Goal: Task Accomplishment & Management: Complete application form

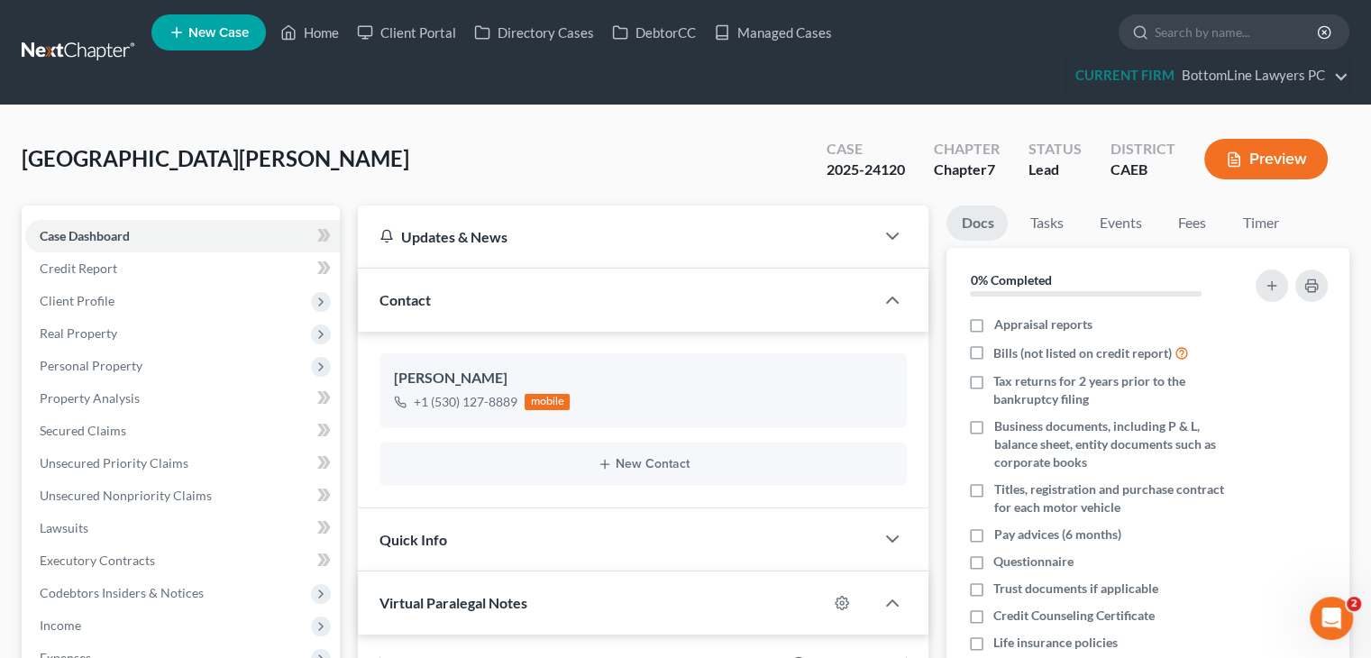
scroll to position [795, 0]
click at [802, 31] on link "Managed Cases" at bounding box center [773, 32] width 136 height 32
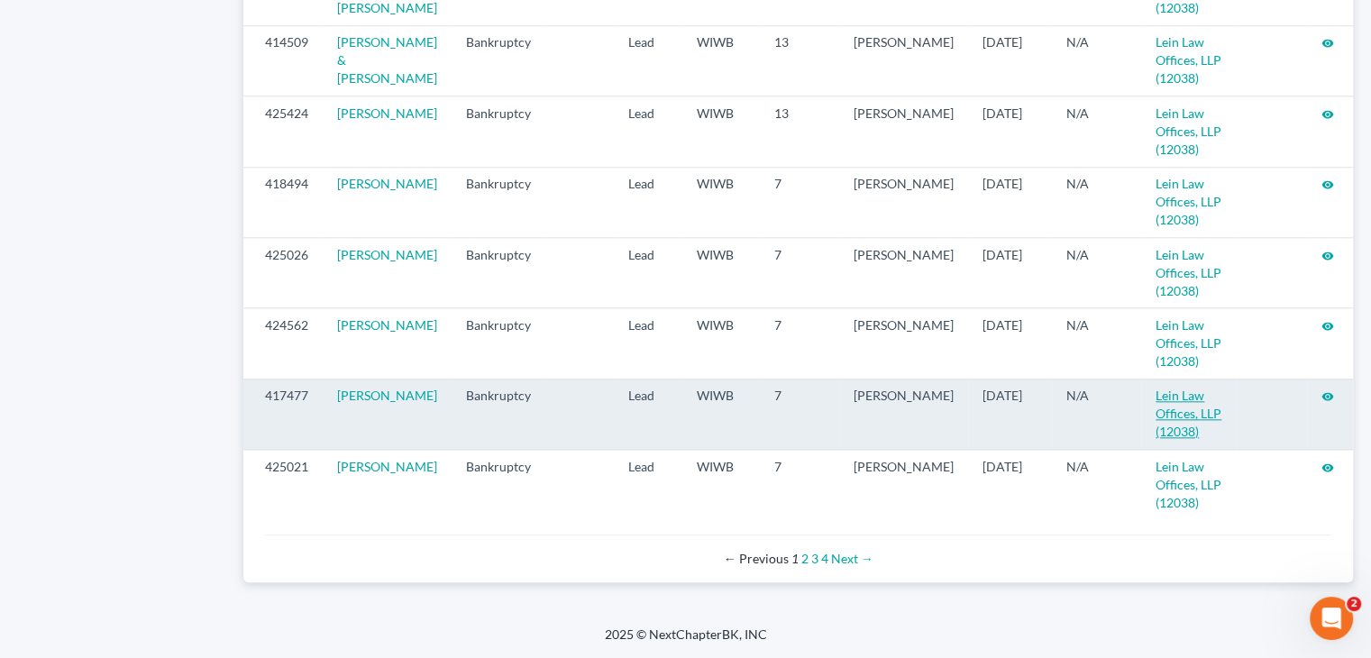
scroll to position [1969, 0]
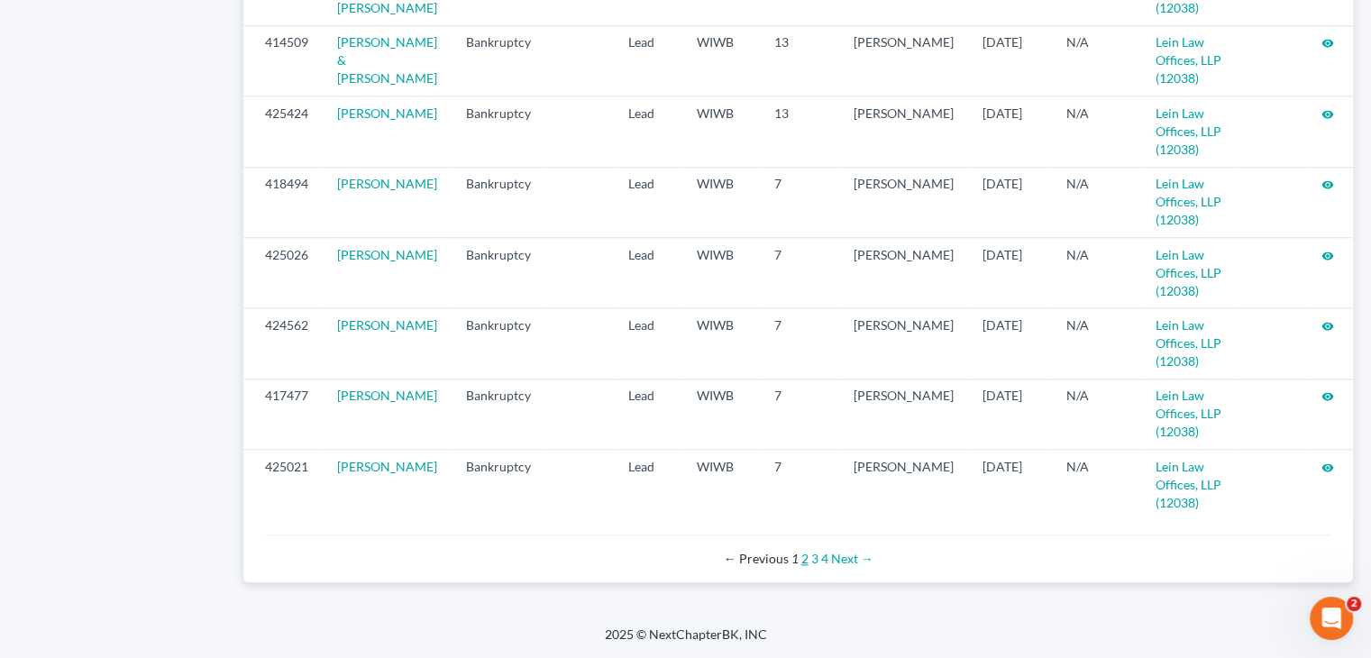
click at [802, 558] on link "2" at bounding box center [804, 558] width 7 height 15
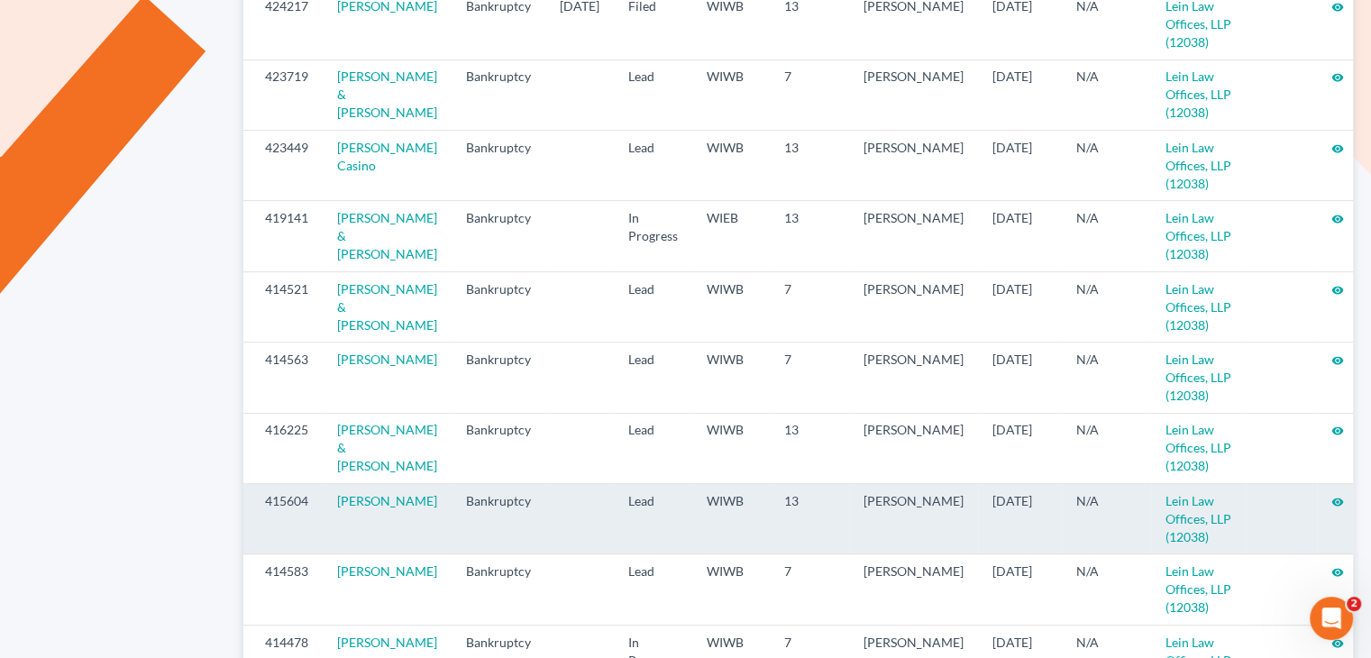
scroll to position [811, 0]
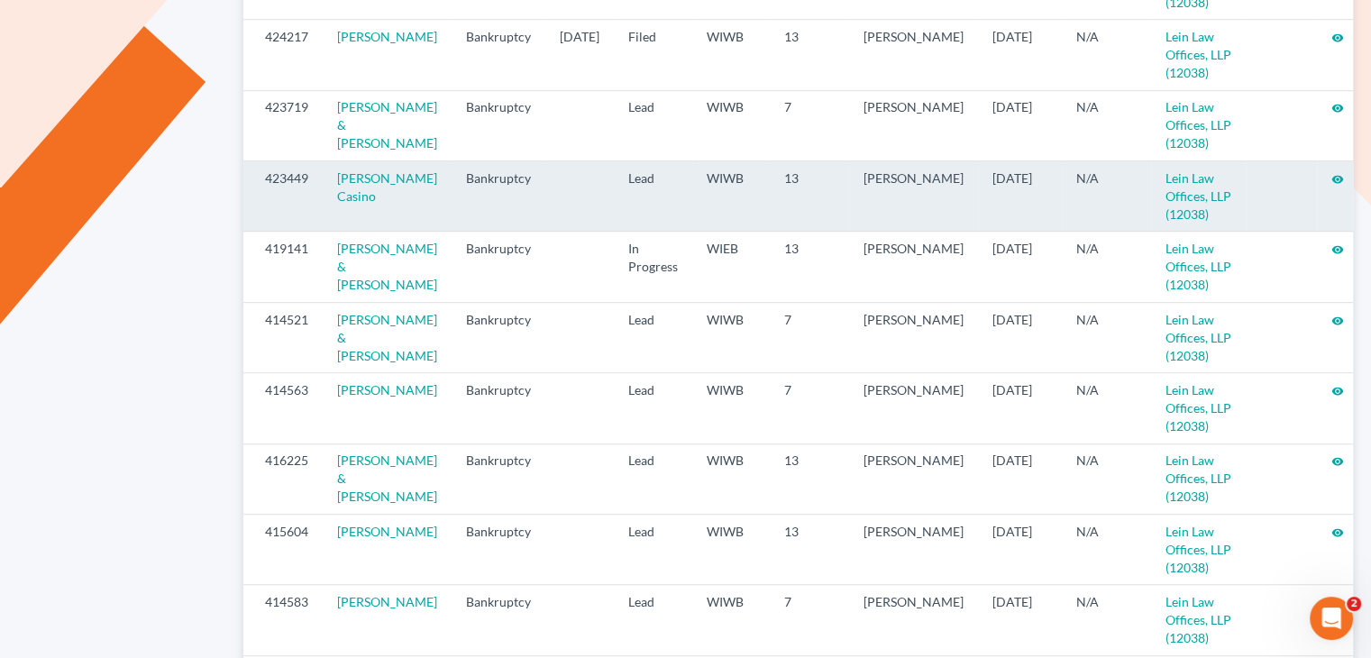
click at [1331, 179] on icon "visibility" at bounding box center [1337, 179] width 13 height 13
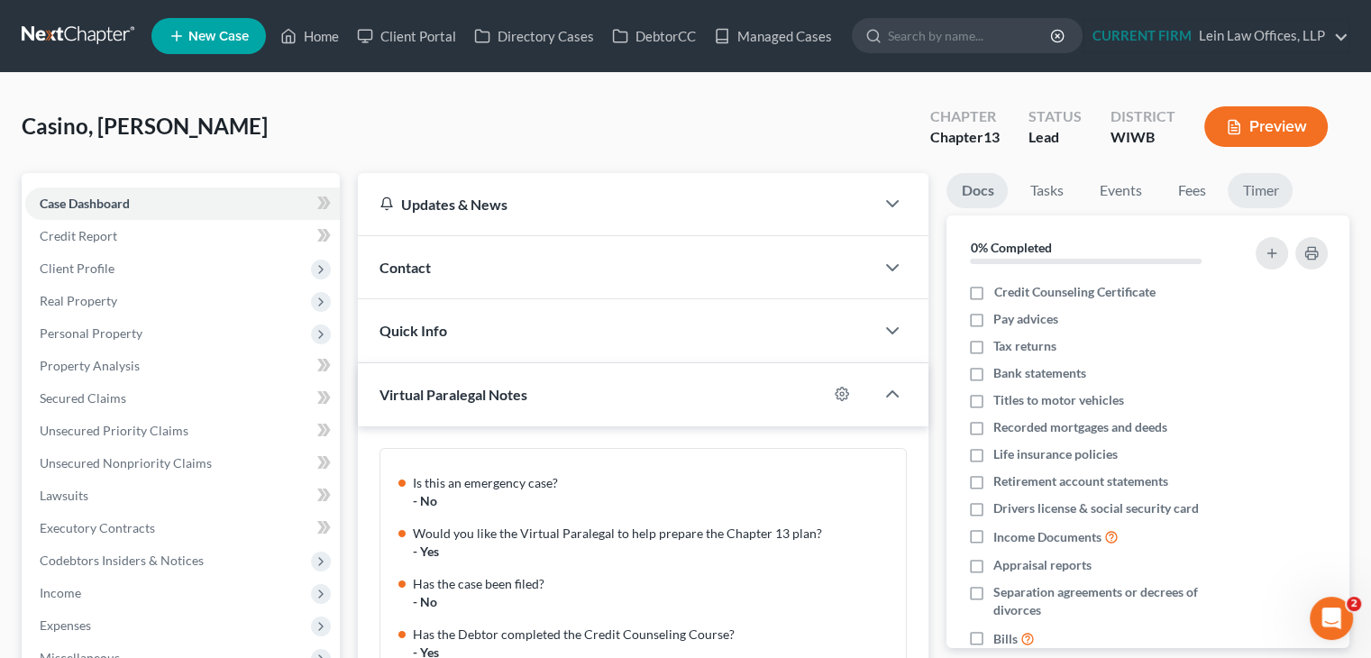
scroll to position [795, 0]
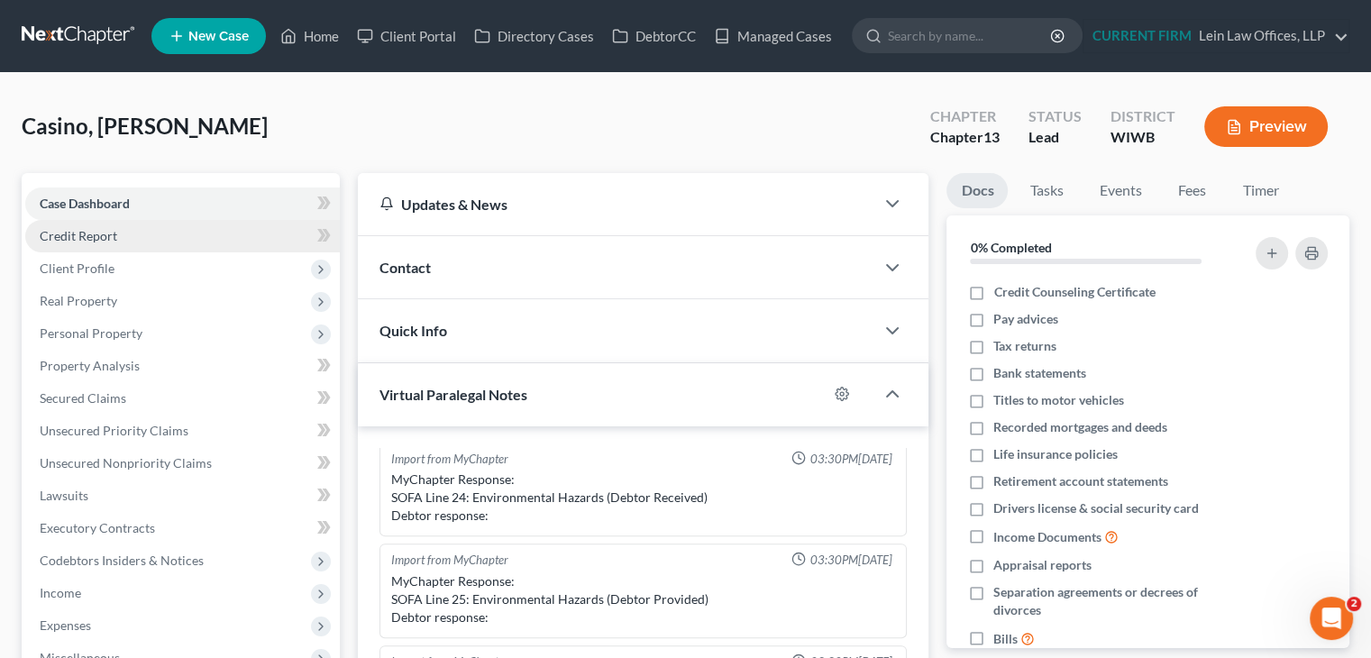
click at [182, 226] on link "Credit Report" at bounding box center [182, 236] width 315 height 32
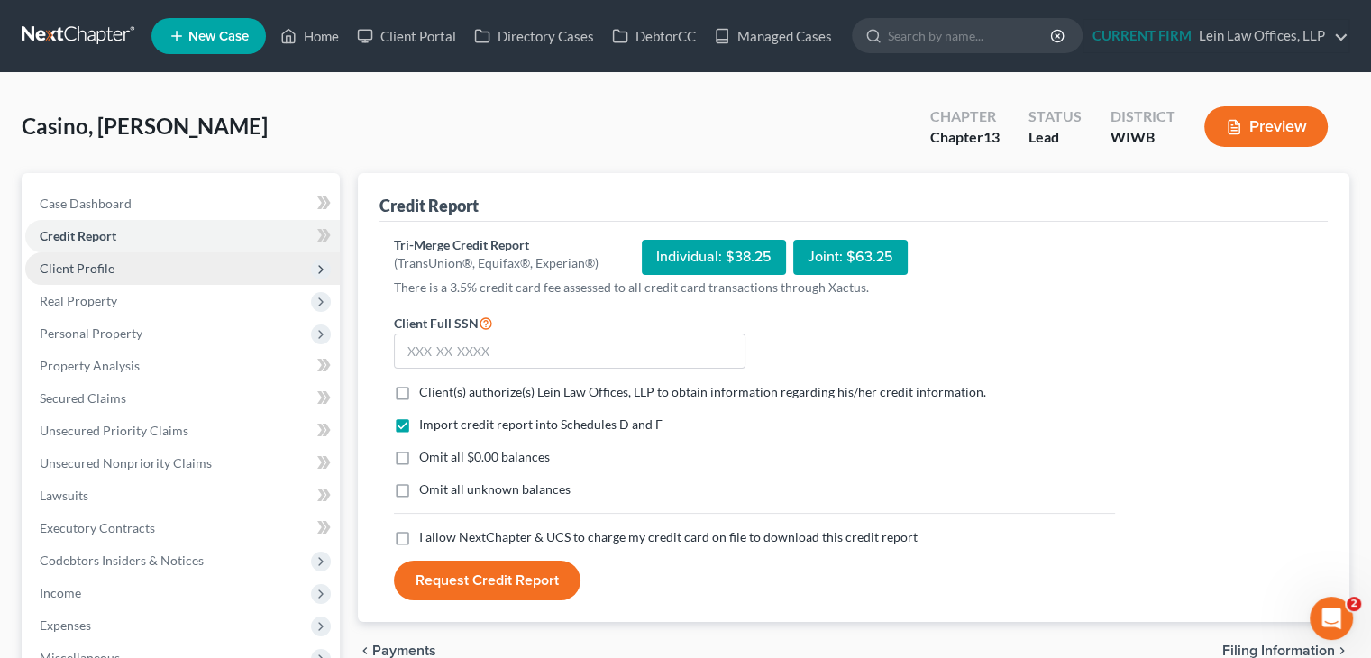
click at [186, 264] on span "Client Profile" at bounding box center [182, 268] width 315 height 32
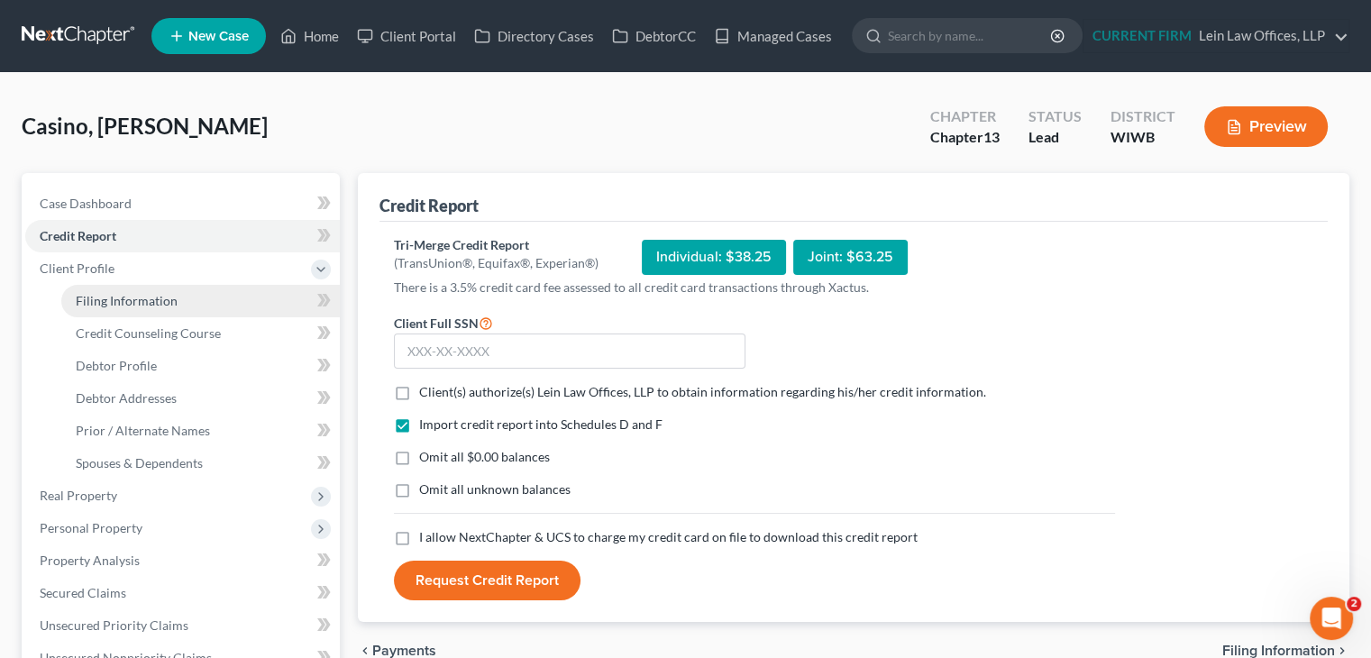
click at [188, 298] on link "Filing Information" at bounding box center [200, 301] width 279 height 32
select select "1"
select select "0"
select select "3"
select select "52"
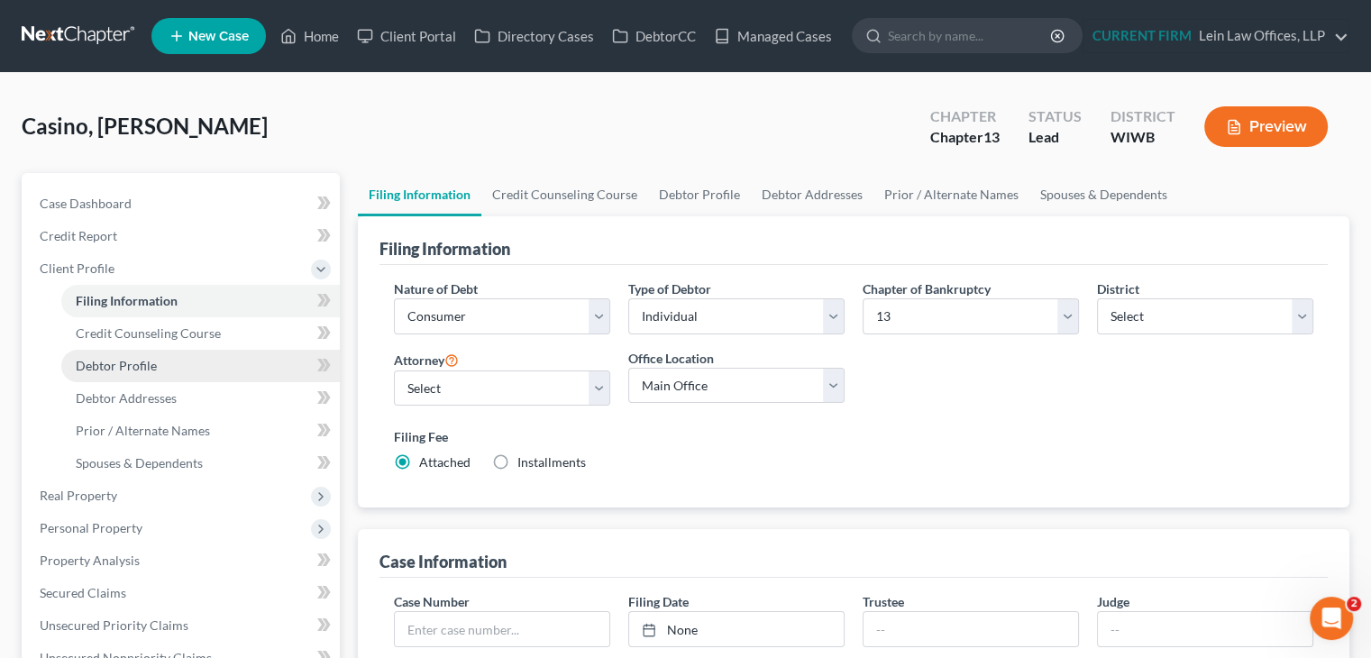
click at [145, 367] on span "Debtor Profile" at bounding box center [116, 365] width 81 height 15
select select "1"
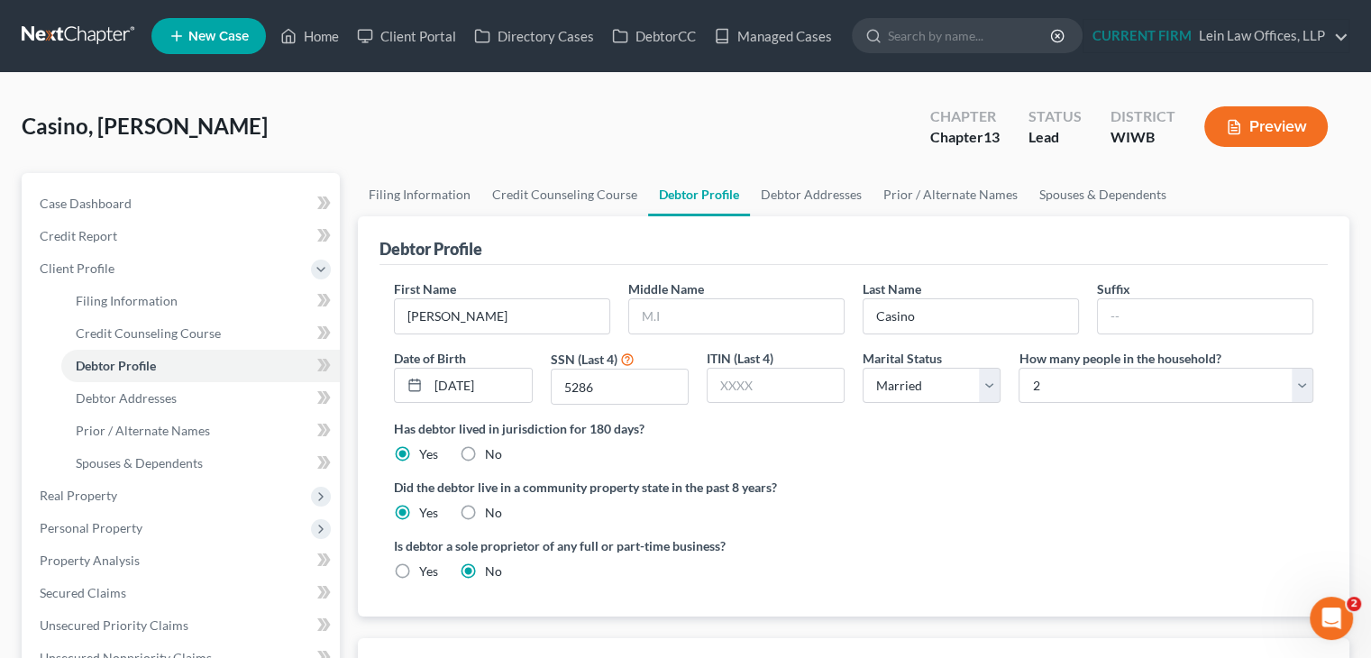
click at [864, 488] on label "Did the debtor live in a community property state in the past 8 years?" at bounding box center [854, 487] width 920 height 19
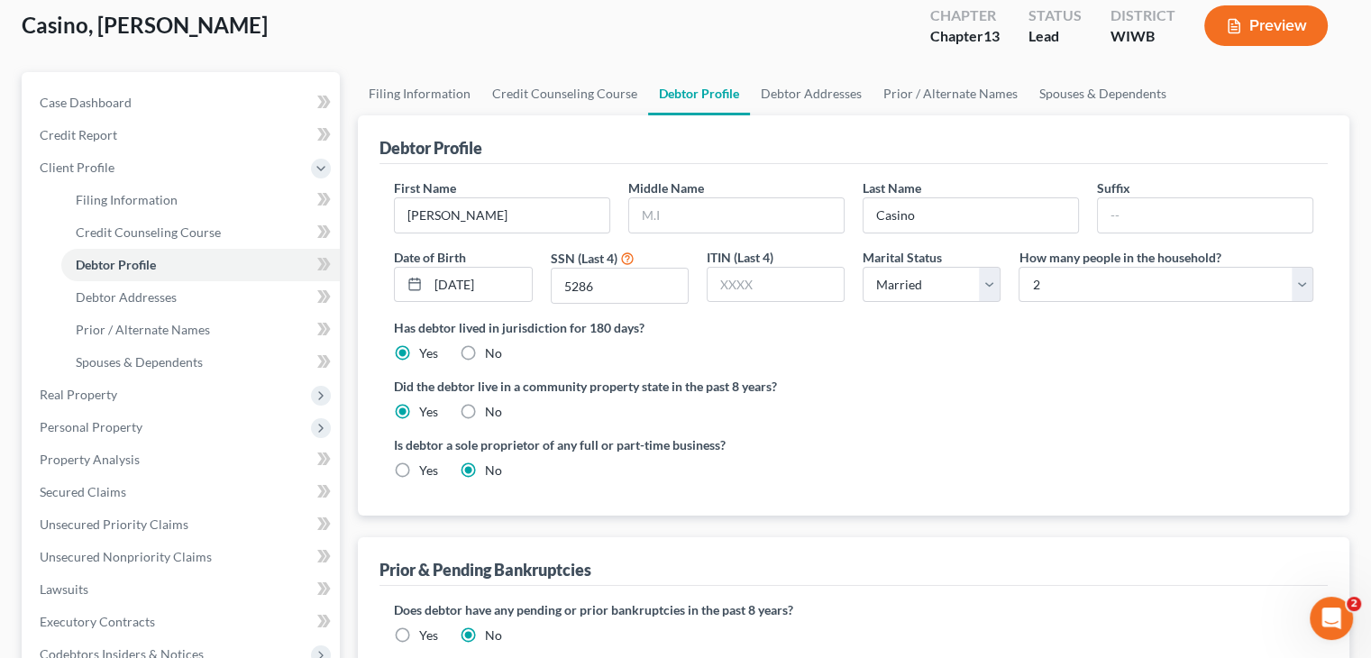
scroll to position [90, 0]
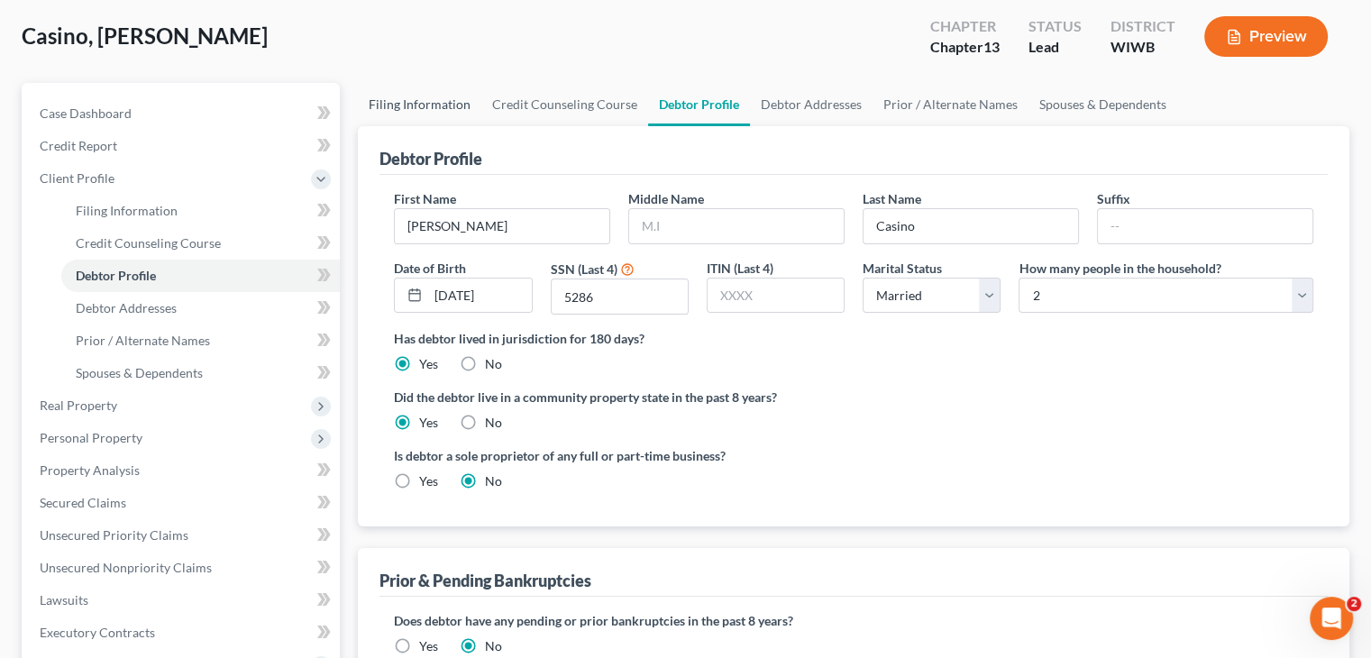
click at [415, 91] on link "Filing Information" at bounding box center [420, 104] width 124 height 43
select select "1"
select select "0"
select select "3"
select select "91"
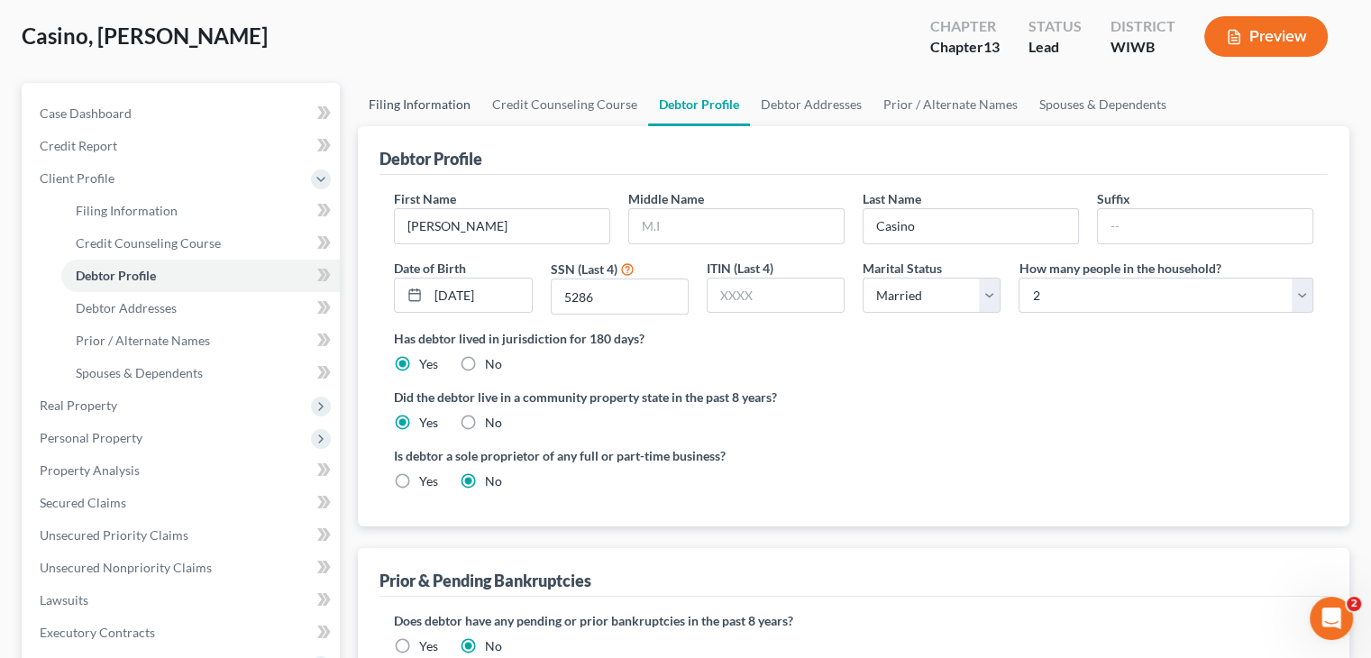
select select "0"
select select "52"
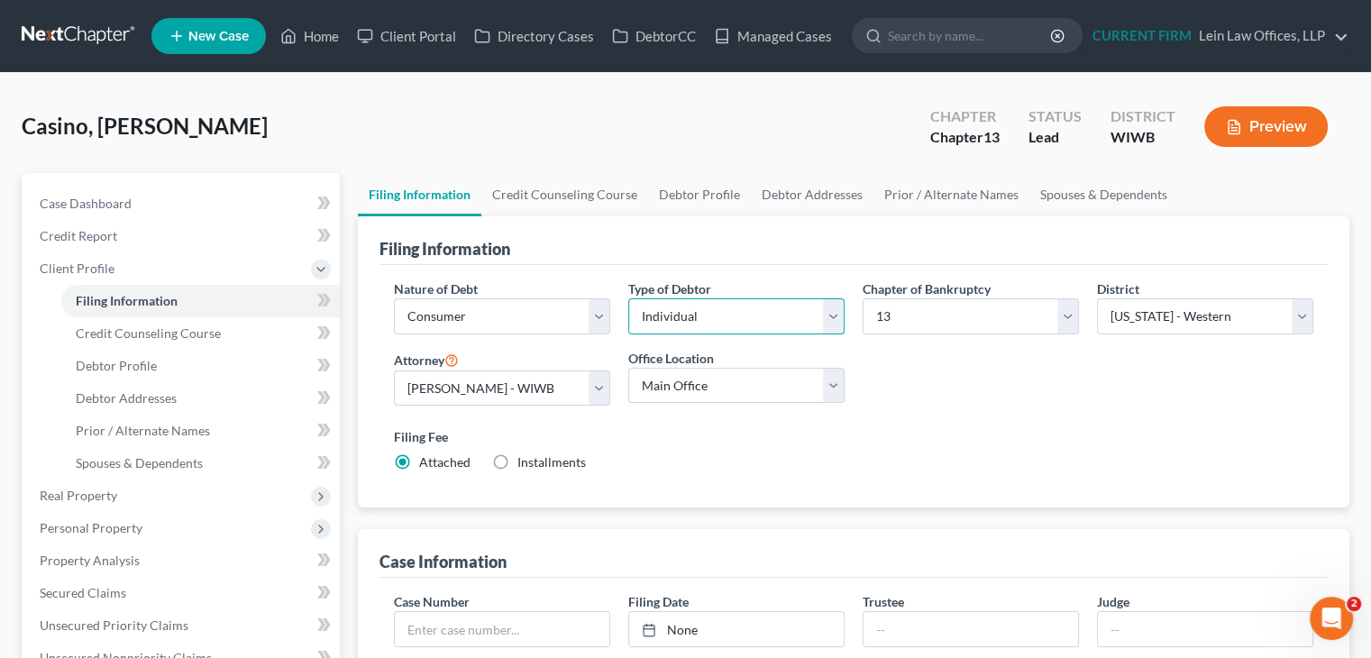
click at [772, 308] on select "Select Individual Joint" at bounding box center [736, 316] width 216 height 36
select select "1"
click at [628, 298] on select "Select Individual Joint" at bounding box center [736, 316] width 216 height 36
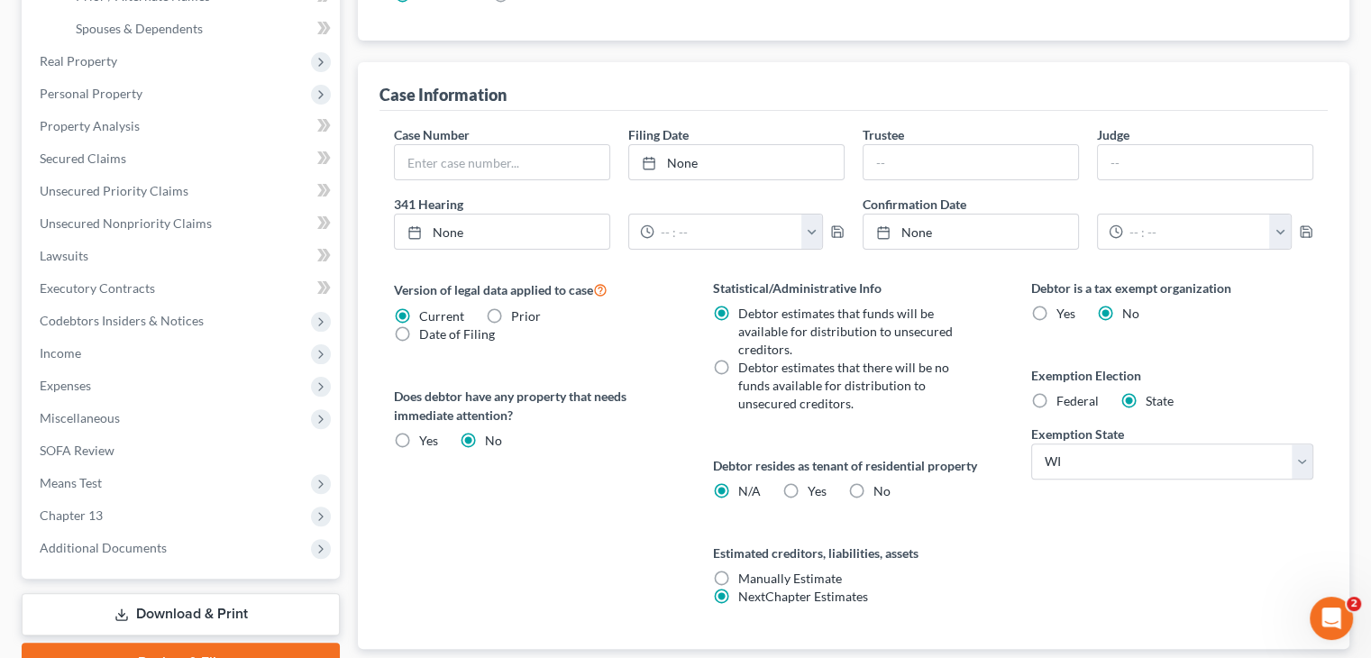
scroll to position [541, 0]
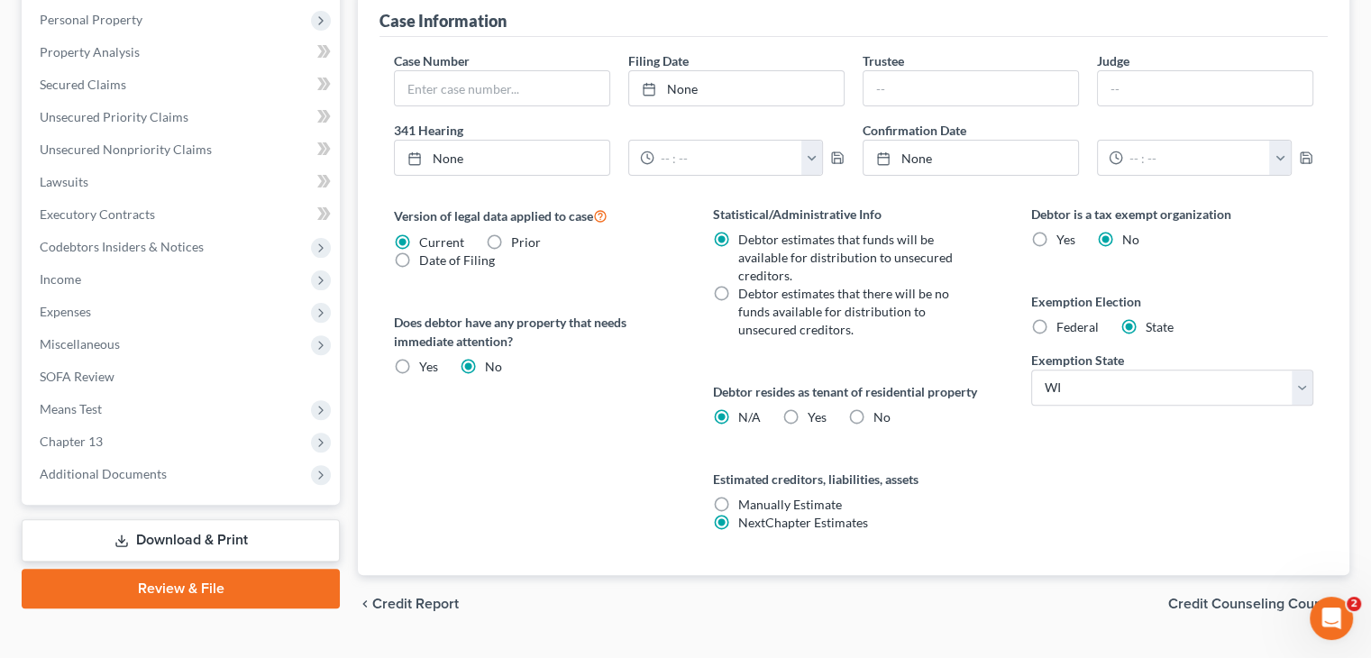
click at [507, 434] on div "Version of legal data applied to case Current Prior Date of Filing Legal data v…" at bounding box center [535, 390] width 318 height 371
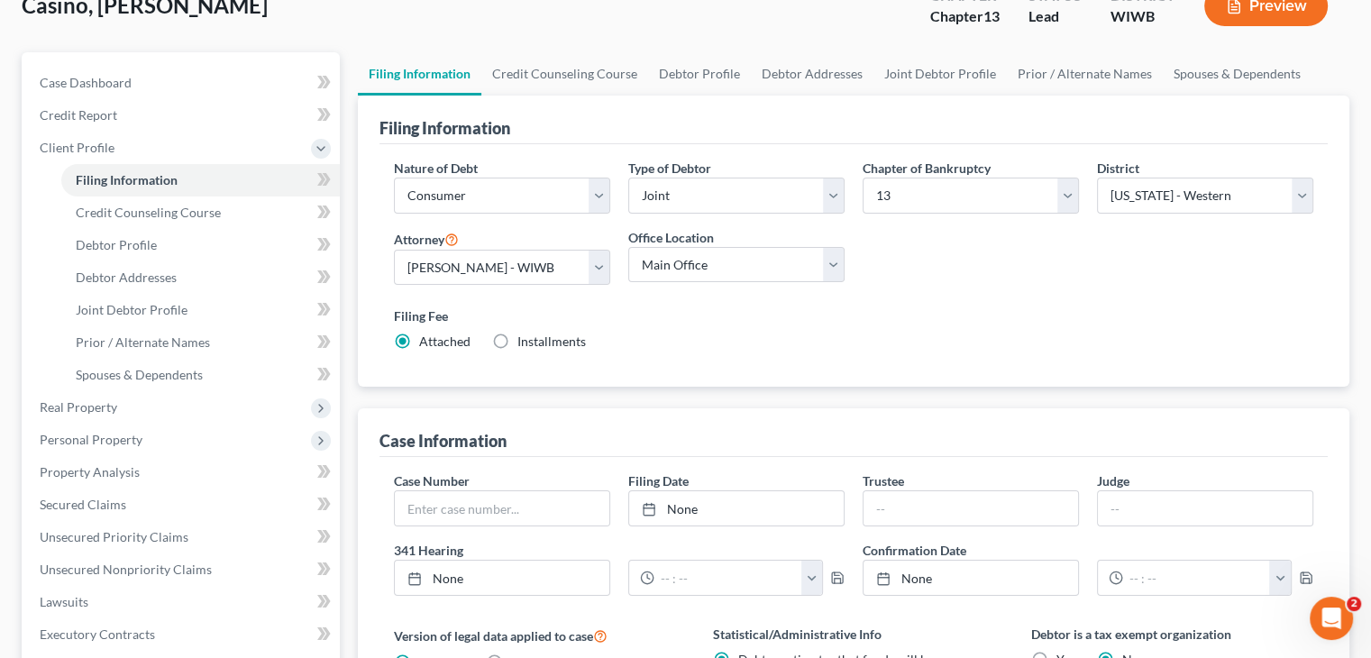
scroll to position [90, 0]
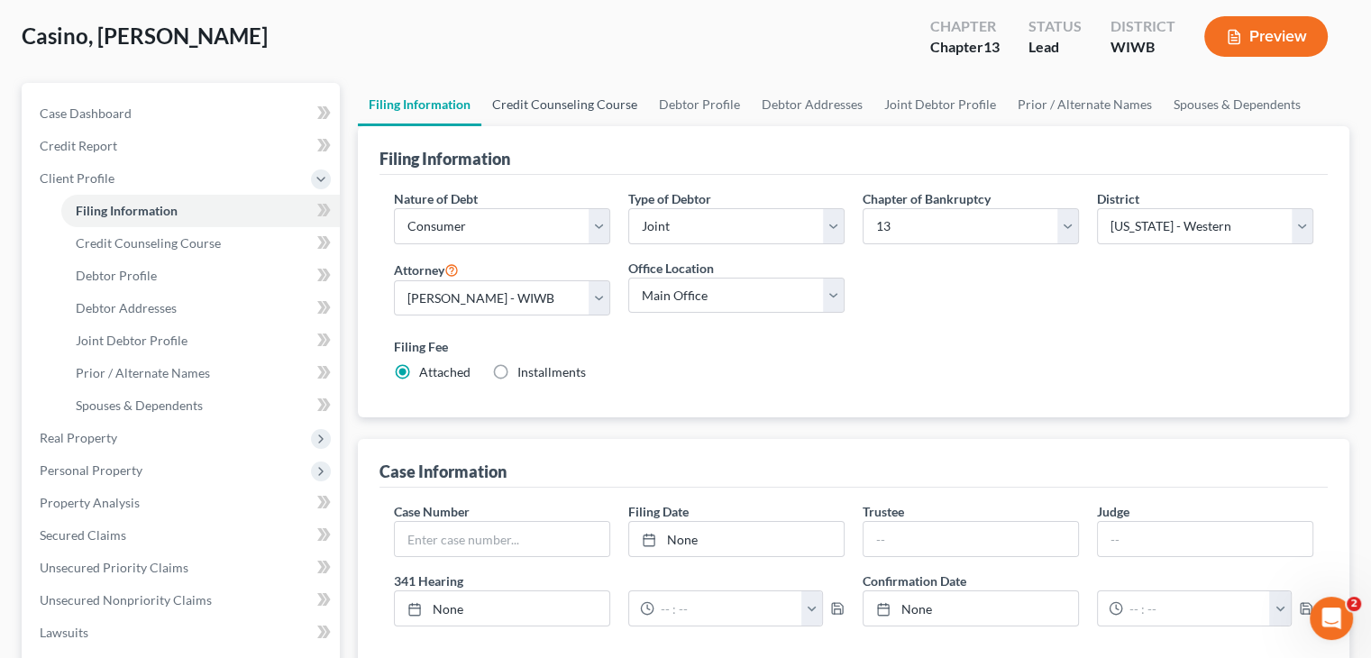
click at [572, 103] on link "Credit Counseling Course" at bounding box center [564, 104] width 167 height 43
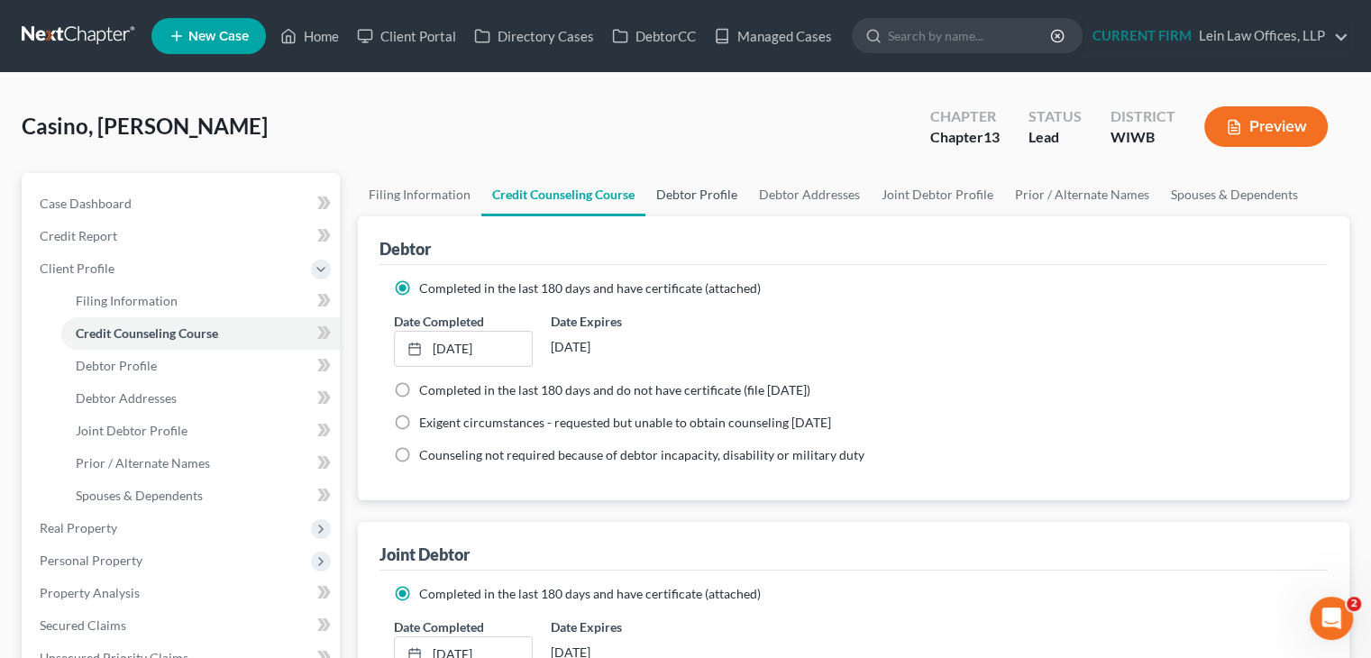
click at [693, 193] on link "Debtor Profile" at bounding box center [696, 194] width 103 height 43
select select "1"
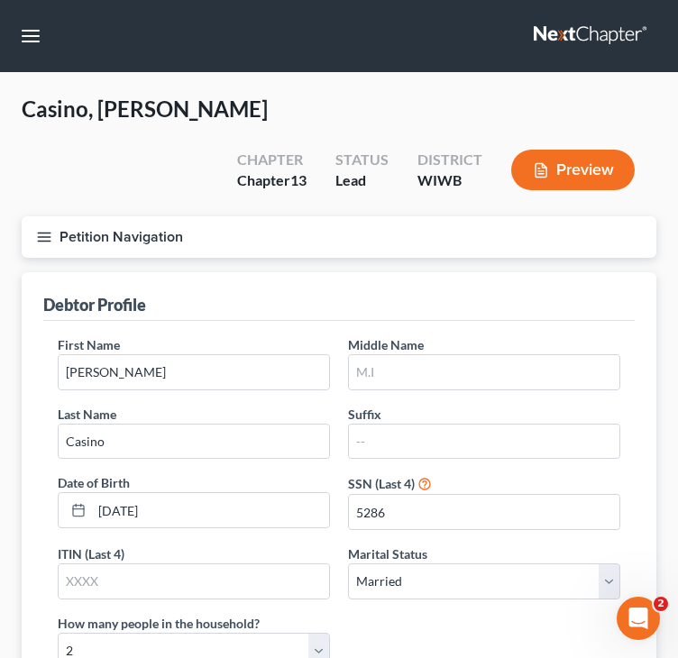
click at [496, 272] on div "Debtor Profile" at bounding box center [338, 296] width 591 height 49
click at [368, 355] on input "text" at bounding box center [484, 372] width 270 height 34
type input "M"
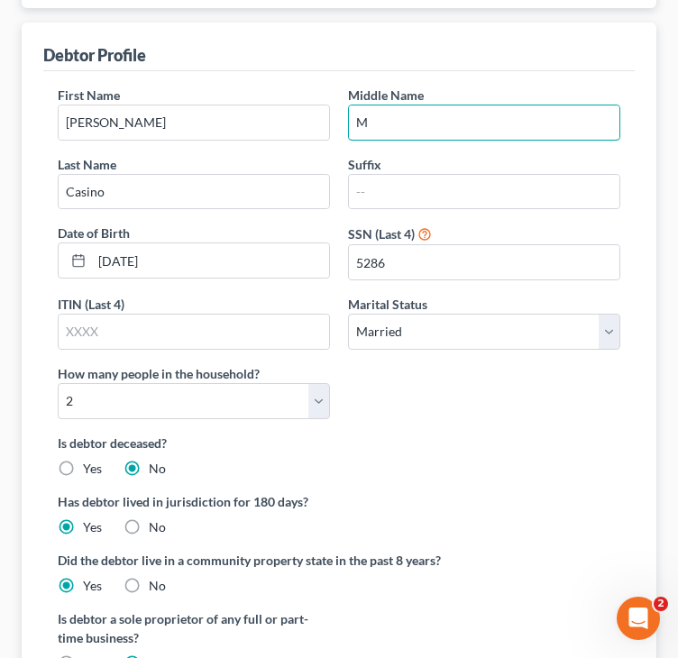
scroll to position [270, 0]
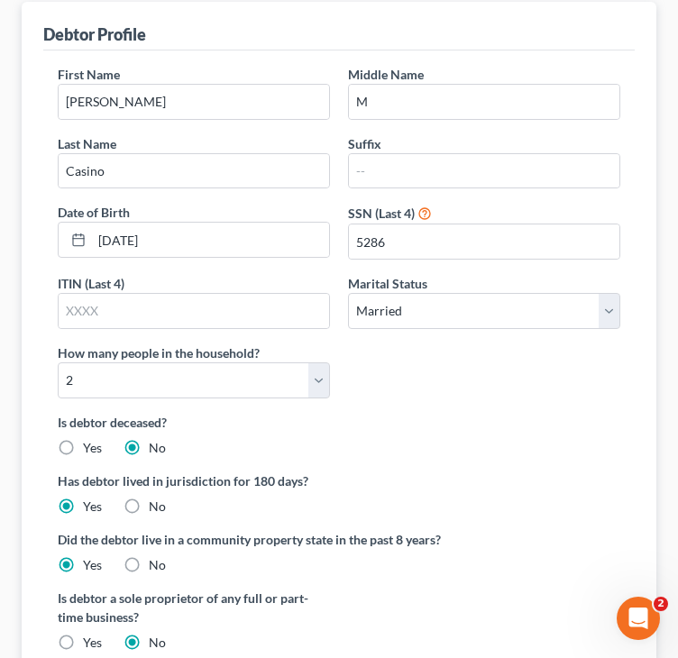
click at [600, 413] on label "Is debtor deceased?" at bounding box center [339, 422] width 563 height 19
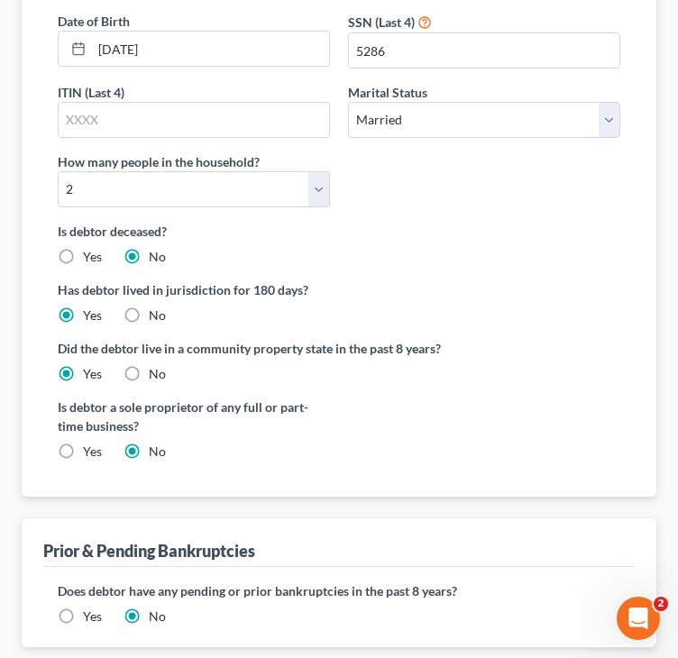
scroll to position [531, 0]
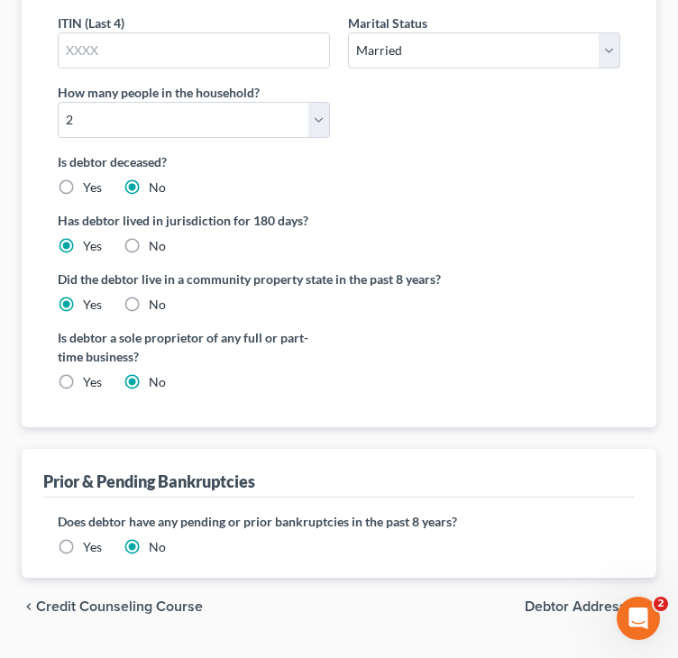
click at [574, 599] on span "Debtor Addresses" at bounding box center [583, 606] width 117 height 14
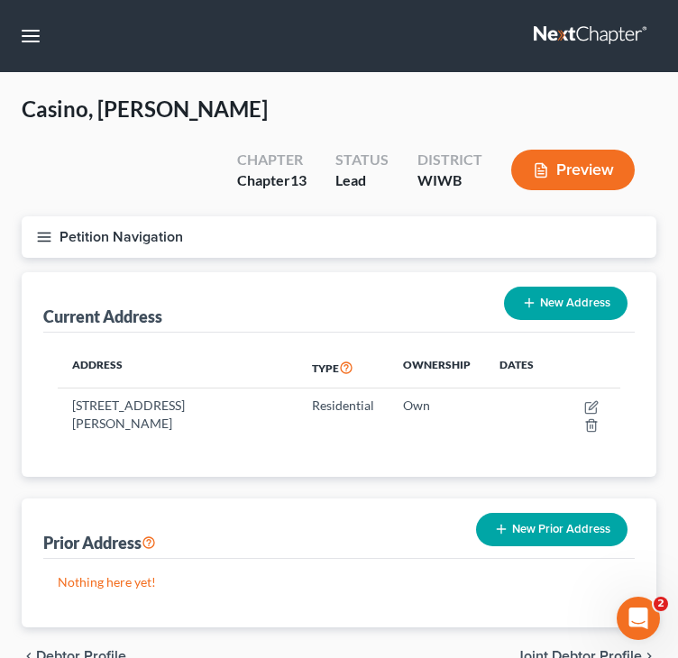
click at [573, 649] on span "Joint Debtor Profile" at bounding box center [579, 656] width 125 height 14
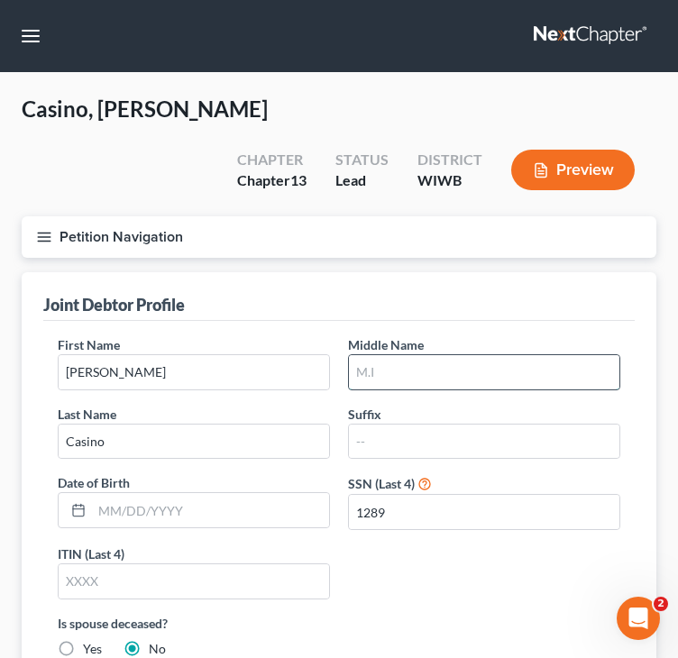
click at [434, 355] on input "text" at bounding box center [484, 372] width 270 height 34
type input "Queen"
click at [474, 511] on div "First Name Molly Middle Name Queen Last Name Casino Suffix Date of Birth SSN (L…" at bounding box center [339, 474] width 581 height 279
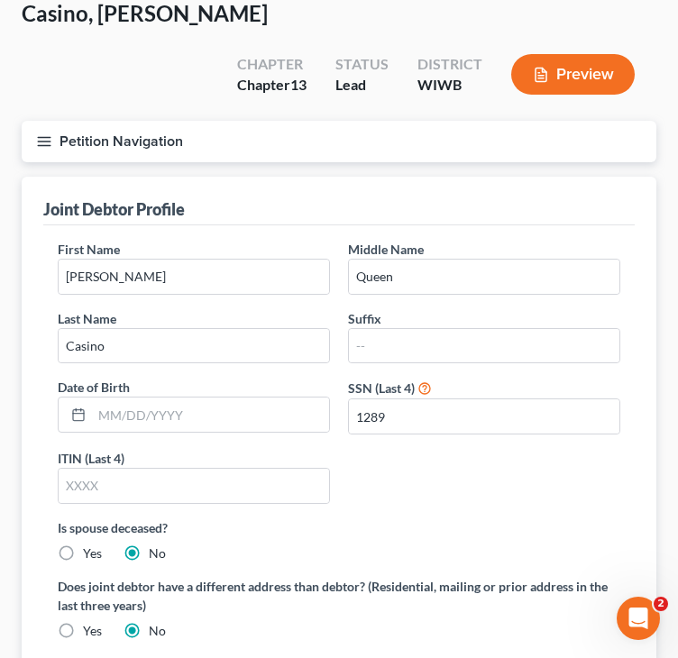
scroll to position [180, 0]
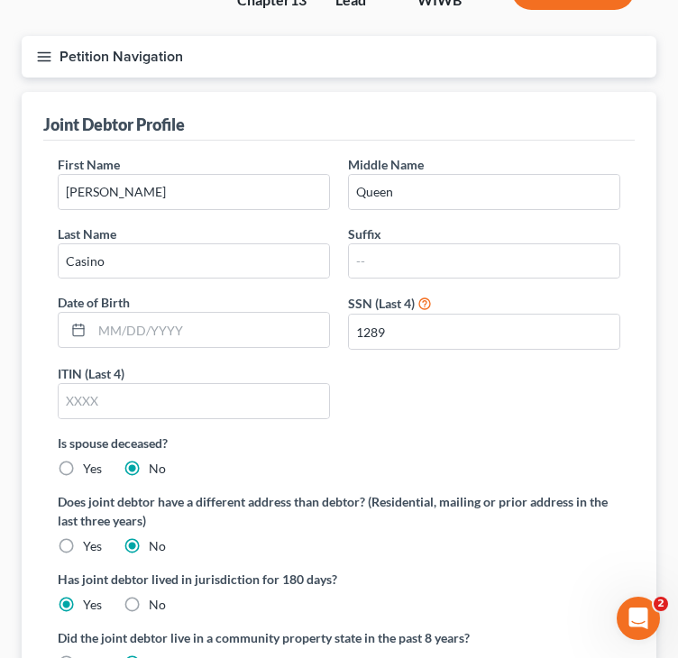
click at [90, 654] on label "Yes" at bounding box center [92, 663] width 19 height 18
click at [90, 654] on input "Yes" at bounding box center [96, 660] width 12 height 12
radio input "true"
radio input "false"
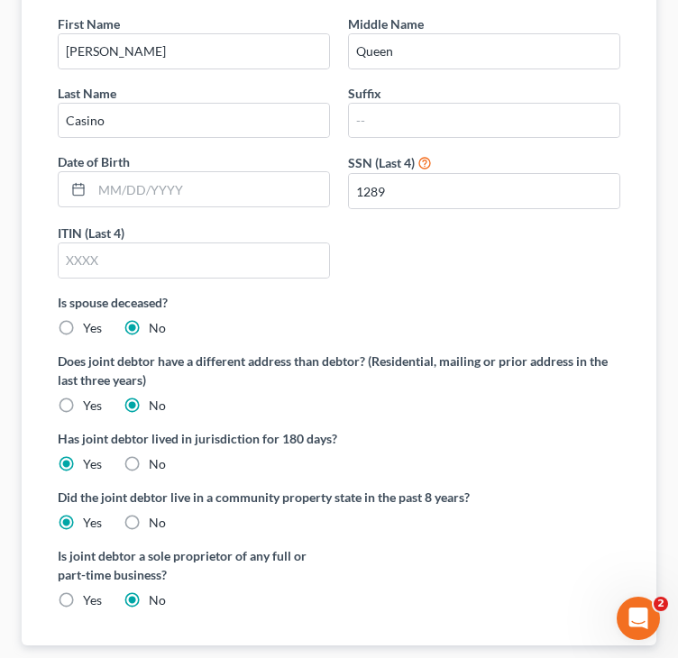
scroll to position [361, 0]
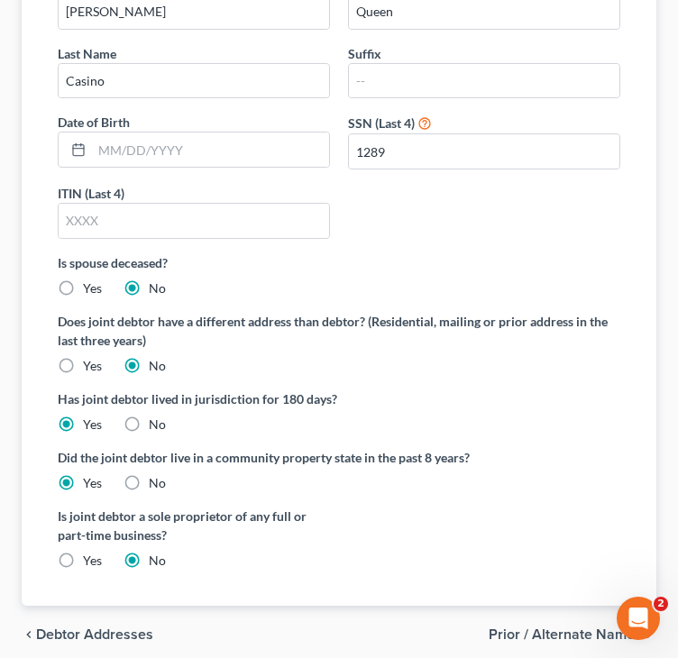
click at [127, 627] on span "Debtor Addresses" at bounding box center [94, 634] width 117 height 14
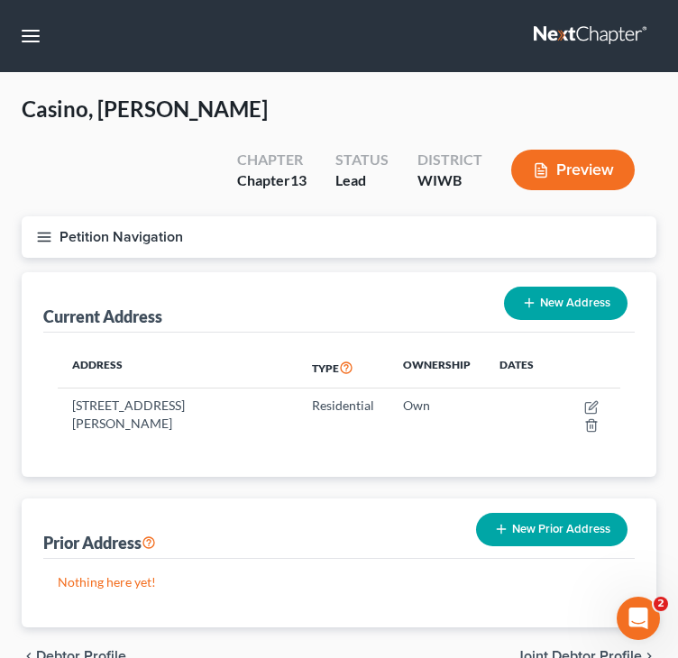
click at [223, 499] on div "Prior Address New Prior Address" at bounding box center [338, 529] width 591 height 60
click at [77, 649] on span "Debtor Profile" at bounding box center [81, 656] width 90 height 14
select select "1"
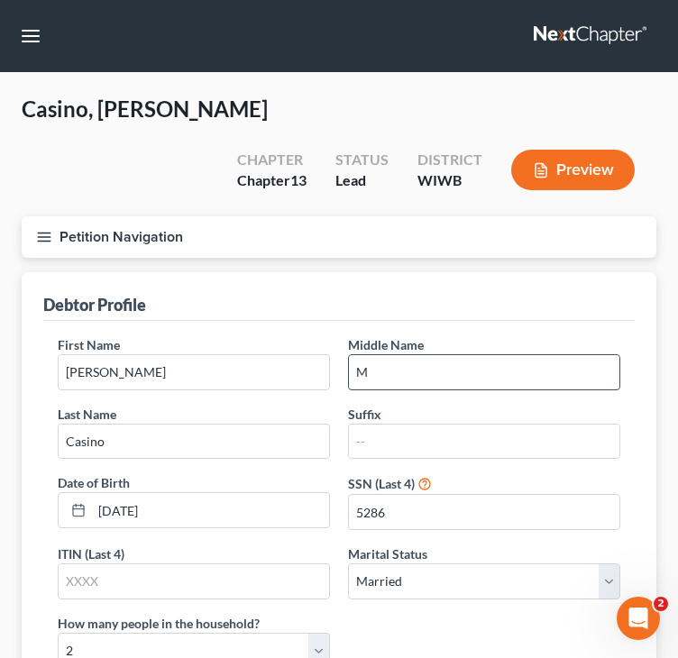
click at [425, 355] on input "M" at bounding box center [484, 372] width 270 height 34
type input "Michael"
click at [518, 272] on div "Debtor Profile" at bounding box center [338, 296] width 591 height 49
click at [636, 286] on div "Debtor Profile First Name James Middle Name Michael Last Name Casino Suffix Dat…" at bounding box center [339, 615] width 635 height 686
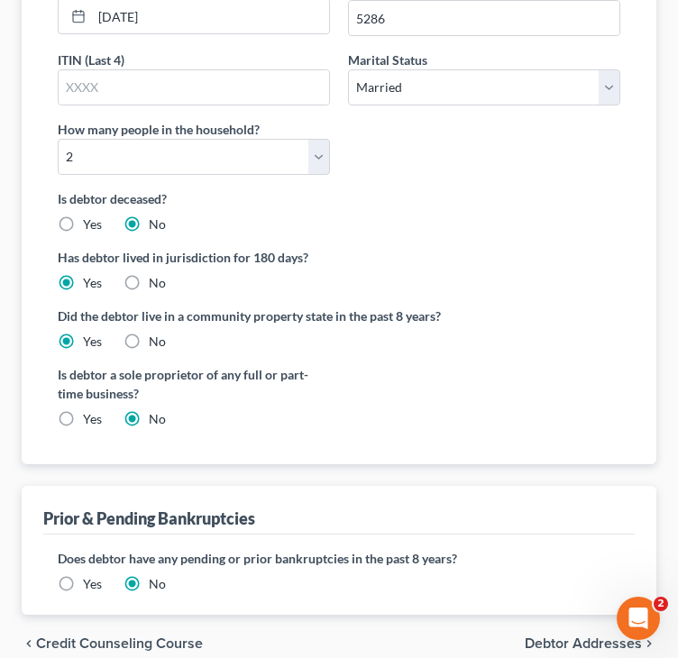
scroll to position [531, 0]
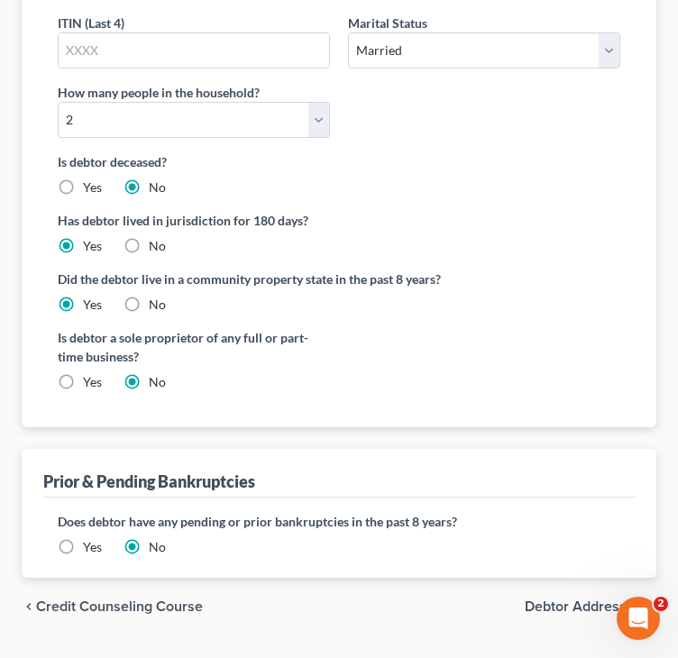
click at [574, 599] on span "Debtor Addresses" at bounding box center [583, 606] width 117 height 14
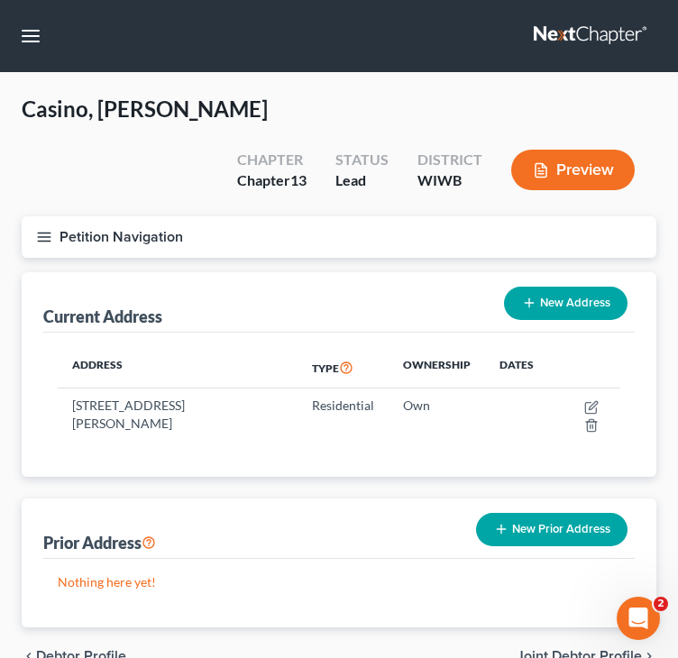
click at [554, 649] on span "Joint Debtor Profile" at bounding box center [579, 656] width 125 height 14
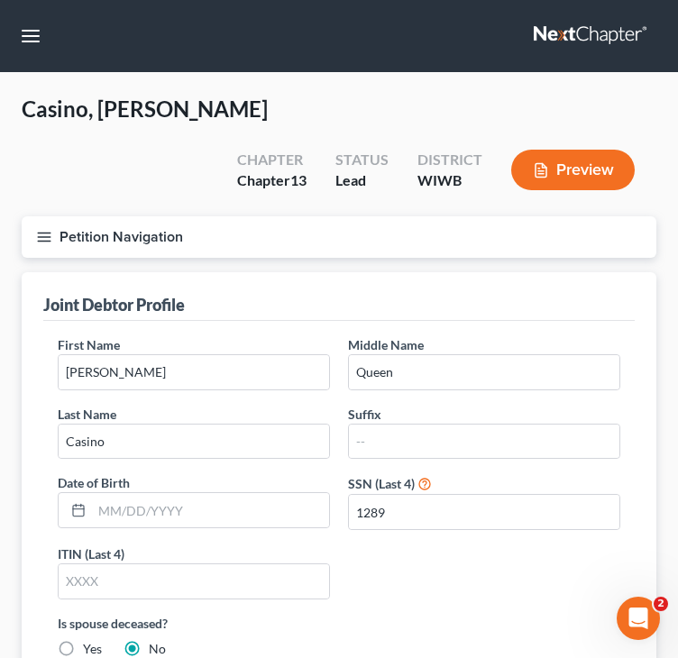
click at [425, 513] on div "First Name Molly Middle Name Queen Last Name Casino Suffix Date of Birth SSN (L…" at bounding box center [339, 474] width 581 height 279
click at [256, 493] on input "text" at bounding box center [210, 510] width 237 height 34
type input "07/02/1987"
click at [552, 272] on div "Joint Debtor Profile" at bounding box center [338, 296] width 591 height 49
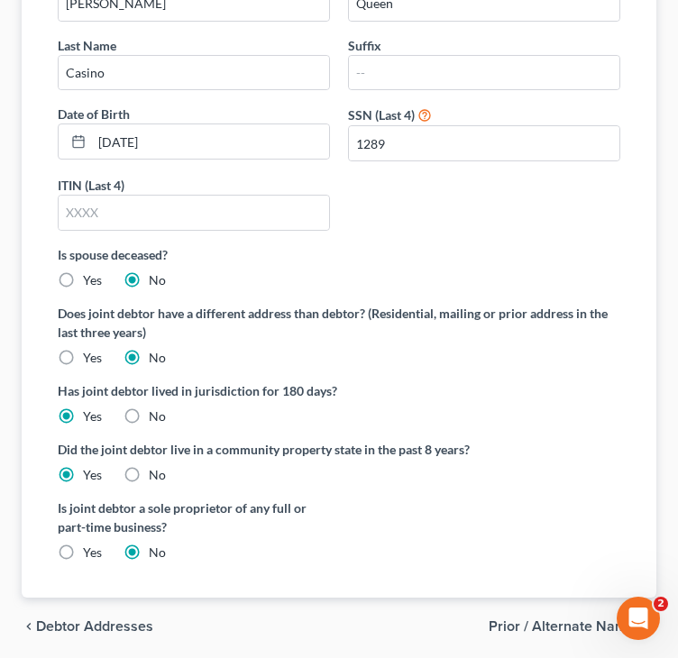
scroll to position [389, 0]
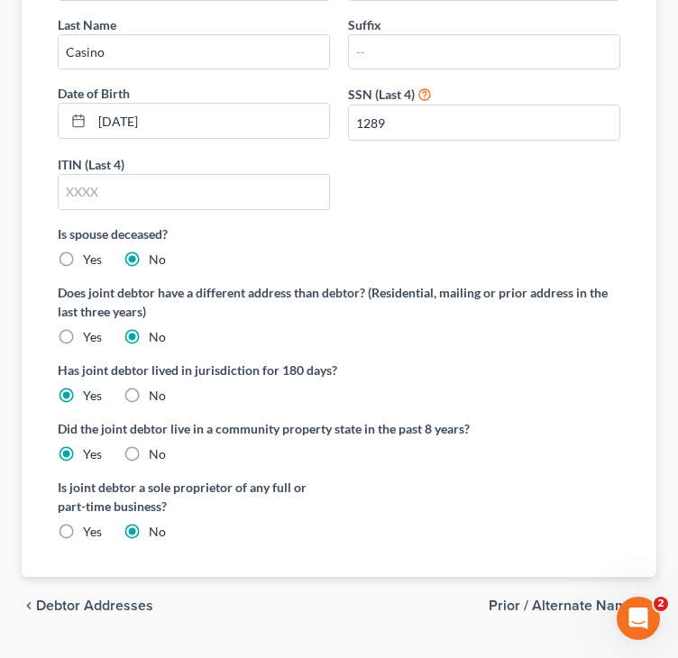
click at [522, 599] on span "Prior / Alternate Names" at bounding box center [565, 606] width 153 height 14
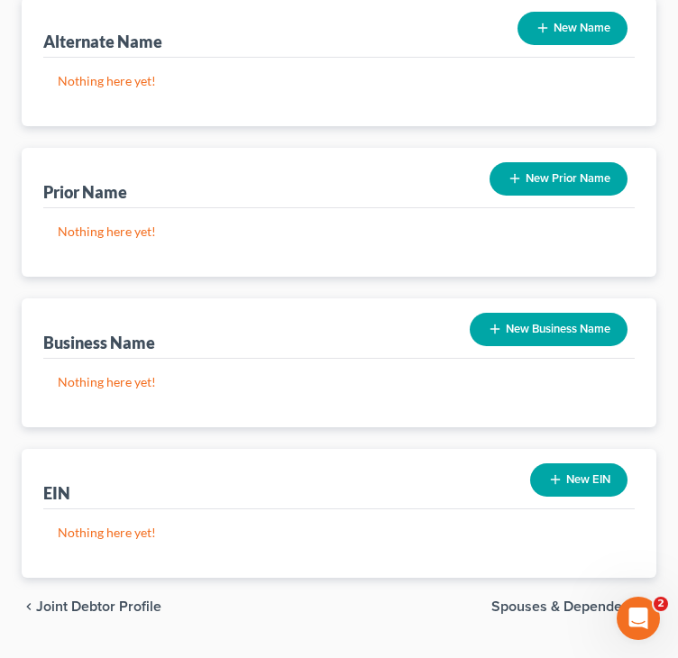
scroll to position [276, 0]
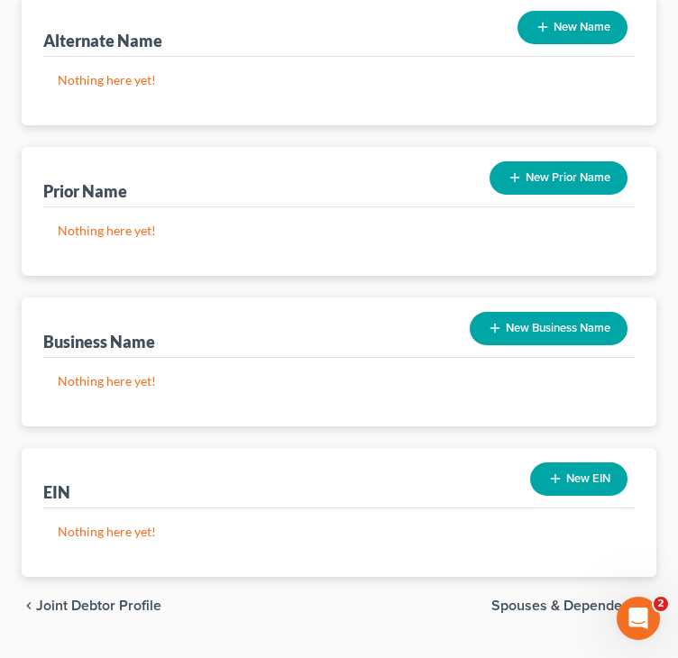
click at [519, 599] on span "Spouses & Dependents" at bounding box center [566, 606] width 151 height 14
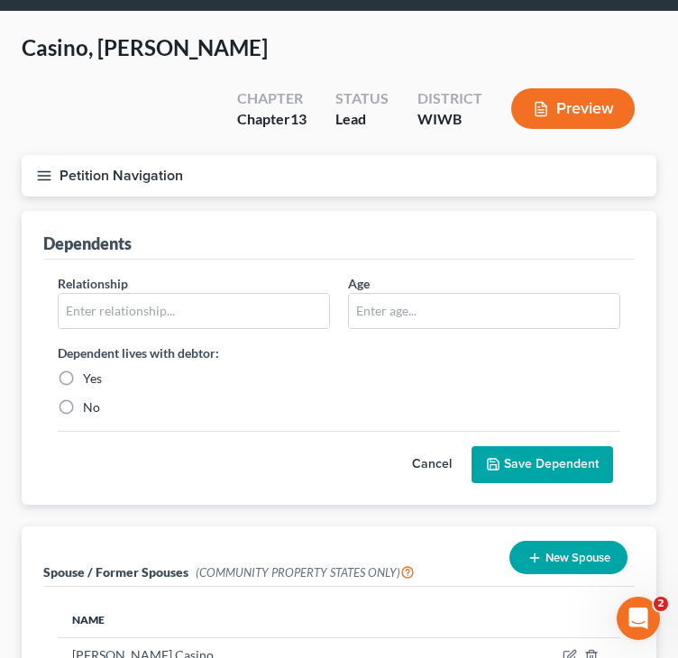
scroll to position [180, 0]
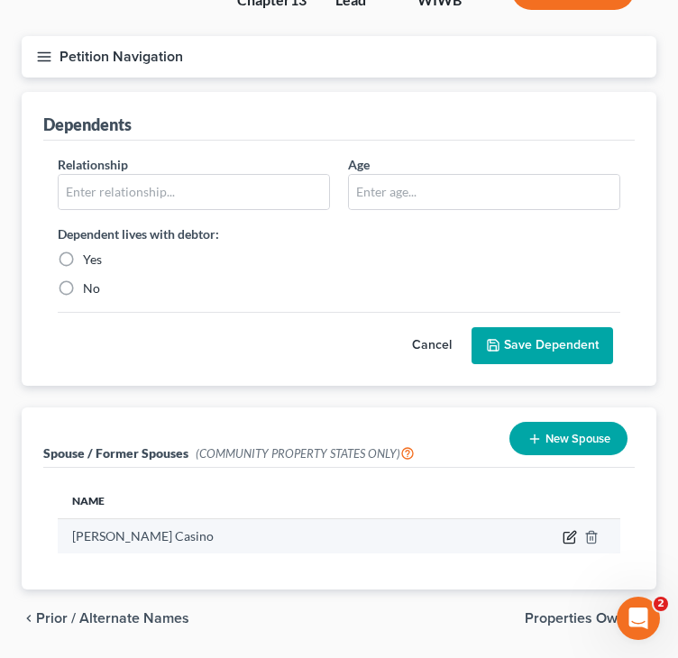
click at [570, 532] on icon "button" at bounding box center [571, 536] width 8 height 8
select select "10"
select select "52"
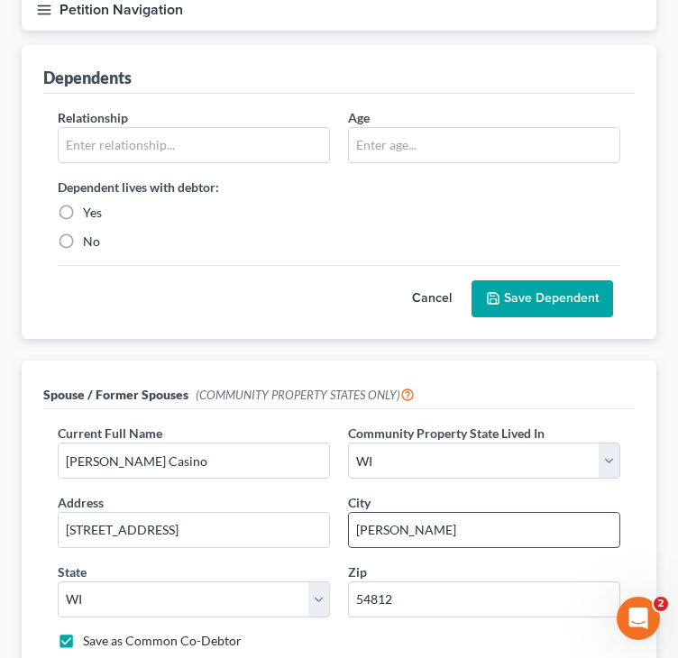
scroll to position [270, 0]
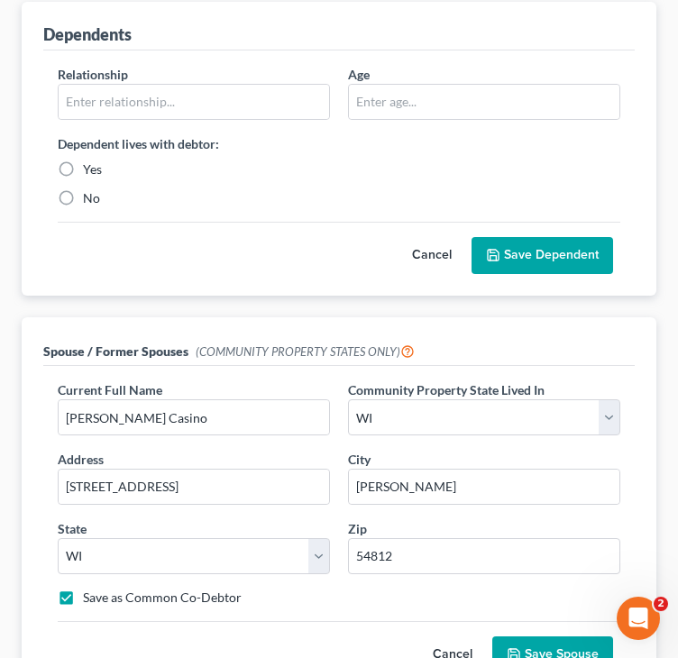
click at [271, 621] on div "Cancel Save Spouse" at bounding box center [339, 647] width 563 height 53
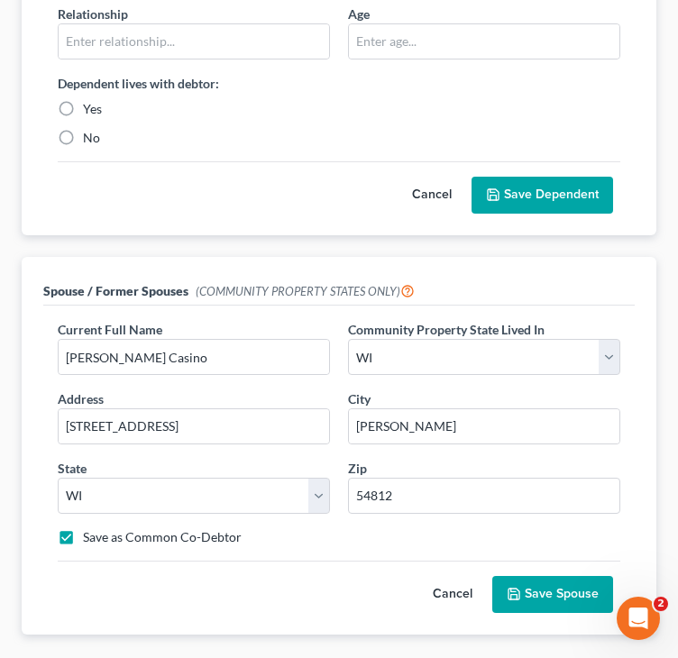
scroll to position [361, 0]
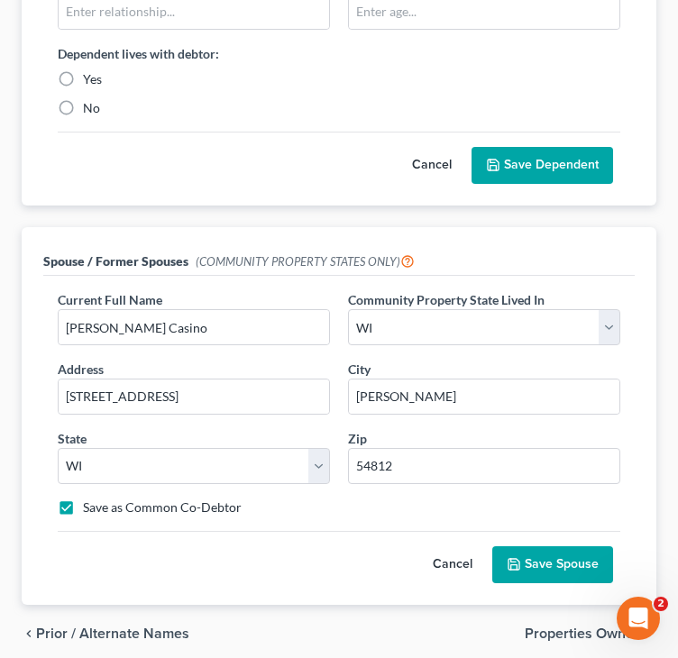
click at [439, 547] on button "Cancel" at bounding box center [452, 565] width 79 height 36
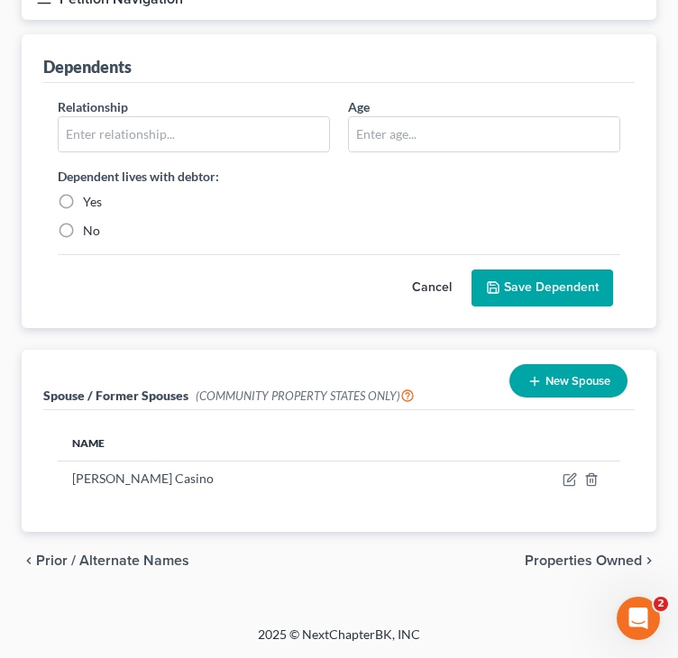
scroll to position [193, 0]
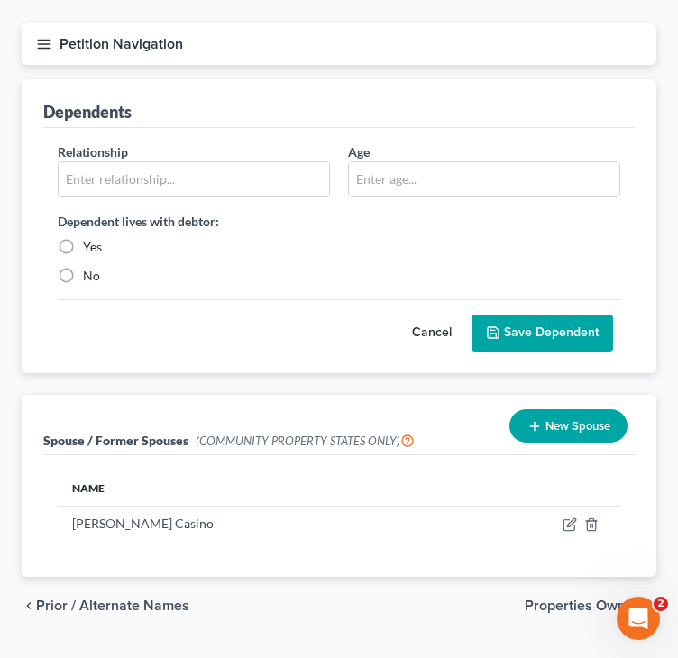
click at [105, 599] on span "Prior / Alternate Names" at bounding box center [112, 606] width 153 height 14
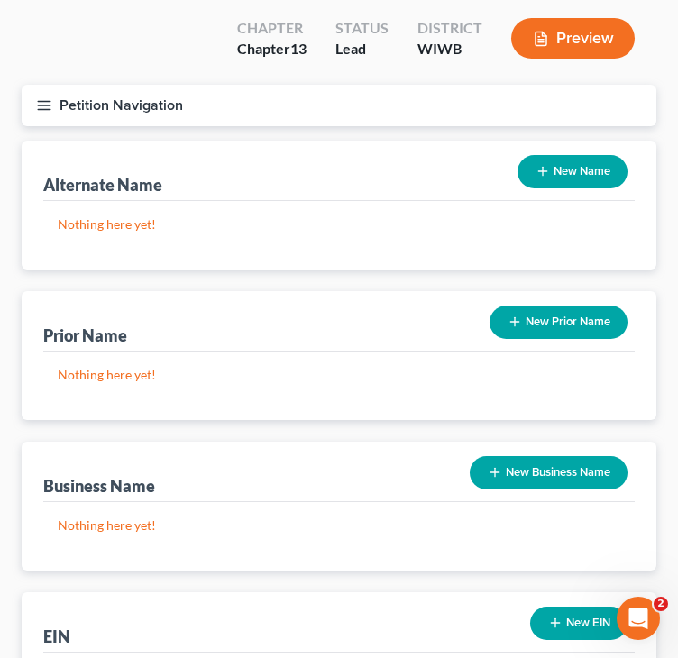
scroll to position [90, 0]
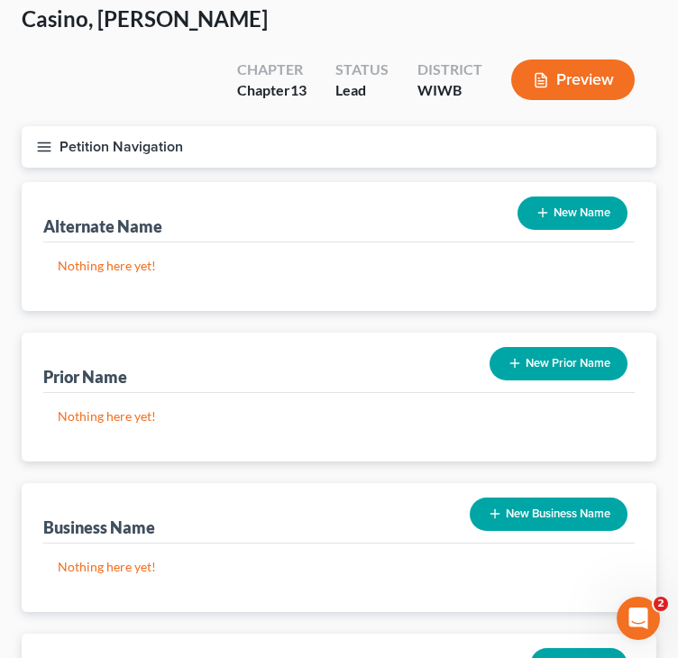
click at [508, 356] on icon "button" at bounding box center [515, 363] width 14 height 14
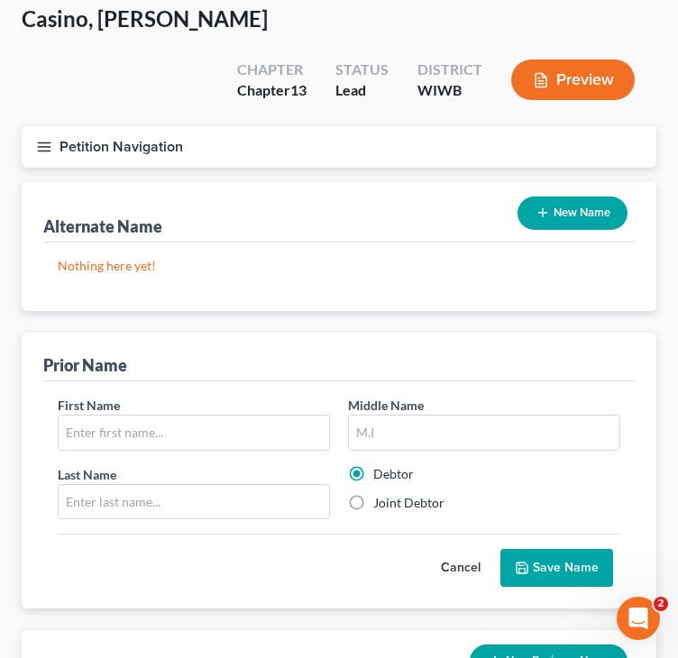
click at [404, 494] on label "Joint Debtor" at bounding box center [408, 503] width 71 height 18
click at [392, 494] on input "Joint Debtor" at bounding box center [386, 500] width 12 height 12
radio input "true"
radio input "false"
click at [185, 416] on input "text" at bounding box center [194, 433] width 270 height 34
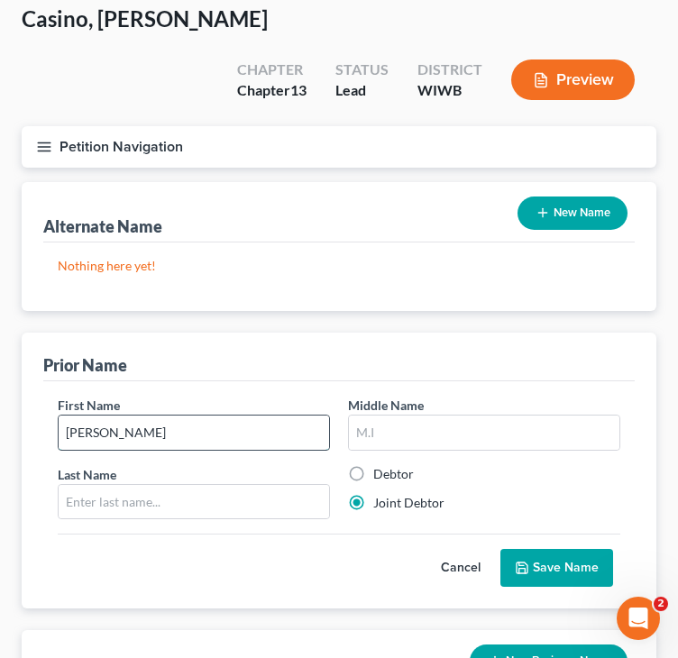
type input "Molley"
type input "Queen"
type input "<"
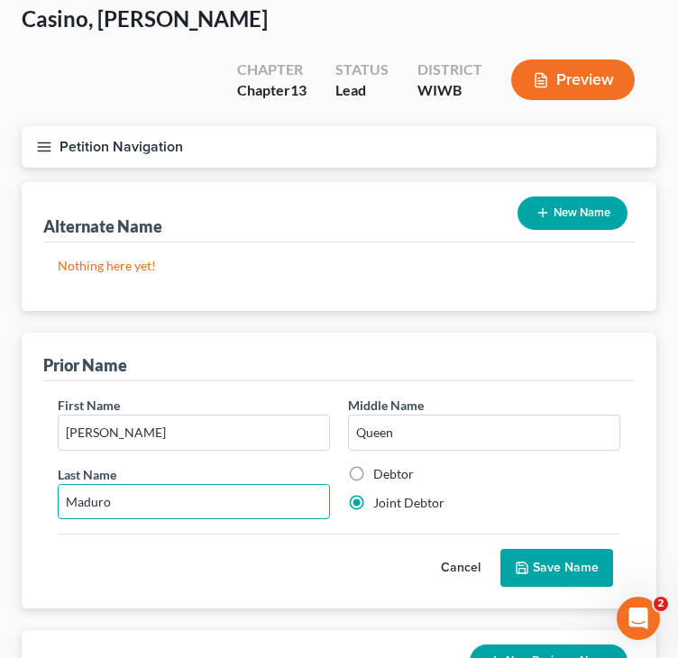
type input "Maduro"
click at [548, 549] on button "Save Name" at bounding box center [556, 568] width 113 height 38
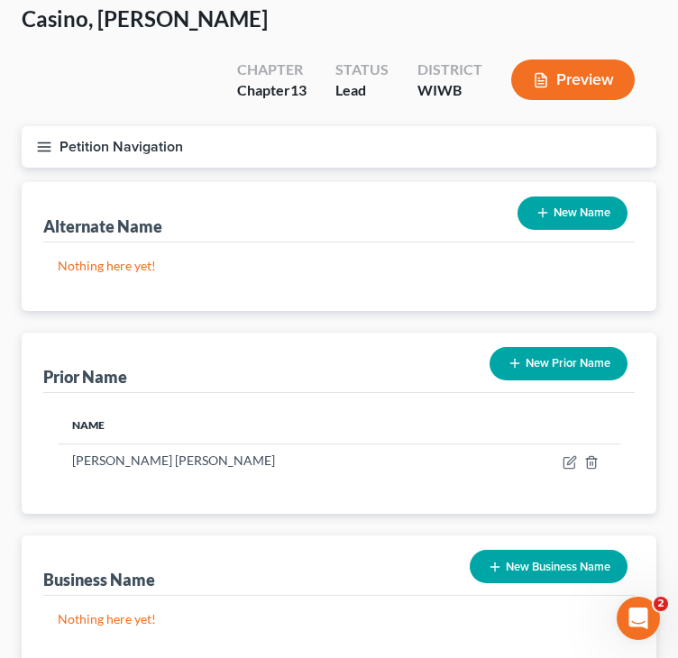
click at [415, 182] on div "Alternate Name New Name" at bounding box center [338, 212] width 591 height 60
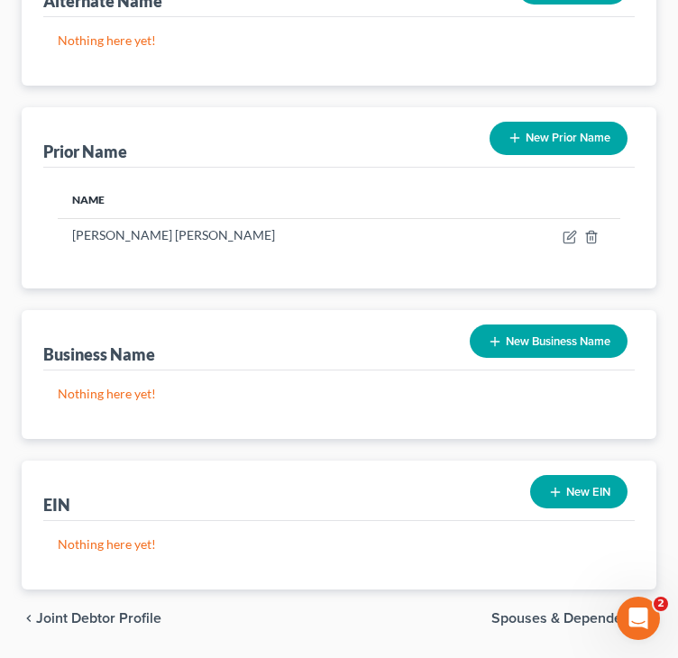
scroll to position [328, 0]
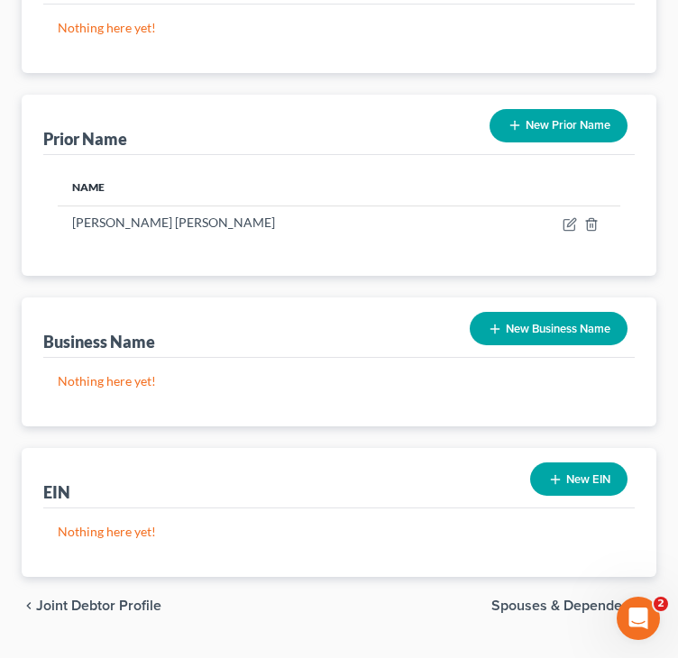
click at [531, 599] on span "Spouses & Dependents" at bounding box center [566, 606] width 151 height 14
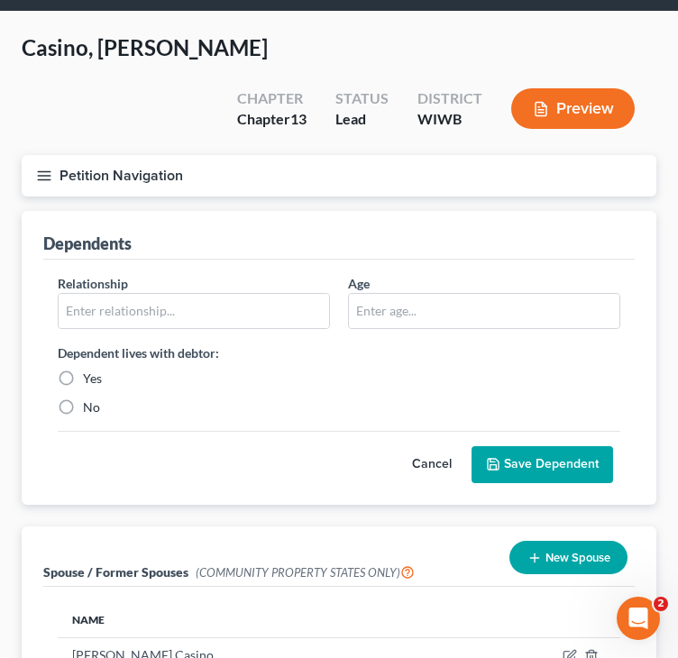
scroll to position [90, 0]
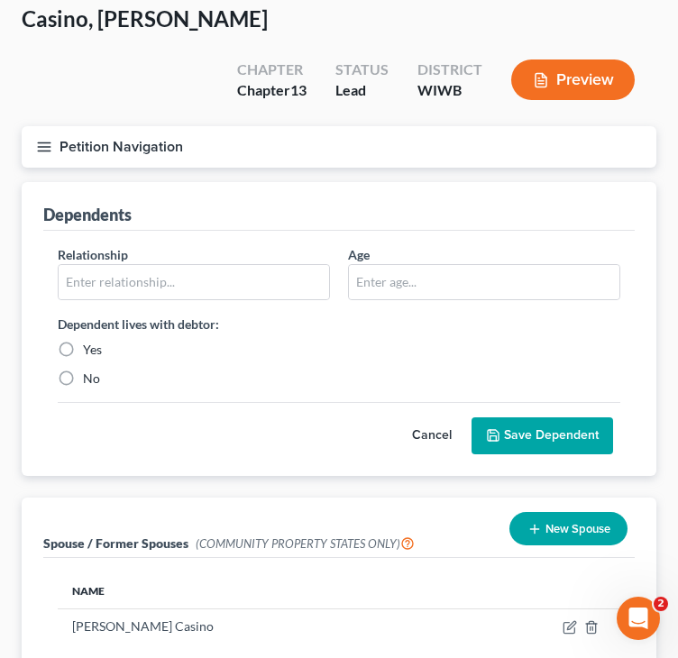
click at [296, 402] on div "Cancel Save Dependent" at bounding box center [339, 428] width 563 height 53
click at [185, 439] on div "Dependents Relationship * Age Dependent lives with debtor: Yes No Cancel Save D…" at bounding box center [339, 431] width 653 height 498
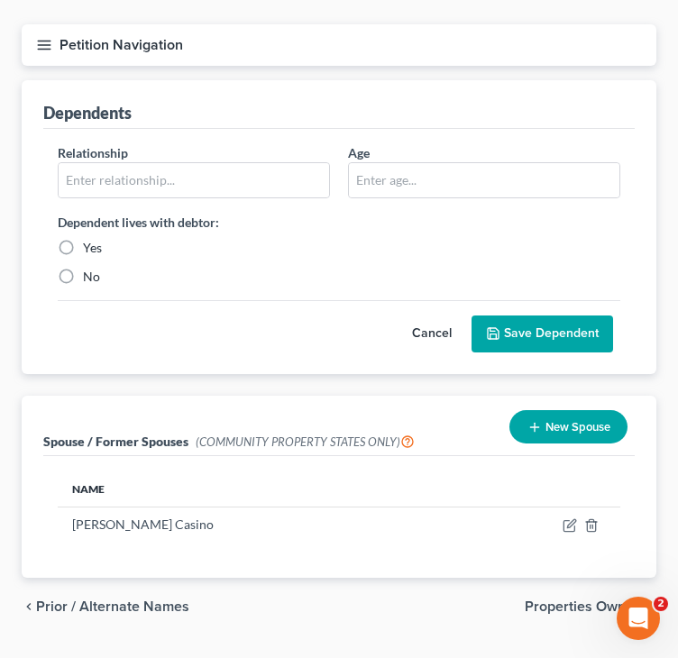
scroll to position [193, 0]
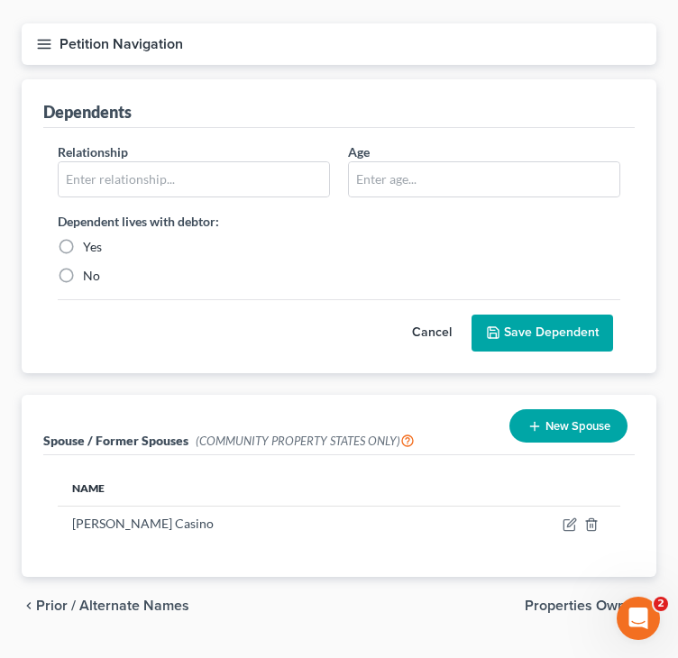
click at [533, 599] on span "Properties Owned" at bounding box center [583, 606] width 117 height 14
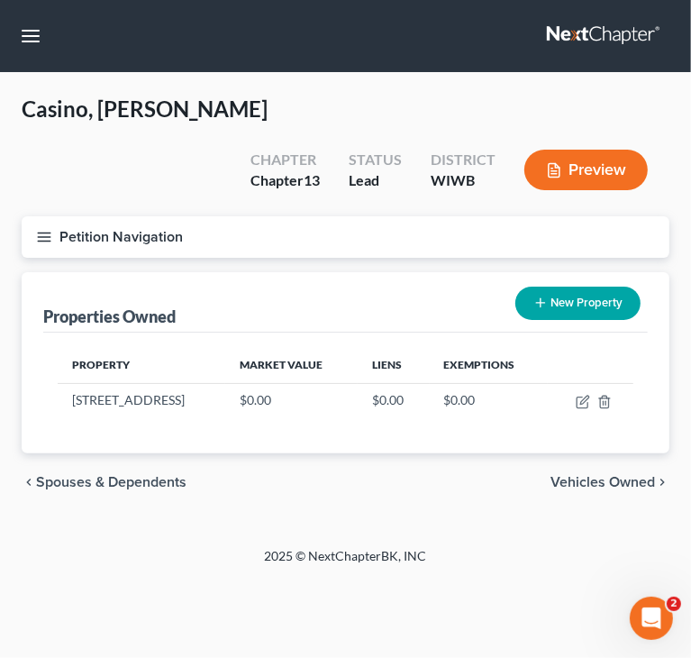
click at [251, 463] on div "chevron_left Spouses & Dependents Vehicles Owned chevron_right" at bounding box center [346, 482] width 648 height 58
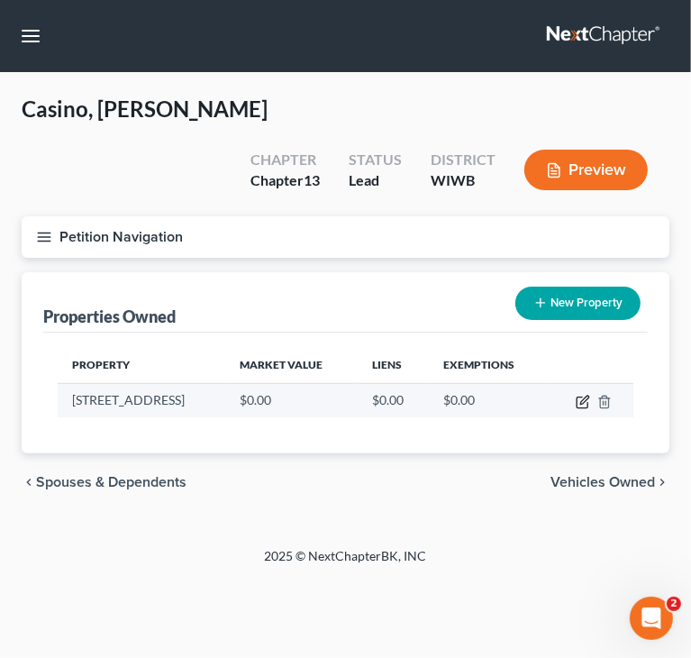
click at [590, 395] on icon "button" at bounding box center [583, 402] width 14 height 14
select select "52"
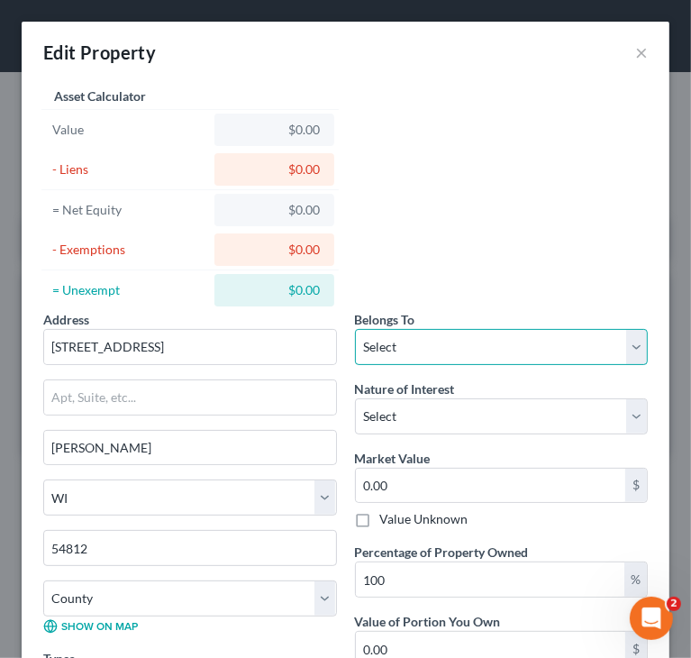
click at [452, 355] on select "Select Debtor 1 Only Debtor 2 Only Debtor 1 And Debtor 2 Only At Least One Of T…" at bounding box center [502, 347] width 294 height 36
select select "2"
click at [355, 329] on select "Select Debtor 1 Only Debtor 2 Only Debtor 1 And Debtor 2 Only At Least One Of T…" at bounding box center [502, 347] width 294 height 36
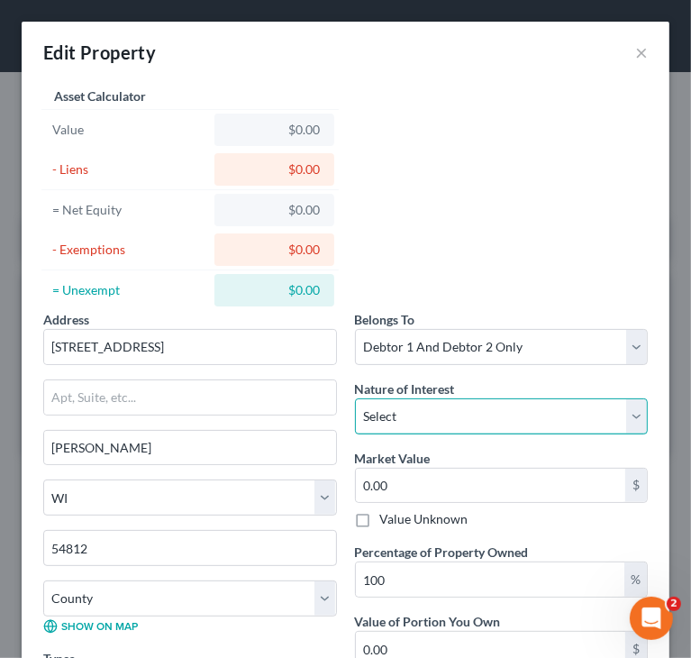
click at [450, 416] on select "Select Fee Simple Joint Tenant Life Estate Equitable Interest Future Interest T…" at bounding box center [502, 416] width 294 height 36
select select "0"
click at [355, 398] on select "Select Fee Simple Joint Tenant Life Estate Equitable Interest Future Interest T…" at bounding box center [502, 416] width 294 height 36
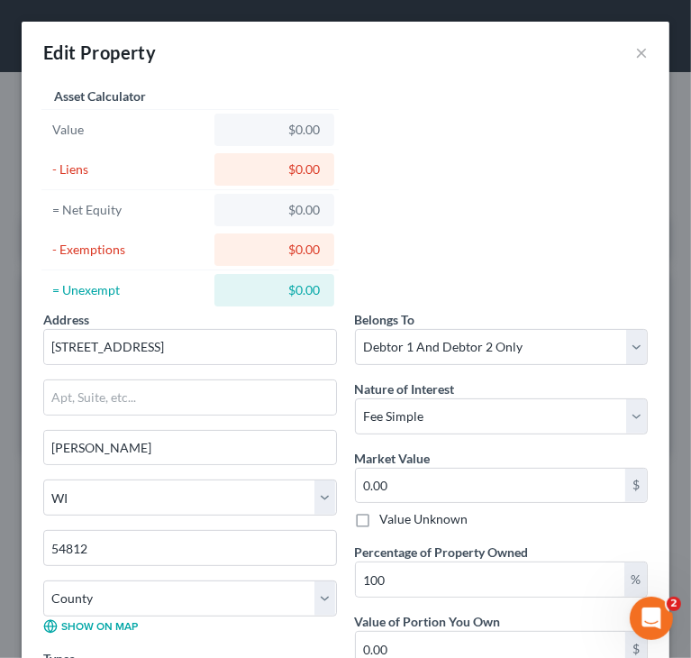
click at [444, 457] on div "Market Value 0.00 $ Value Unknown" at bounding box center [502, 489] width 294 height 80
click at [441, 477] on input "0.00" at bounding box center [491, 486] width 270 height 34
type input "2"
type input "2.00"
type input "20"
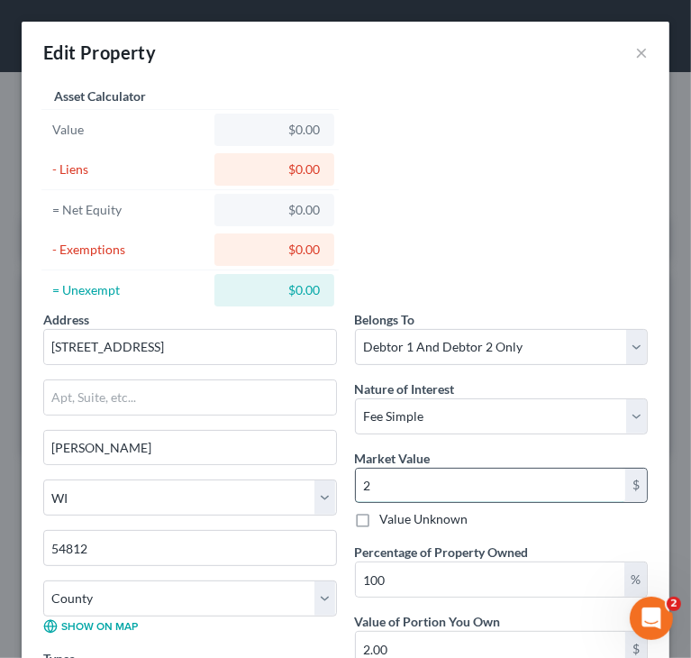
type input "20.00"
type input "207"
type input "207.00"
type input "2074"
type input "2,074.00"
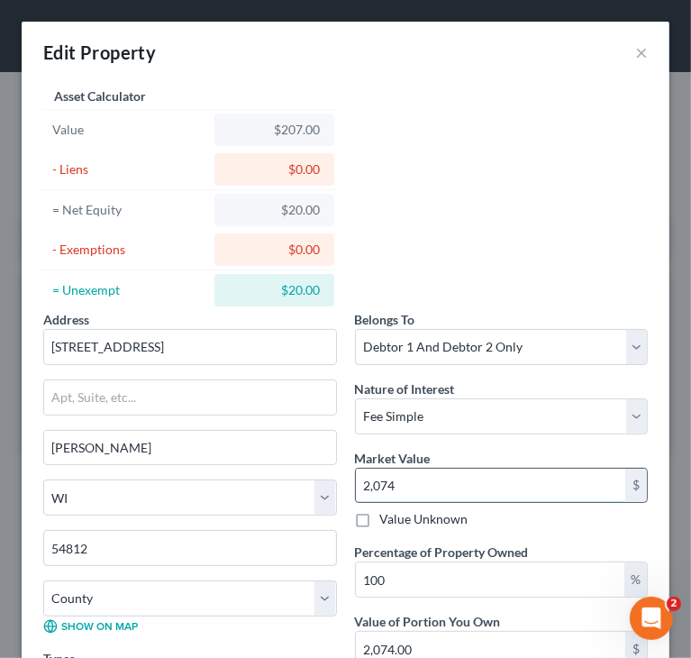
type input "2,0740"
type input "20,740.00"
type input "20,7400"
type input "207,400.00"
type input "207,400"
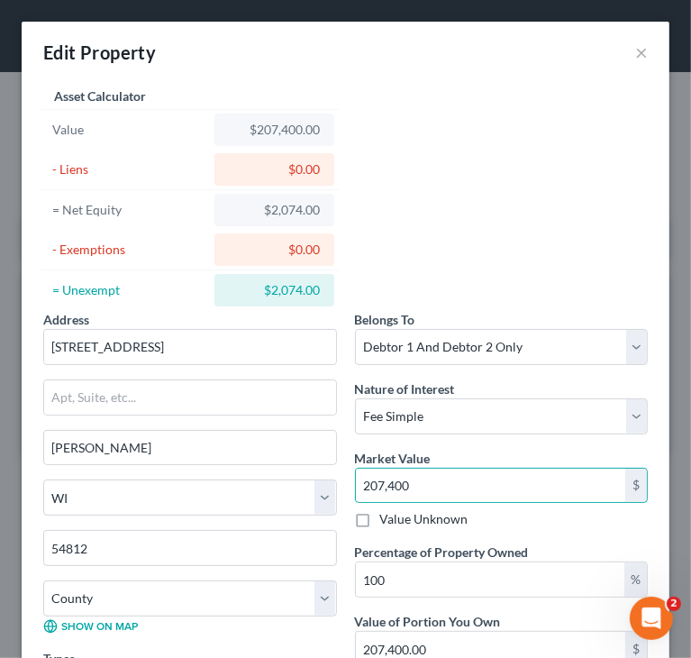
click at [522, 238] on div "Address * 903 10 1/2 Ave Barron State AL AK AR AZ CA CO CT DE DC FL GA GU HI ID…" at bounding box center [345, 474] width 623 height 783
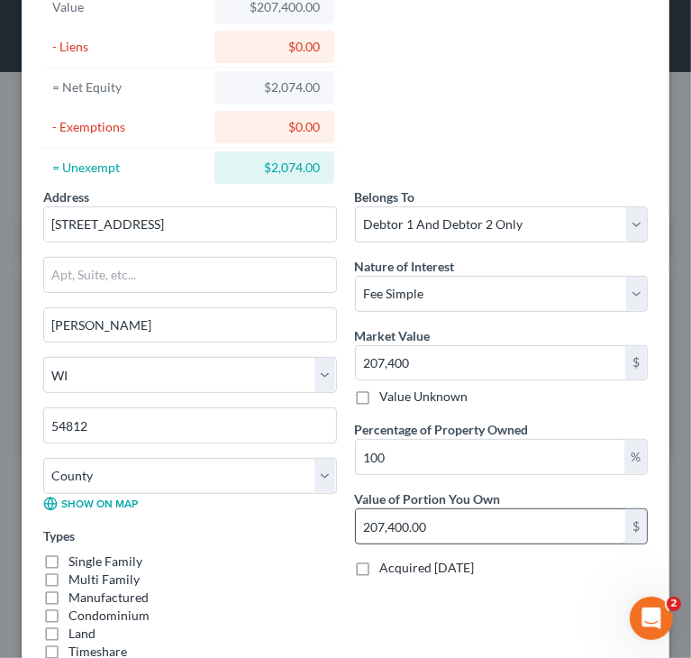
scroll to position [180, 0]
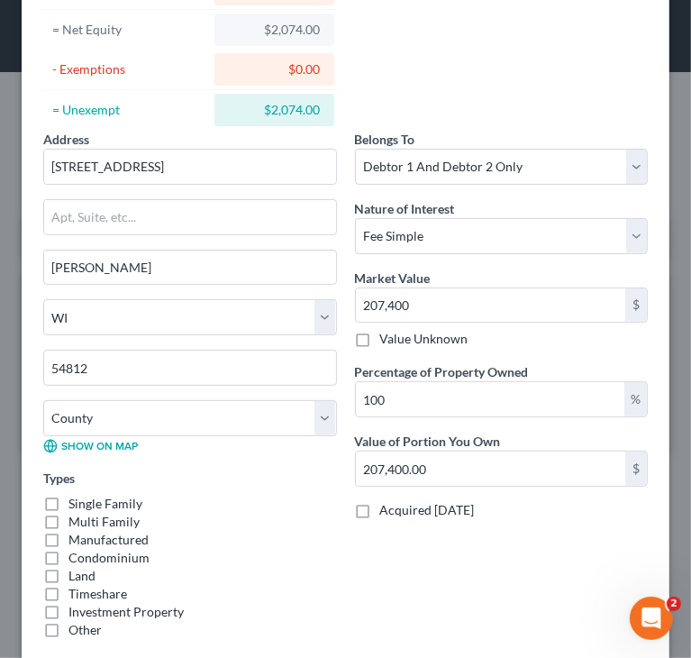
click at [118, 502] on label "Single Family" at bounding box center [106, 504] width 74 height 18
click at [87, 502] on input "Single Family" at bounding box center [82, 501] width 12 height 12
checkbox input "true"
click at [371, 565] on div "Belongs To * Select Debtor 1 Only Debtor 2 Only Debtor 1 And Debtor 2 Only At L…" at bounding box center [502, 408] width 312 height 556
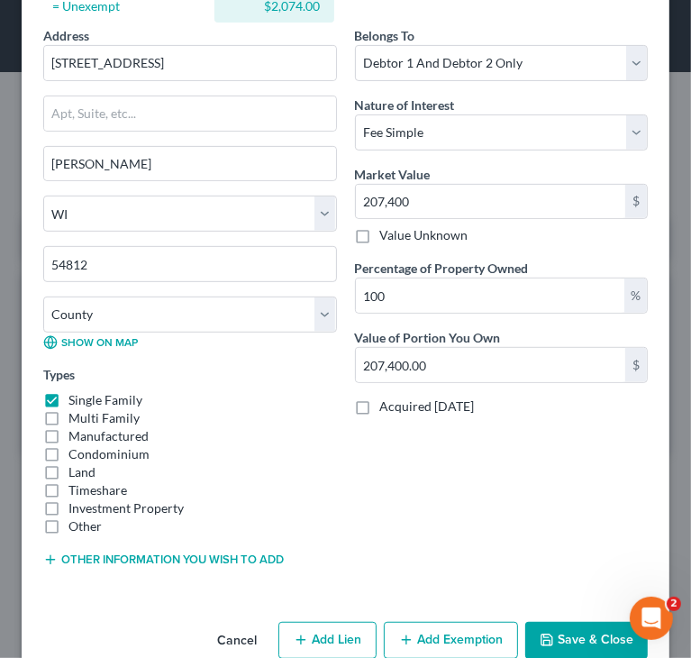
scroll to position [318, 0]
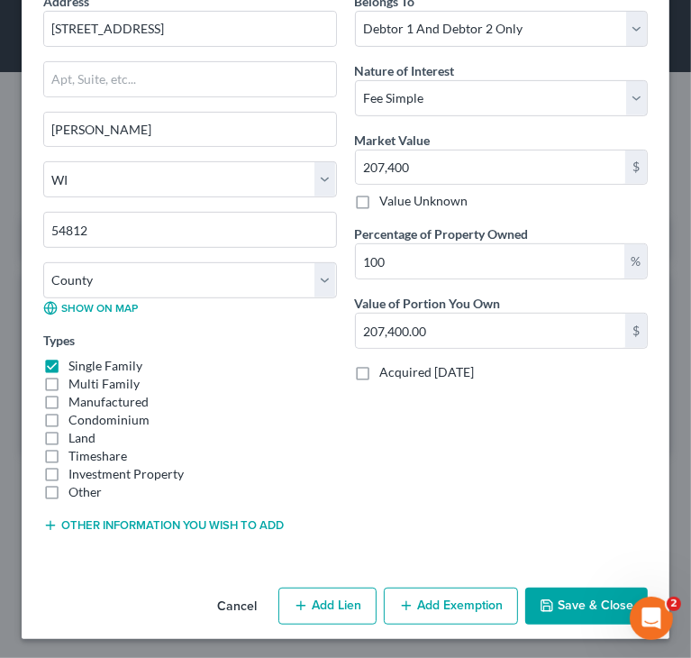
click at [335, 605] on button "Add Lien" at bounding box center [328, 607] width 98 height 38
select select "2"
select select "0"
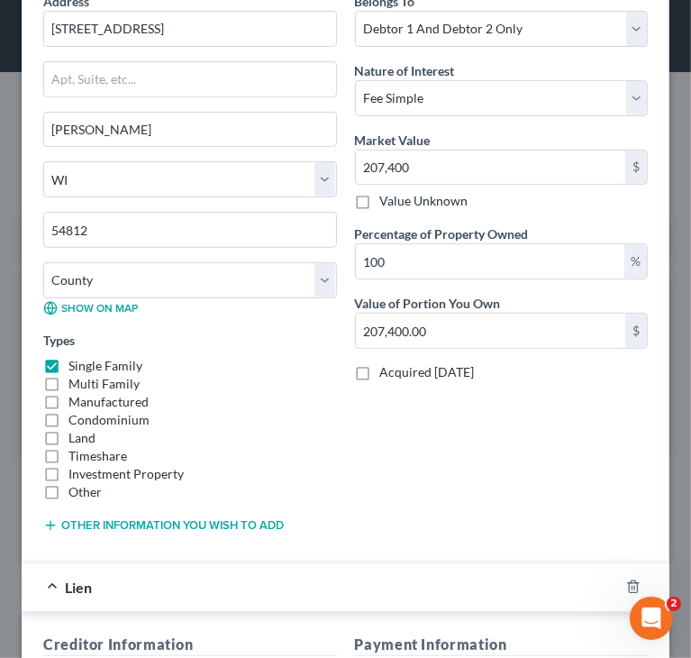
click at [424, 452] on div "Belongs To * Select Debtor 1 Only Debtor 2 Only Debtor 1 And Debtor 2 Only At L…" at bounding box center [502, 270] width 312 height 556
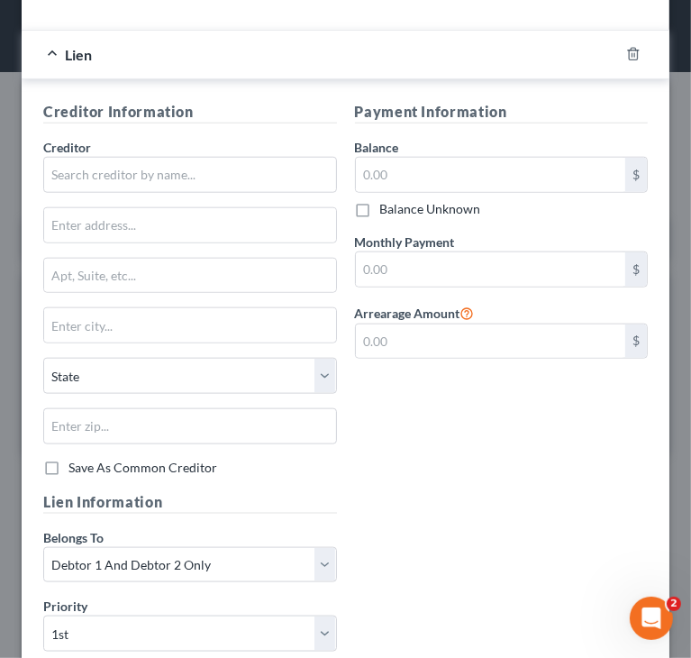
scroll to position [859, 0]
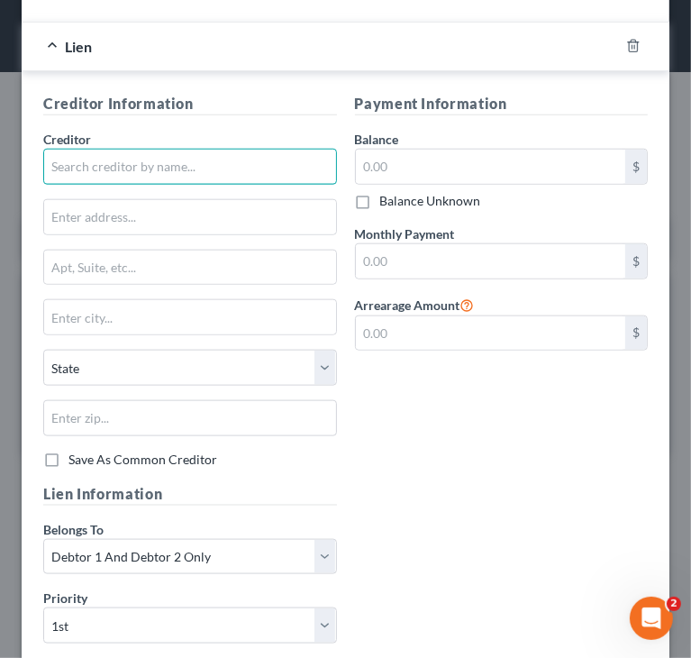
click at [151, 154] on input "text" at bounding box center [190, 167] width 294 height 36
type input "CrossCountry Mortgage LLC"
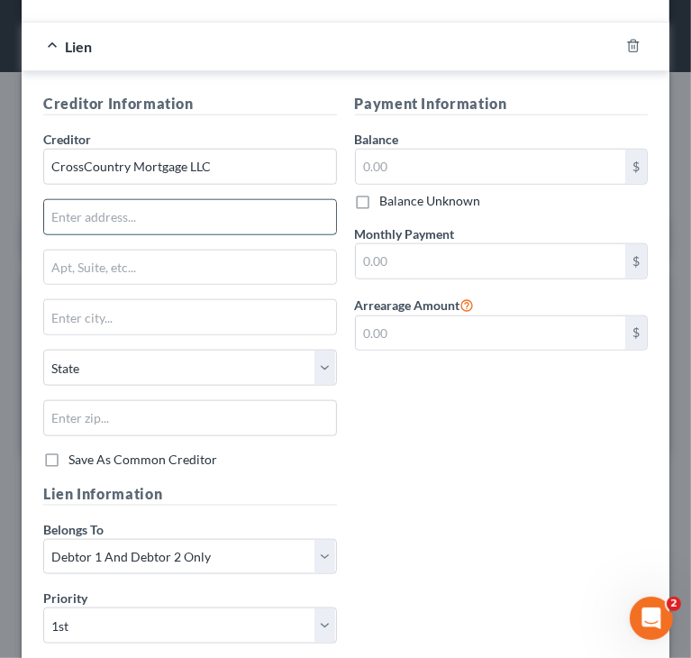
click at [107, 209] on input "text" at bounding box center [190, 217] width 292 height 34
type input "Attn: Bankruptcy Dept"
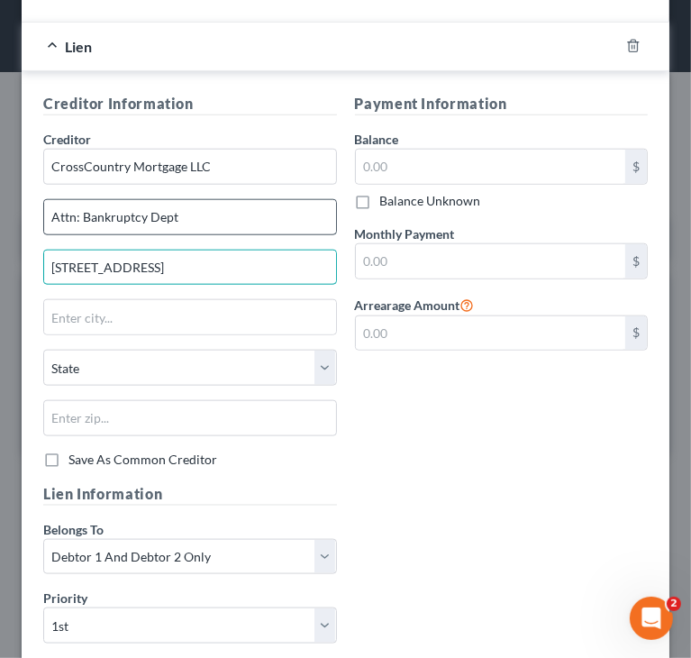
type input "1795 International Way"
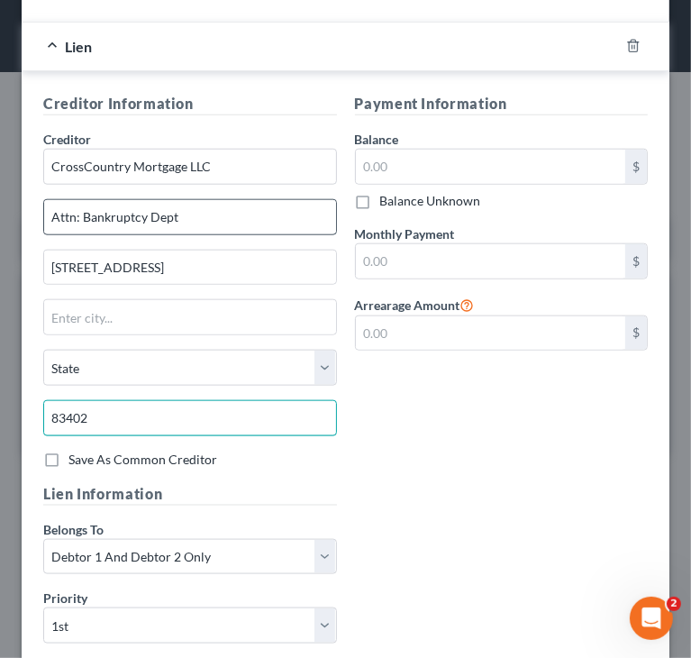
type input "83402"
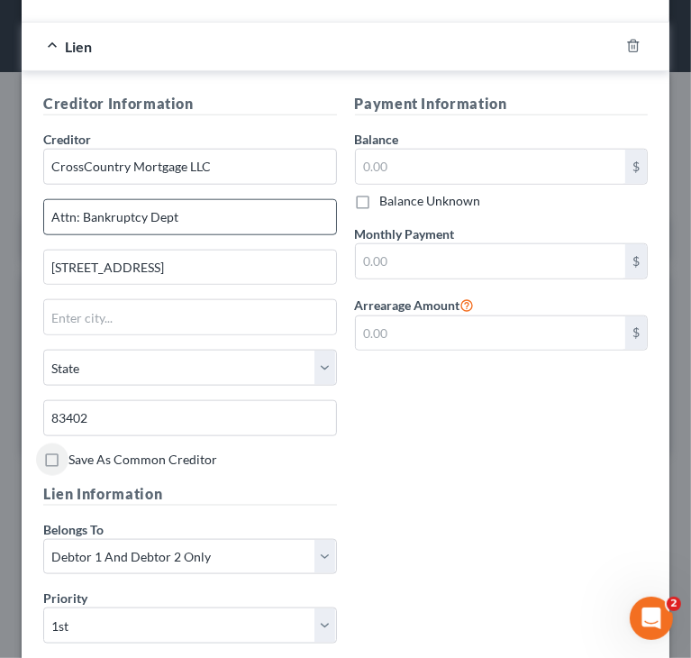
type input "Idaho Falls"
select select "13"
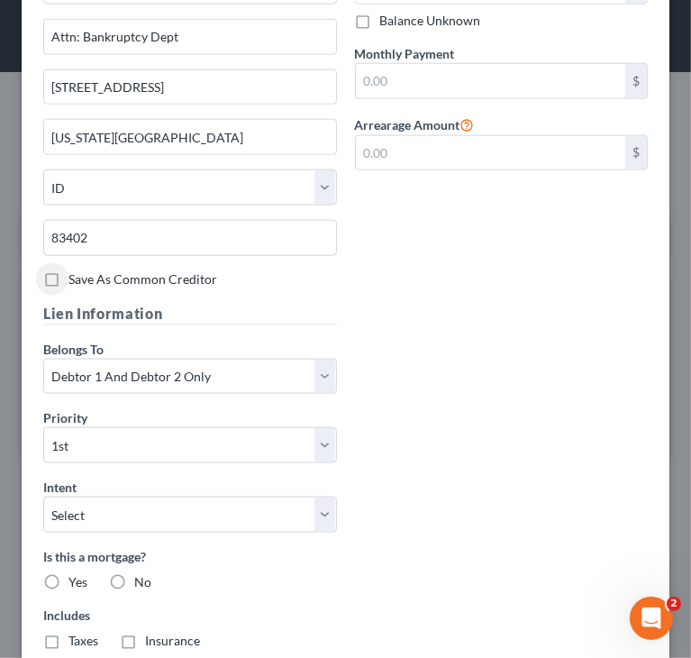
scroll to position [1130, 0]
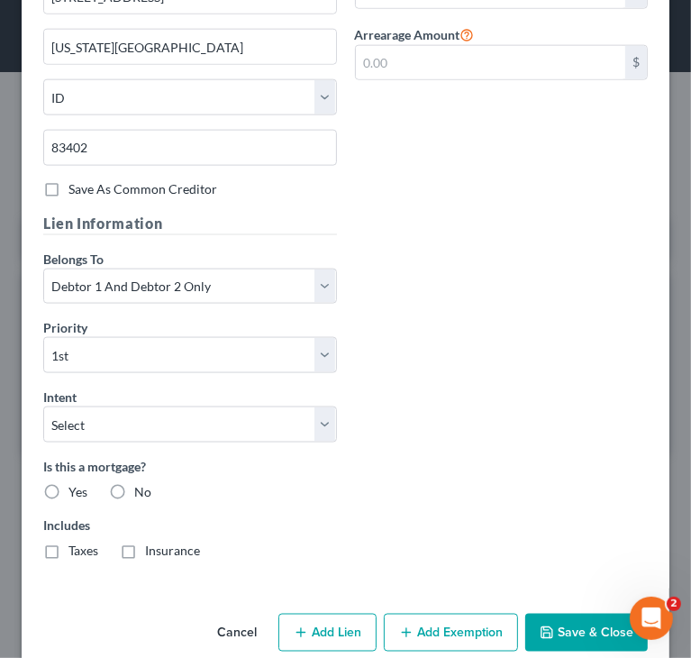
click at [69, 487] on label "Yes" at bounding box center [78, 492] width 19 height 18
click at [76, 487] on input "Yes" at bounding box center [82, 489] width 12 height 12
radio input "true"
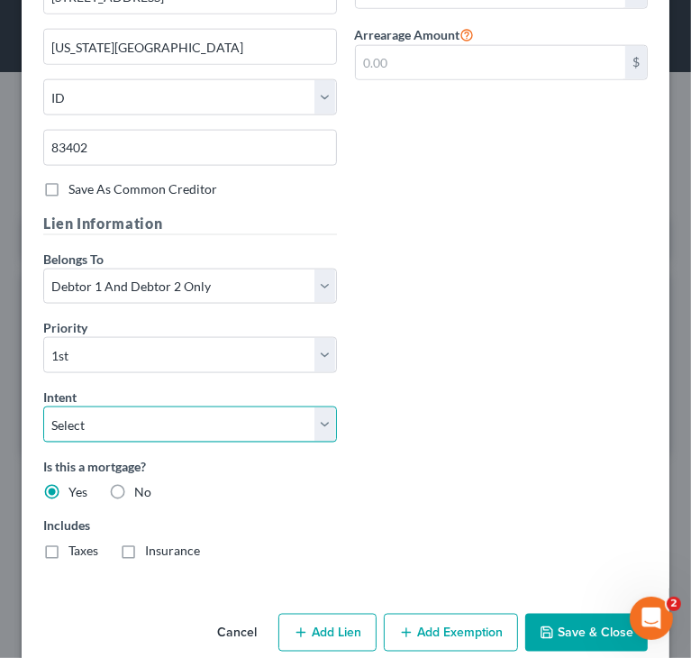
click at [135, 420] on select "Select Surrender Redeem Reaffirm Avoid Other" at bounding box center [190, 425] width 294 height 36
select select "4"
click at [43, 407] on select "Select Surrender Redeem Reaffirm Avoid Other" at bounding box center [190, 425] width 294 height 36
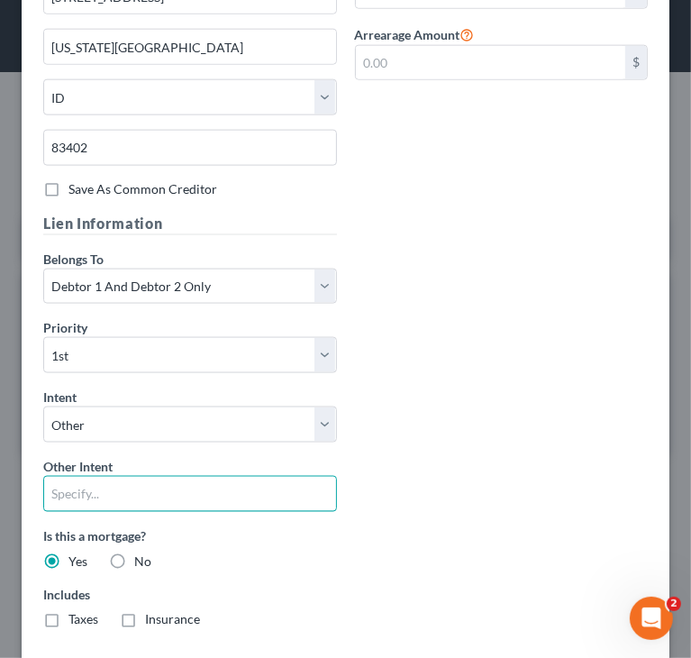
click at [132, 476] on input "text" at bounding box center [190, 494] width 294 height 36
type input "Pay & Retain"
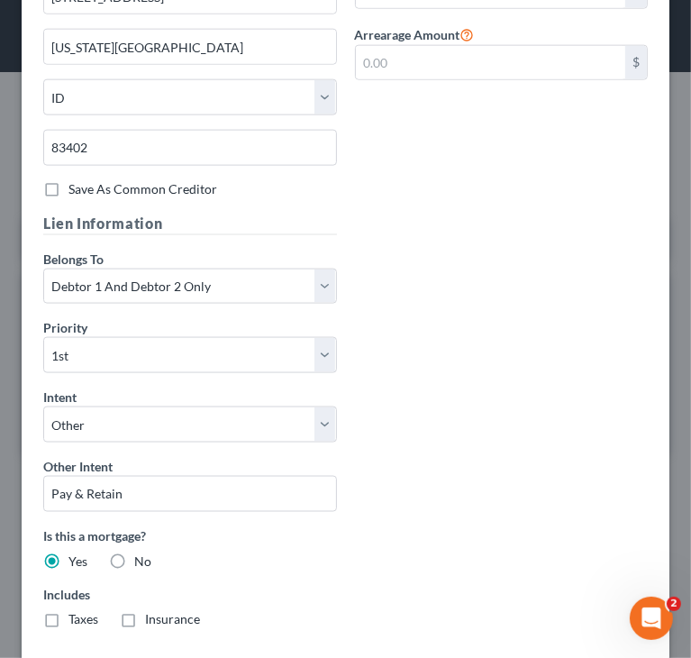
click at [433, 447] on div "Creditor Information Creditor * CrossCountry Mortgage LLC Attn: Bankruptcy Dept…" at bounding box center [345, 232] width 623 height 821
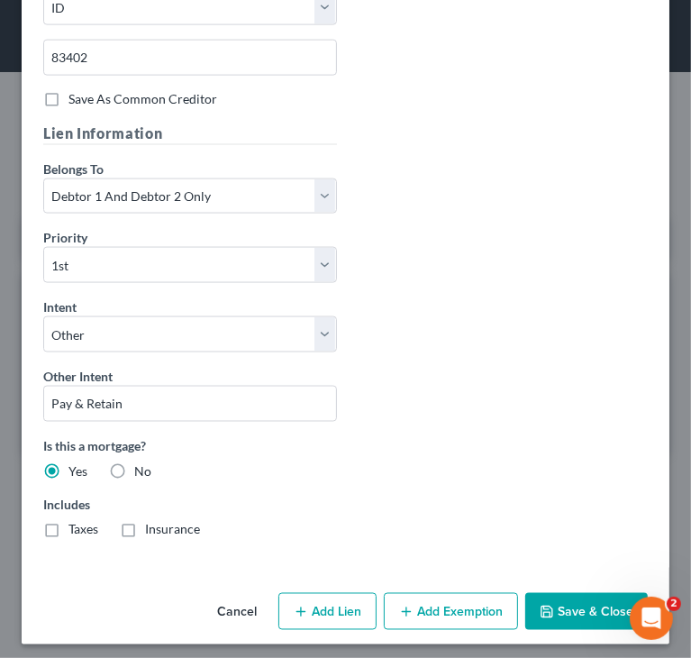
scroll to position [1222, 0]
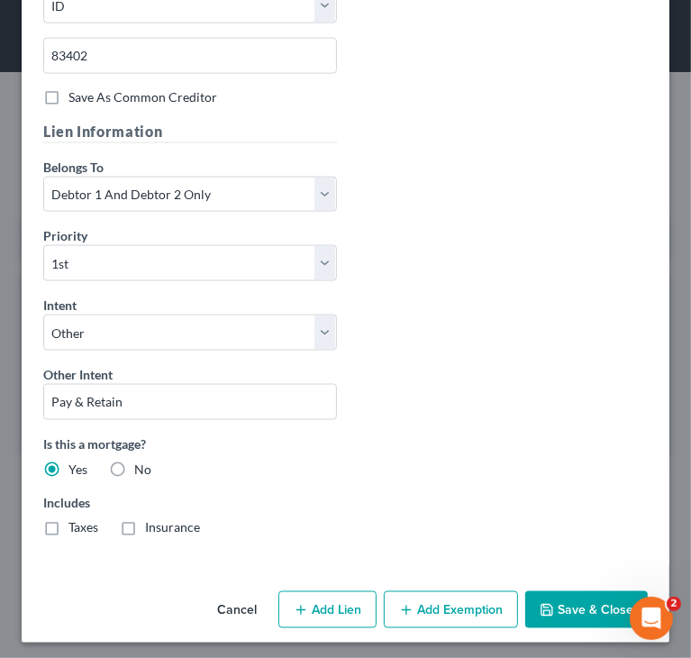
click at [69, 527] on label "Taxes" at bounding box center [84, 528] width 30 height 18
click at [76, 527] on input "Taxes" at bounding box center [82, 525] width 12 height 12
checkbox input "true"
click at [145, 521] on label "Insurance" at bounding box center [172, 528] width 55 height 18
click at [152, 521] on input "Insurance" at bounding box center [158, 525] width 12 height 12
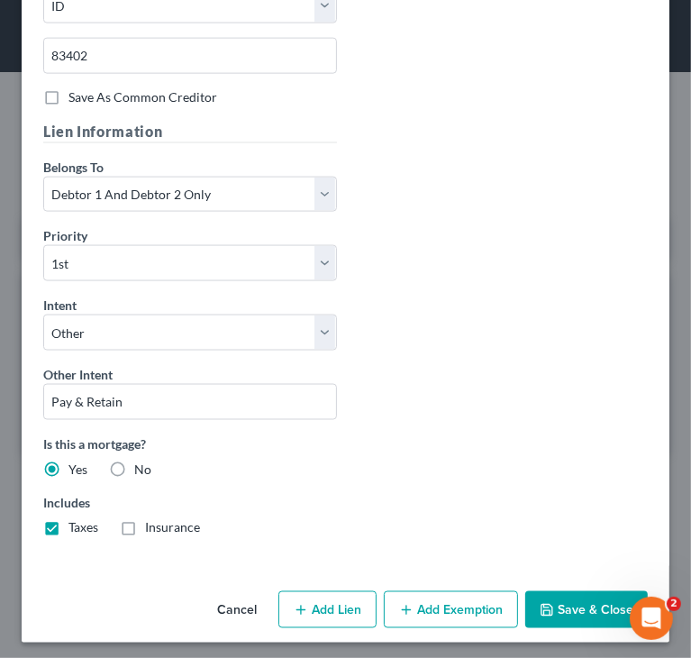
checkbox input "true"
click at [449, 378] on div "Creditor Information Creditor * CrossCountry Mortgage LLC Attn: Bankruptcy Dept…" at bounding box center [345, 140] width 623 height 821
click at [565, 600] on button "Save & Close" at bounding box center [587, 610] width 123 height 38
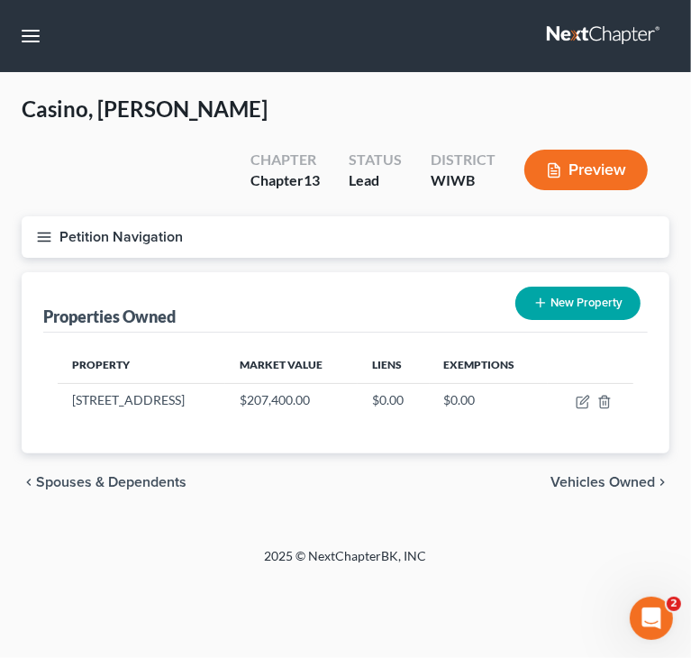
click at [41, 241] on line "button" at bounding box center [44, 241] width 13 height 0
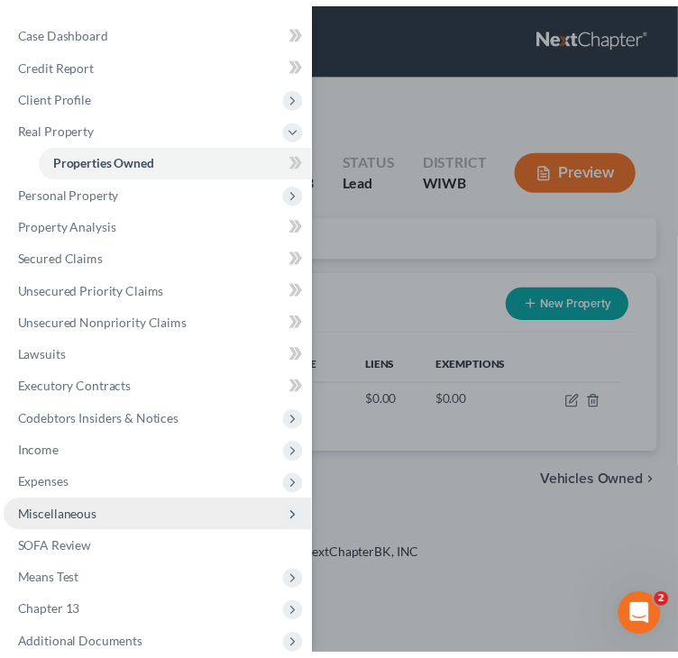
scroll to position [85, 0]
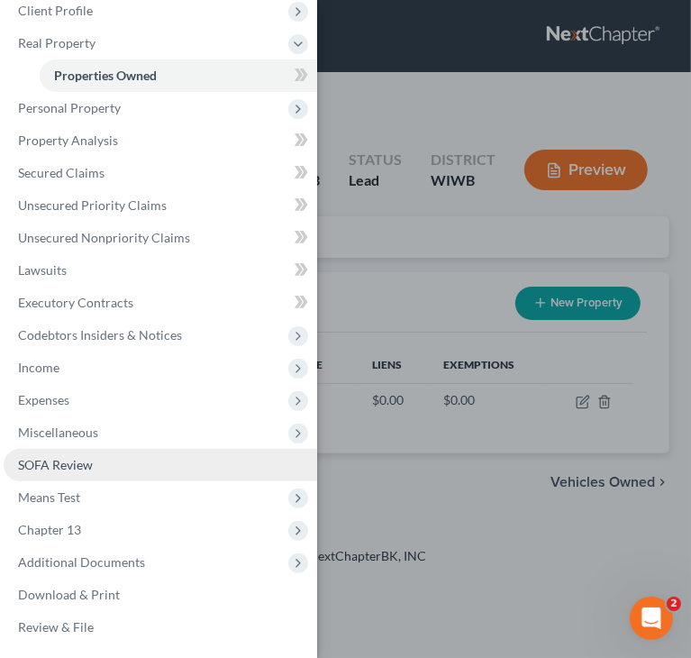
click at [106, 459] on link "SOFA Review" at bounding box center [161, 465] width 314 height 32
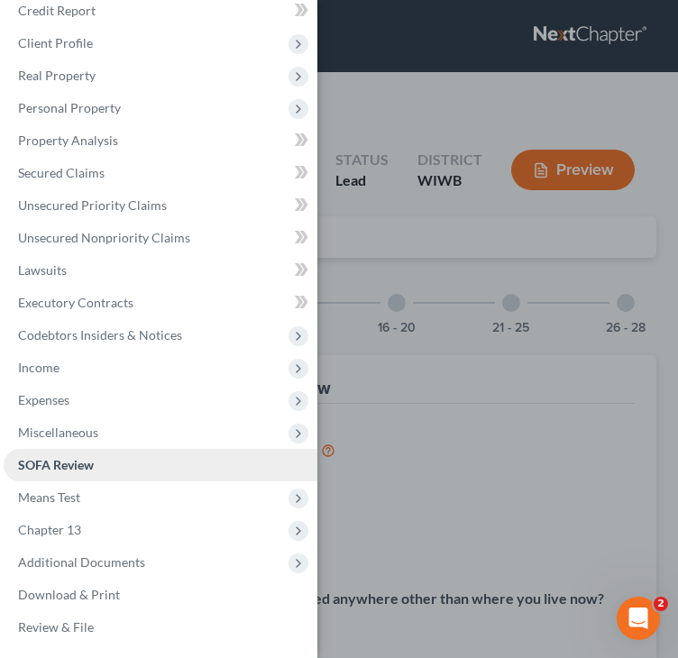
scroll to position [52, 0]
click at [429, 197] on div "Case Dashboard Payments Invoices Payments Payments Credit Report Client Profile" at bounding box center [339, 329] width 678 height 658
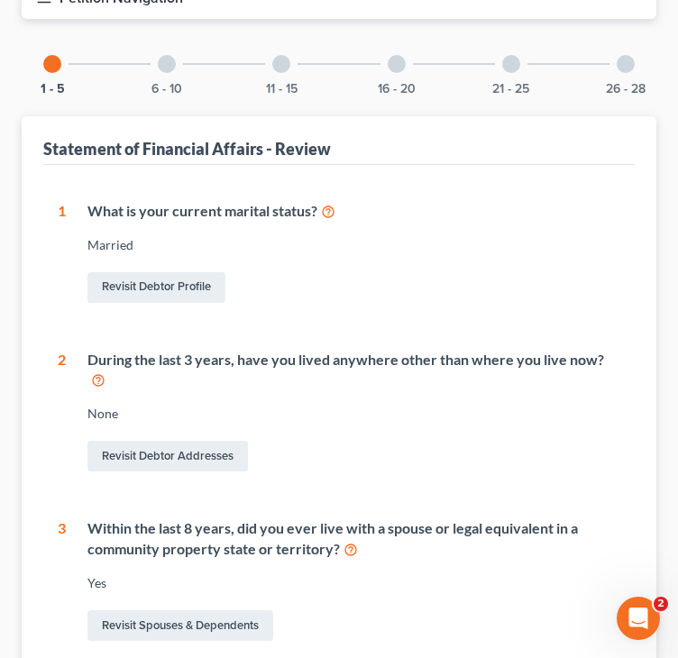
scroll to position [270, 0]
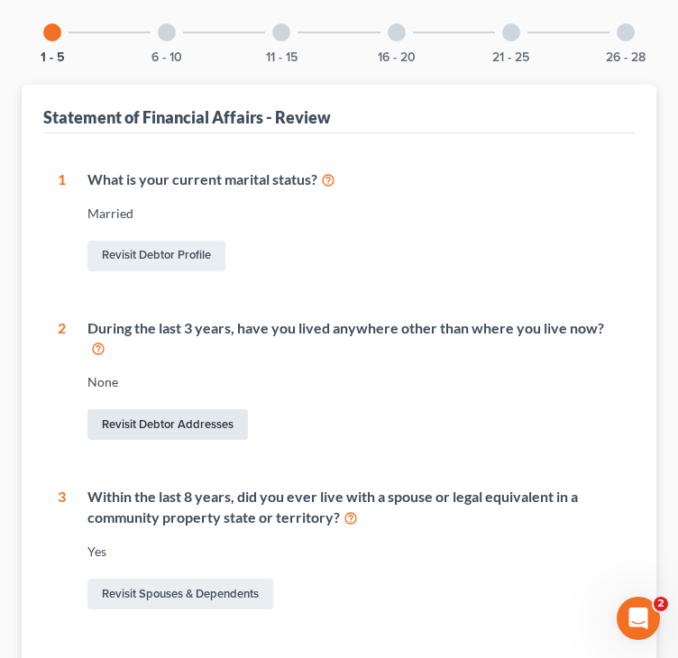
click at [198, 409] on link "Revisit Debtor Addresses" at bounding box center [167, 424] width 160 height 31
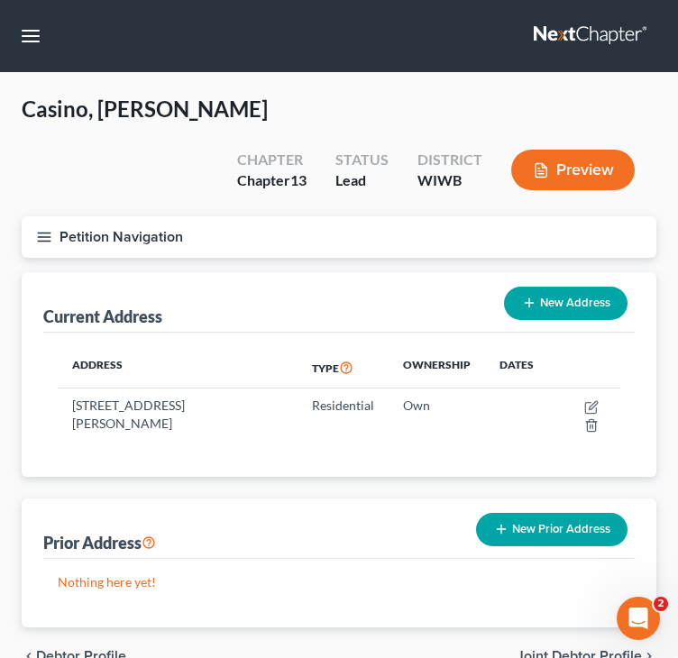
click at [522, 513] on button "New Prior Address" at bounding box center [551, 529] width 151 height 33
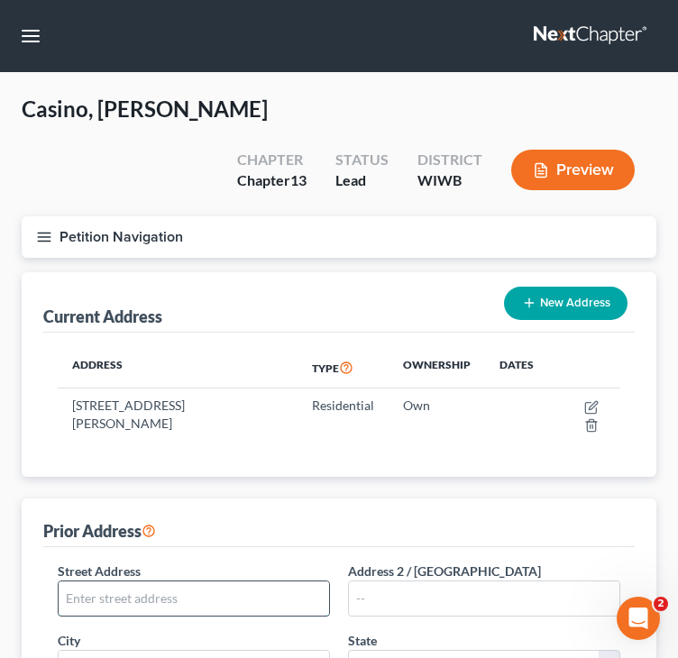
click at [254, 581] on input "text" at bounding box center [194, 598] width 270 height 34
type input "2952 Camelot Cir"
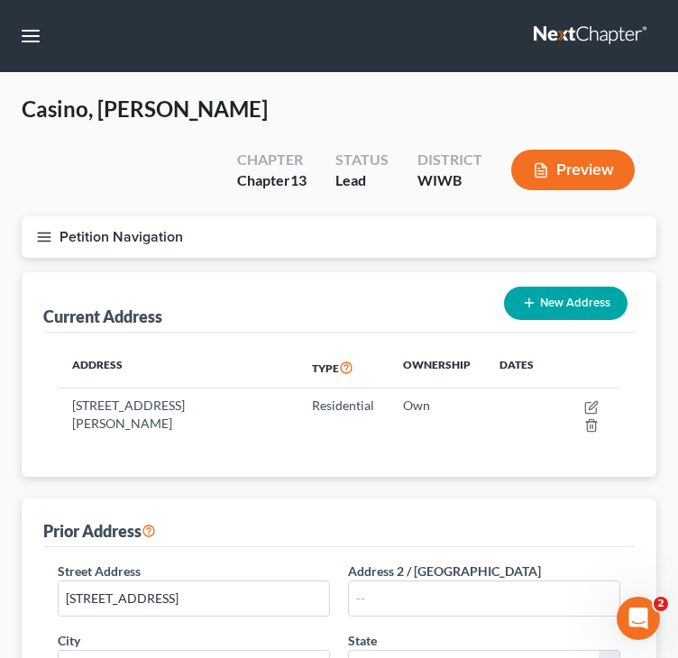
scroll to position [32, 0]
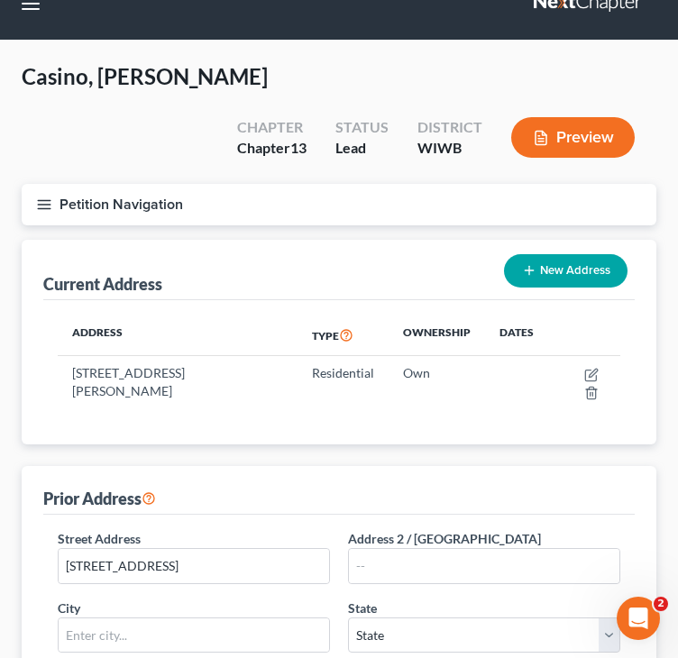
type input "54868"
type input "Rice Lake"
select select "52"
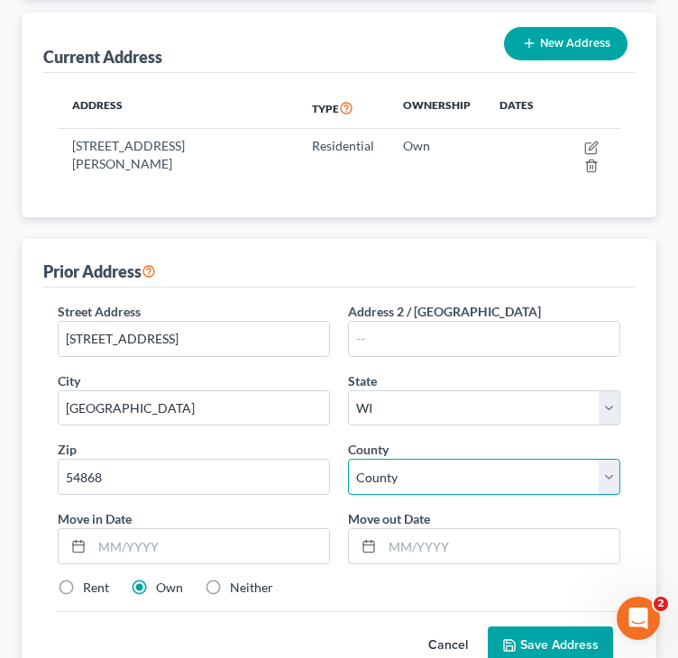
scroll to position [303, 0]
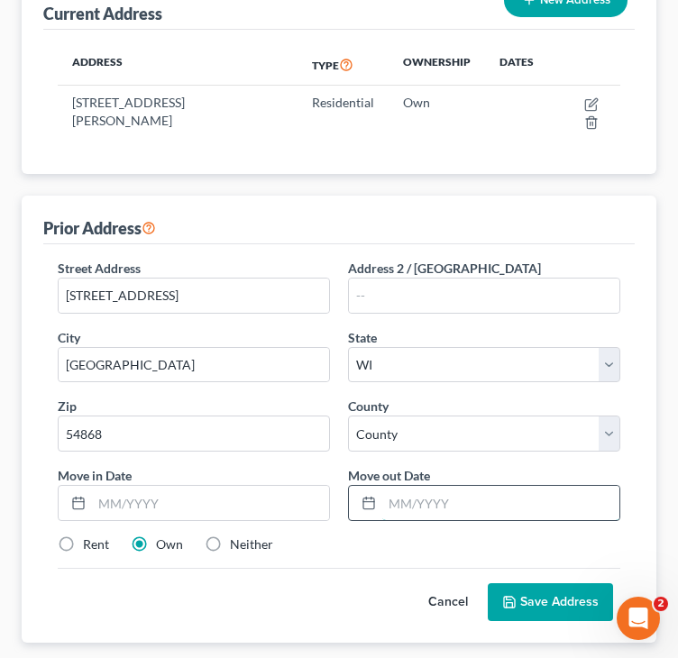
click at [487, 486] on input "text" at bounding box center [500, 503] width 237 height 34
type input "09/04/2024"
click at [83, 535] on label "Rent" at bounding box center [96, 544] width 26 height 18
click at [90, 535] on input "Rent" at bounding box center [96, 541] width 12 height 12
radio input "true"
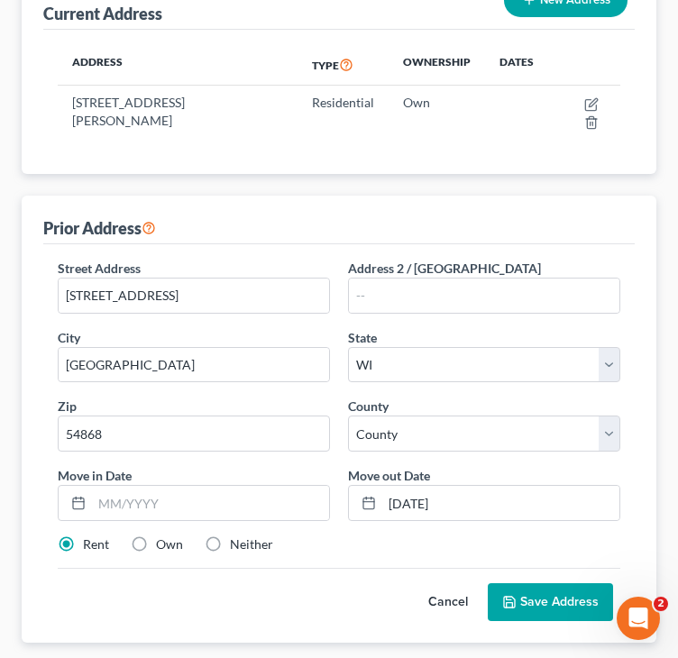
click at [517, 595] on icon at bounding box center [509, 602] width 14 height 14
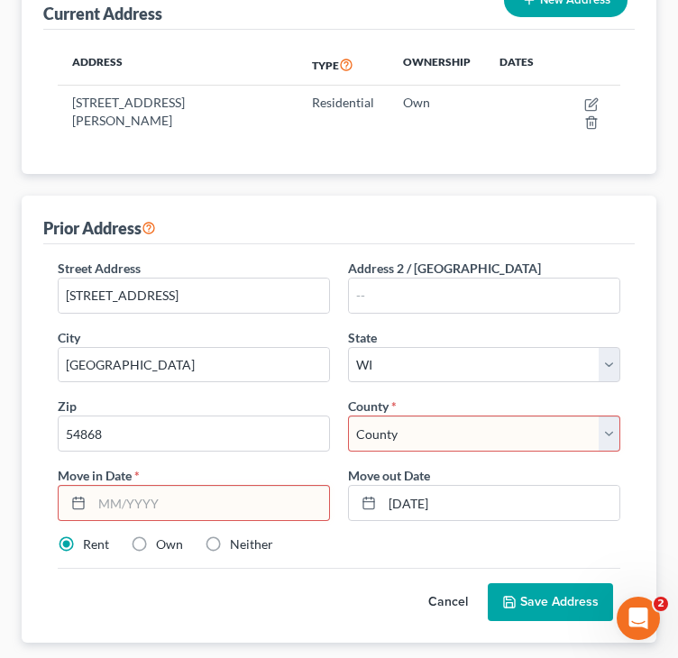
click at [486, 416] on select "County Adams County Ashland County Barron County Bayfield County Brown County B…" at bounding box center [484, 434] width 272 height 36
select select "2"
click at [348, 416] on select "County Adams County Ashland County Barron County Bayfield County Brown County B…" at bounding box center [484, 434] width 272 height 36
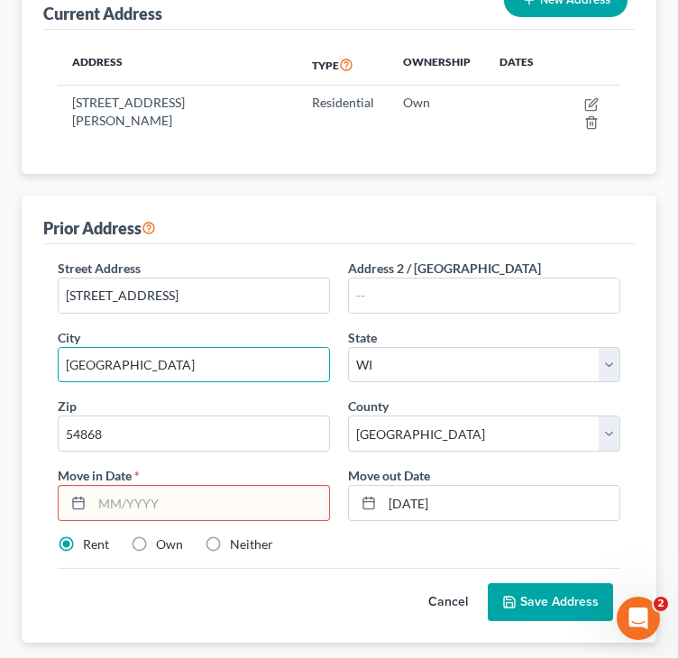
drag, startPoint x: 154, startPoint y: 304, endPoint x: 35, endPoint y: 311, distance: 119.2
click at [35, 311] on div "Prior Address Street Address * 2952 Camelot Cir Address 2 / PO Box City * Rice …" at bounding box center [339, 419] width 635 height 447
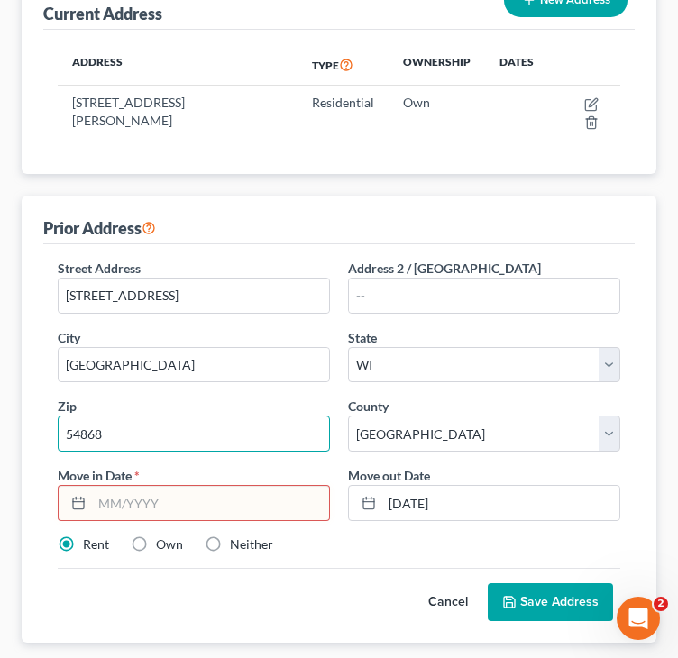
drag, startPoint x: 188, startPoint y: 376, endPoint x: 29, endPoint y: 382, distance: 158.8
click at [29, 382] on div "Prior Address Street Address * 2952 Camelot Cir Address 2 / PO Box City * Rice …" at bounding box center [339, 419] width 635 height 447
click at [170, 486] on input "text" at bounding box center [210, 503] width 237 height 34
type input "01/2019"
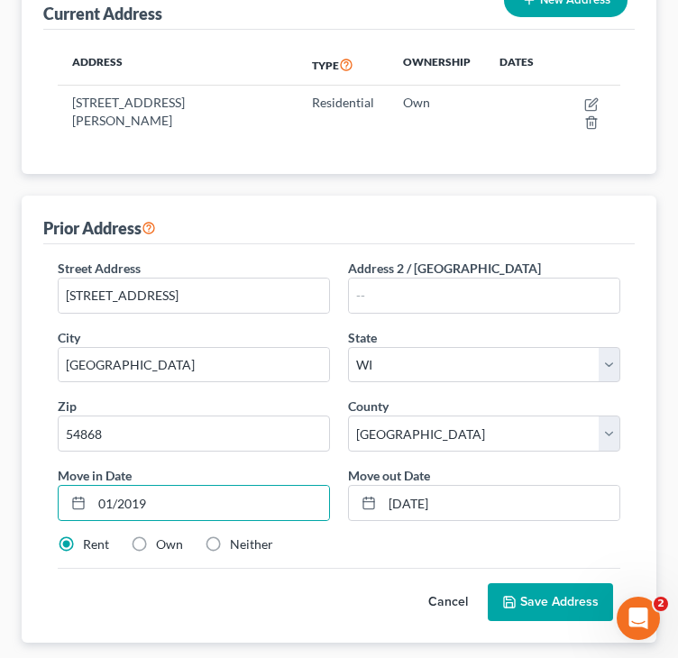
click at [537, 583] on button "Save Address" at bounding box center [550, 602] width 125 height 38
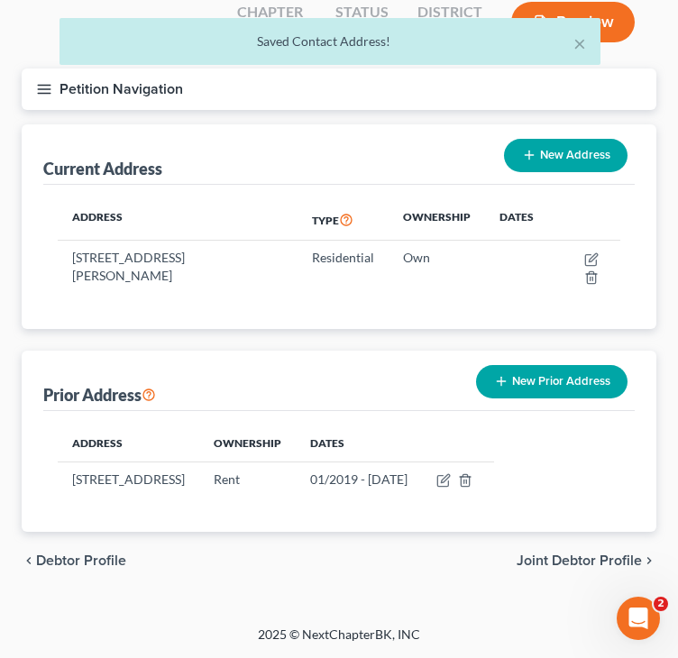
scroll to position [104, 0]
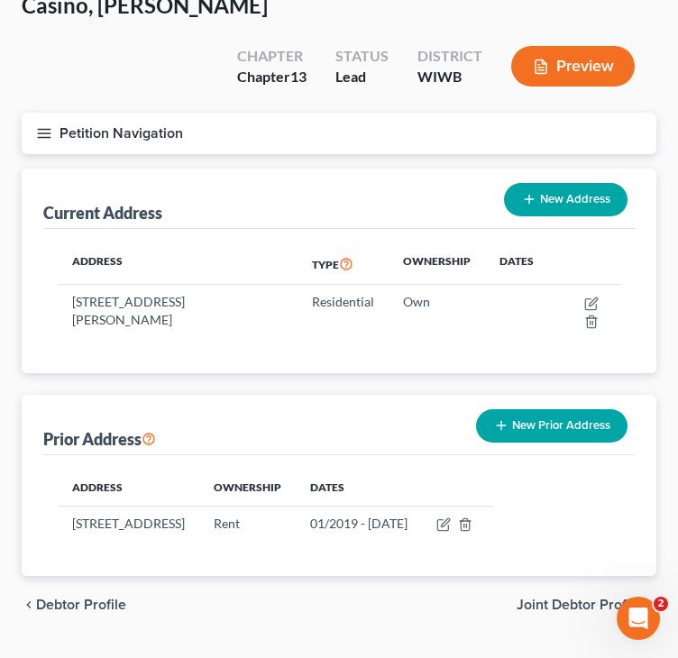
click at [595, 598] on span "Joint Debtor Profile" at bounding box center [579, 605] width 125 height 14
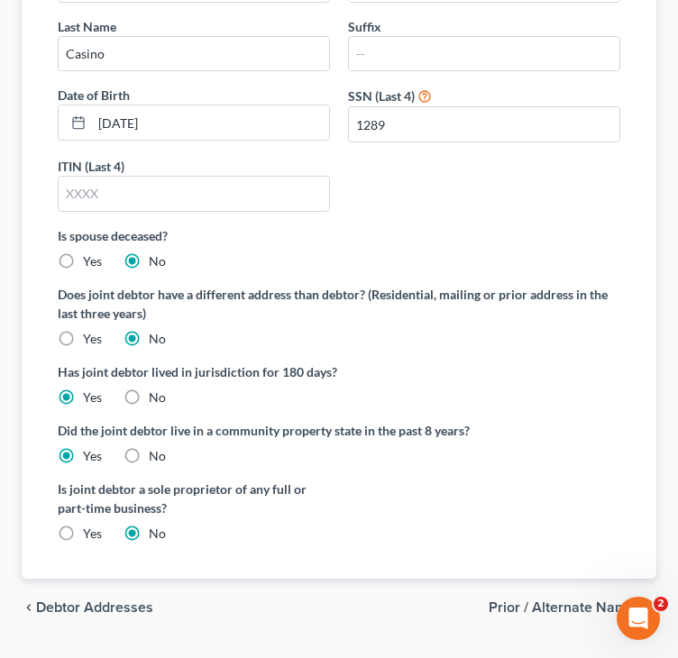
scroll to position [389, 0]
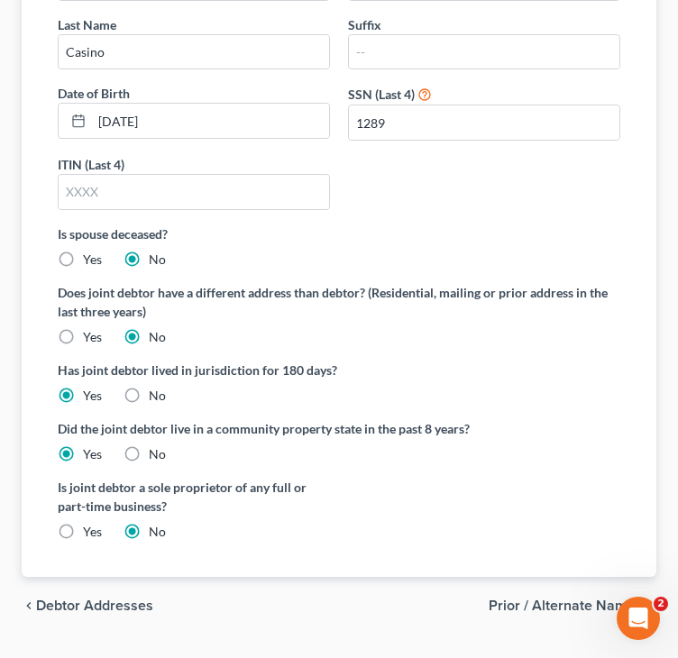
click at [546, 599] on span "Prior / Alternate Names" at bounding box center [565, 606] width 153 height 14
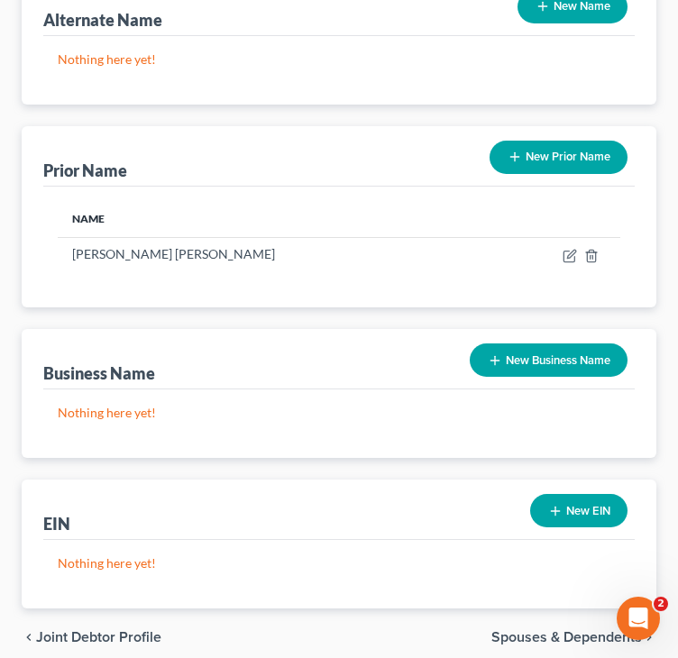
scroll to position [328, 0]
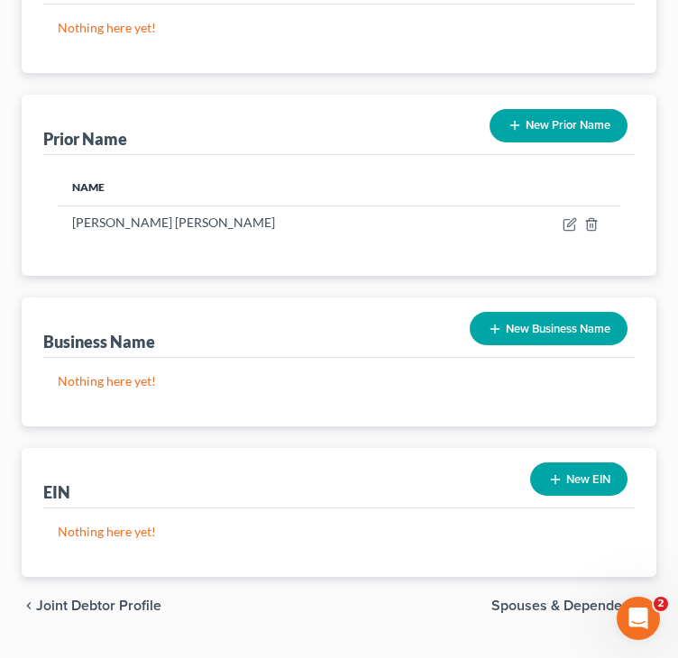
click at [535, 599] on span "Spouses & Dependents" at bounding box center [566, 606] width 151 height 14
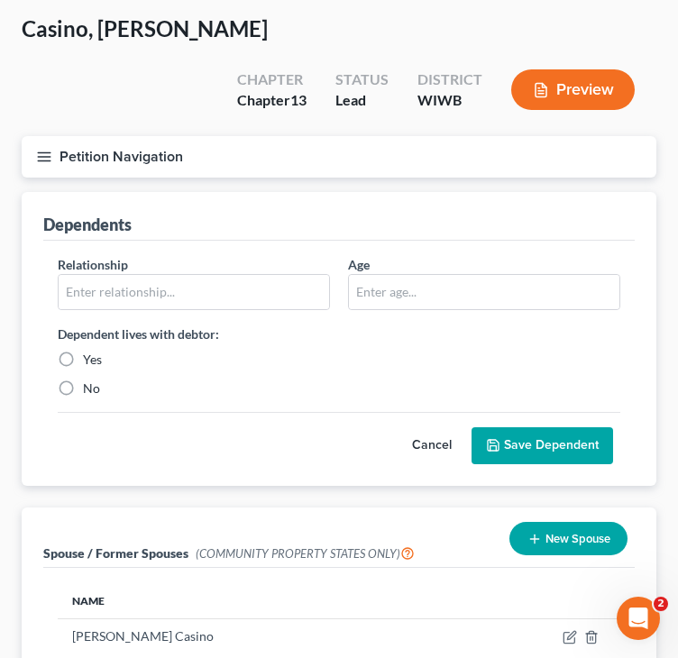
scroll to position [193, 0]
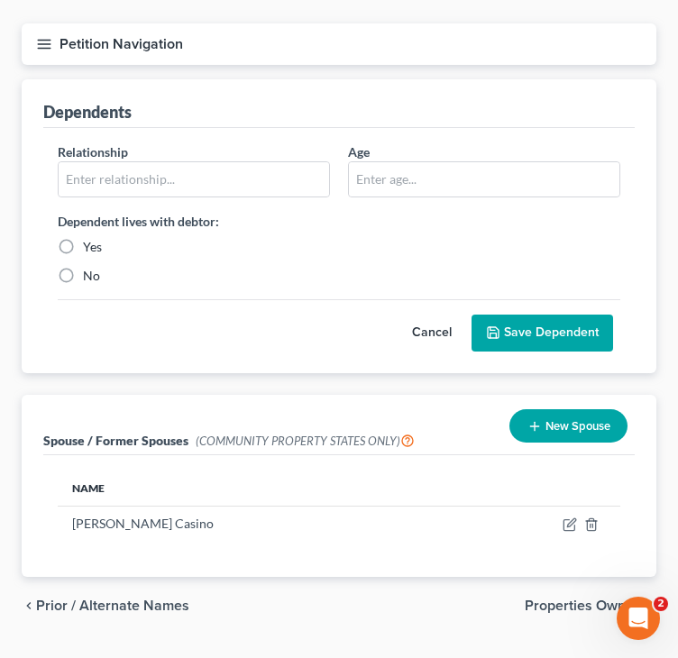
click at [550, 599] on span "Properties Owned" at bounding box center [583, 606] width 117 height 14
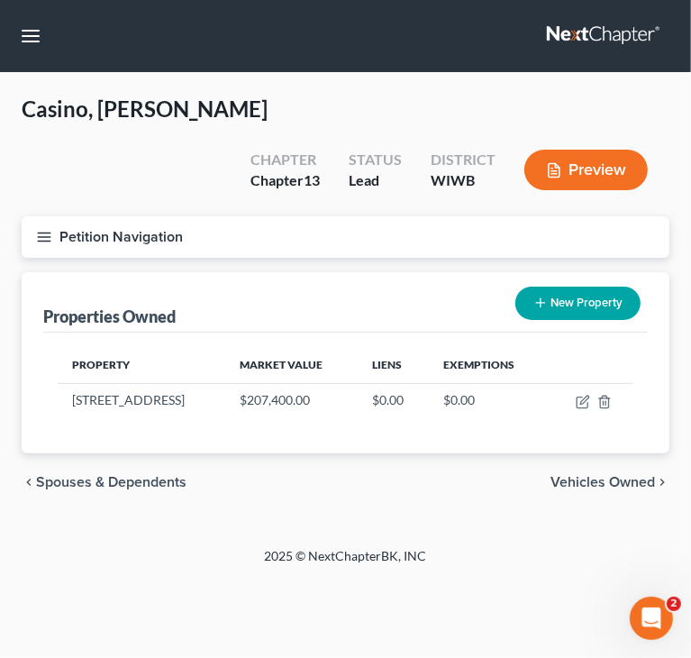
click at [624, 475] on span "Vehicles Owned" at bounding box center [603, 482] width 105 height 14
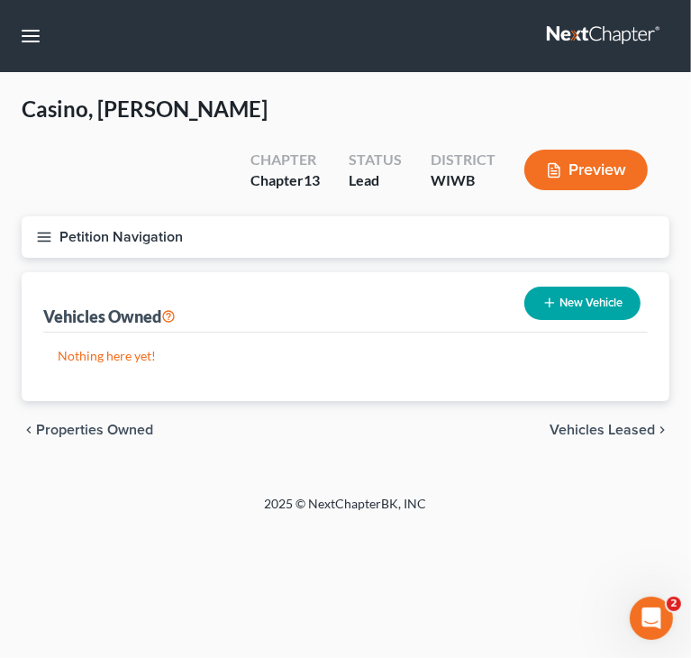
click at [573, 279] on div "New Vehicle" at bounding box center [582, 303] width 131 height 48
click at [570, 287] on button "New Vehicle" at bounding box center [583, 303] width 116 height 33
select select "0"
select select "2"
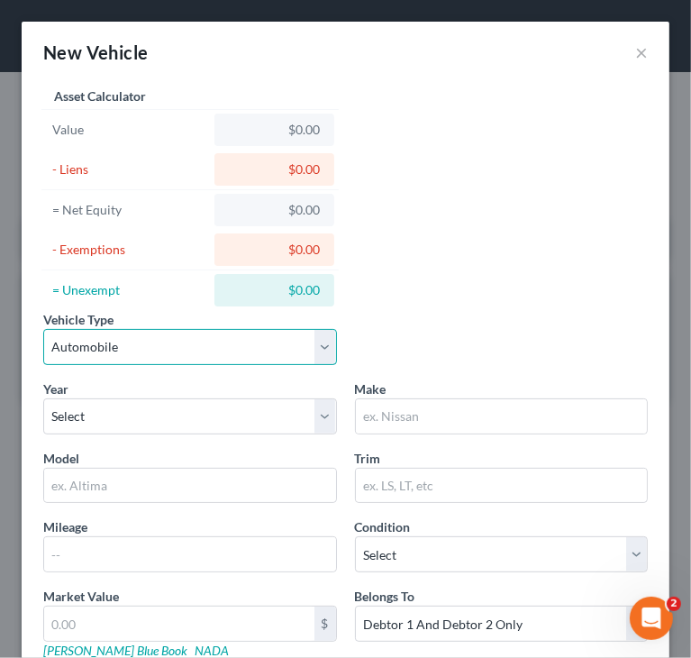
click at [194, 352] on select "Select Automobile Truck Trailer Watercraft Aircraft Motor Home Atv Other Vehicle" at bounding box center [190, 347] width 294 height 36
select select "1"
click at [43, 329] on select "Select Automobile Truck Trailer Watercraft Aircraft Motor Home Atv Other Vehicle" at bounding box center [190, 347] width 294 height 36
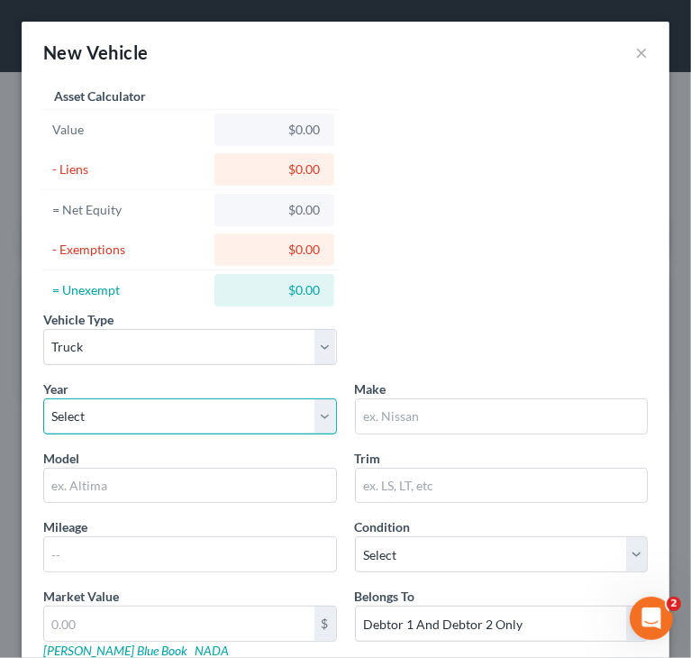
click at [125, 416] on select "Select 2026 2025 2024 2023 2022 2021 2020 2019 2018 2017 2016 2015 2014 2013 20…" at bounding box center [190, 416] width 294 height 36
select select "6"
click at [43, 398] on select "Select 2026 2025 2024 2023 2022 2021 2020 2019 2018 2017 2016 2015 2014 2013 20…" at bounding box center [190, 416] width 294 height 36
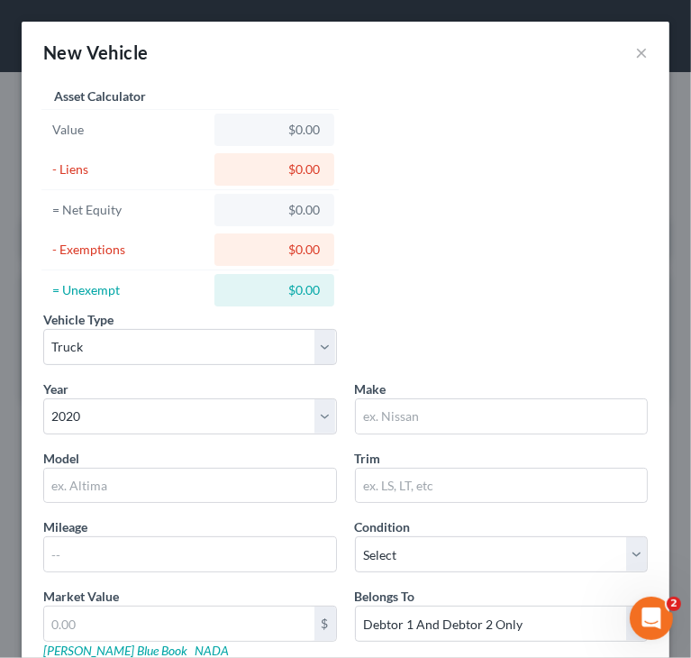
click at [285, 61] on div "New Vehicle ×" at bounding box center [346, 52] width 648 height 61
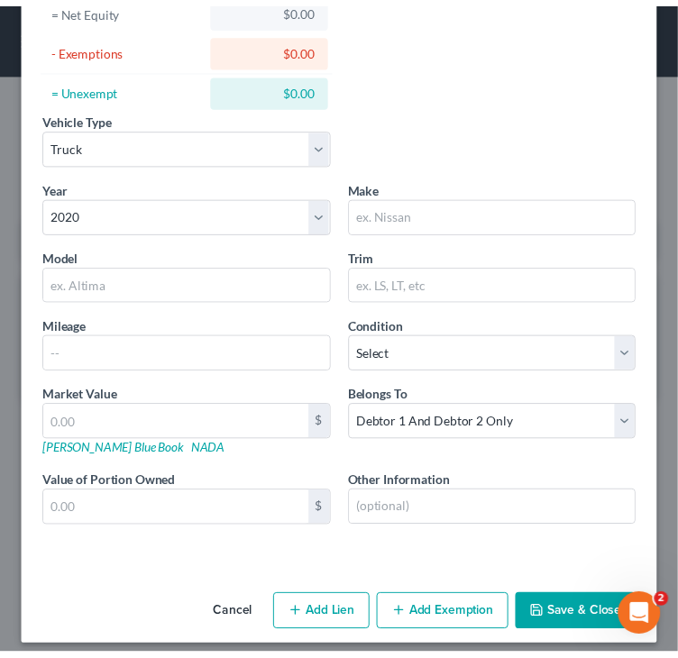
scroll to position [212, 0]
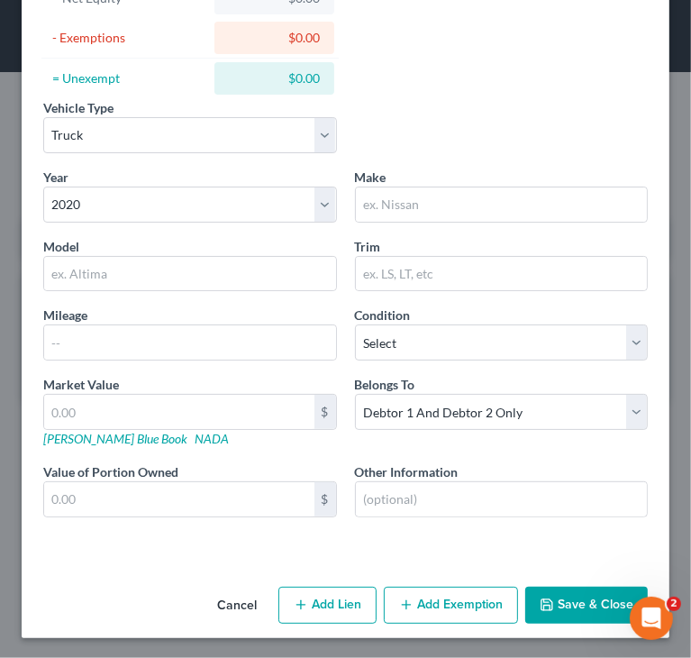
click at [228, 604] on button "Cancel" at bounding box center [237, 607] width 69 height 36
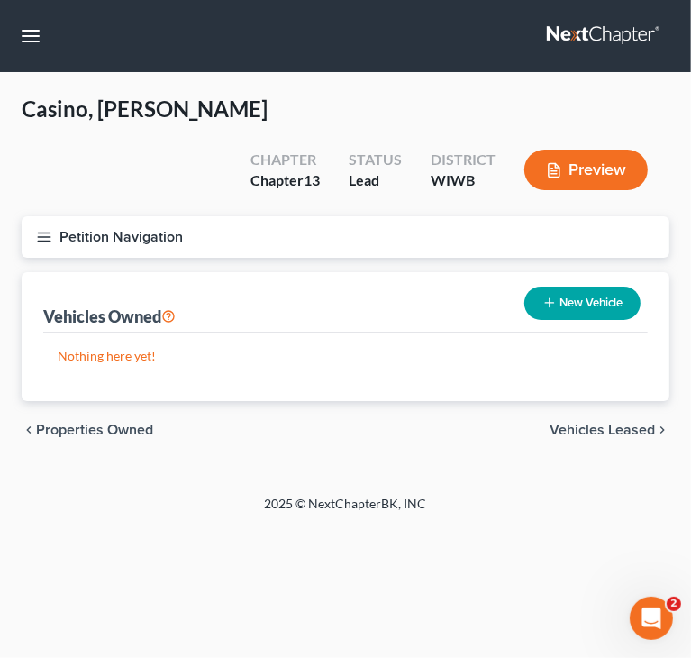
click at [46, 229] on icon "button" at bounding box center [44, 237] width 16 height 16
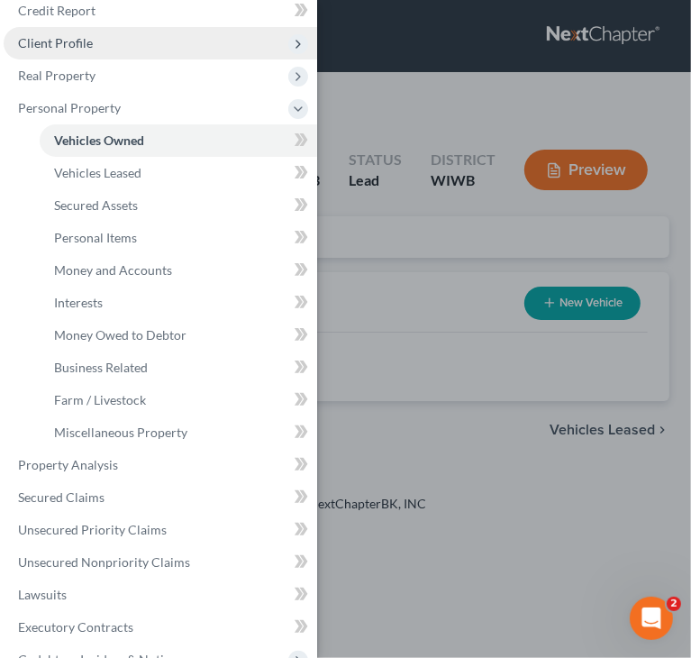
click at [71, 45] on span "Client Profile" at bounding box center [55, 42] width 75 height 15
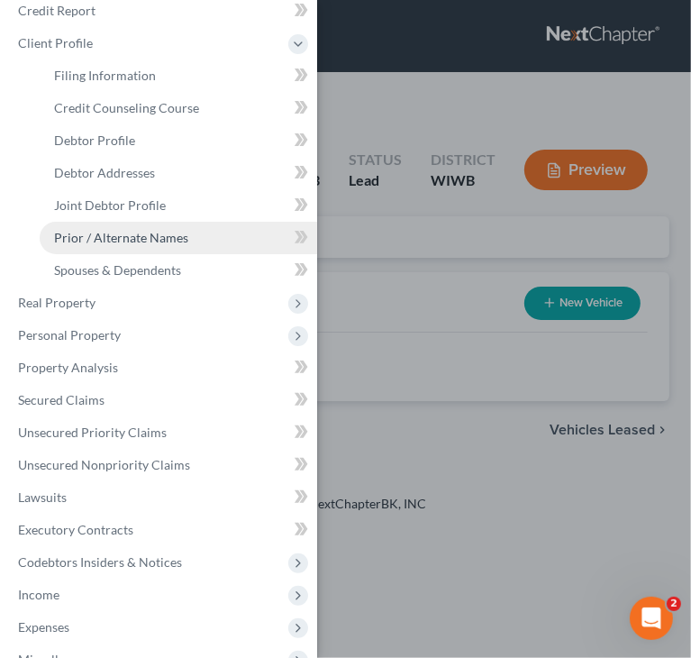
click at [144, 239] on span "Prior / Alternate Names" at bounding box center [121, 237] width 134 height 15
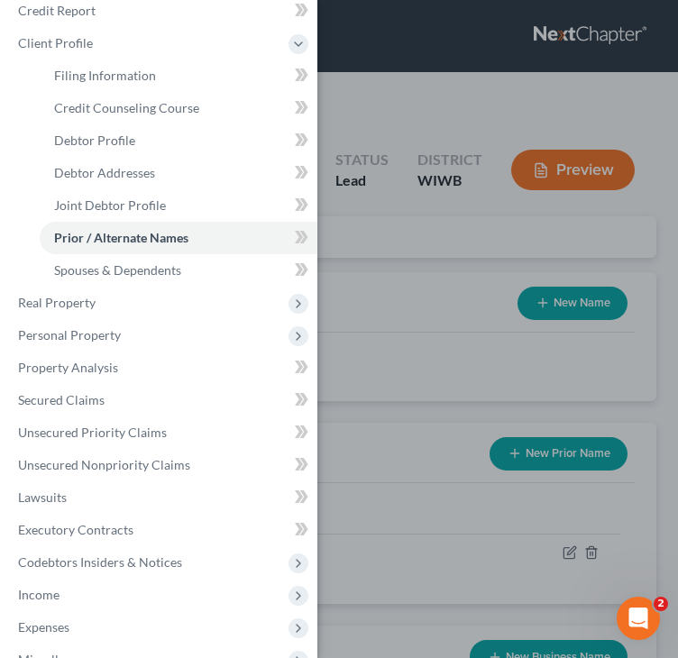
click at [407, 75] on div "Case Dashboard Payments Invoices Payments Payments Credit Report Client Profile" at bounding box center [339, 329] width 678 height 658
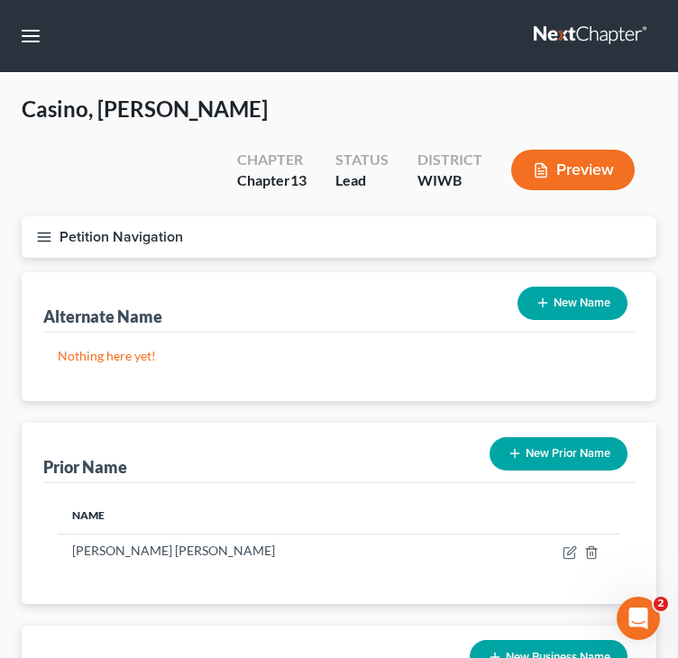
click at [544, 296] on icon "button" at bounding box center [542, 303] width 14 height 14
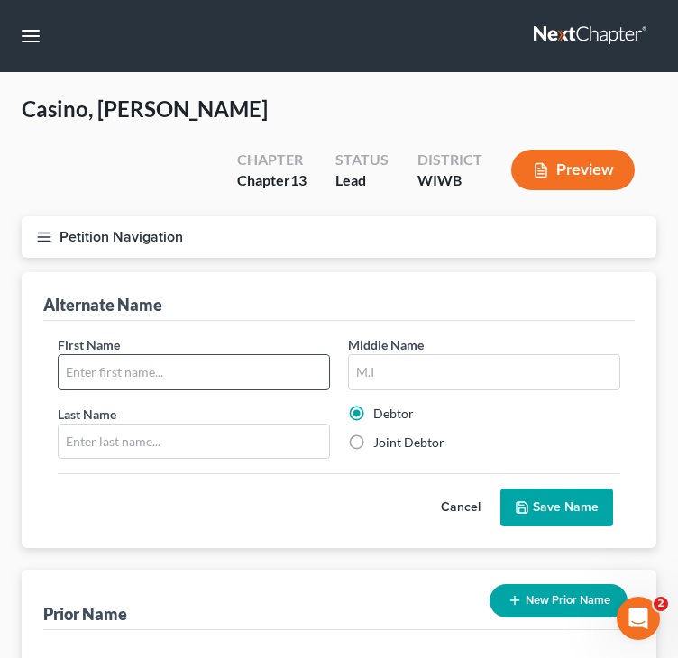
click at [163, 355] on input "text" at bounding box center [194, 372] width 270 height 34
type input "James"
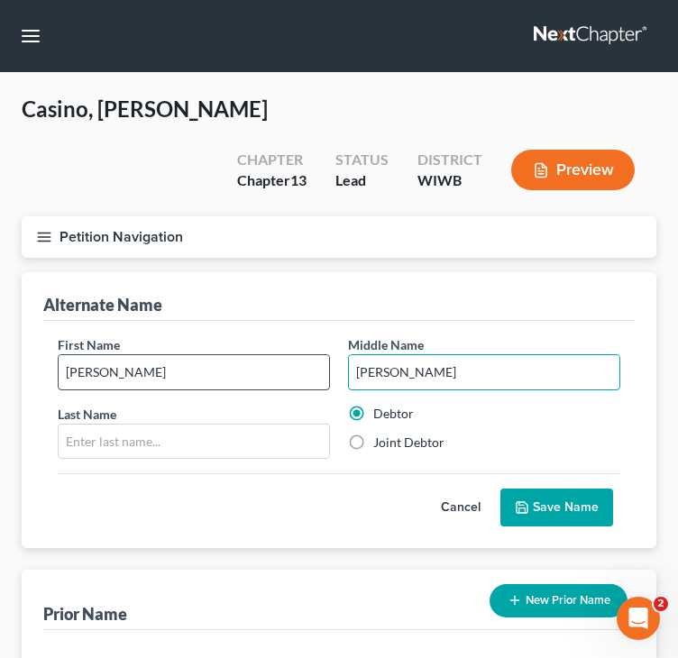
type input "Michael"
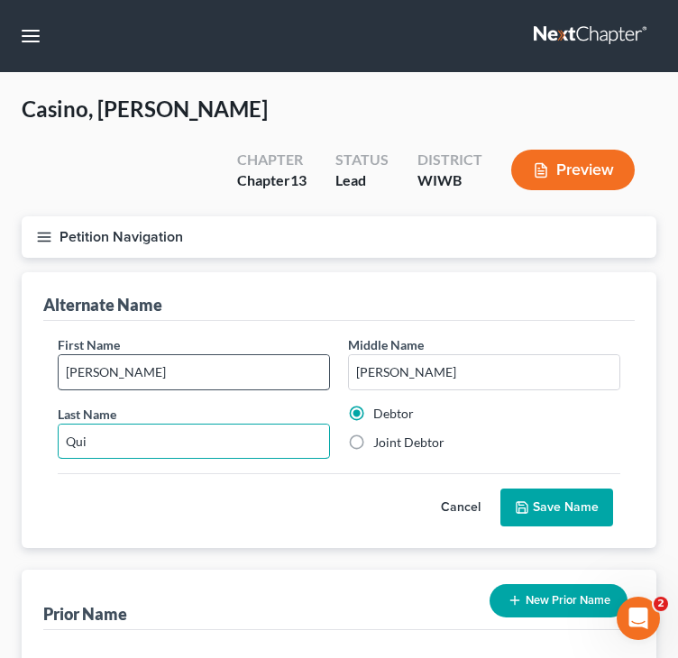
type input "Qui"
click at [163, 355] on input "James r" at bounding box center [194, 372] width 270 height 34
type input "James"
type input "Quirino"
drag, startPoint x: 167, startPoint y: 416, endPoint x: 64, endPoint y: 413, distance: 102.8
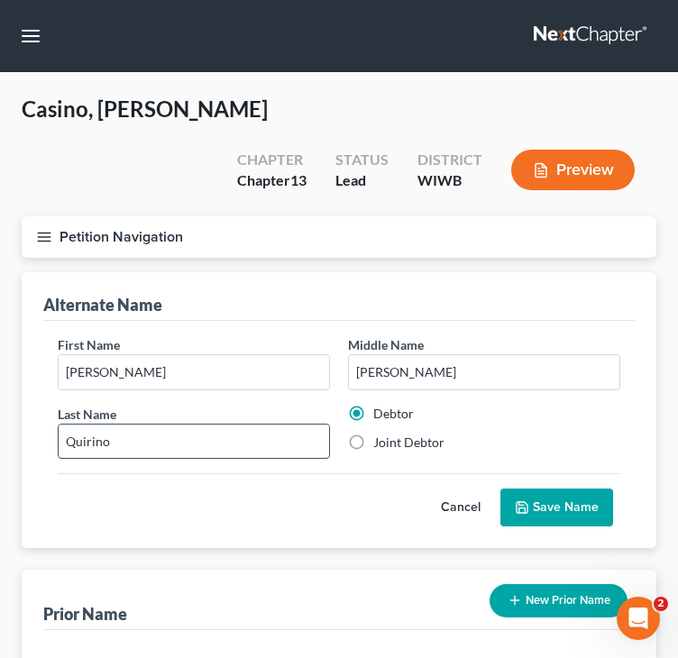
click at [64, 413] on div "First Name James Middle Name Michael Last Name * Quirino Debtor Joint Debtor" at bounding box center [339, 404] width 581 height 139
drag, startPoint x: 138, startPoint y: 394, endPoint x: 25, endPoint y: 403, distance: 113.0
click at [27, 403] on div "Alternate Name First Name James Middle Name Michael Last Name * Quirino Debtor …" at bounding box center [339, 410] width 635 height 276
click at [458, 355] on input "Michael" at bounding box center [484, 372] width 270 height 34
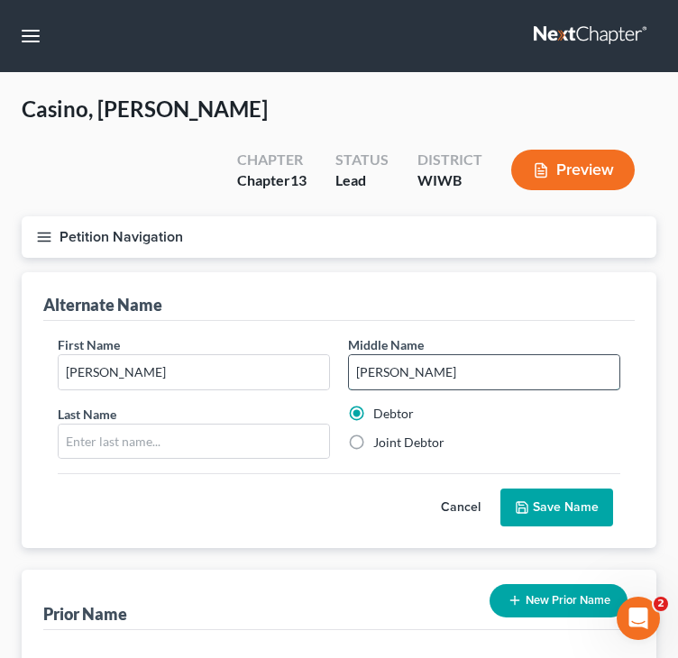
paste input "Quirino"
type input "Michael Quirino"
click at [158, 425] on input "text" at bounding box center [194, 442] width 270 height 34
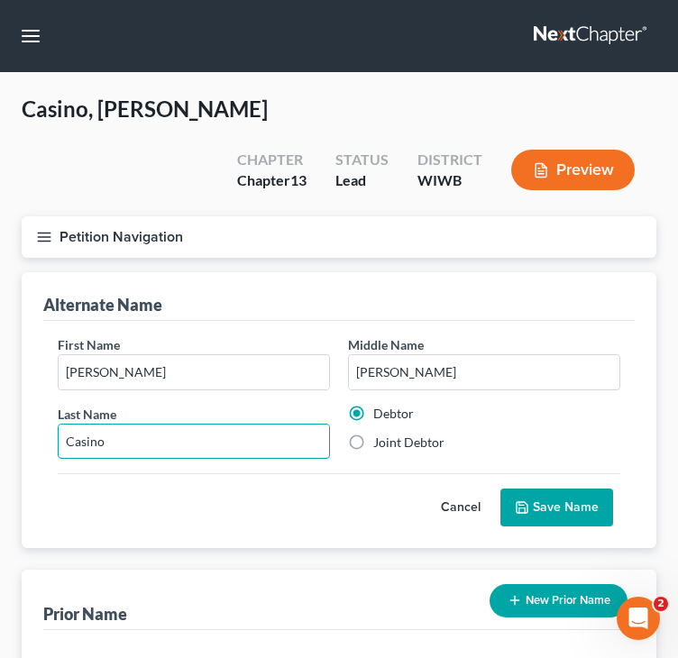
type input "Casino"
click at [586, 489] on button "Save Name" at bounding box center [556, 508] width 113 height 38
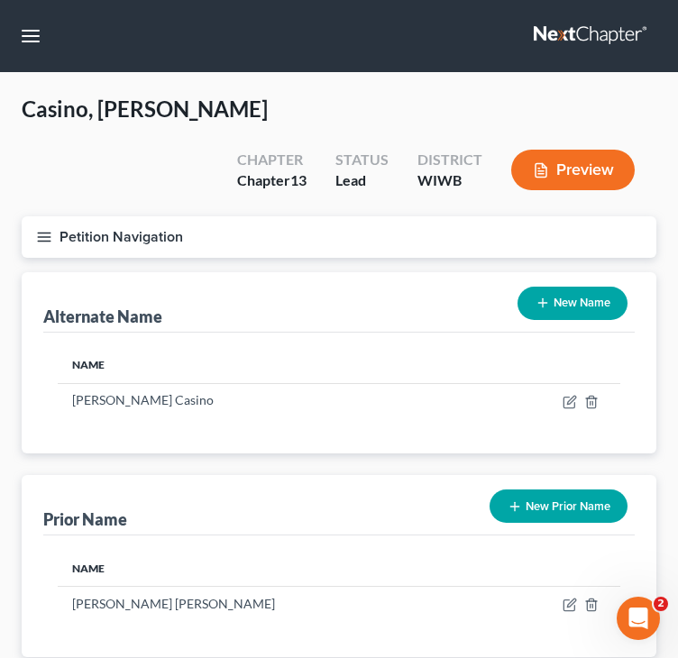
click at [39, 229] on icon "button" at bounding box center [44, 237] width 16 height 16
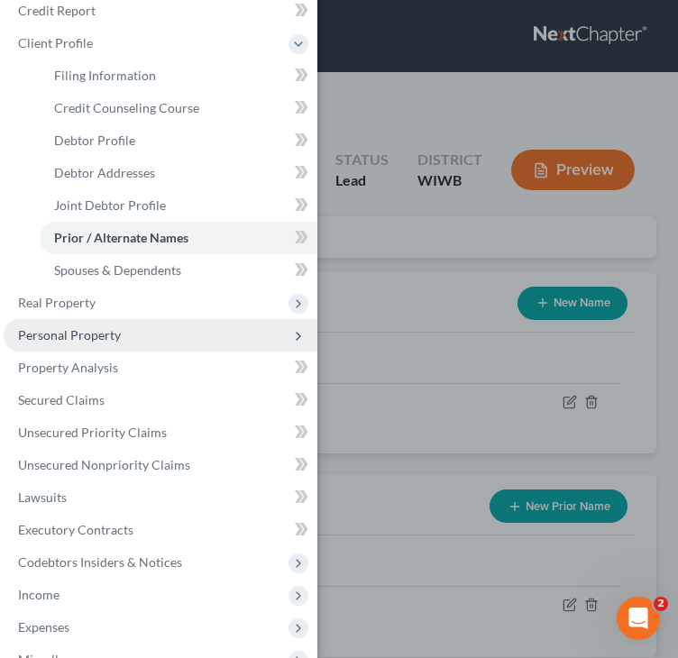
click at [134, 335] on span "Personal Property" at bounding box center [161, 335] width 314 height 32
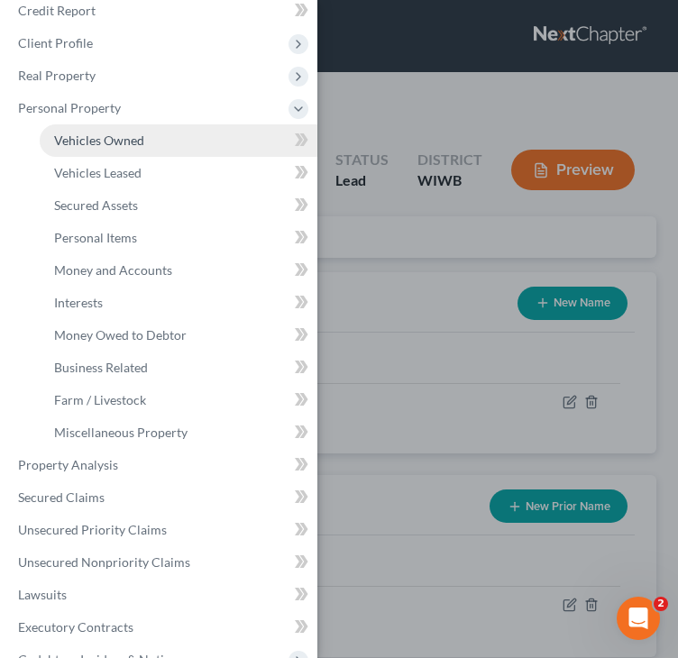
click at [112, 137] on span "Vehicles Owned" at bounding box center [99, 140] width 90 height 15
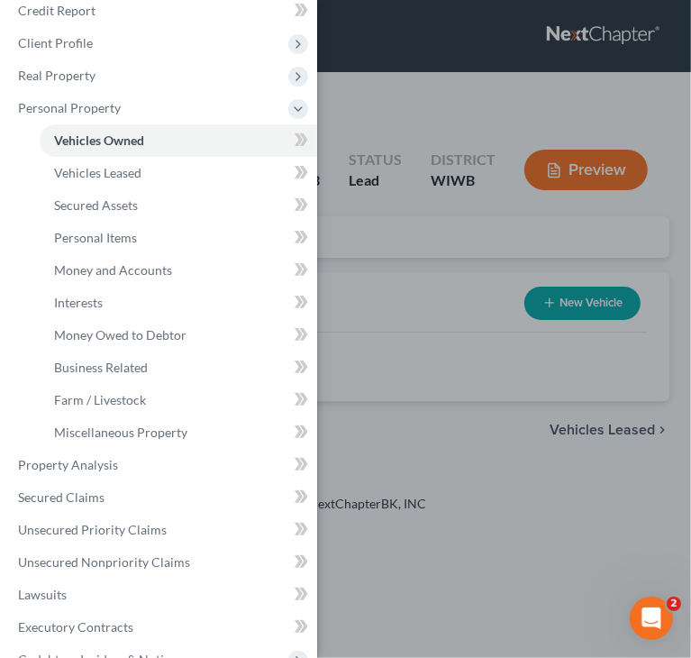
click at [373, 82] on div "Case Dashboard Payments Invoices Payments Payments Credit Report Client Profile" at bounding box center [345, 329] width 691 height 658
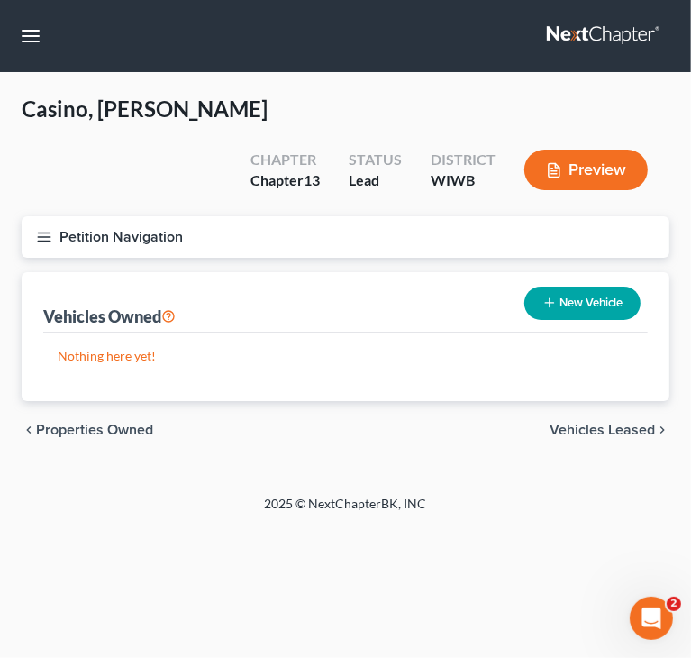
click at [573, 287] on button "New Vehicle" at bounding box center [583, 303] width 116 height 33
select select "0"
select select "2"
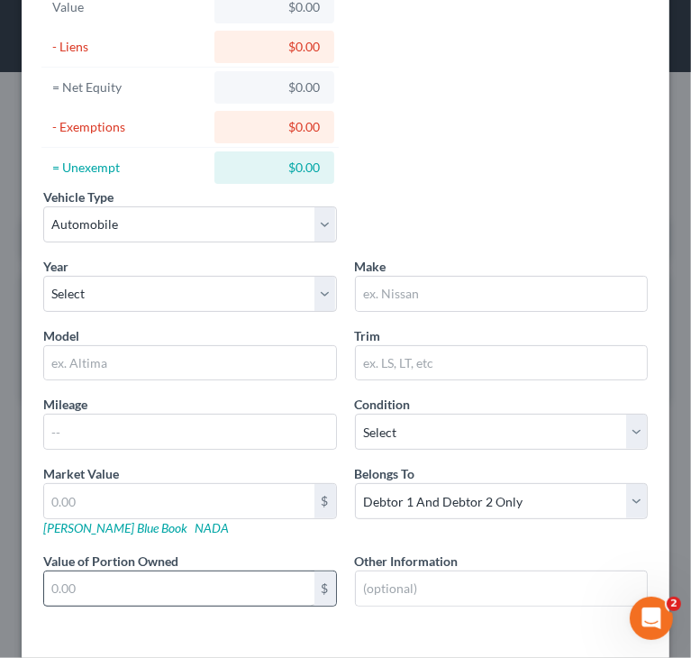
scroll to position [180, 0]
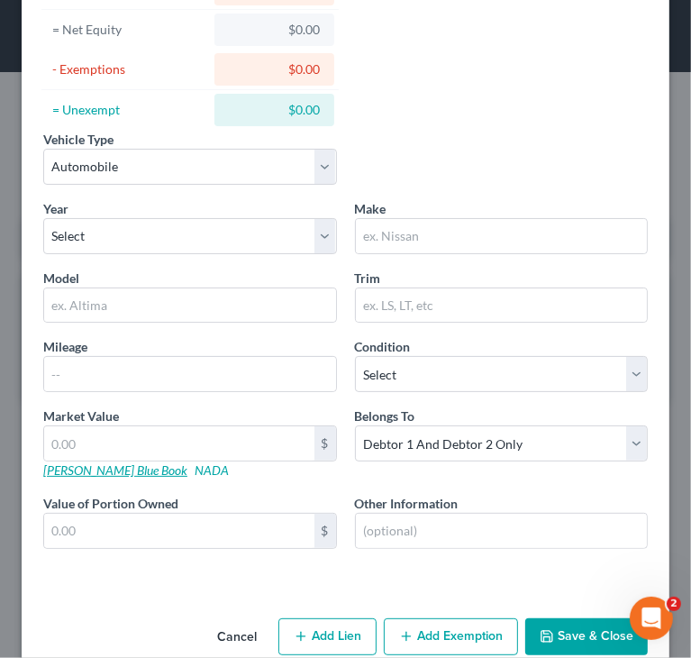
click at [112, 471] on link "[PERSON_NAME] Blue Book" at bounding box center [115, 469] width 144 height 15
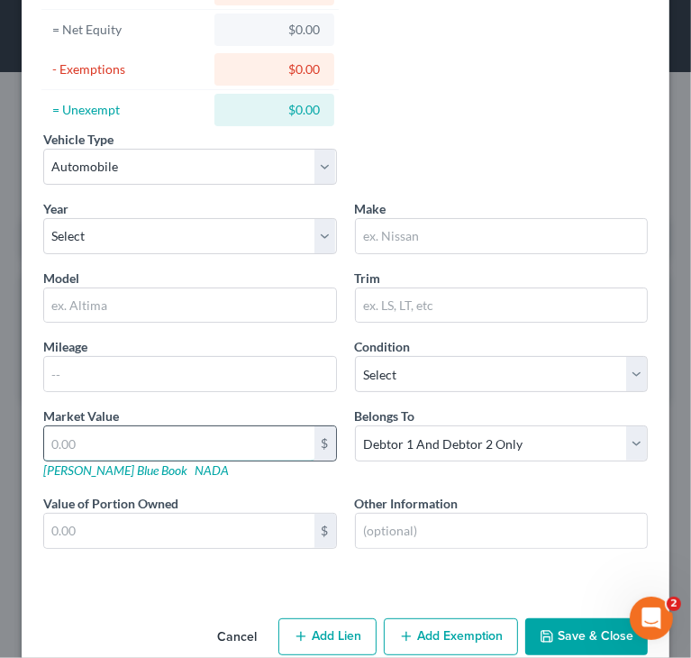
click at [203, 437] on input "text" at bounding box center [179, 443] width 270 height 34
type input "1"
type input "1.00"
type input "17"
type input "17.00"
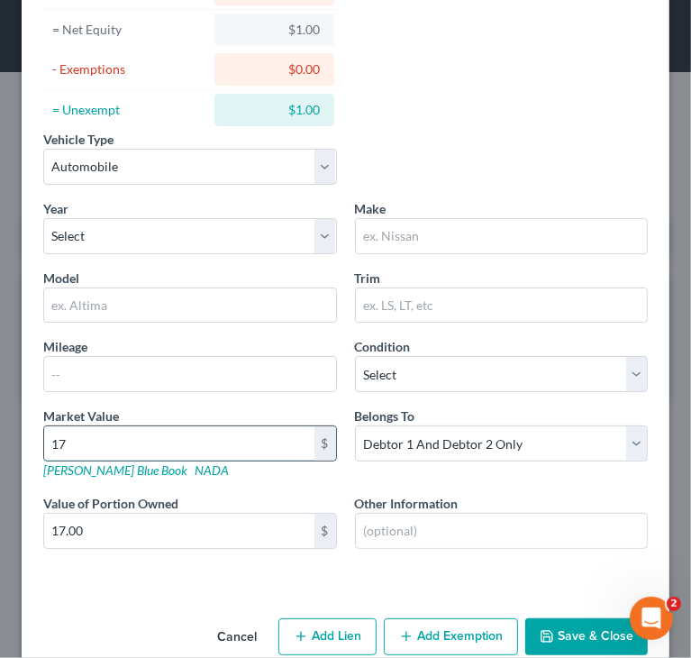
type input "176"
type input "176.00"
type input "1769"
type input "1,769.00"
type input "1,7698"
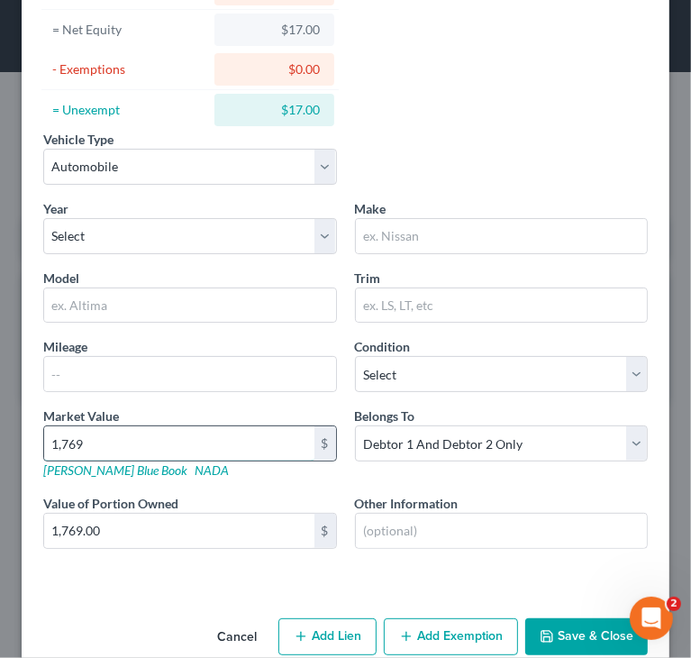
type input "17,698.00"
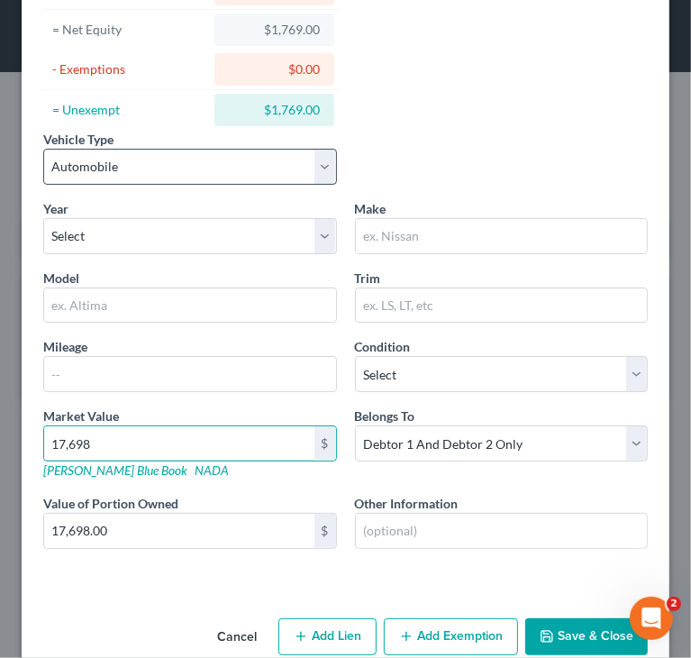
type input "17,698"
click at [298, 165] on select "Select Automobile Truck Trailer Watercraft Aircraft Motor Home Atv Other Vehicle" at bounding box center [190, 167] width 294 height 36
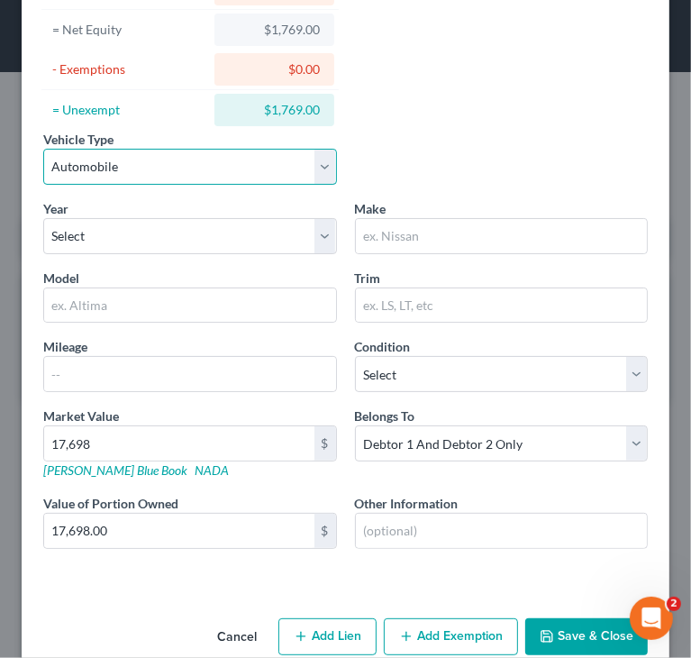
select select "1"
click at [43, 149] on select "Select Automobile Truck Trailer Watercraft Aircraft Motor Home Atv Other Vehicle" at bounding box center [190, 167] width 294 height 36
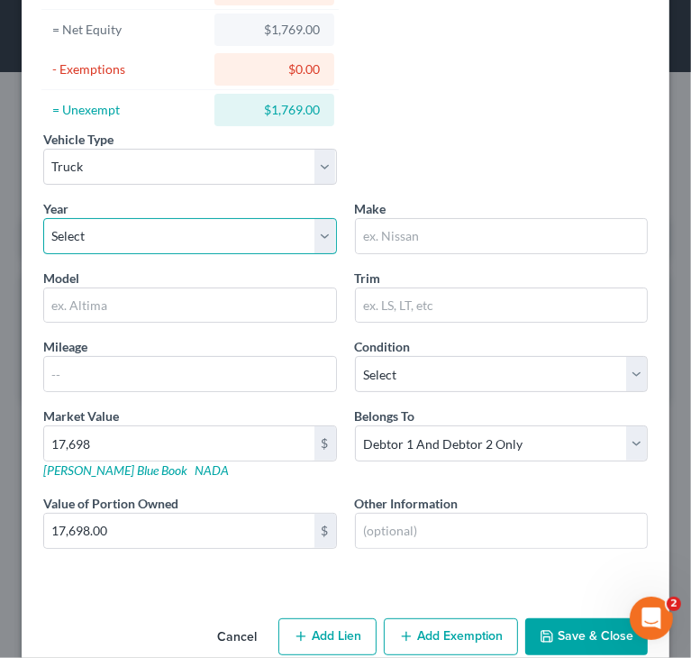
click at [123, 243] on select "Select 2026 2025 2024 2023 2022 2021 2020 2019 2018 2017 2016 2015 2014 2013 20…" at bounding box center [190, 236] width 294 height 36
select select "4"
click at [43, 218] on select "Select 2026 2025 2024 2023 2022 2021 2020 2019 2018 2017 2016 2015 2014 2013 20…" at bounding box center [190, 236] width 294 height 36
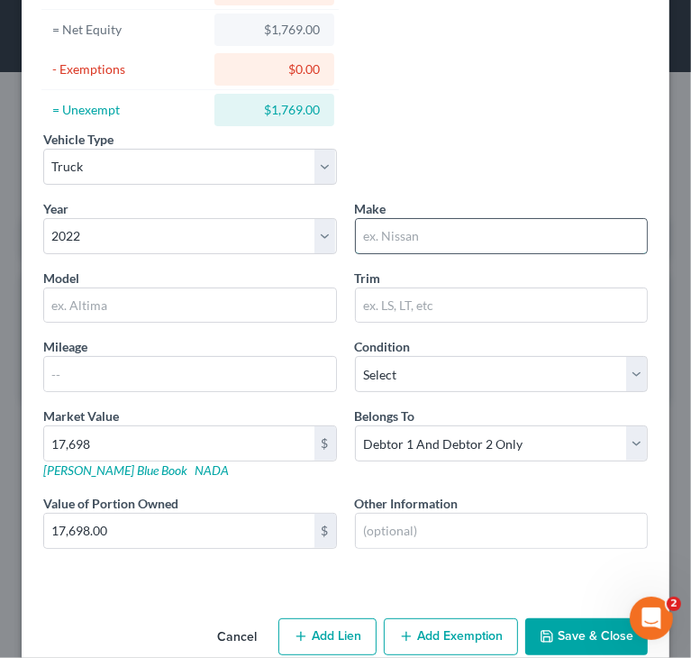
click at [513, 221] on input "text" at bounding box center [502, 236] width 292 height 34
type input "Ford"
click at [200, 297] on input "text" at bounding box center [190, 305] width 292 height 34
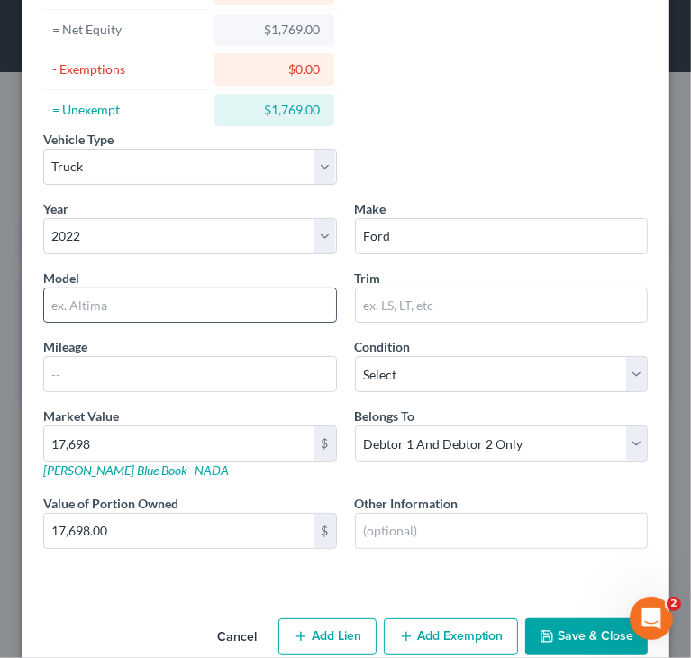
type input "Explorer"
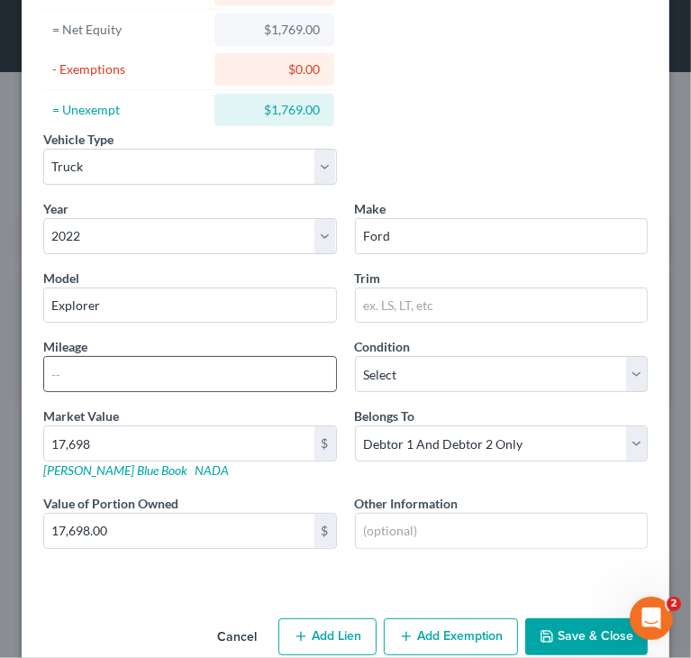
click at [154, 369] on input "text" at bounding box center [190, 374] width 292 height 34
type input "111,000"
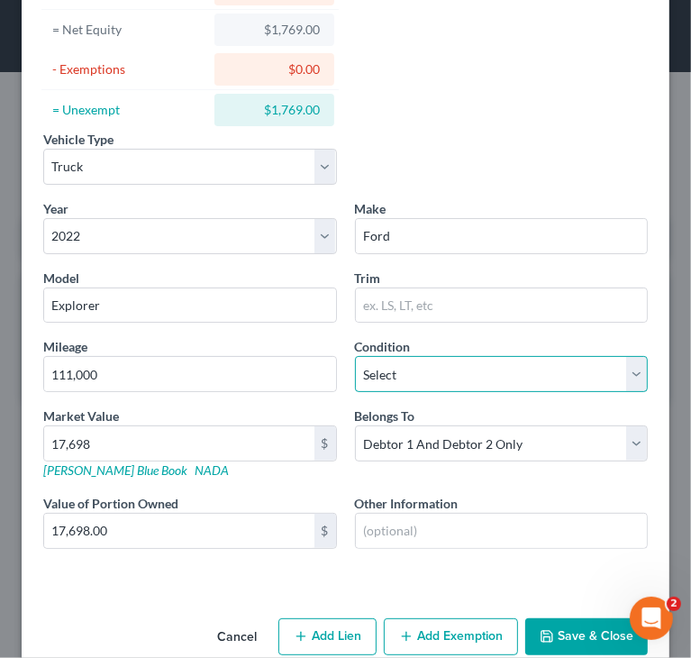
click at [465, 376] on select "Select Excellent Very Good Good Fair Poor" at bounding box center [502, 374] width 294 height 36
select select "2"
click at [355, 356] on select "Select Excellent Very Good Good Fair Poor" at bounding box center [502, 374] width 294 height 36
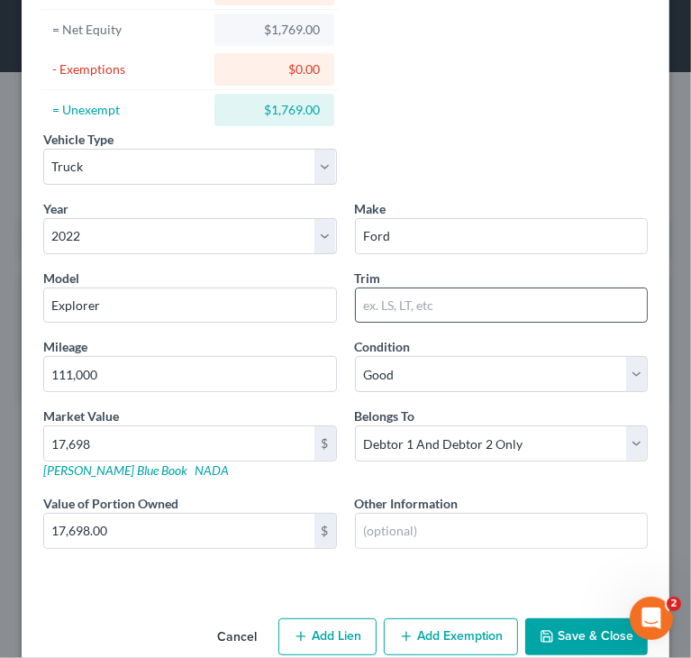
click at [403, 307] on input "text" at bounding box center [502, 305] width 292 height 34
type input "Limited"
click at [564, 634] on button "Save & Close" at bounding box center [587, 637] width 123 height 38
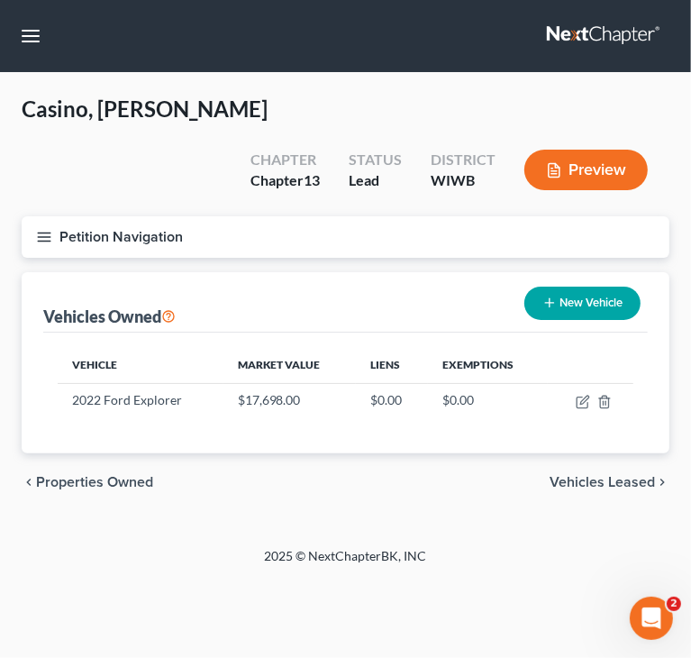
click at [252, 272] on div "Vehicles Owned New Vehicle" at bounding box center [345, 302] width 605 height 60
click at [555, 287] on button "New Vehicle" at bounding box center [583, 303] width 116 height 33
select select "0"
select select "2"
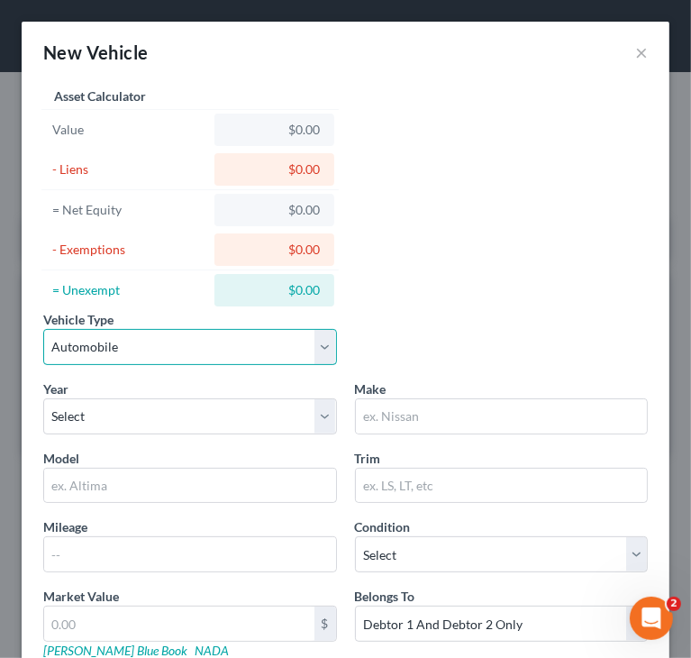
click at [184, 330] on select "Select Automobile Truck Trailer Watercraft Aircraft Motor Home Atv Other Vehicle" at bounding box center [190, 347] width 294 height 36
select select "1"
click at [43, 329] on select "Select Automobile Truck Trailer Watercraft Aircraft Motor Home Atv Other Vehicle" at bounding box center [190, 347] width 294 height 36
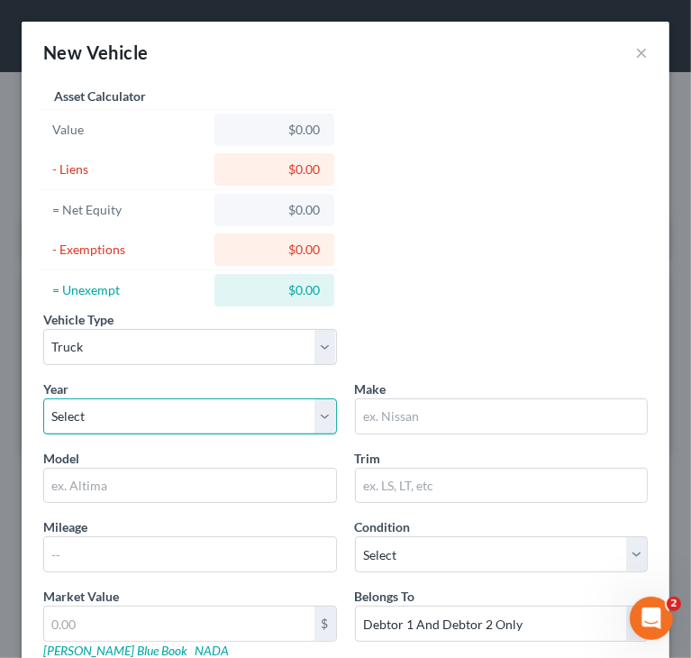
click at [119, 422] on select "Select 2026 2025 2024 2023 2022 2021 2020 2019 2018 2017 2016 2015 2014 2013 20…" at bounding box center [190, 416] width 294 height 36
click at [104, 416] on select "Select 2026 2025 2024 2023 2022 2021 2020 2019 2018 2017 2016 2015 2014 2013 20…" at bounding box center [190, 416] width 294 height 36
select select "5"
click at [43, 398] on select "Select 2026 2025 2024 2023 2022 2021 2020 2019 2018 2017 2016 2015 2014 2013 20…" at bounding box center [190, 416] width 294 height 36
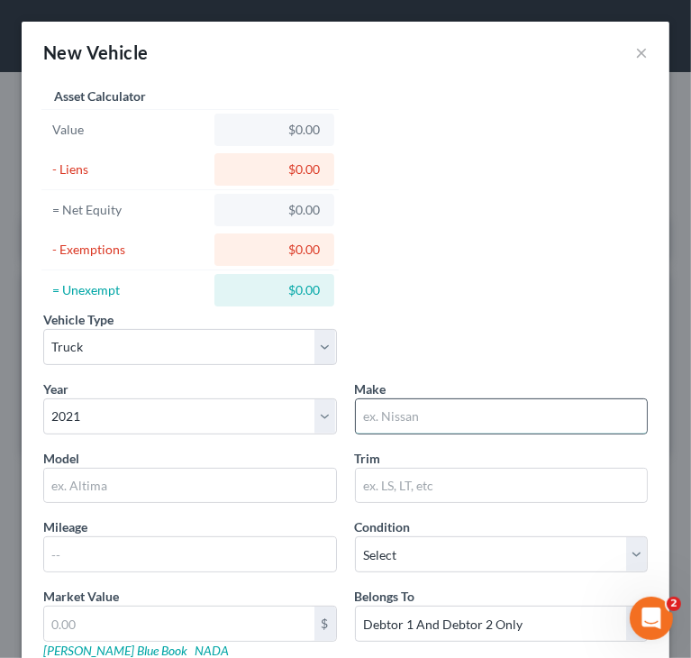
click at [447, 419] on input "text" at bounding box center [502, 416] width 292 height 34
type input "Dodge"
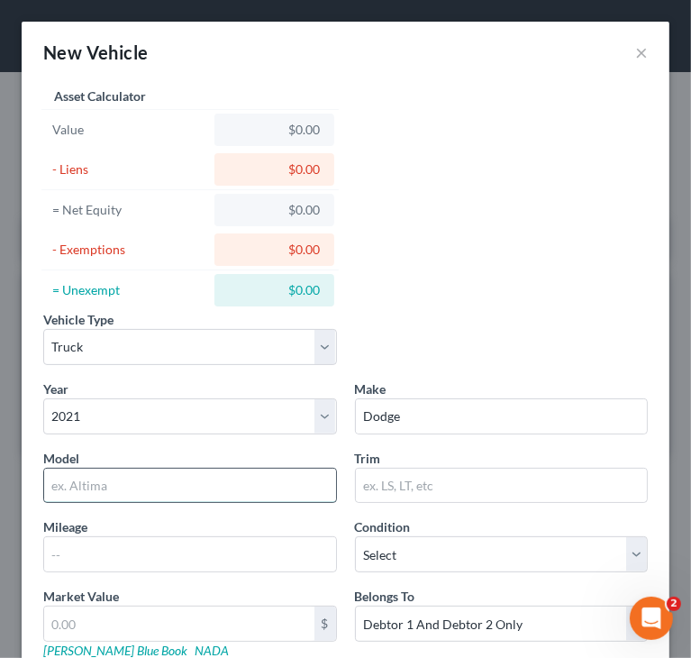
click at [301, 479] on input "text" at bounding box center [190, 486] width 292 height 34
click at [169, 484] on input "Ram" at bounding box center [190, 486] width 292 height 34
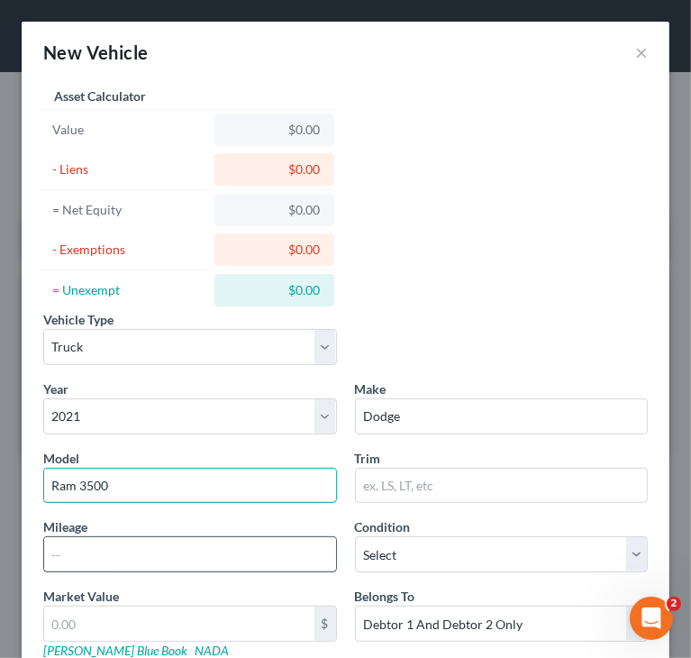
type input "Ram 3500"
click at [155, 542] on input "text" at bounding box center [190, 554] width 292 height 34
type input "480,000"
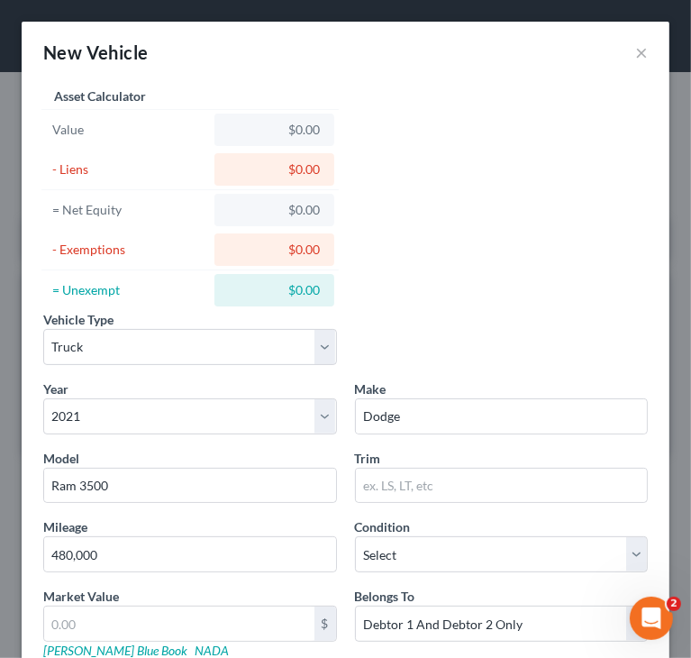
click at [446, 245] on div "Vehicle Type Select Automobile Truck Trailer Watercraft Aircraft Motor Home Atv…" at bounding box center [345, 421] width 623 height 676
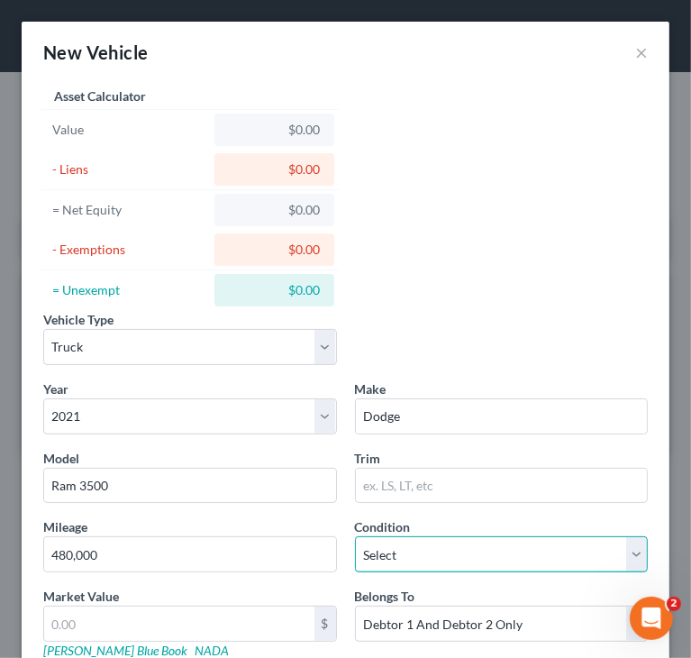
click at [407, 548] on select "Select Excellent Very Good Good Fair Poor" at bounding box center [502, 554] width 294 height 36
select select "2"
click at [355, 536] on select "Select Excellent Very Good Good Fair Poor" at bounding box center [502, 554] width 294 height 36
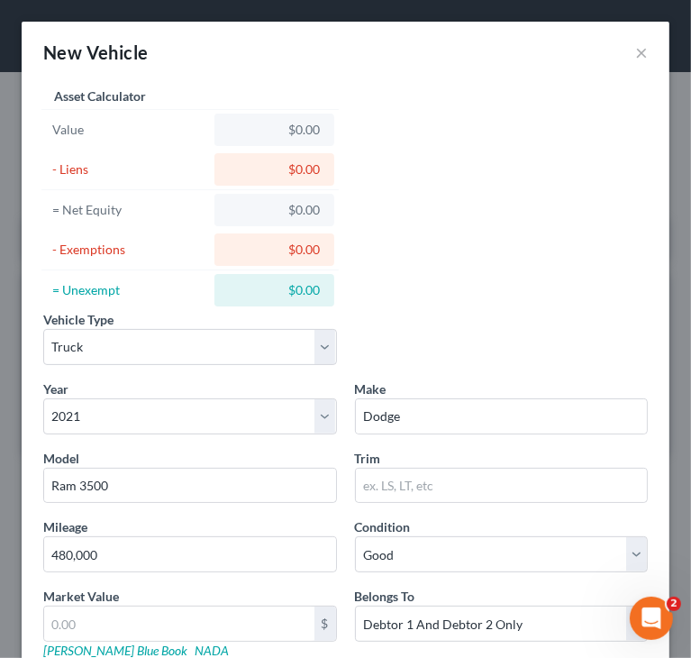
click at [462, 298] on div "Vehicle Type Select Automobile Truck Trailer Watercraft Aircraft Motor Home Atv…" at bounding box center [345, 421] width 623 height 676
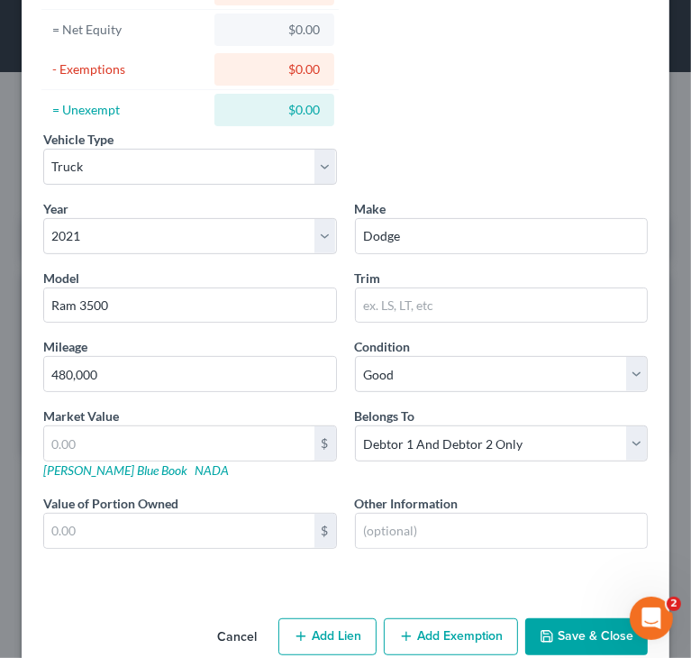
click at [498, 114] on div "Vehicle Type Select Automobile Truck Trailer Watercraft Aircraft Motor Home Atv…" at bounding box center [345, 241] width 623 height 676
click at [198, 441] on input "text" at bounding box center [179, 443] width 270 height 34
type input "1"
type input "1.00"
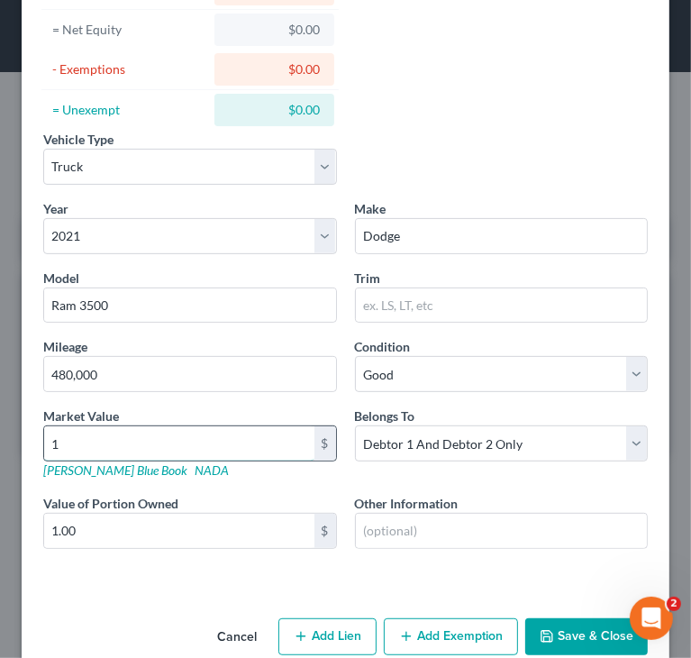
type input "19"
type input "19.00"
type input "197"
type input "197.00"
type input "1973"
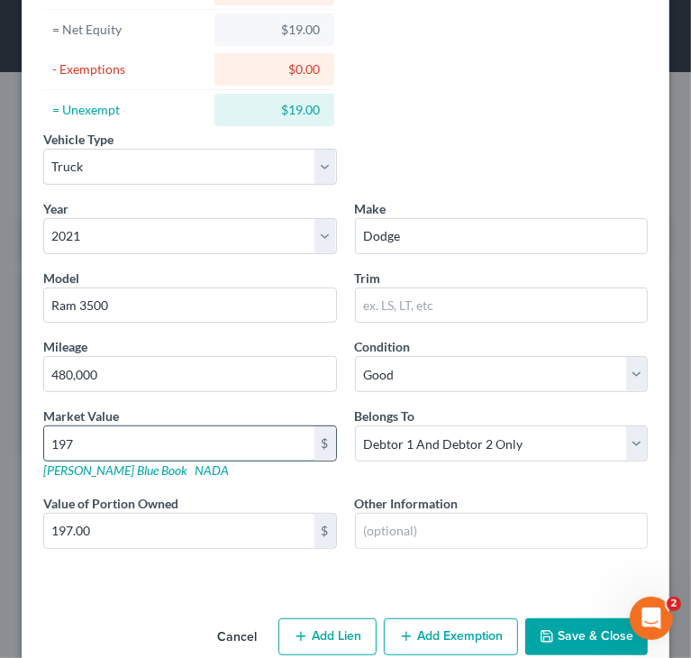
type input "1,973.00"
type input "1,9733"
type input "19,733.00"
type input "19,733"
click at [543, 622] on button "Save & Close" at bounding box center [587, 637] width 123 height 38
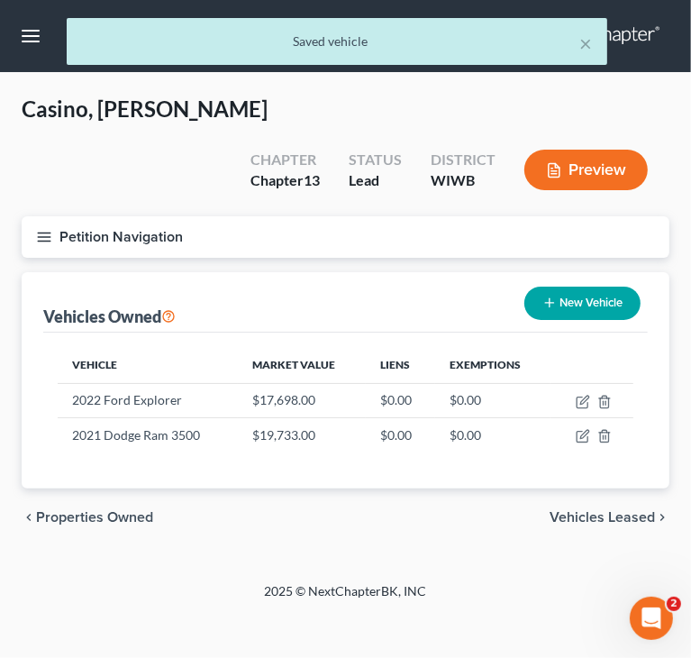
click at [554, 287] on button "New Vehicle" at bounding box center [583, 303] width 116 height 33
select select "0"
select select "2"
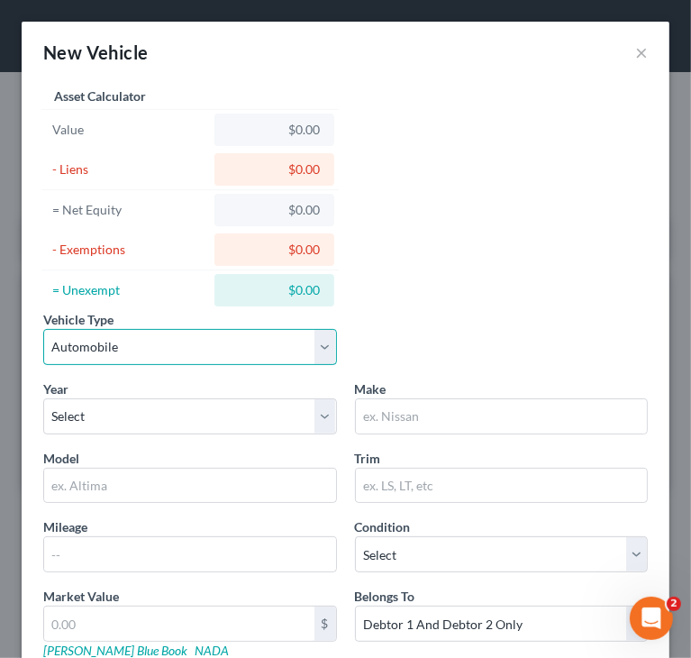
click at [261, 349] on select "Select Automobile Truck Trailer Watercraft Aircraft Motor Home Atv Other Vehicle" at bounding box center [190, 347] width 294 height 36
select select "1"
click at [43, 329] on select "Select Automobile Truck Trailer Watercraft Aircraft Motor Home Atv Other Vehicle" at bounding box center [190, 347] width 294 height 36
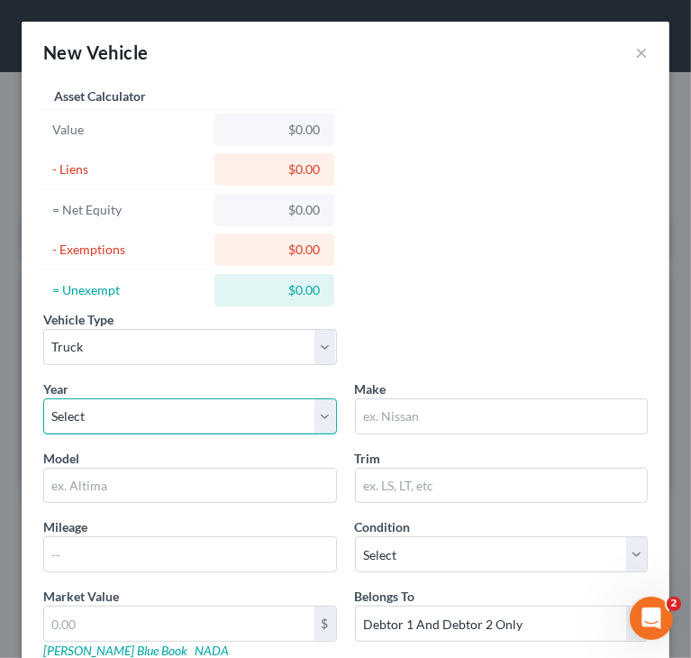
click at [114, 419] on select "Select 2026 2025 2024 2023 2022 2021 2020 2019 2018 2017 2016 2015 2014 2013 20…" at bounding box center [190, 416] width 294 height 36
select select "6"
click at [43, 398] on select "Select 2026 2025 2024 2023 2022 2021 2020 2019 2018 2017 2016 2015 2014 2013 20…" at bounding box center [190, 416] width 294 height 36
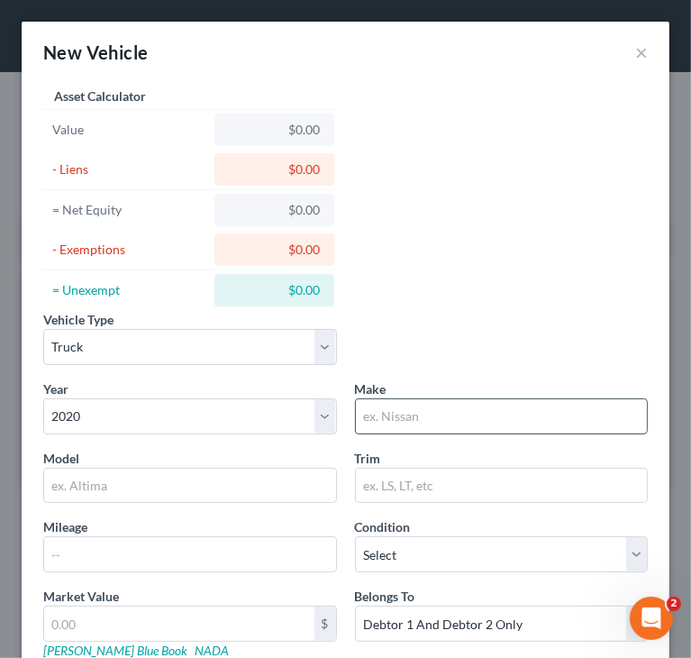
click at [385, 399] on input "text" at bounding box center [502, 416] width 292 height 34
type input "Dodge"
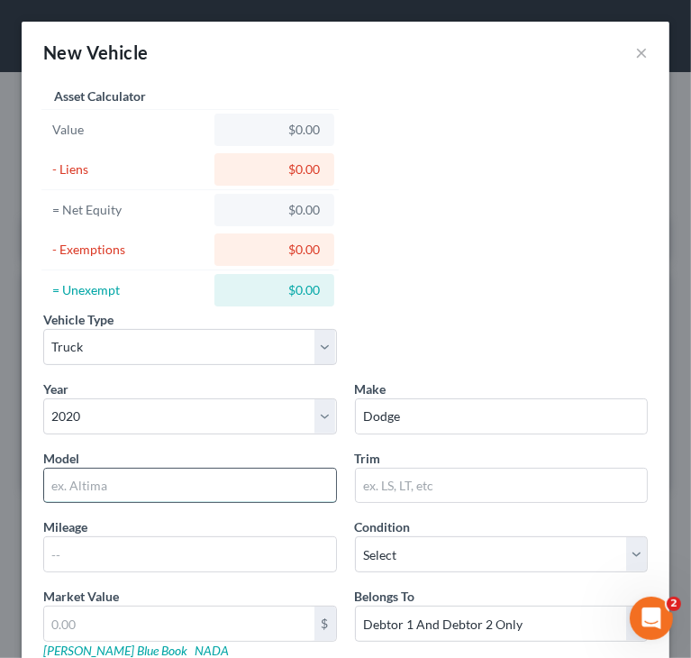
click at [168, 476] on input "text" at bounding box center [190, 486] width 292 height 34
type input "Ram 1600"
click at [429, 216] on div "Vehicle Type Select Automobile Truck Trailer Watercraft Aircraft Motor Home Atv…" at bounding box center [345, 421] width 623 height 676
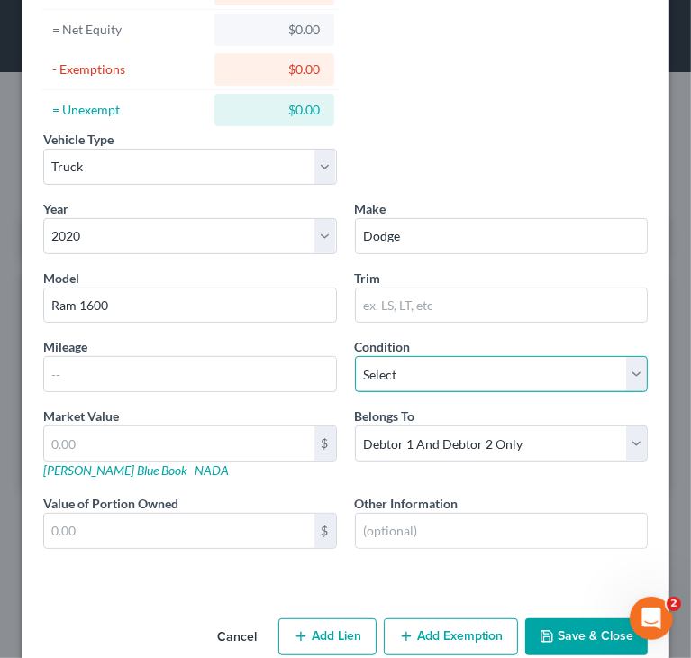
click at [451, 370] on select "Select Excellent Very Good Good Fair Poor" at bounding box center [502, 374] width 294 height 36
select select "2"
click at [355, 356] on select "Select Excellent Very Good Good Fair Poor" at bounding box center [502, 374] width 294 height 36
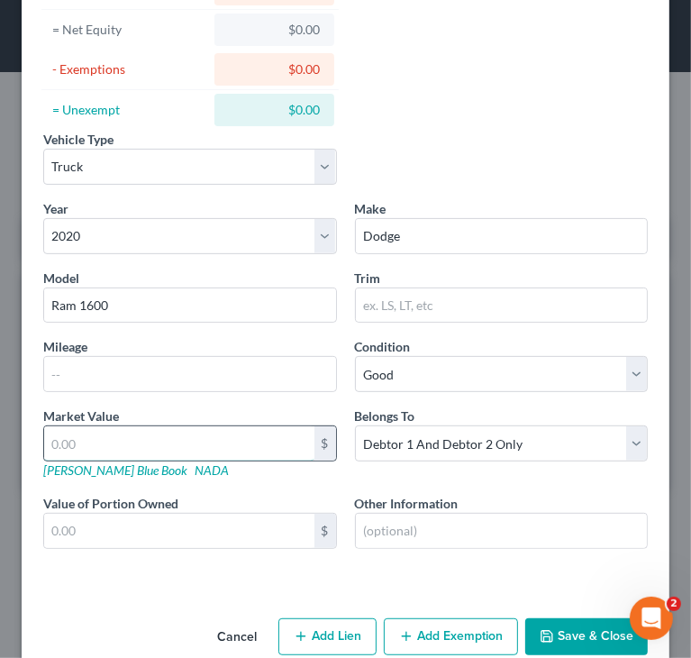
click at [304, 435] on input "text" at bounding box center [179, 443] width 270 height 34
type input "1"
type input "1.00"
type input "10"
type input "10.00"
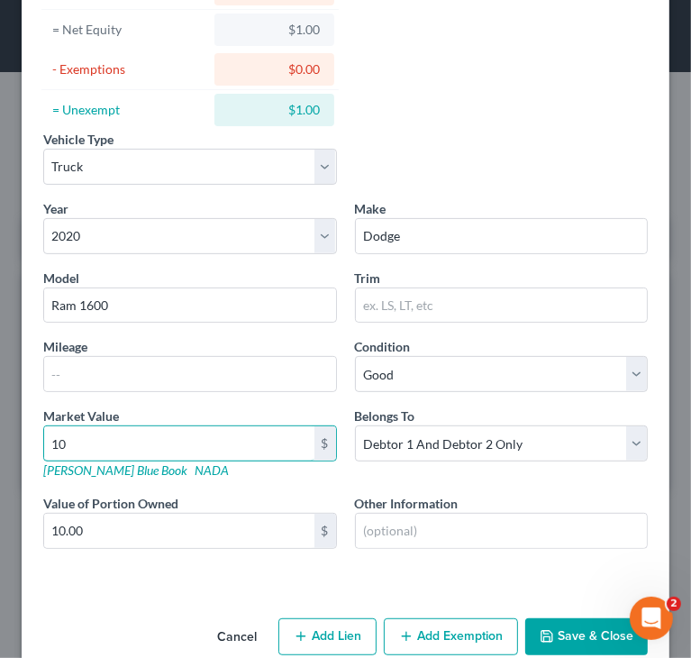
type input "104,000.00"
type input "104,000"
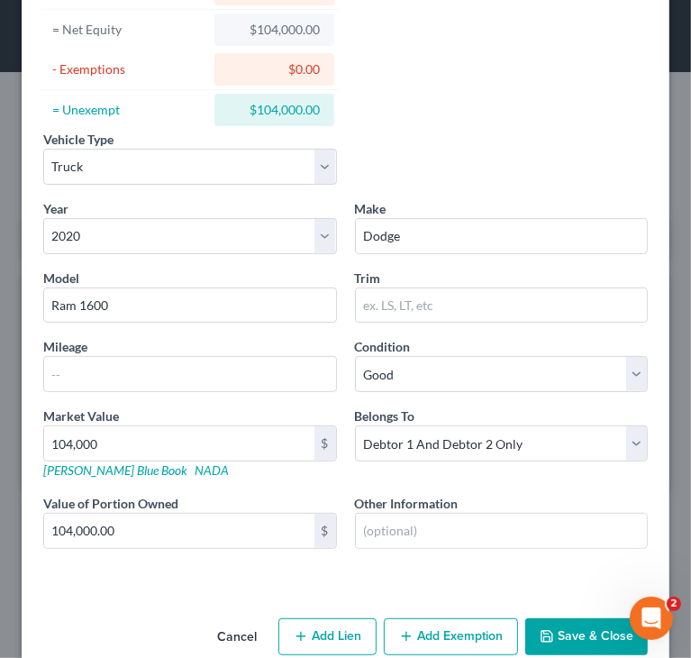
click at [314, 494] on div "Value of Portion Owned 104,000.00 $" at bounding box center [190, 521] width 312 height 55
click at [565, 639] on button "Save & Close" at bounding box center [587, 637] width 123 height 38
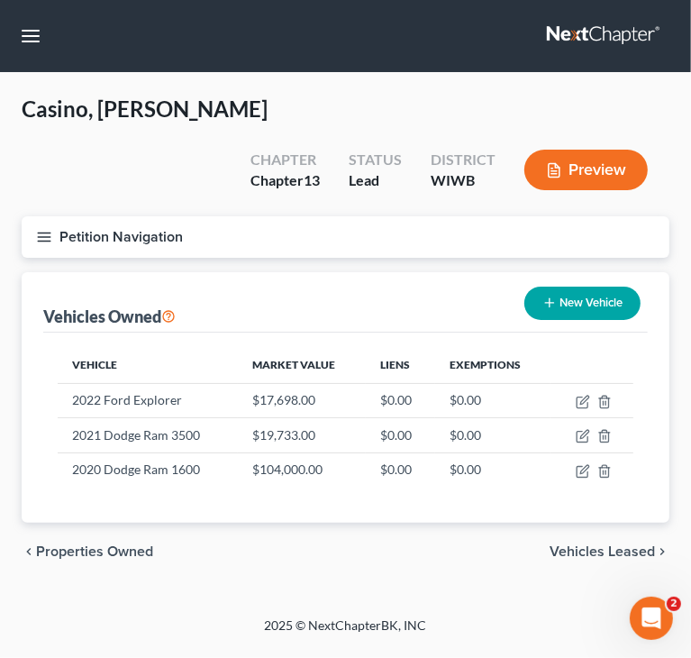
click at [583, 287] on button "New Vehicle" at bounding box center [583, 303] width 116 height 33
select select "0"
select select "2"
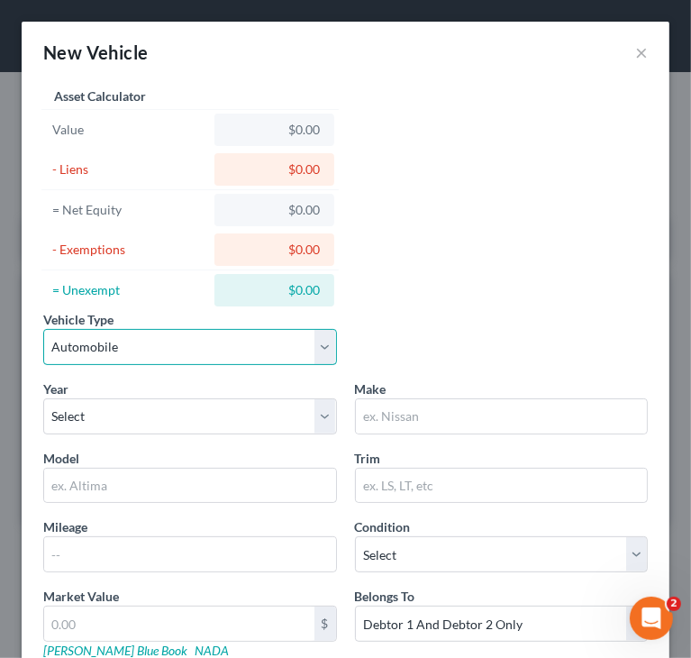
click at [195, 343] on select "Select Automobile Truck Trailer Watercraft Aircraft Motor Home Atv Other Vehicle" at bounding box center [190, 347] width 294 height 36
select select "3"
click at [43, 329] on select "Select Automobile Truck Trailer Watercraft Aircraft Motor Home Atv Other Vehicle" at bounding box center [190, 347] width 294 height 36
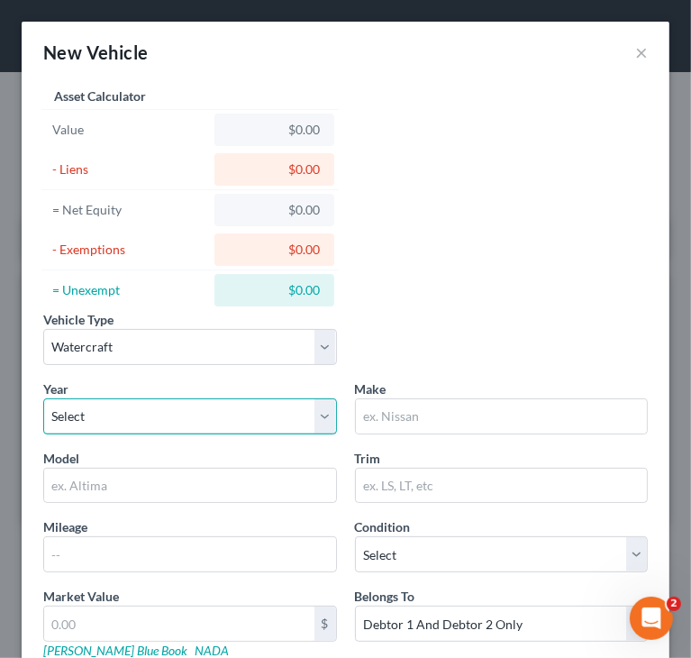
click at [155, 419] on select "Select 2026 2025 2024 2023 2022 2021 2020 2019 2018 2017 2016 2015 2014 2013 20…" at bounding box center [190, 416] width 294 height 36
select select "28"
click at [43, 398] on select "Select 2026 2025 2024 2023 2022 2021 2020 2019 2018 2017 2016 2015 2014 2013 20…" at bounding box center [190, 416] width 294 height 36
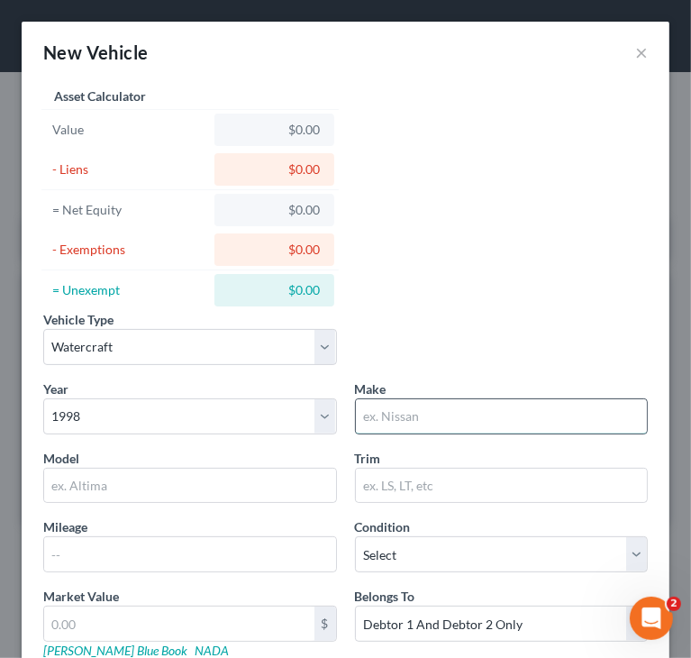
click at [472, 421] on input "text" at bounding box center [502, 416] width 292 height 34
type input "Bayliner"
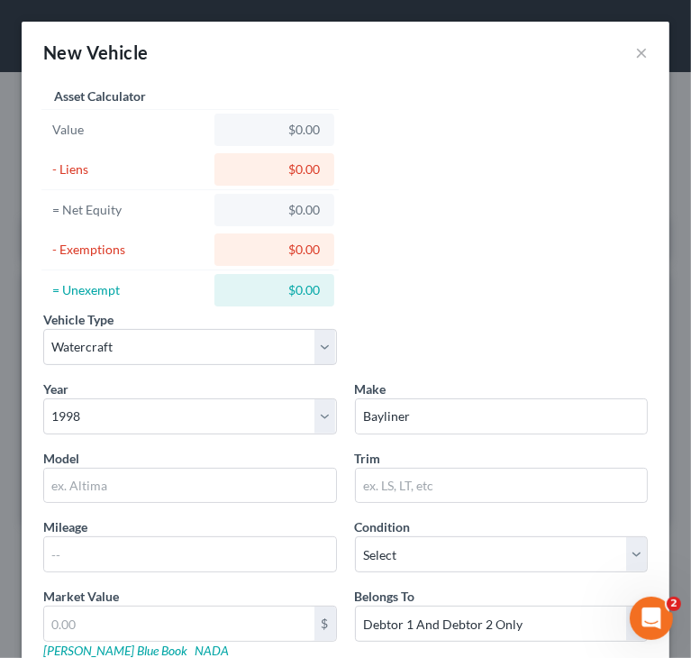
click at [509, 266] on div "Vehicle Type Select Automobile Truck Trailer Watercraft Aircraft Motor Home Atv…" at bounding box center [345, 421] width 623 height 676
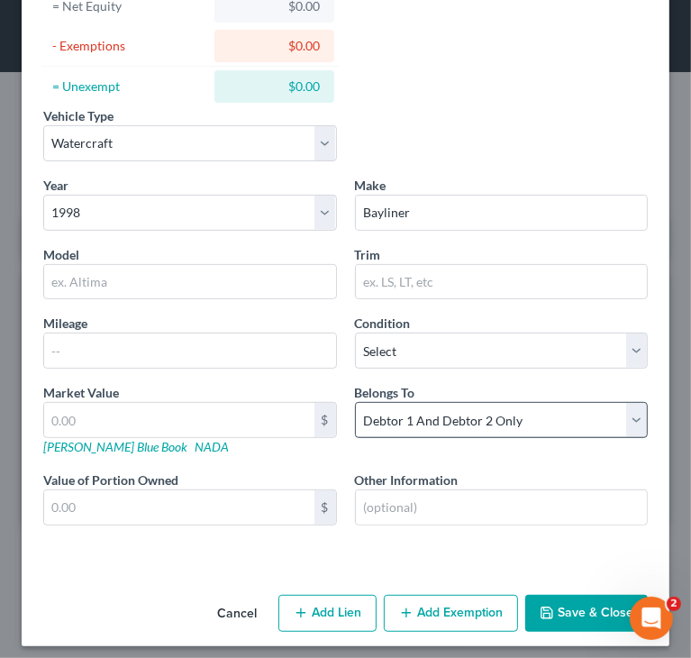
scroll to position [212, 0]
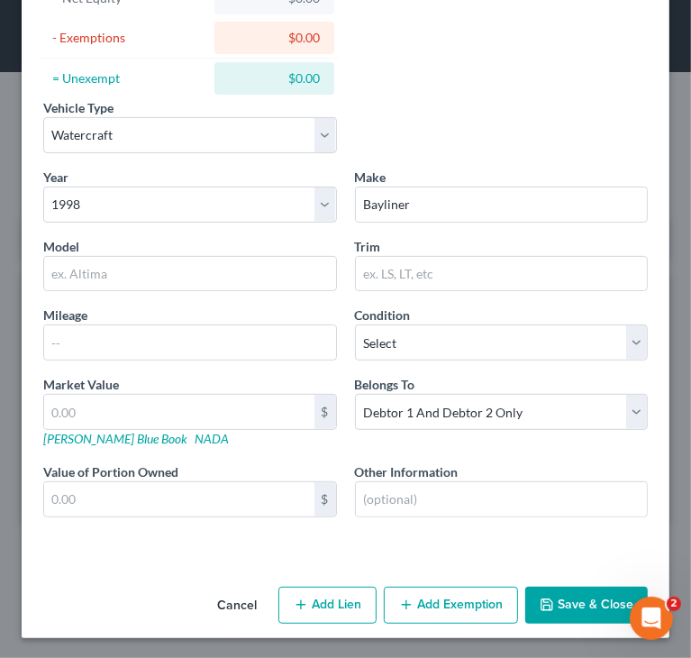
click at [566, 603] on button "Save & Close" at bounding box center [587, 606] width 123 height 38
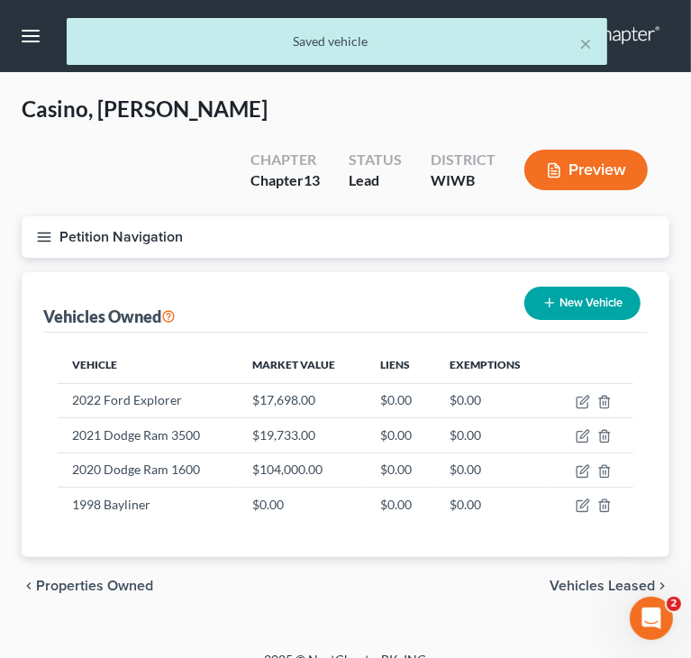
click at [568, 287] on button "New Vehicle" at bounding box center [583, 303] width 116 height 33
select select "0"
select select "2"
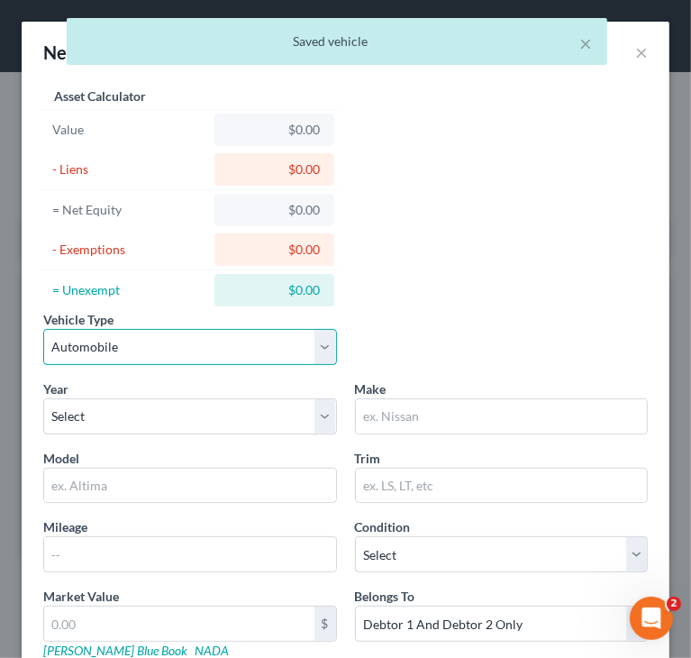
click at [199, 351] on select "Select Automobile Truck Trailer Watercraft Aircraft Motor Home Atv Other Vehicle" at bounding box center [190, 347] width 294 height 36
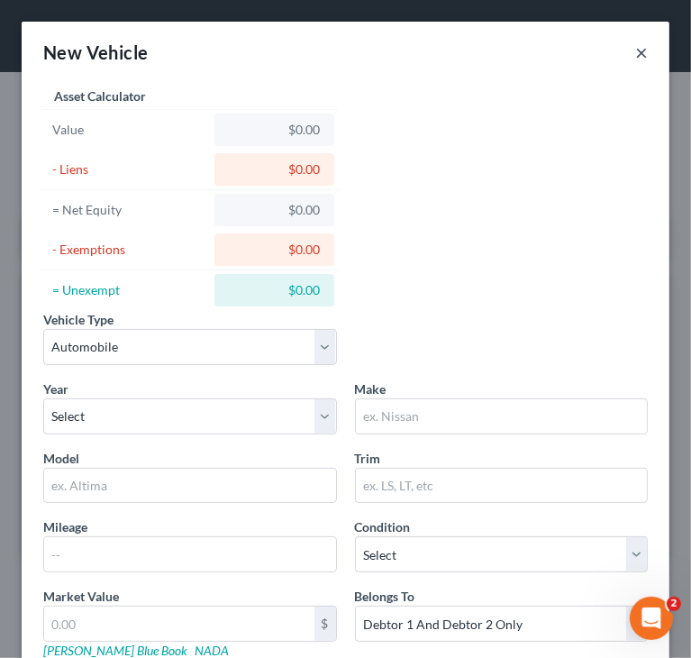
click at [636, 57] on button "×" at bounding box center [642, 52] width 13 height 22
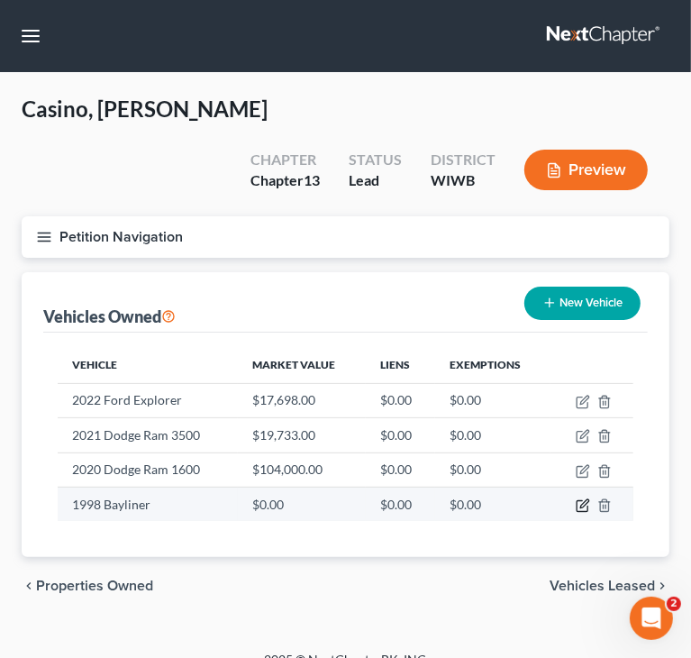
click at [581, 499] on icon "button" at bounding box center [583, 506] width 14 height 14
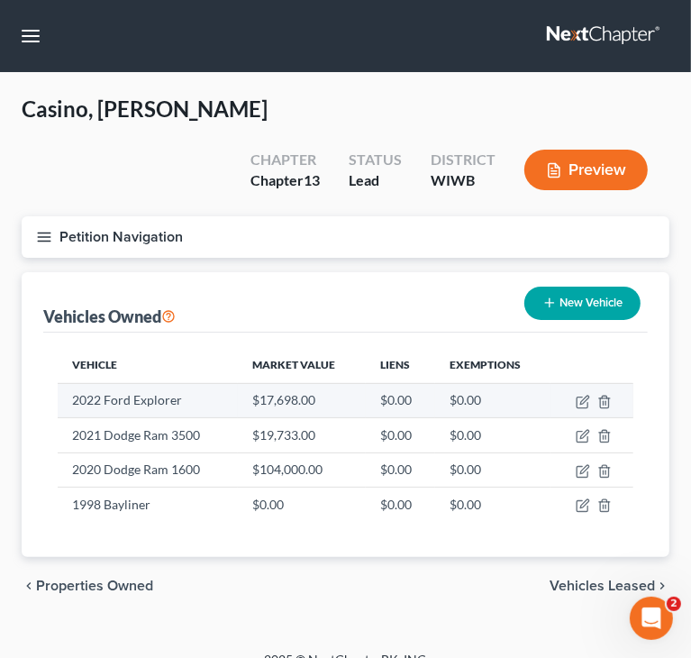
select select "3"
select select "28"
select select "2"
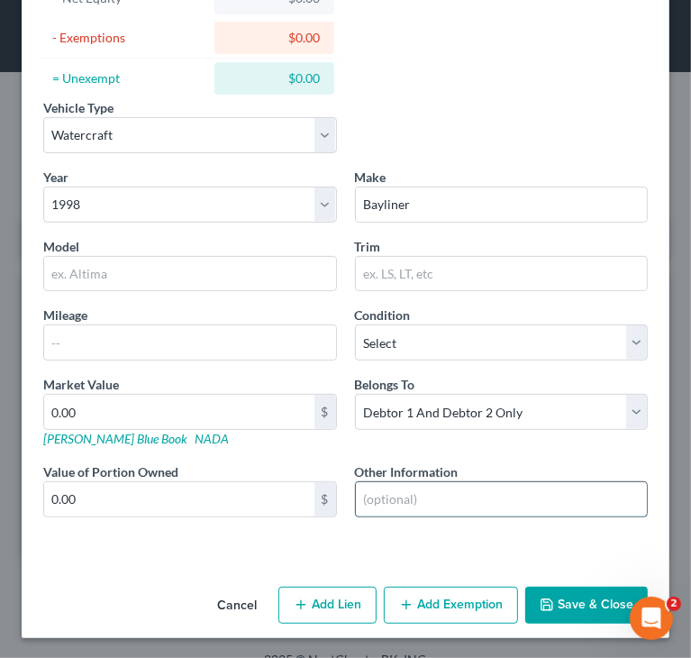
click at [411, 499] on input "text" at bounding box center [502, 499] width 292 height 34
paste input "1998 Mercury 120"
click at [356, 496] on input "1998 Mercury 120 Engine" at bounding box center [502, 499] width 292 height 34
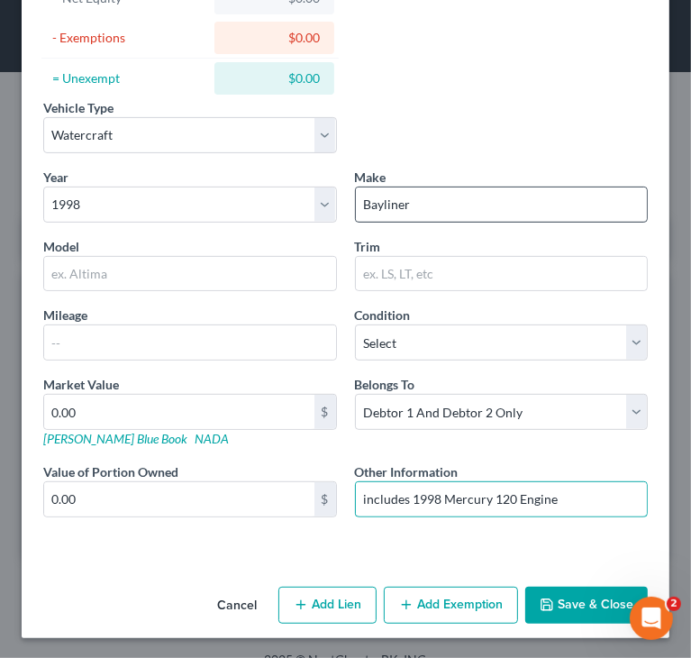
type input "includes 1998 Mercury 120 Engine"
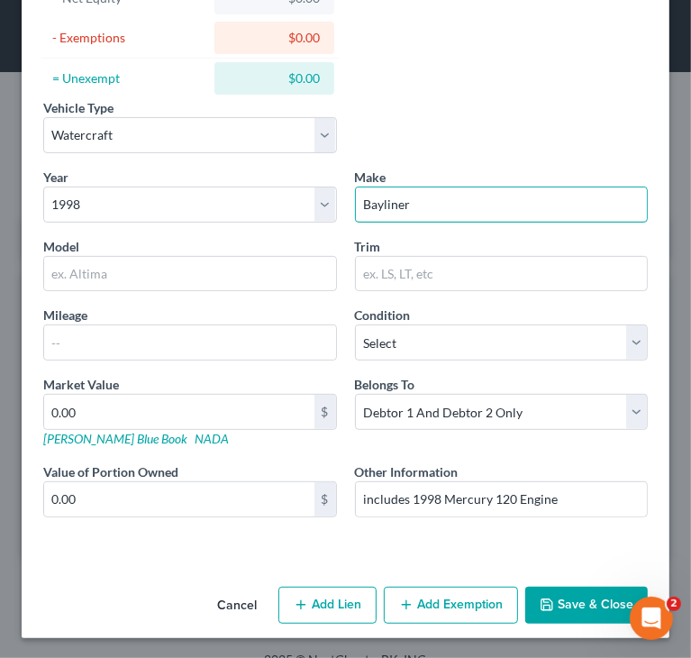
drag, startPoint x: 422, startPoint y: 209, endPoint x: 315, endPoint y: 224, distance: 108.4
click at [315, 224] on div "Year Select 2026 2025 2024 2023 2022 2021 2020 2019 2018 2017 2016 2015 2014 20…" at bounding box center [345, 358] width 623 height 380
click at [212, 418] on input "0.00" at bounding box center [179, 412] width 270 height 34
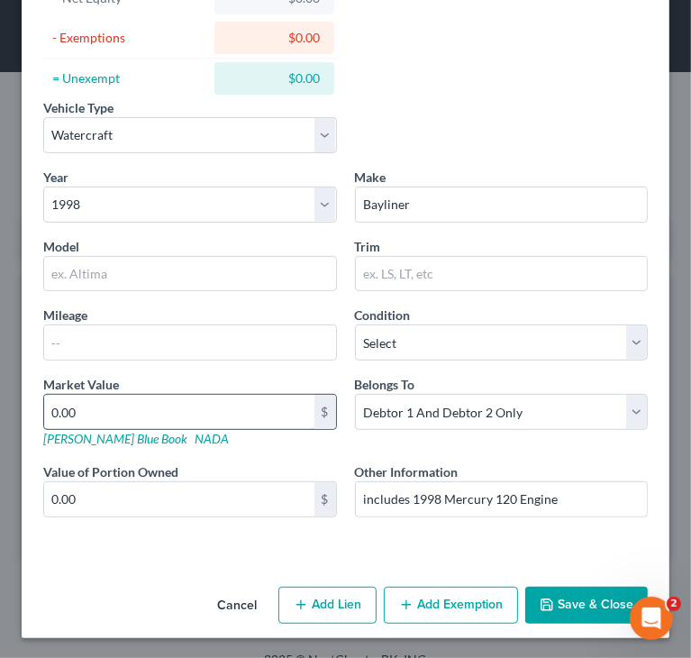
type input "3"
type input "3.00"
type input "30"
type input "30.00"
type input "300"
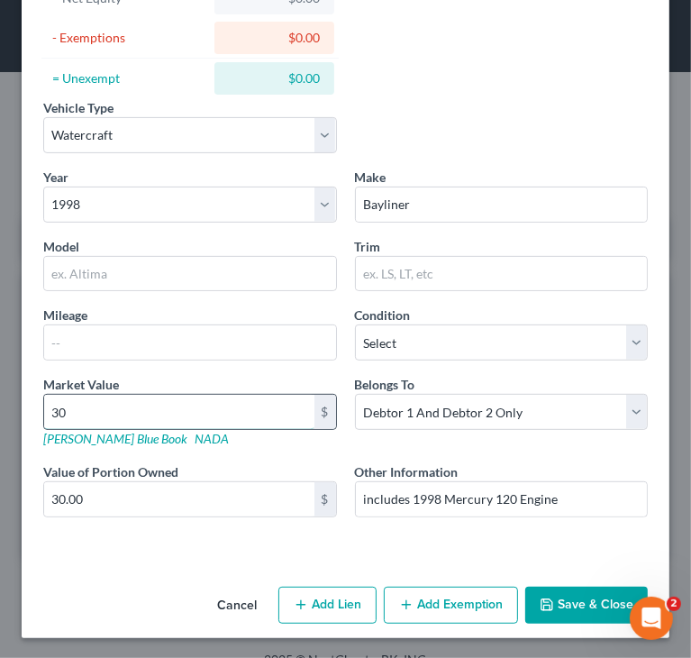
type input "300.00"
type input "3000"
type input "3,000.00"
type input "3,000"
click at [559, 604] on button "Save & Close" at bounding box center [587, 606] width 123 height 38
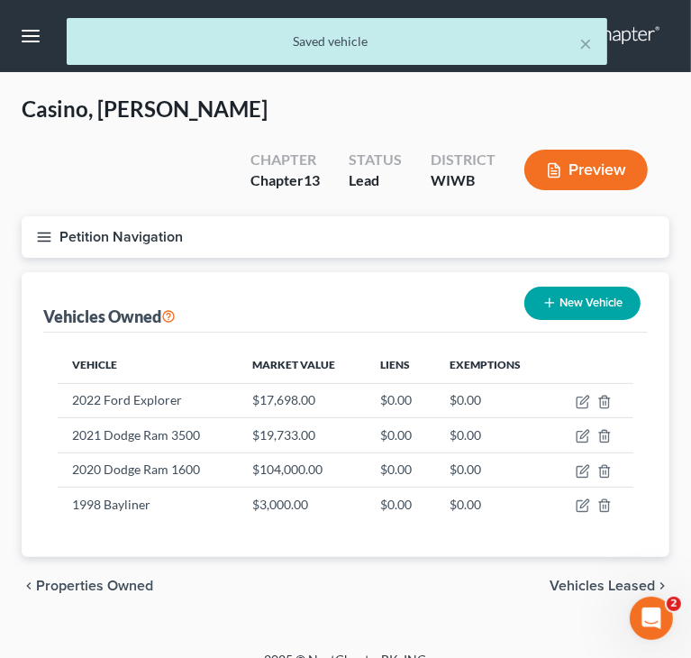
click at [578, 287] on button "New Vehicle" at bounding box center [583, 303] width 116 height 33
select select "0"
select select "2"
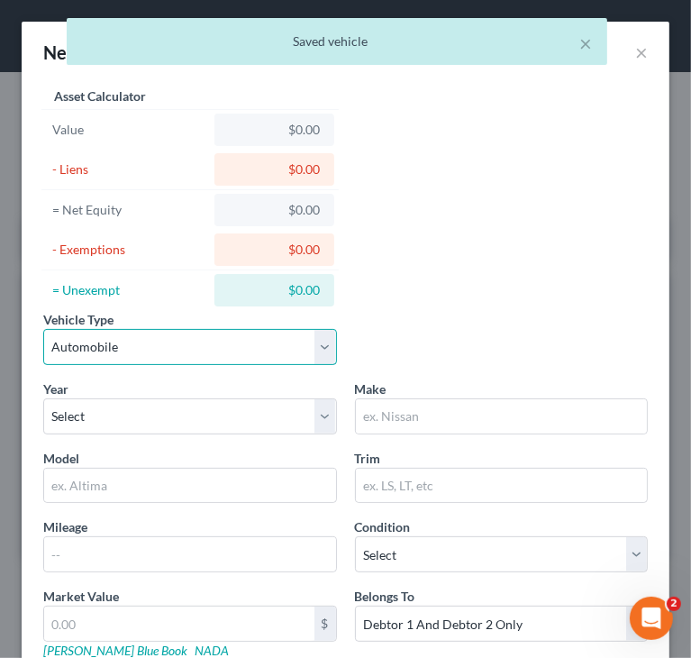
click at [155, 344] on select "Select Automobile Truck Trailer Watercraft Aircraft Motor Home Atv Other Vehicle" at bounding box center [190, 347] width 294 height 36
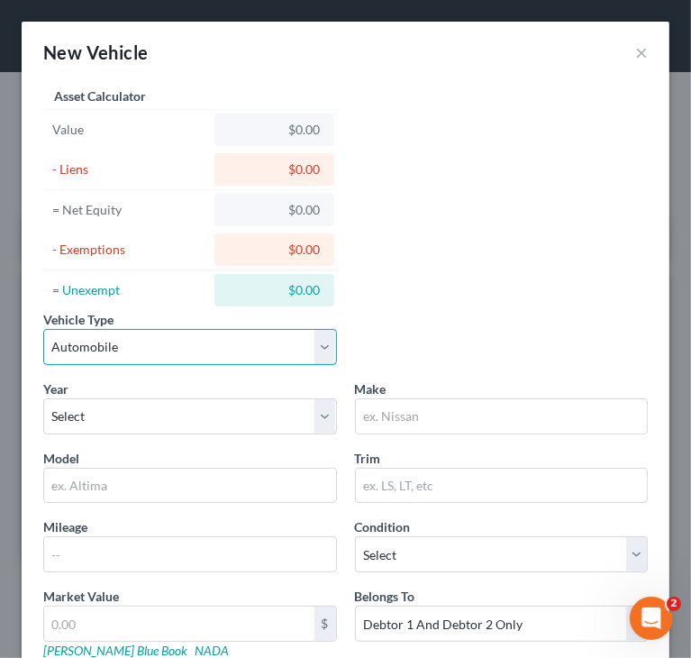
select select "3"
click at [43, 329] on select "Select Automobile Truck Trailer Watercraft Aircraft Motor Home Atv Other Vehicle" at bounding box center [190, 347] width 294 height 36
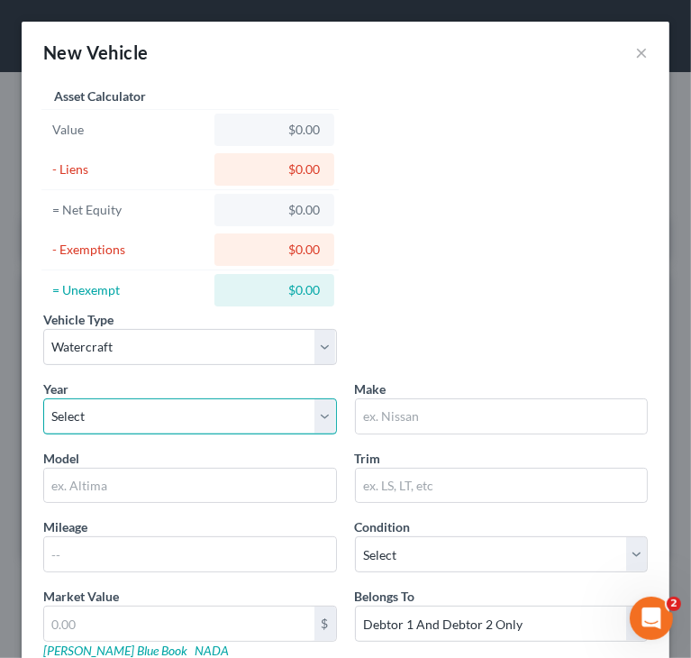
click at [123, 419] on select "Select 2026 2025 2024 2023 2022 2021 2020 2019 2018 2017 2016 2015 2014 2013 20…" at bounding box center [190, 416] width 294 height 36
click at [256, 399] on select "Select 2026 2025 2024 2023 2022 2021 2020 2019 2018 2017 2016 2015 2014 2013 20…" at bounding box center [190, 416] width 294 height 36
select select "28"
click at [43, 398] on select "Select 2026 2025 2024 2023 2022 2021 2020 2019 2018 2017 2016 2015 2014 2013 20…" at bounding box center [190, 416] width 294 height 36
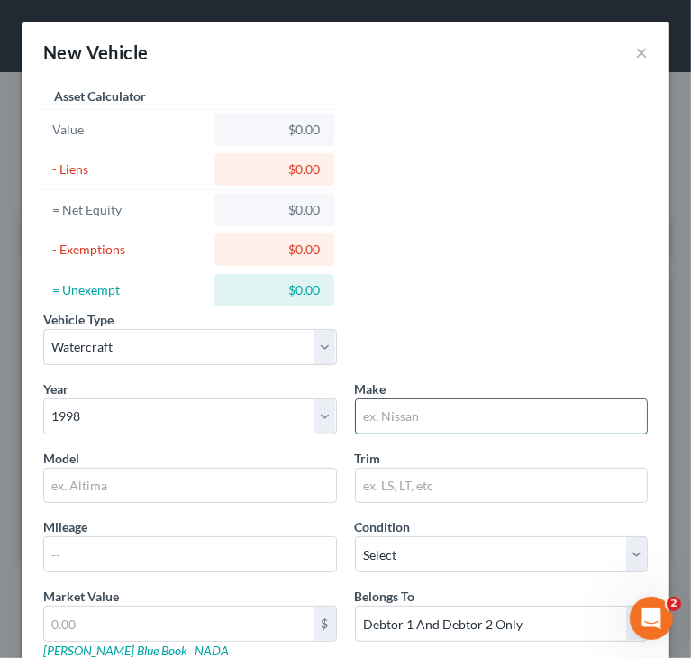
click at [469, 418] on input "text" at bounding box center [502, 416] width 292 height 34
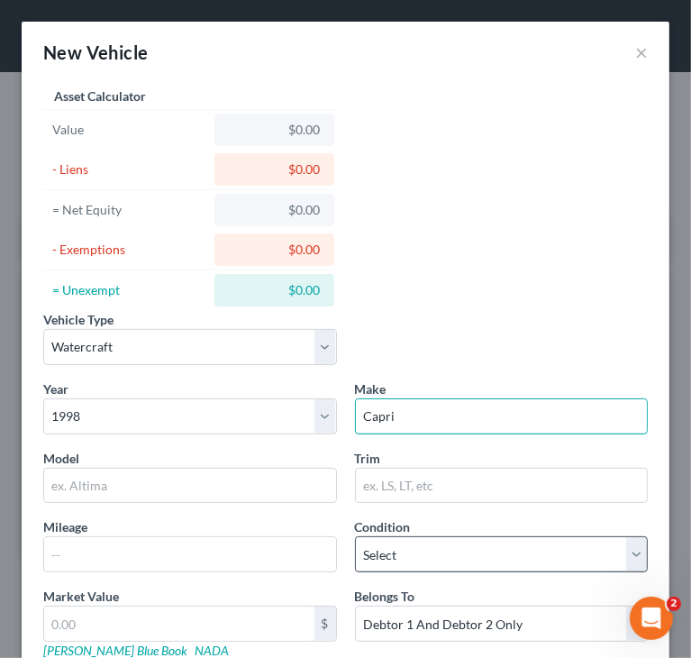
type input "Capri"
click at [448, 559] on select "Select Excellent Very Good Good Fair Poor" at bounding box center [502, 554] width 294 height 36
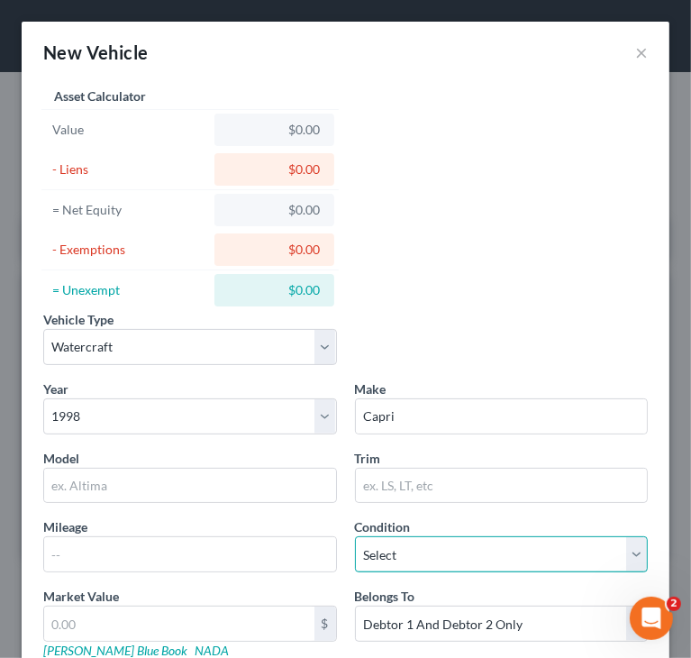
select select "3"
click at [355, 536] on select "Select Excellent Very Good Good Fair Poor" at bounding box center [502, 554] width 294 height 36
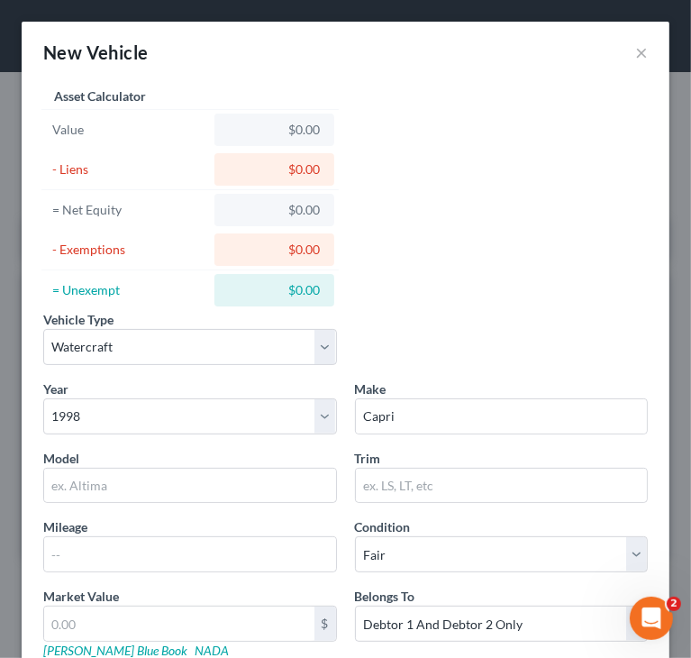
click at [441, 308] on div "Vehicle Type Select Automobile Truck Trailer Watercraft Aircraft Motor Home Atv…" at bounding box center [345, 421] width 623 height 676
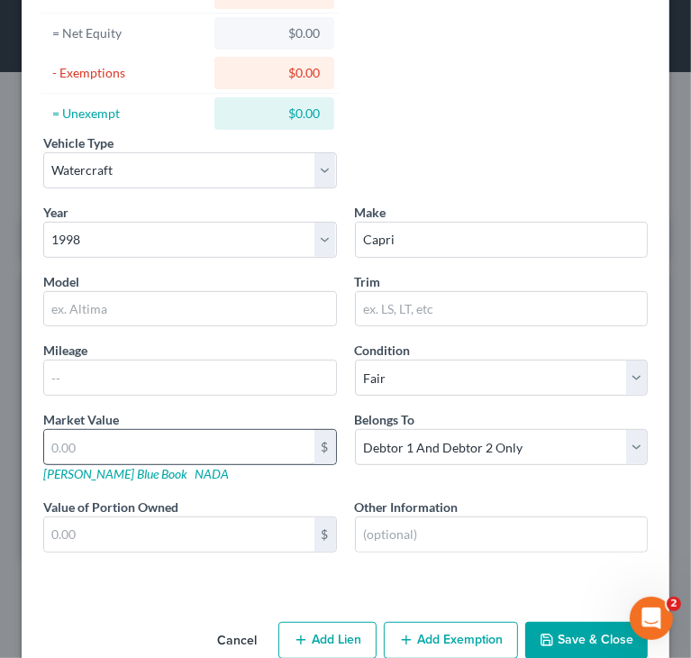
scroll to position [180, 0]
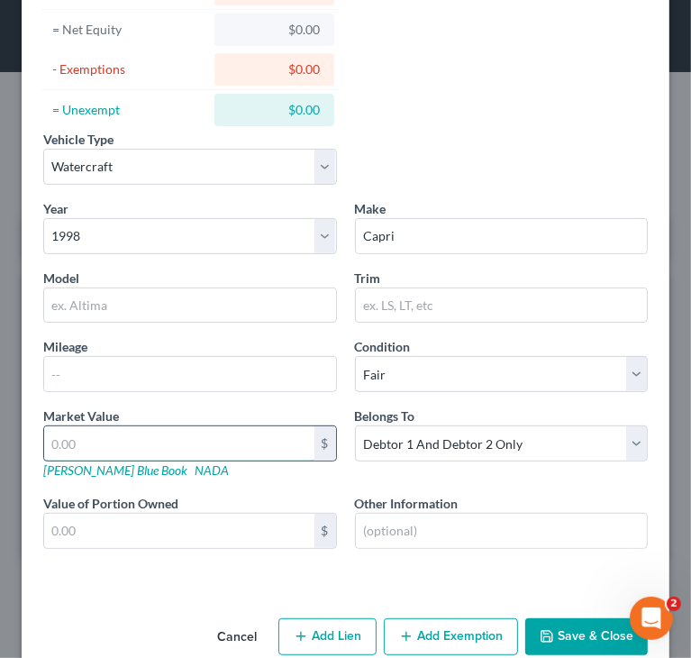
click at [198, 444] on input "text" at bounding box center [179, 443] width 270 height 34
type input "6"
type input "6.00"
type input "60"
type input "60.00"
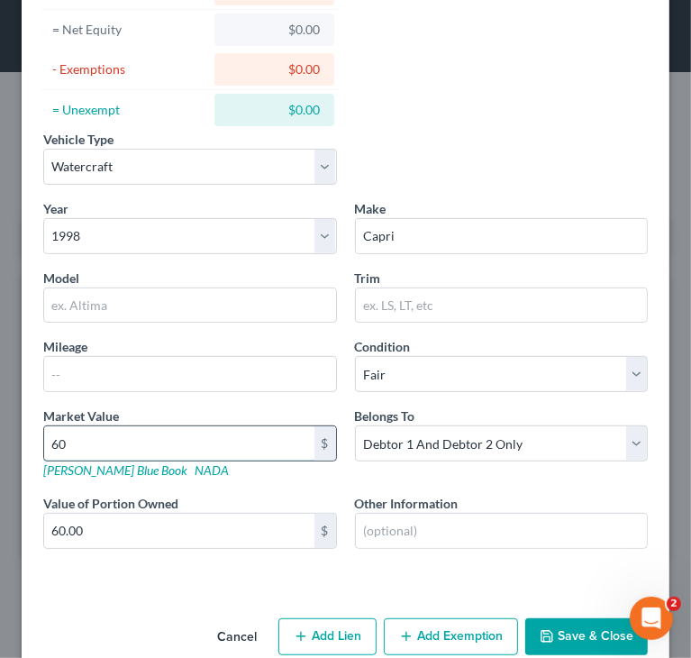
type input "600"
type input "600.00"
type input "600"
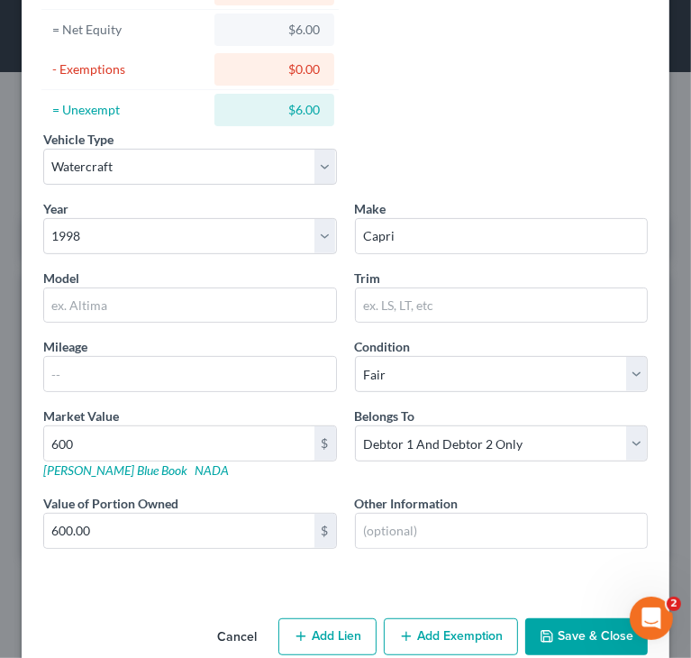
click at [568, 627] on button "Save & Close" at bounding box center [587, 637] width 123 height 38
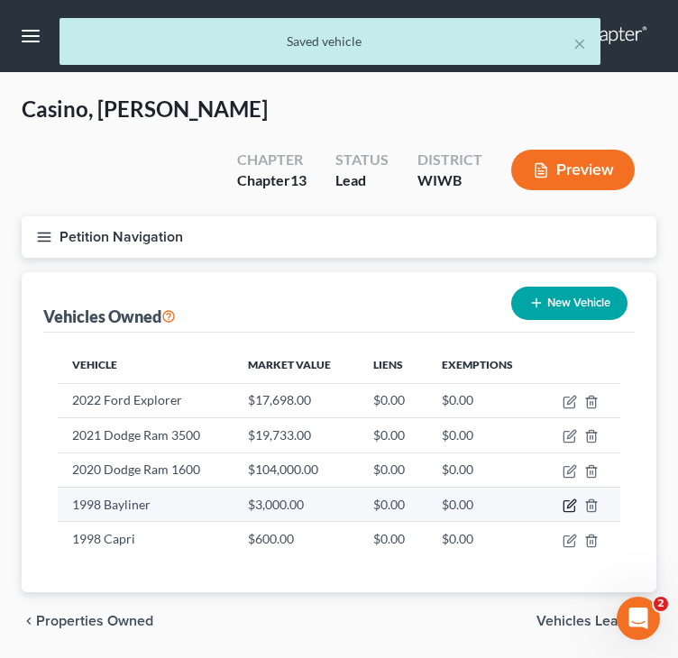
click at [566, 499] on icon "button" at bounding box center [570, 506] width 14 height 14
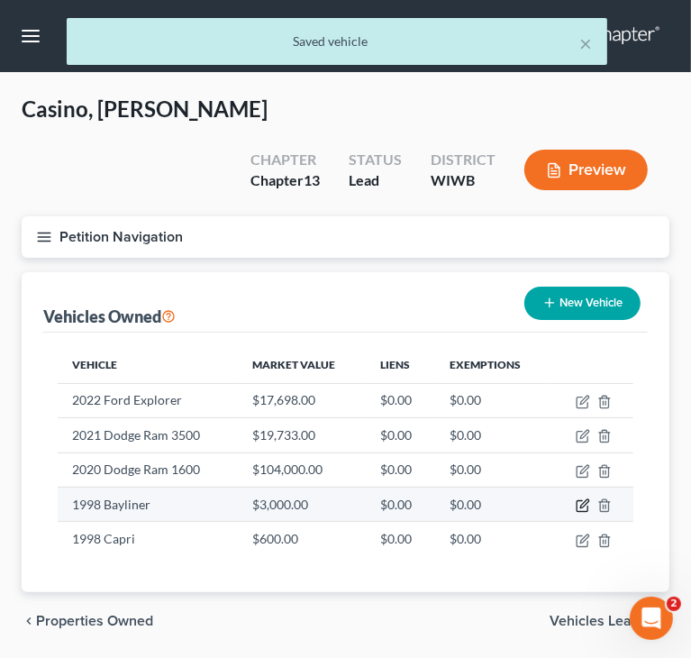
select select "3"
select select "28"
select select "2"
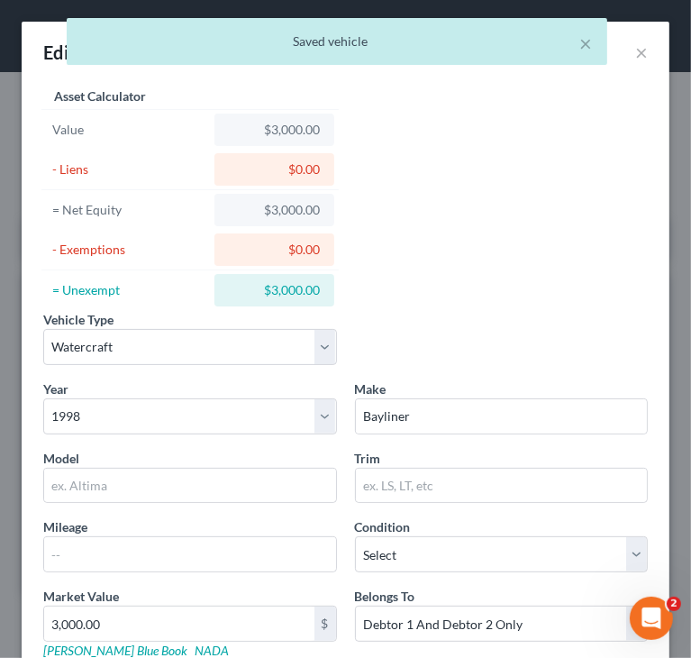
click at [486, 324] on div "Vehicle Type Select Automobile Truck Trailer Watercraft Aircraft Motor Home Atv…" at bounding box center [345, 344] width 623 height 69
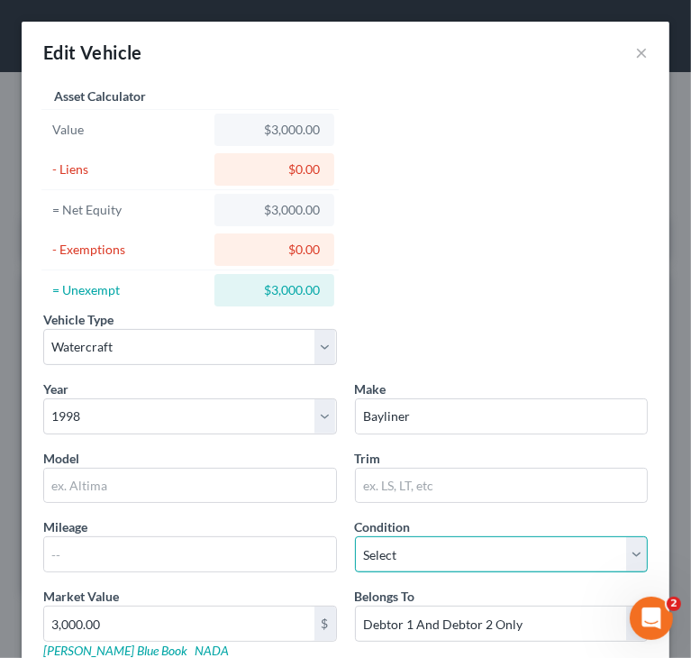
click at [411, 553] on select "Select Excellent Very Good Good Fair Poor" at bounding box center [502, 554] width 294 height 36
select select "3"
click at [355, 536] on select "Select Excellent Very Good Good Fair Poor" at bounding box center [502, 554] width 294 height 36
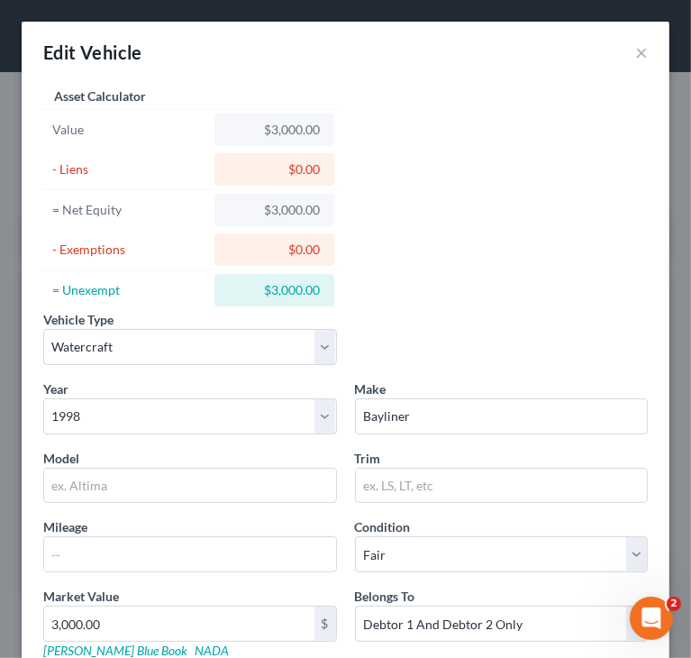
click at [433, 267] on div "Vehicle Type Select Automobile Truck Trailer Watercraft Aircraft Motor Home Atv…" at bounding box center [345, 421] width 623 height 676
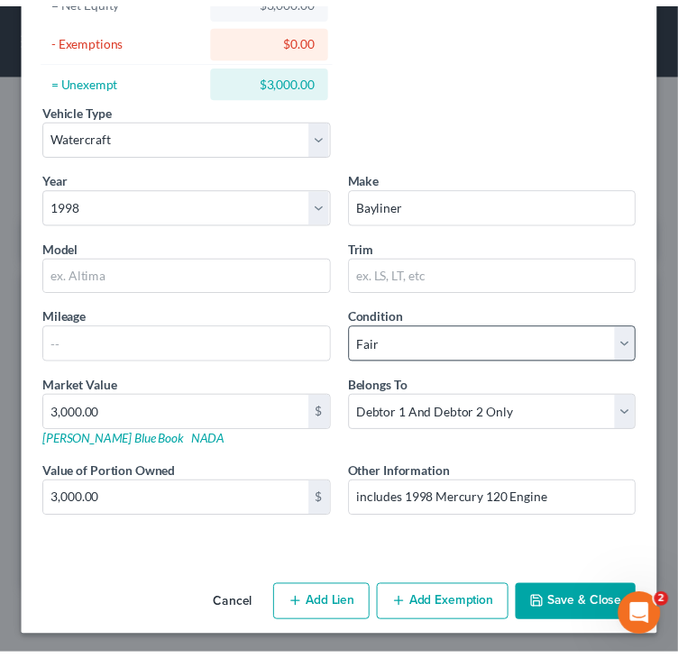
scroll to position [212, 0]
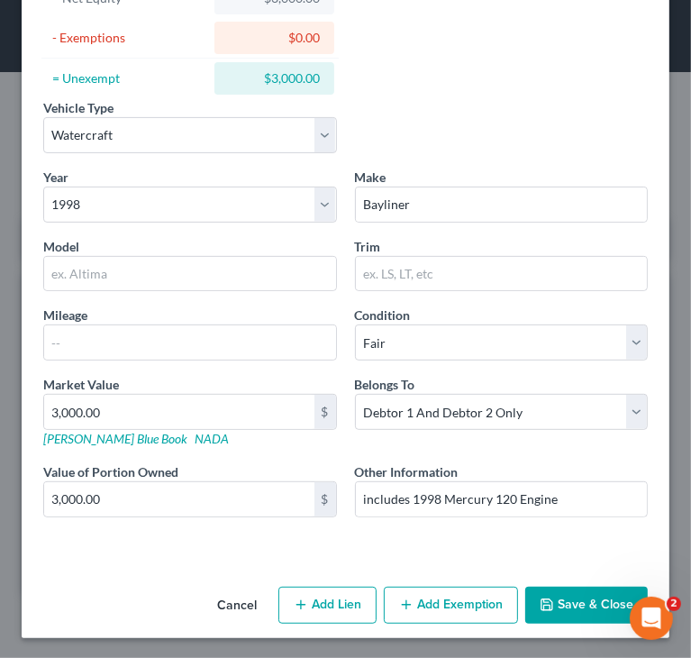
click at [573, 604] on button "Save & Close" at bounding box center [587, 606] width 123 height 38
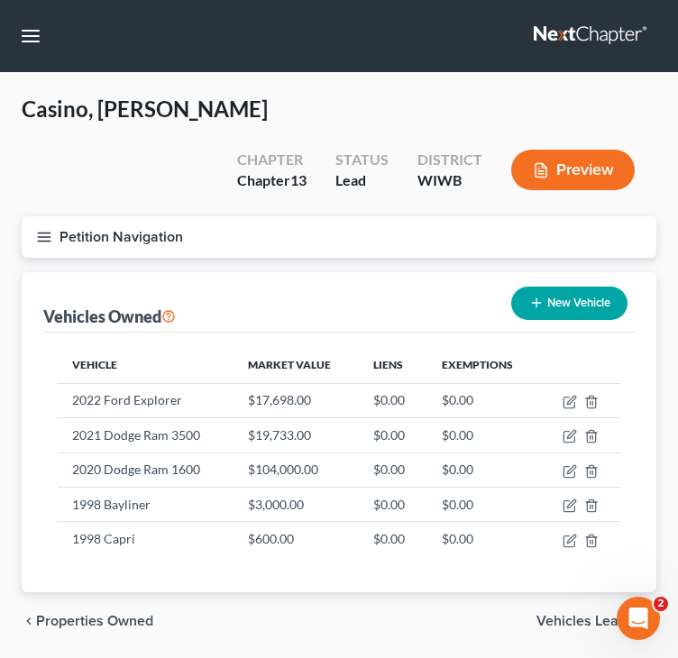
click at [307, 272] on div "Vehicles Owned New Vehicle" at bounding box center [338, 302] width 591 height 60
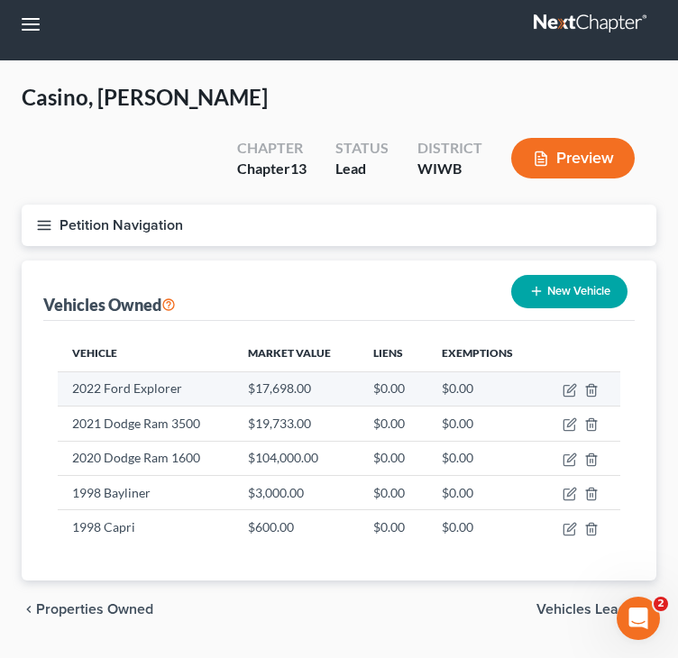
scroll to position [15, 0]
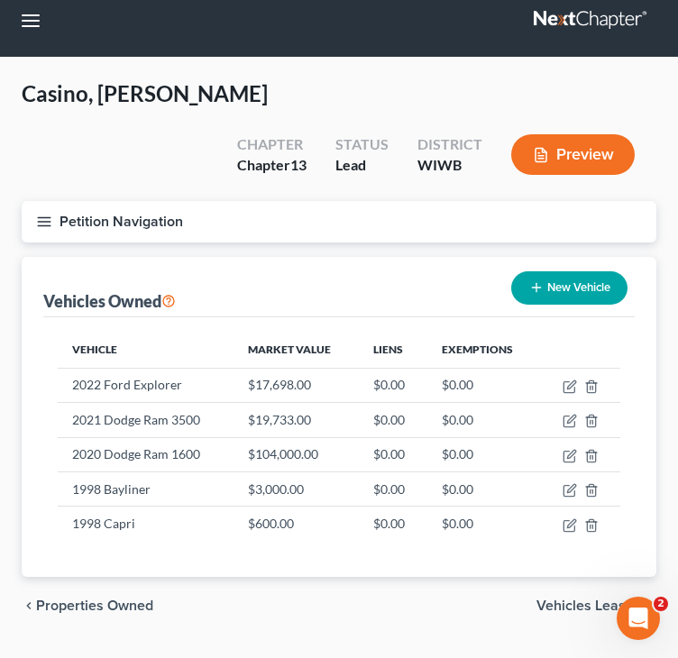
click at [588, 599] on span "Vehicles Leased" at bounding box center [588, 606] width 105 height 14
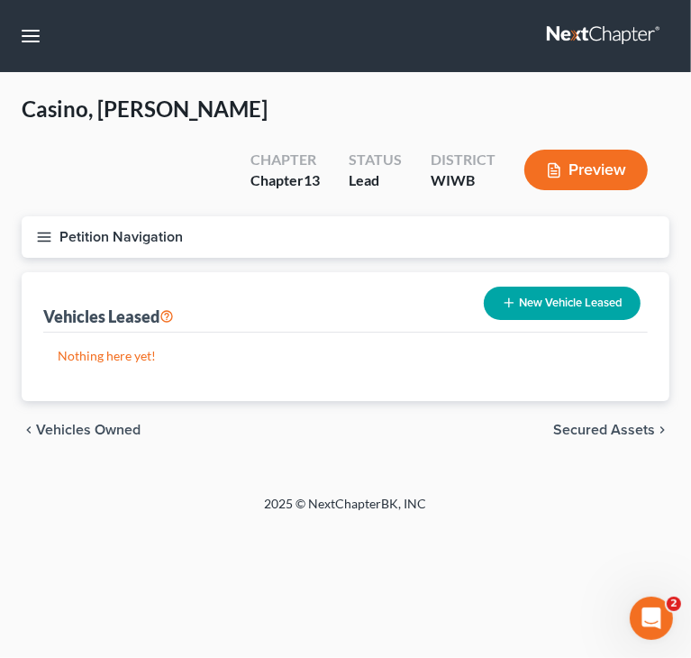
click at [625, 401] on div "chevron_left Vehicles Owned Secured Assets chevron_right" at bounding box center [346, 430] width 648 height 58
click at [615, 423] on span "Secured Assets" at bounding box center [605, 430] width 102 height 14
click at [613, 423] on span "Personal Items" at bounding box center [607, 430] width 96 height 14
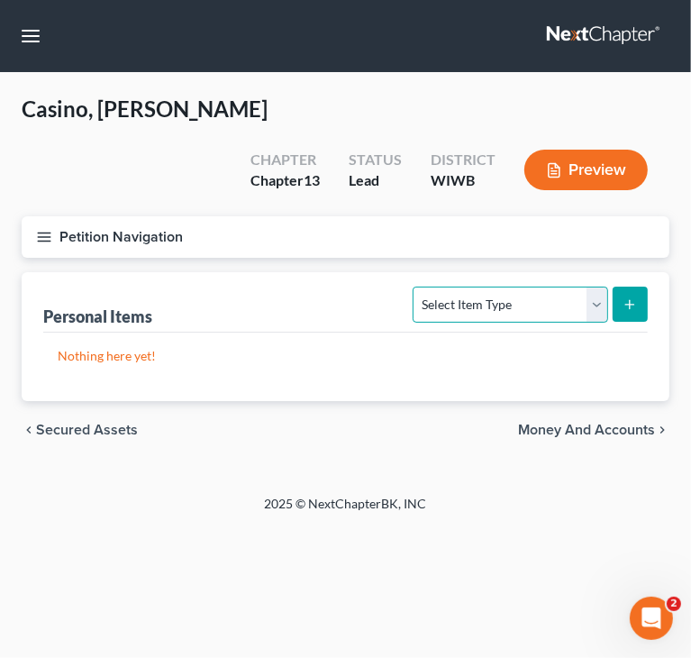
click at [551, 287] on select "Select Item Type Clothing Collectibles Of Value Electronics Firearms Household …" at bounding box center [510, 305] width 195 height 36
select select "clothing"
click at [416, 287] on select "Select Item Type Clothing Collectibles Of Value Electronics Firearms Household …" at bounding box center [510, 305] width 195 height 36
click at [630, 300] on line "submit" at bounding box center [630, 304] width 0 height 8
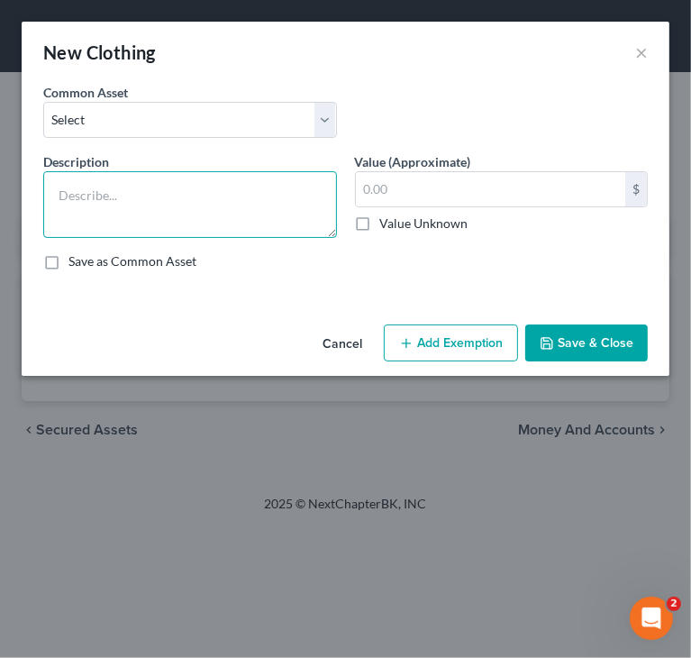
click at [233, 206] on textarea at bounding box center [190, 204] width 294 height 67
type textarea "Seasonal clothing"
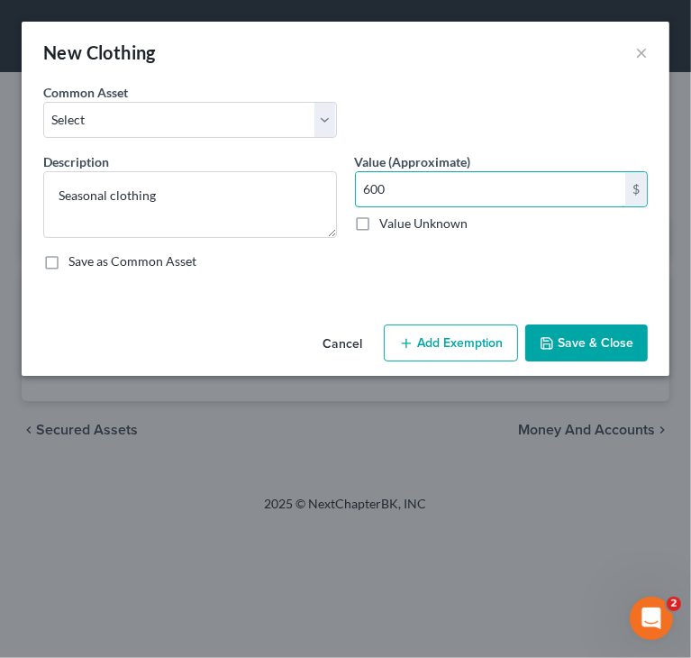
type input "600"
click at [569, 336] on button "Save & Close" at bounding box center [587, 344] width 123 height 38
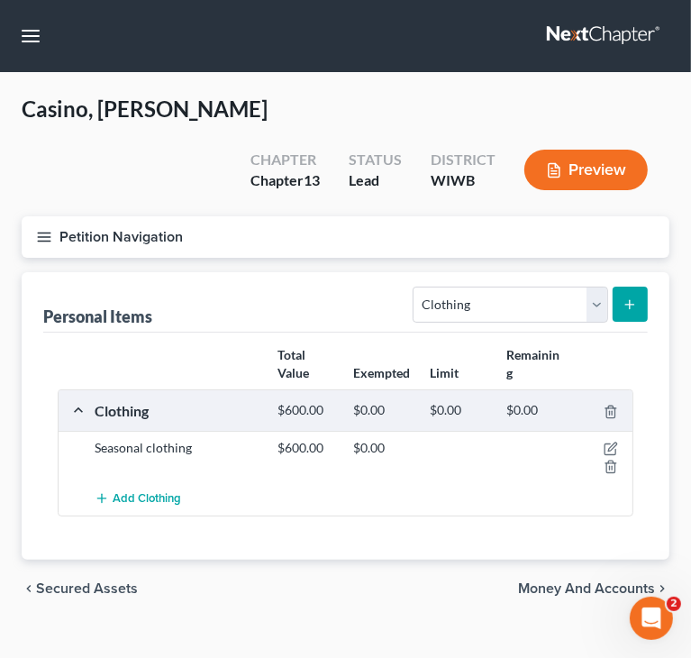
click at [630, 305] on line "submit" at bounding box center [631, 305] width 8 height 0
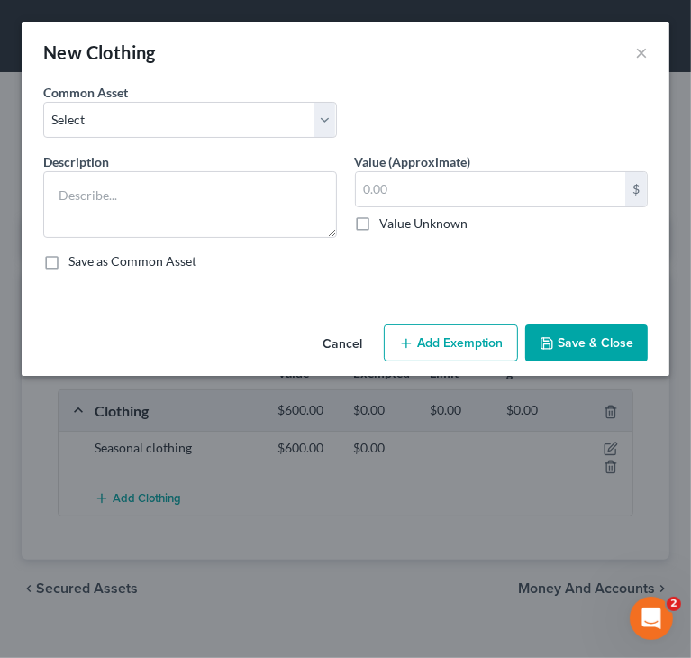
click at [362, 343] on button "Cancel" at bounding box center [342, 344] width 69 height 36
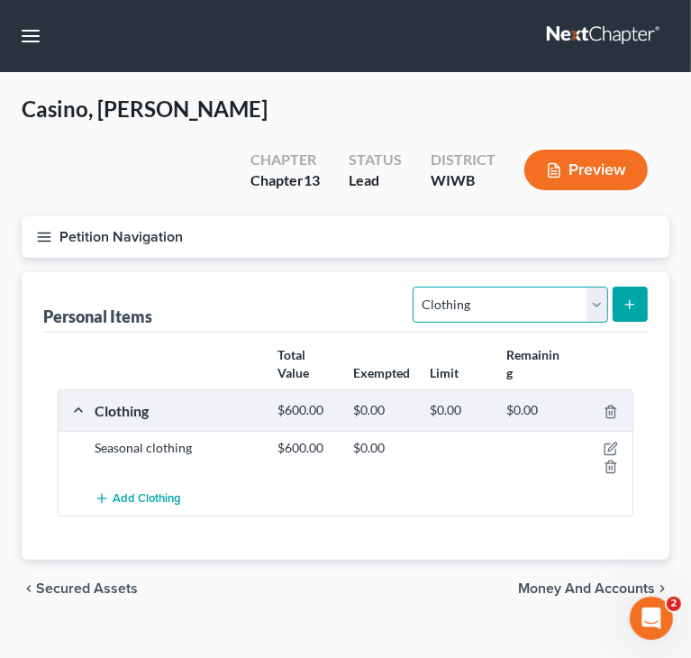
click at [512, 287] on select "Select Item Type Clothing Collectibles Of Value Electronics Firearms Household …" at bounding box center [510, 305] width 195 height 36
select select "firearms"
click at [416, 287] on select "Select Item Type Clothing Collectibles Of Value Electronics Firearms Household …" at bounding box center [510, 305] width 195 height 36
click at [640, 287] on button "submit" at bounding box center [630, 304] width 35 height 35
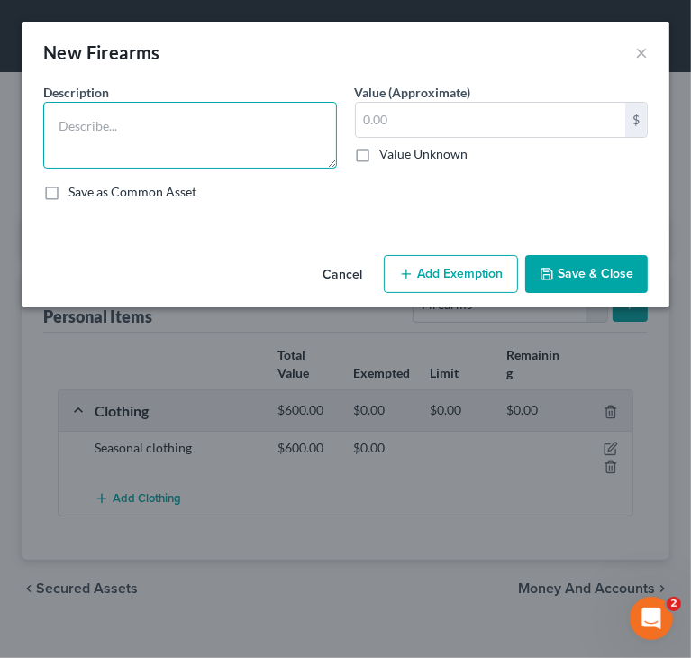
click at [224, 105] on textarea at bounding box center [190, 135] width 294 height 67
type textarea "Handgun"
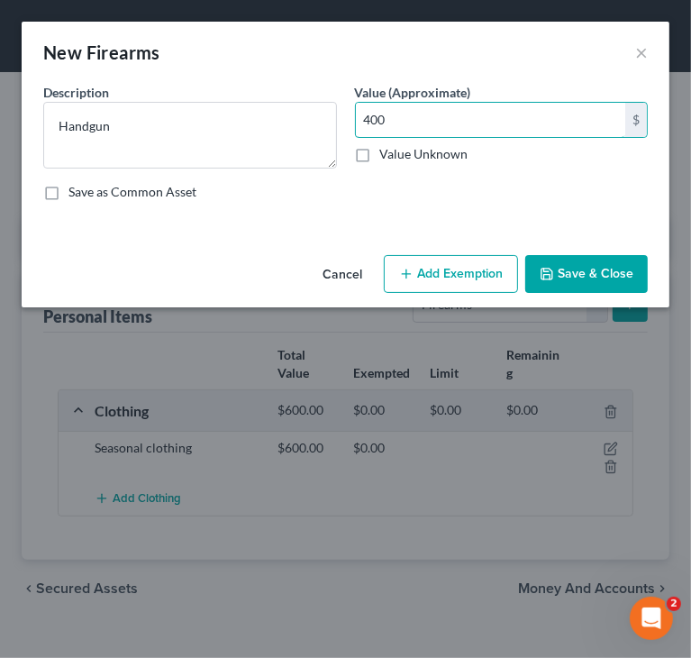
type input "400"
click at [570, 282] on button "Save & Close" at bounding box center [587, 274] width 123 height 38
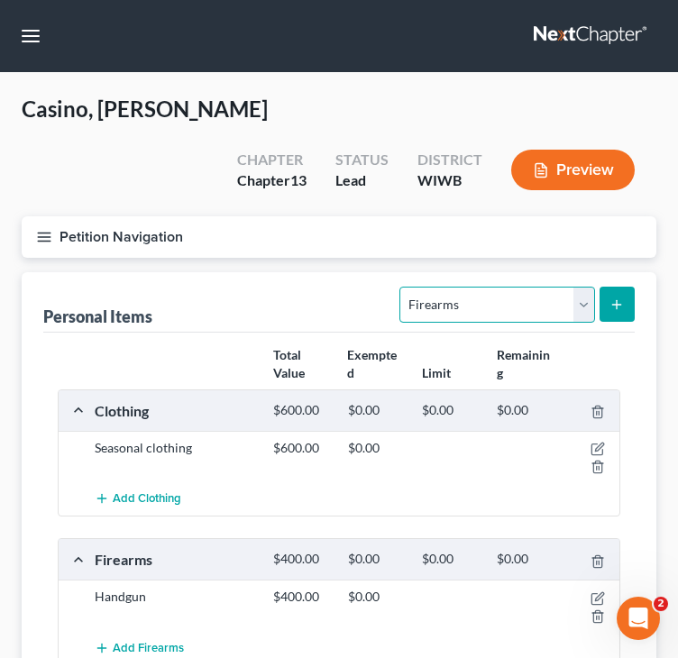
click at [560, 287] on select "Select Item Type Clothing Collectibles Of Value Electronics Firearms Household …" at bounding box center [496, 305] width 195 height 36
select select "collectibles_of_value"
click at [402, 287] on select "Select Item Type Clothing Collectibles Of Value Electronics Firearms Household …" at bounding box center [496, 305] width 195 height 36
click at [307, 272] on div "Personal Items Select Item Type Clothing Collectibles Of Value Electronics Fire…" at bounding box center [338, 302] width 591 height 60
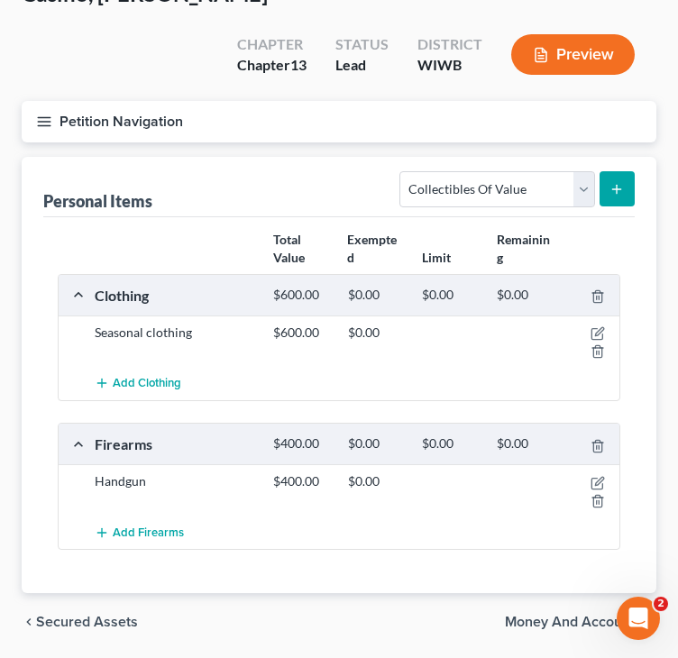
scroll to position [132, 0]
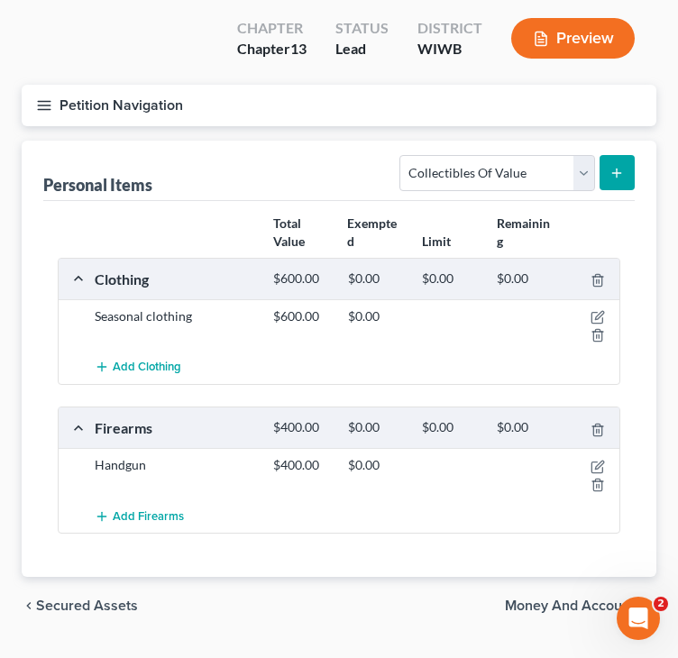
click at [626, 155] on button "submit" at bounding box center [616, 172] width 35 height 35
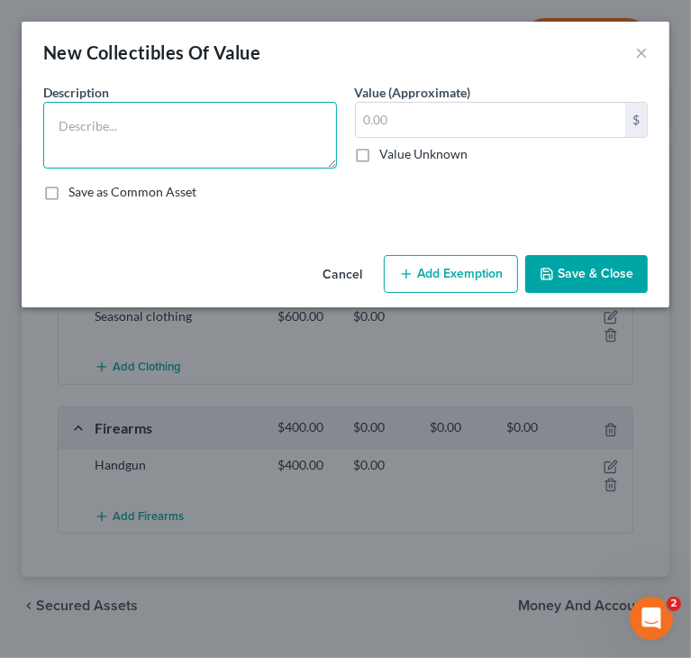
click at [228, 126] on textarea at bounding box center [190, 135] width 294 height 67
type textarea "Toys"
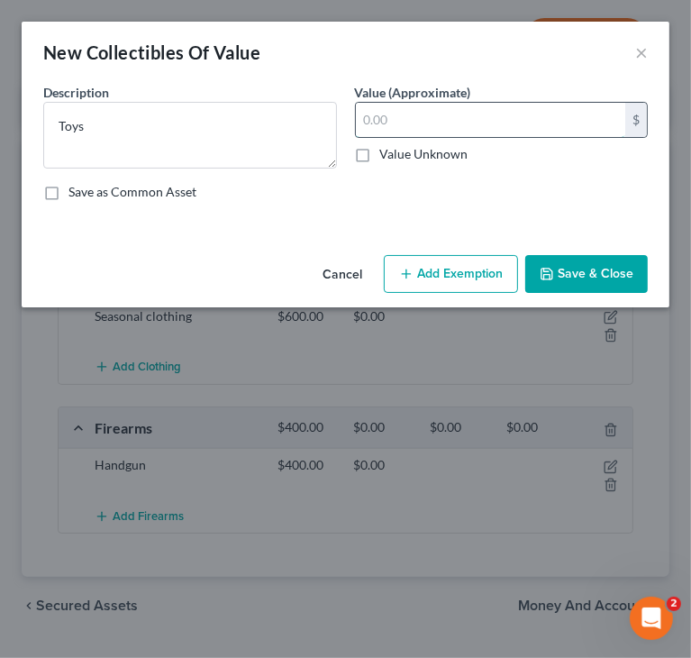
click at [429, 114] on input "text" at bounding box center [491, 120] width 270 height 34
type input "100"
click at [586, 272] on button "Save & Close" at bounding box center [587, 274] width 123 height 38
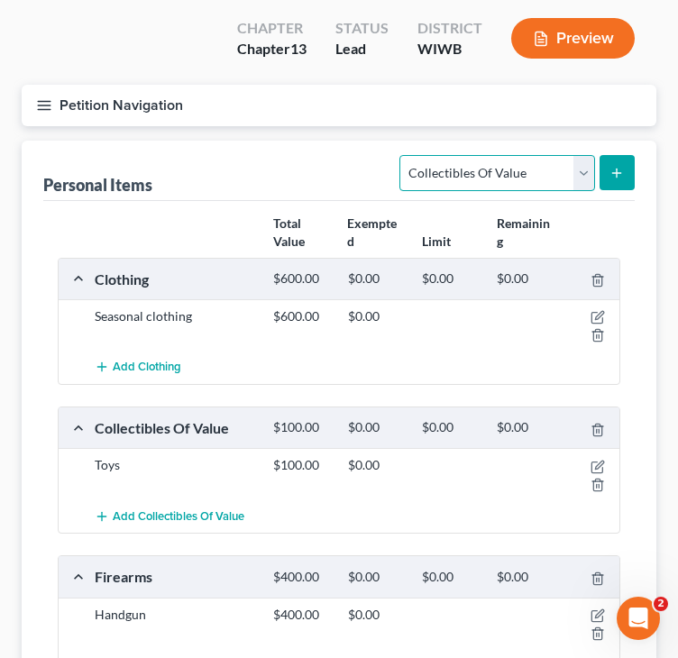
click at [462, 155] on select "Select Item Type Clothing Collectibles Of Value Electronics Firearms Household …" at bounding box center [496, 173] width 195 height 36
select select "jewelry"
click at [402, 155] on select "Select Item Type Clothing Collectibles Of Value Electronics Firearms Household …" at bounding box center [496, 173] width 195 height 36
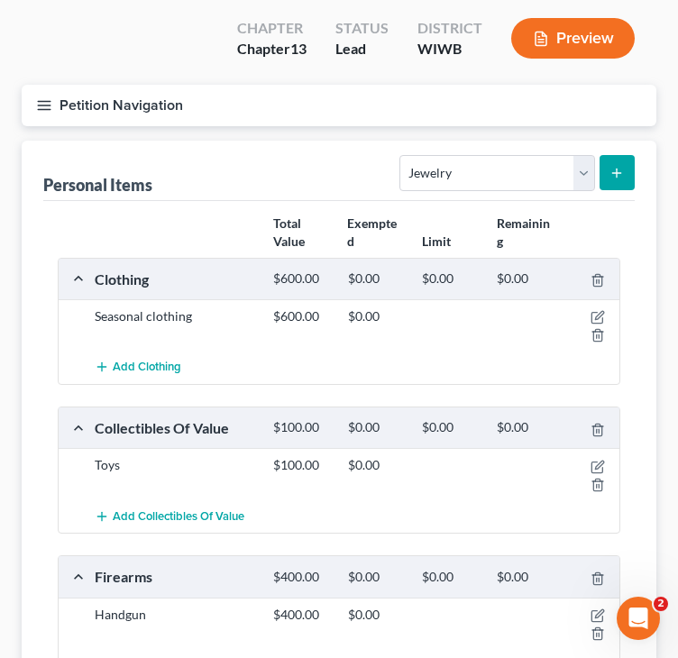
click at [606, 155] on button "submit" at bounding box center [616, 172] width 35 height 35
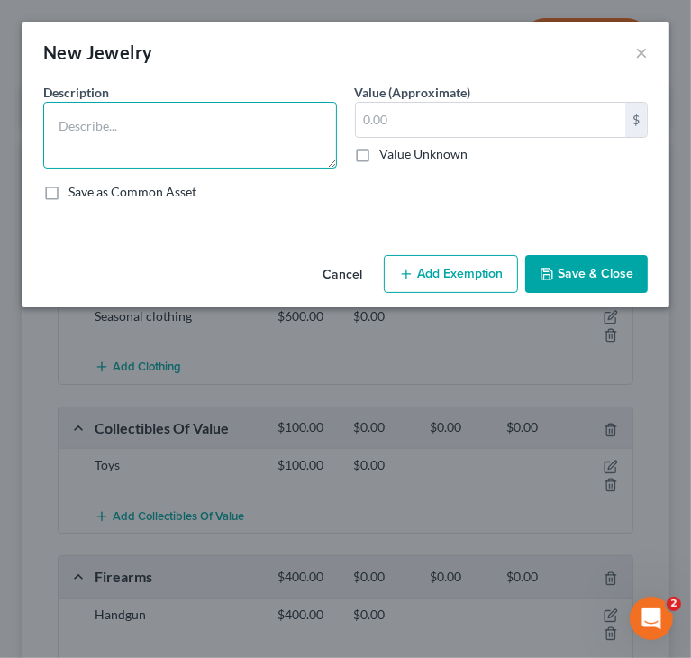
click at [291, 119] on textarea at bounding box center [190, 135] width 294 height 67
type textarea "Wedding rings"
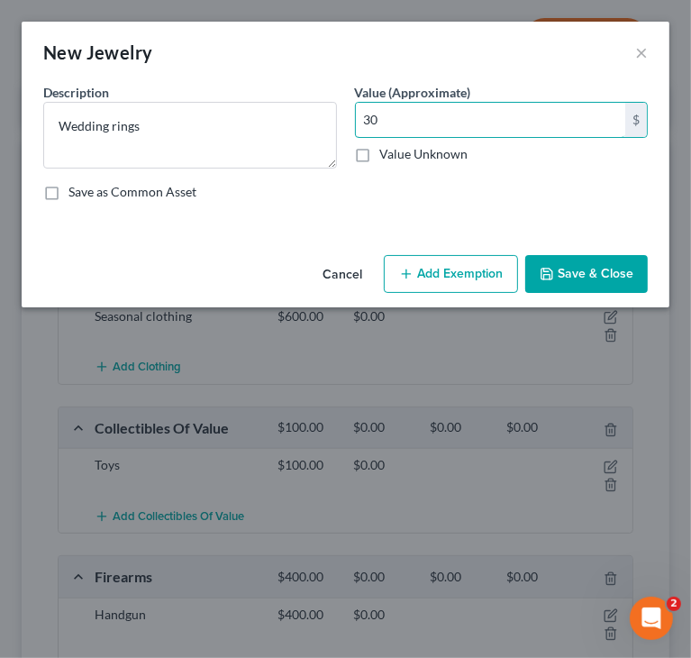
type input "30"
click at [612, 279] on button "Save & Close" at bounding box center [587, 274] width 123 height 38
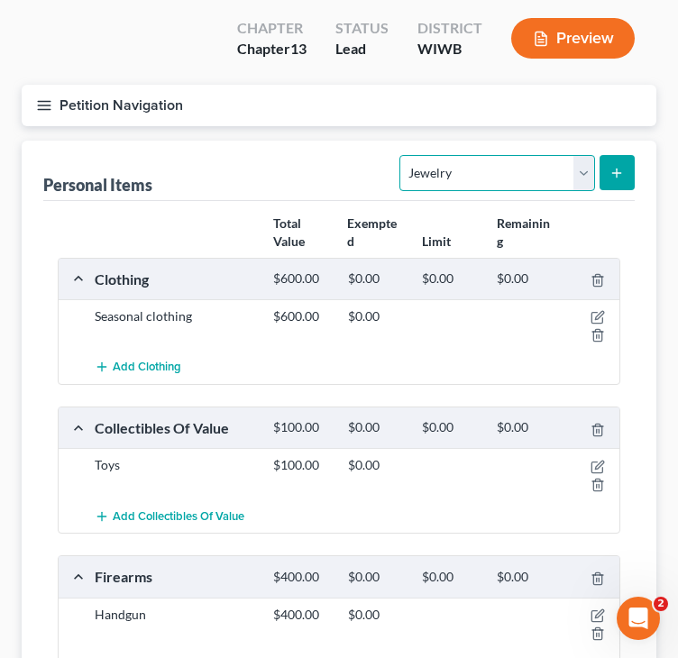
click at [481, 155] on select "Select Item Type Clothing Collectibles Of Value Electronics Firearms Household …" at bounding box center [496, 173] width 195 height 36
select select "sports_and_hobby_equipment"
click at [402, 155] on select "Select Item Type Clothing Collectibles Of Value Electronics Firearms Household …" at bounding box center [496, 173] width 195 height 36
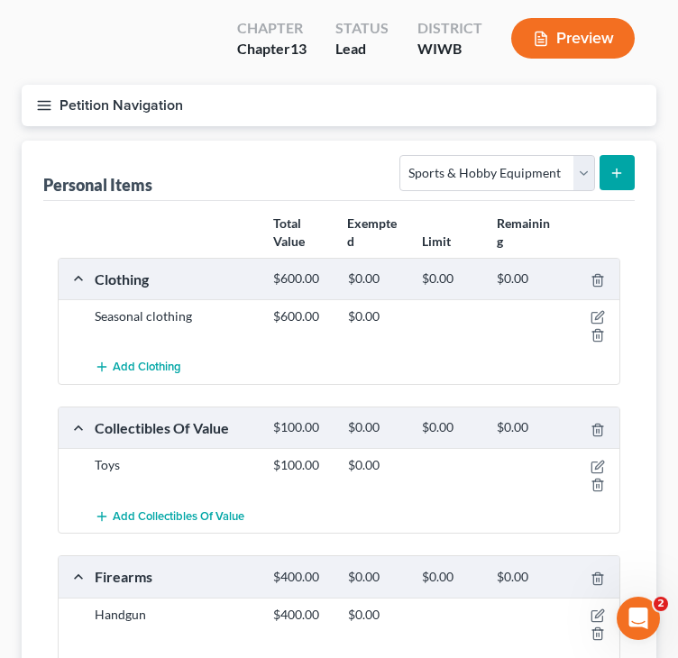
click at [613, 173] on line "submit" at bounding box center [617, 173] width 8 height 0
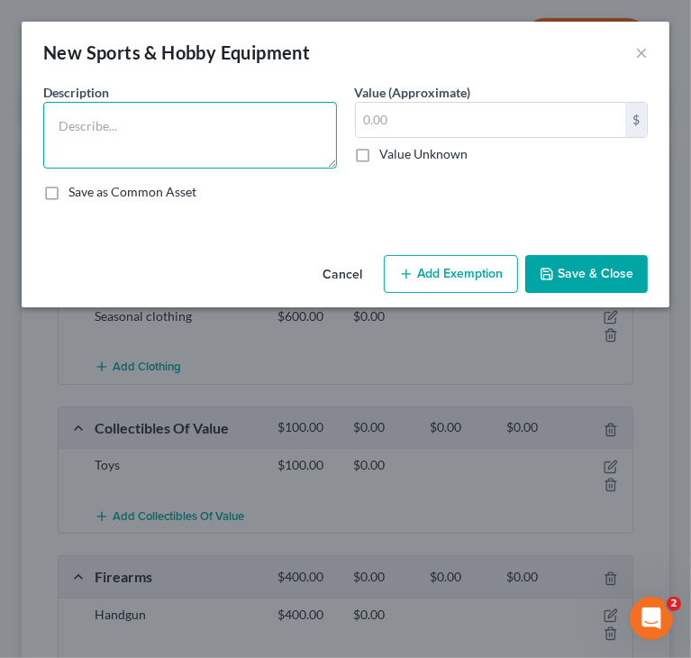
click at [238, 143] on textarea at bounding box center [190, 135] width 294 height 67
paste textarea "Bicycles $60"
type textarea "Bicycles $60"
click at [578, 268] on button "Save & Close" at bounding box center [587, 274] width 123 height 38
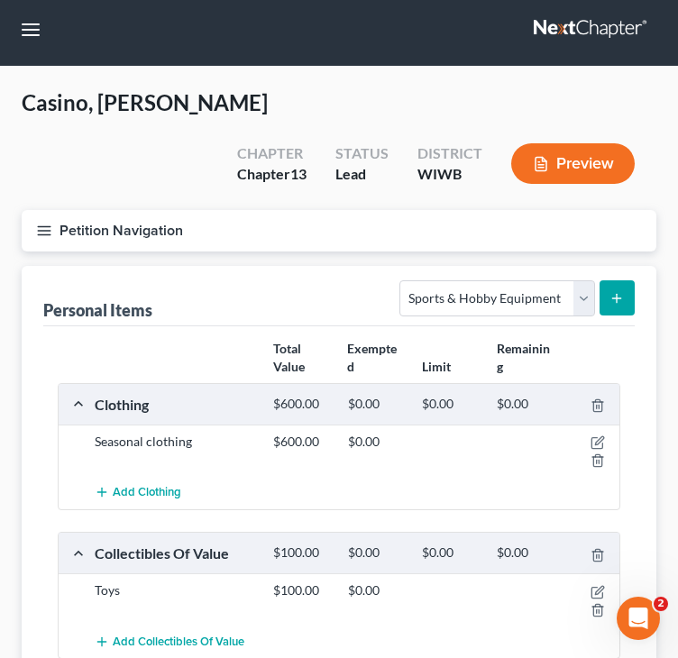
scroll to position [0, 0]
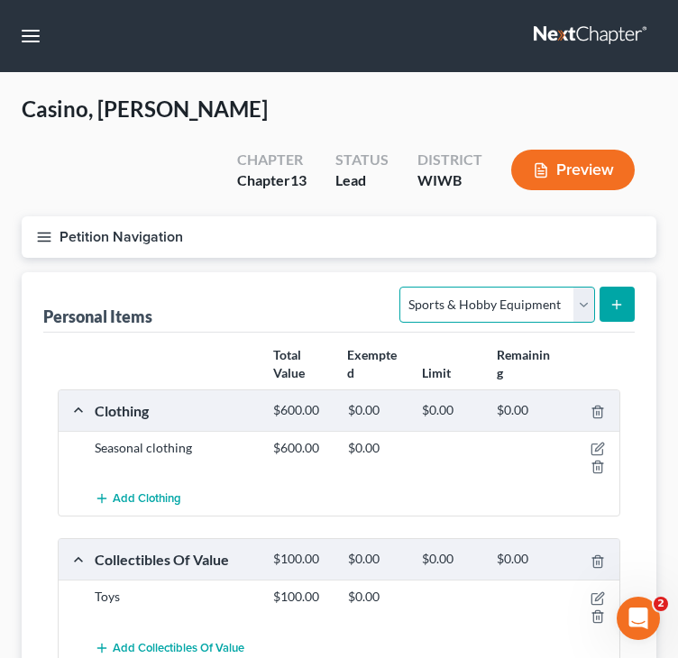
click at [488, 287] on select "Select Item Type Clothing Collectibles Of Value Electronics Firearms Household …" at bounding box center [496, 305] width 195 height 36
select select "other"
click at [402, 287] on select "Select Item Type Clothing Collectibles Of Value Electronics Firearms Household …" at bounding box center [496, 305] width 195 height 36
click at [618, 297] on icon "submit" at bounding box center [616, 304] width 14 height 14
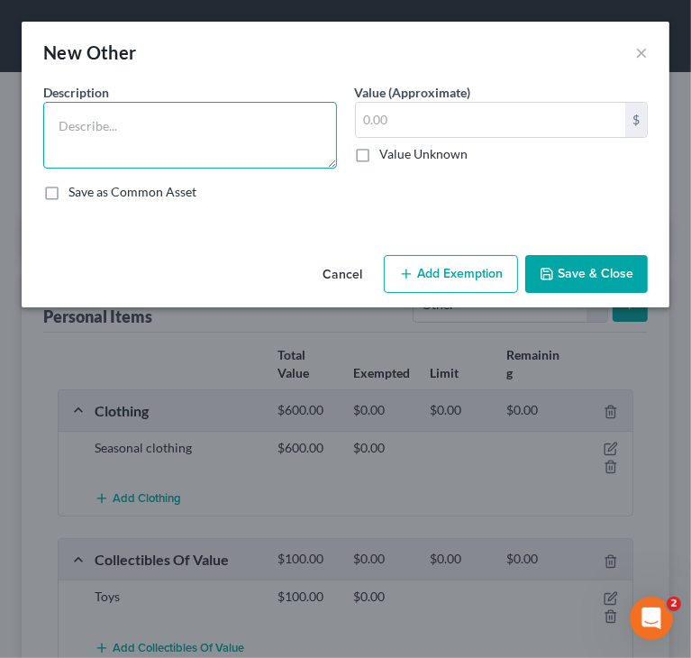
click at [189, 134] on textarea at bounding box center [190, 135] width 294 height 67
paste textarea "Carpenter & Mechanic tools $250"
click at [300, 128] on textarea "Carpenter & Mechanic tools $250" at bounding box center [190, 135] width 294 height 67
paste textarea "Ladders $10, Lawn mower $70, Snow blower $150"
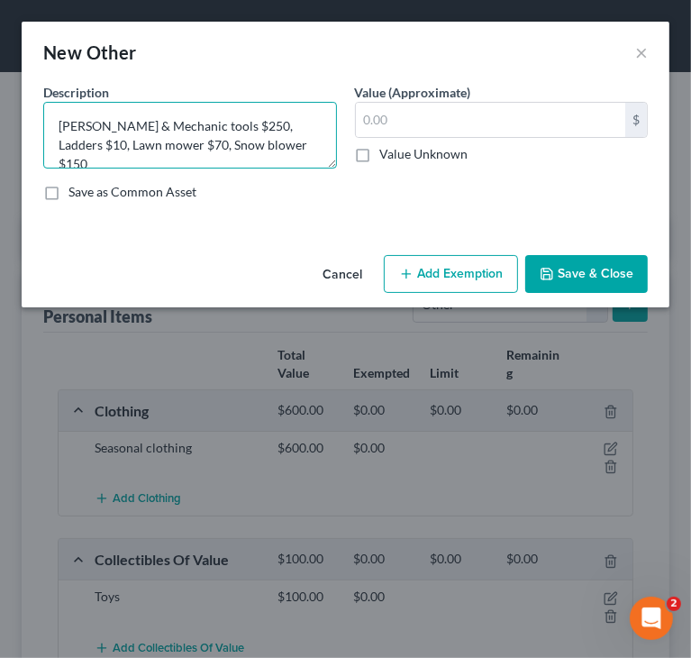
type textarea "Carpenter & Mechanic tools $250, Ladders $10, Lawn mower $70, Snow blower $150"
click at [553, 267] on icon "button" at bounding box center [547, 274] width 14 height 14
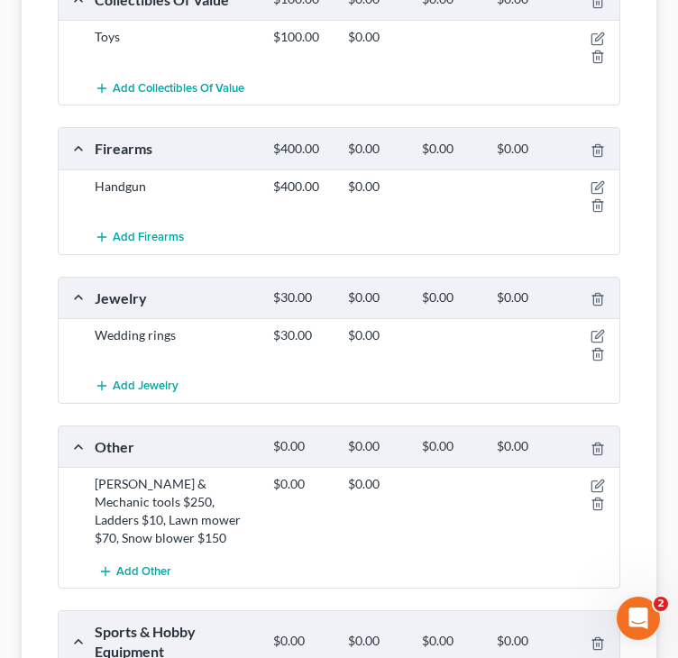
scroll to position [631, 0]
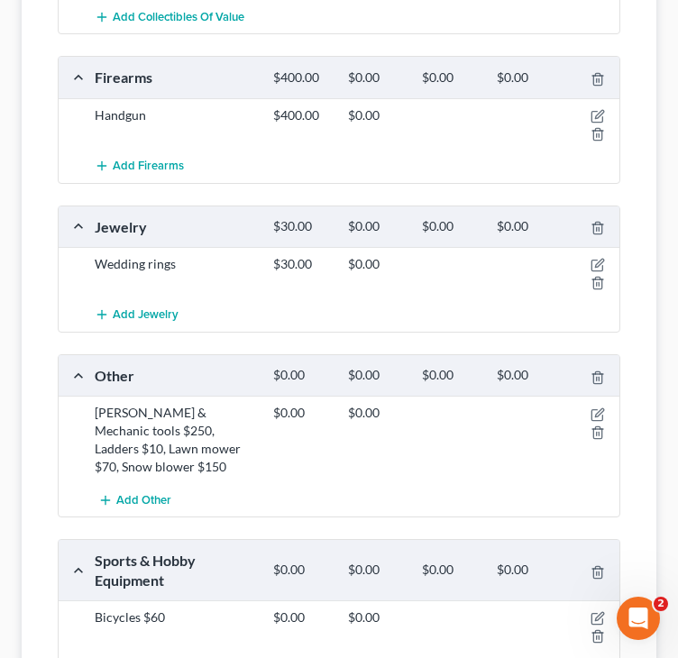
click at [59, 298] on div "Add Jewelry" at bounding box center [339, 314] width 579 height 33
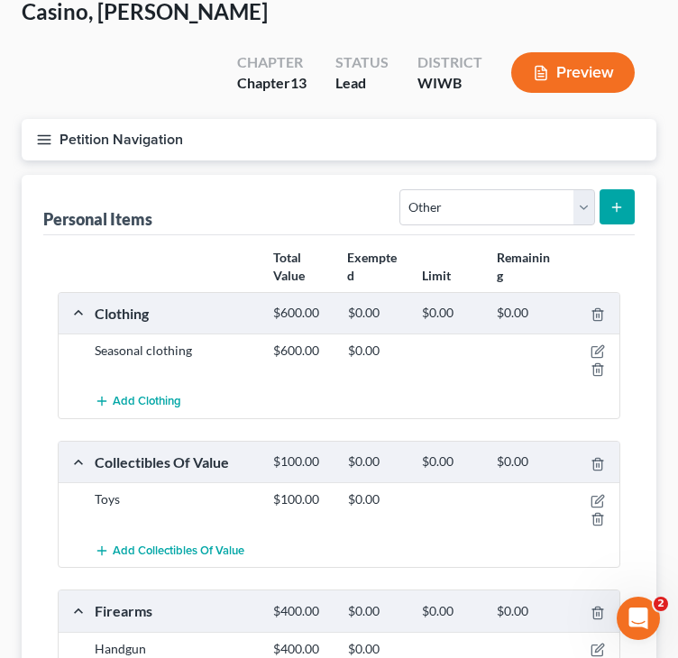
scroll to position [90, 0]
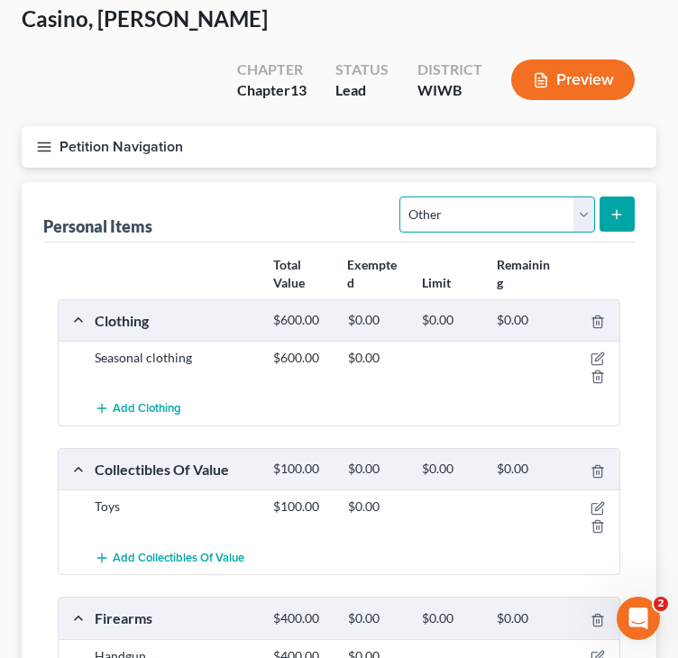
click at [476, 197] on select "Select Item Type Clothing Collectibles Of Value Electronics Firearms Household …" at bounding box center [496, 215] width 195 height 36
select select "electronics"
click at [402, 197] on select "Select Item Type Clothing Collectibles Of Value Electronics Firearms Household …" at bounding box center [496, 215] width 195 height 36
click at [612, 207] on icon "submit" at bounding box center [616, 214] width 14 height 14
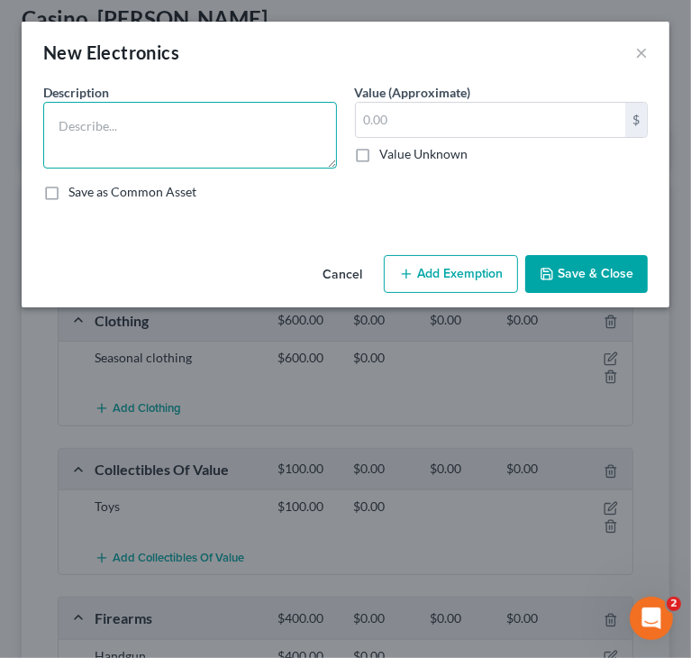
click at [224, 109] on textarea at bounding box center [190, 135] width 294 height 67
paste textarea "Television(s) $100, DVD player $50, Laptop $50, Mobile Phones $500"
type textarea "Television(s) $100, DVD player $50, Laptop $50, Mobile Phones $500"
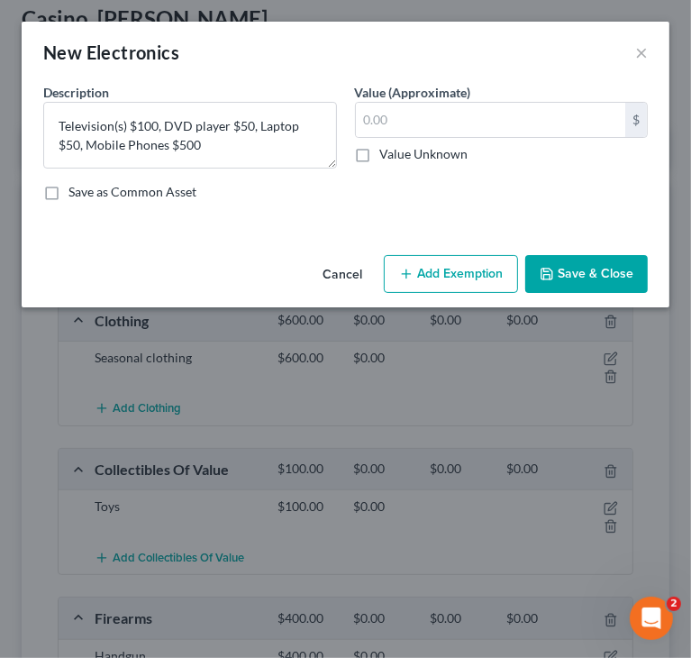
click at [584, 271] on button "Save & Close" at bounding box center [587, 274] width 123 height 38
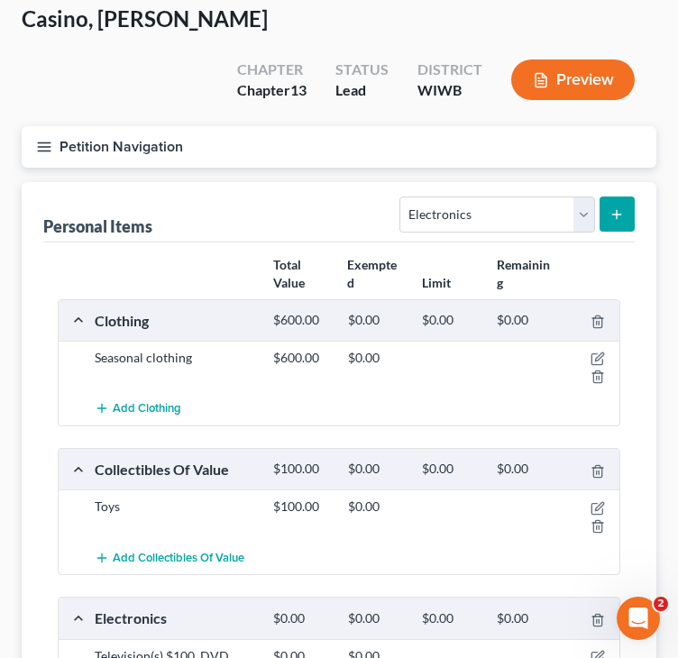
click at [138, 250] on div "Total Value Exempted Limit Remaining" at bounding box center [339, 275] width 581 height 50
click at [531, 197] on select "Select Item Type Clothing Collectibles Of Value Electronics Firearms Household …" at bounding box center [496, 215] width 195 height 36
select select "household_goods"
click at [402, 197] on select "Select Item Type Clothing Collectibles Of Value Electronics Firearms Household …" at bounding box center [496, 215] width 195 height 36
click at [606, 197] on button "submit" at bounding box center [616, 214] width 35 height 35
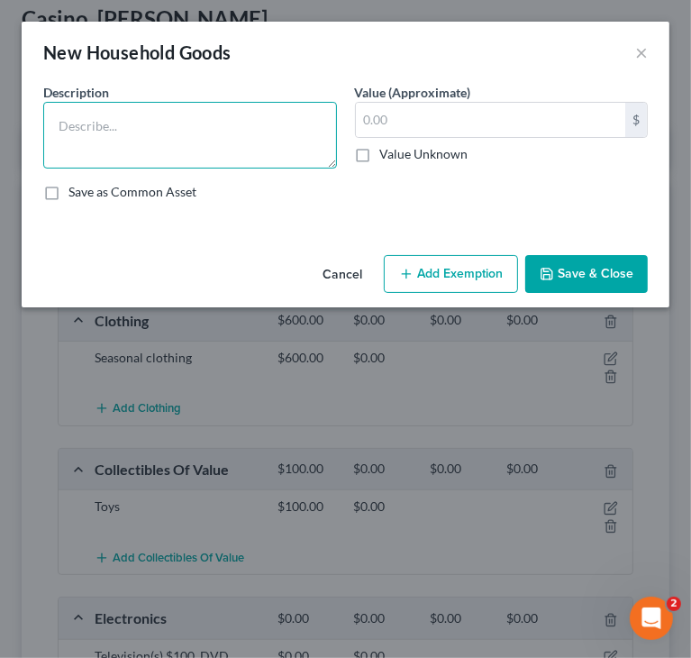
click at [215, 133] on textarea at bounding box center [190, 135] width 294 height 67
paste textarea "Stove/Cooking Unit $60, Refrigerator $150, Deep freezer $30, Dishwasher $10, Wa…"
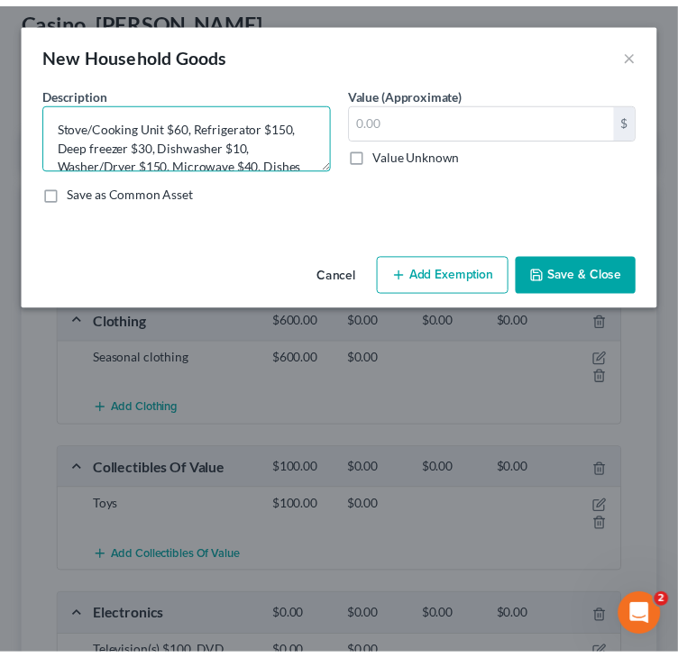
scroll to position [97, 0]
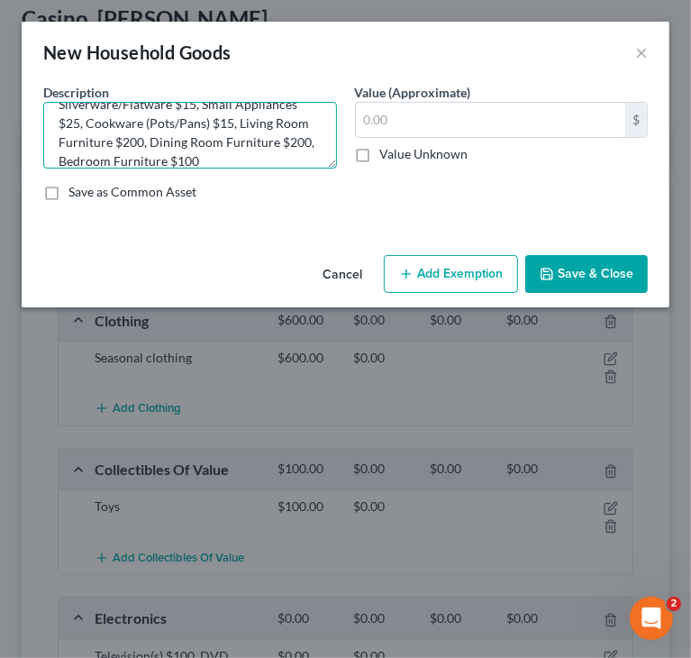
type textarea "Stove/Cooking Unit $60, Refrigerator $150, Deep freezer $30, Dishwasher $10, Wa…"
click at [561, 268] on button "Save & Close" at bounding box center [587, 274] width 123 height 38
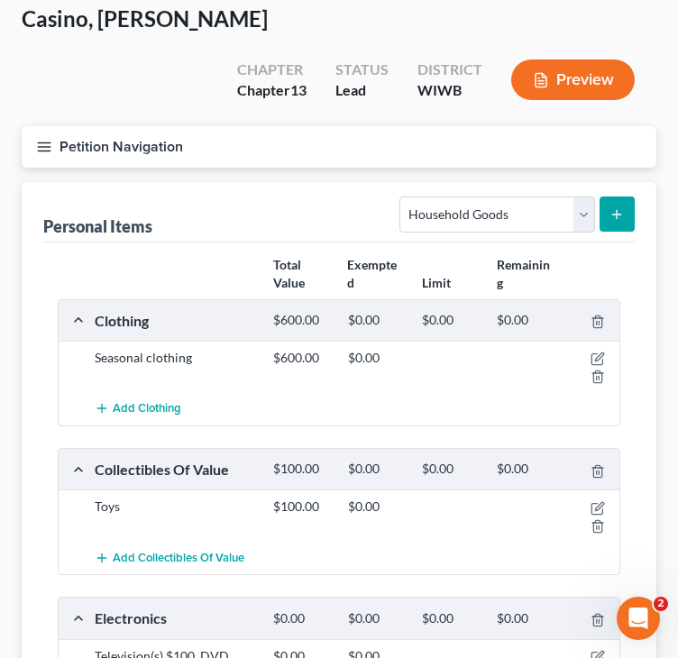
click at [110, 250] on div "Total Value Exempted Limit Remaining" at bounding box center [339, 275] width 581 height 50
click at [47, 139] on icon "button" at bounding box center [44, 147] width 16 height 16
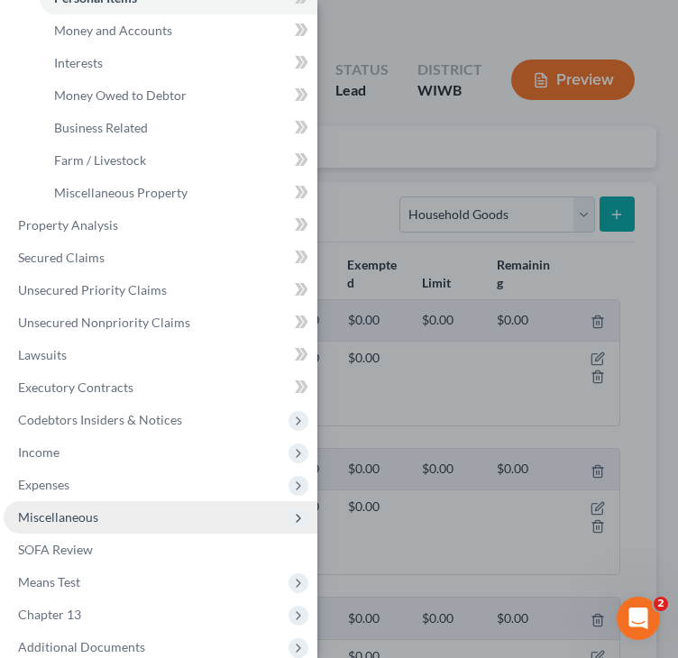
scroll to position [323, 0]
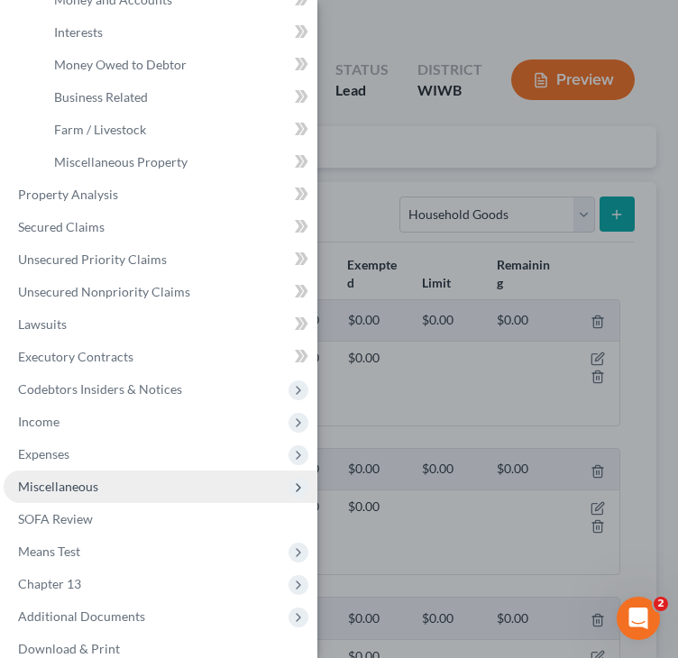
click at [66, 491] on span "Miscellaneous" at bounding box center [58, 486] width 80 height 15
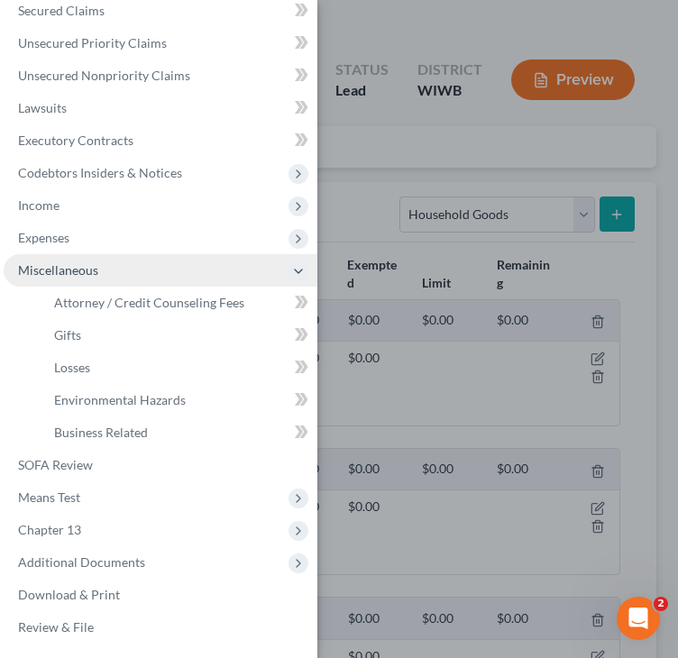
scroll to position [215, 0]
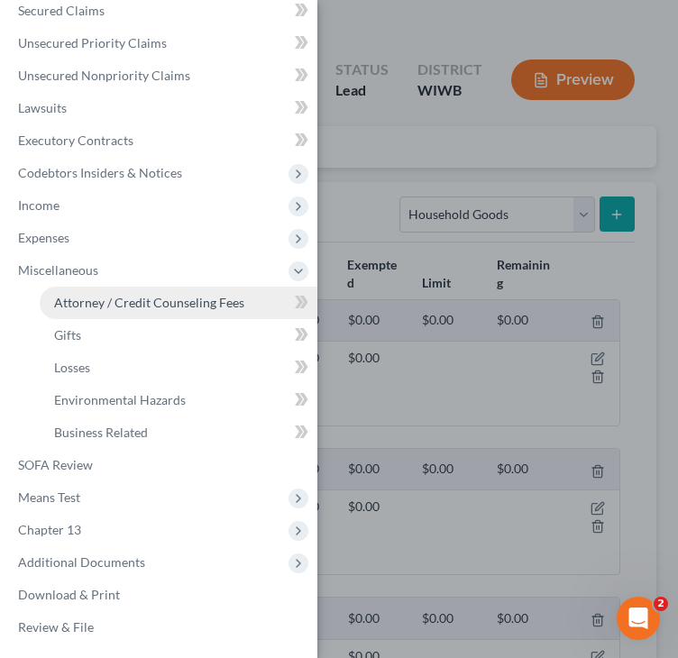
click at [118, 297] on span "Attorney / Credit Counseling Fees" at bounding box center [149, 302] width 190 height 15
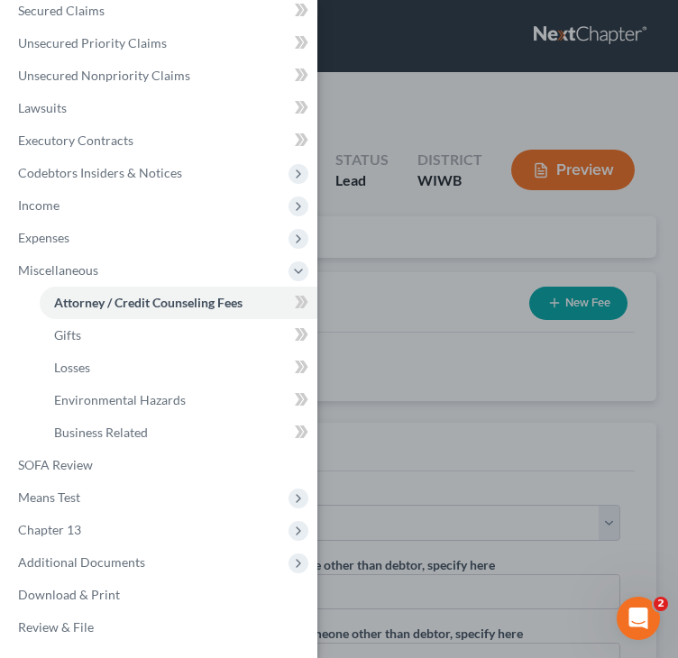
click at [594, 252] on div "Case Dashboard Payments Invoices Payments Payments Credit Report Client Profile" at bounding box center [339, 329] width 678 height 658
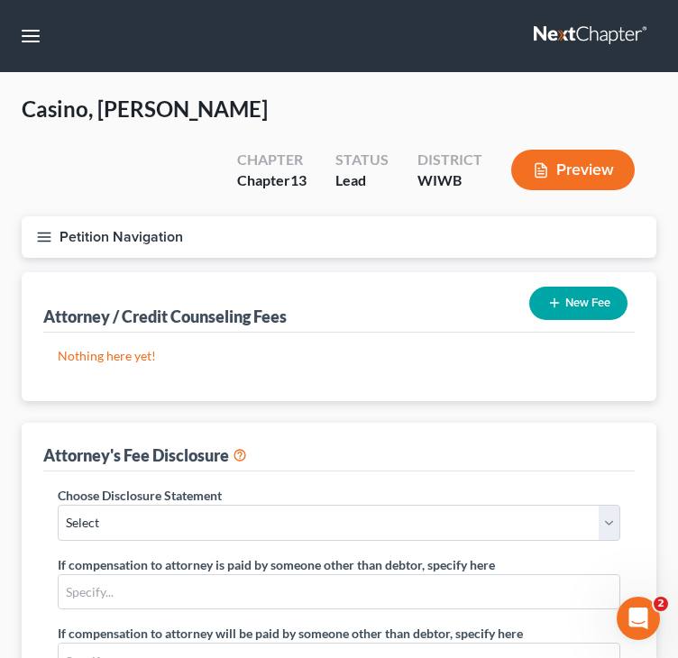
click at [588, 287] on button "New Fee" at bounding box center [578, 303] width 98 height 33
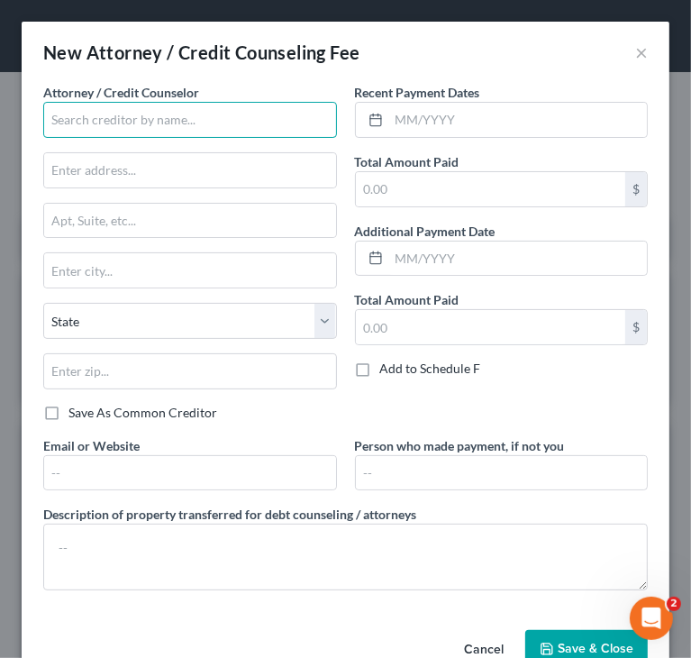
click at [137, 122] on input "text" at bounding box center [190, 120] width 294 height 36
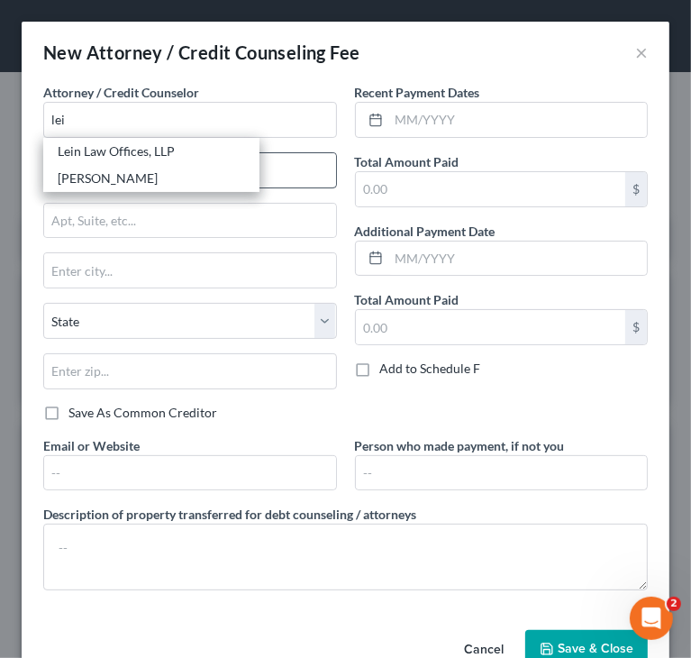
click at [127, 153] on div "Lein Law Offices, LLP" at bounding box center [152, 151] width 188 height 18
type input "Lein Law Offices, LLP"
type input "15692 Hwy 63 North"
type input "Hayward"
select select "52"
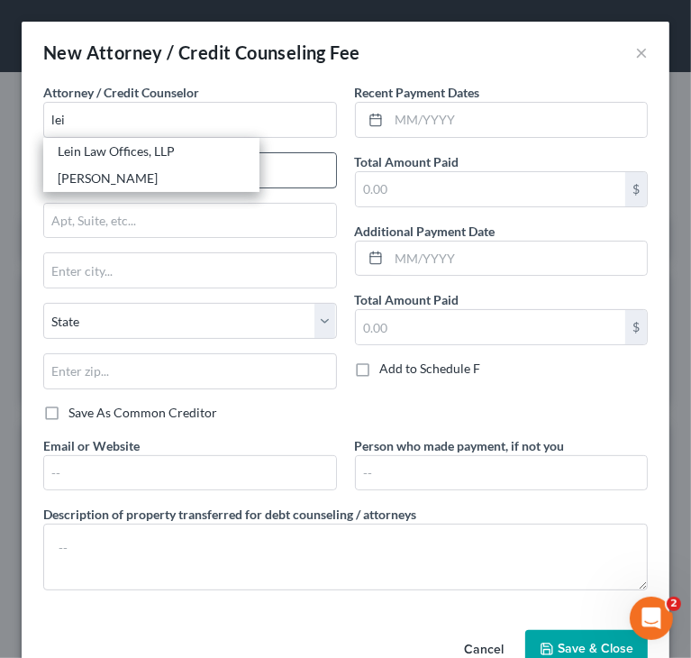
type input "54843"
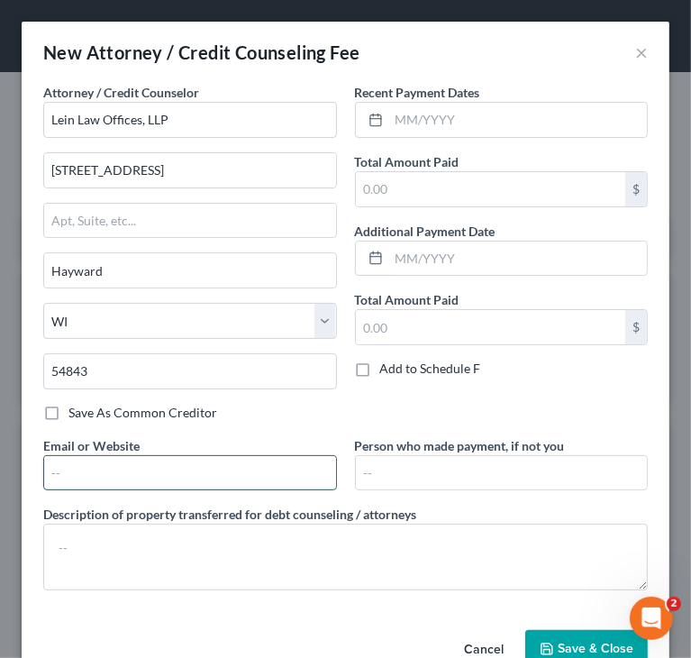
click at [193, 471] on input "text" at bounding box center [190, 473] width 292 height 34
click at [447, 23] on div "New Attorney / Credit Counseling Fee ×" at bounding box center [346, 52] width 648 height 61
click at [558, 645] on span "Save & Close" at bounding box center [596, 648] width 76 height 15
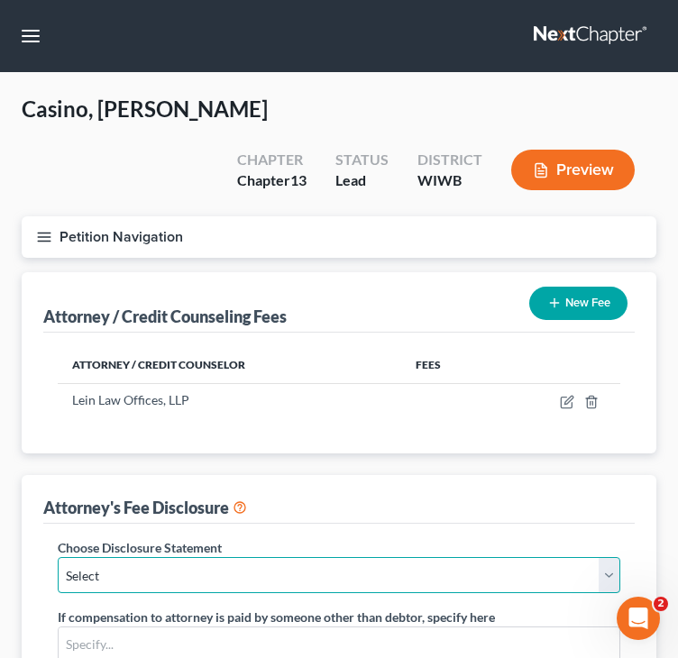
click at [407, 557] on select "Select Wisconsin - Eastern Fee Disclosure Wisconsin - Western Fee Disclosure" at bounding box center [339, 575] width 563 height 36
select select "1"
click at [58, 557] on select "Select Wisconsin - Eastern Fee Disclosure Wisconsin - Western Fee Disclosure" at bounding box center [339, 575] width 563 height 36
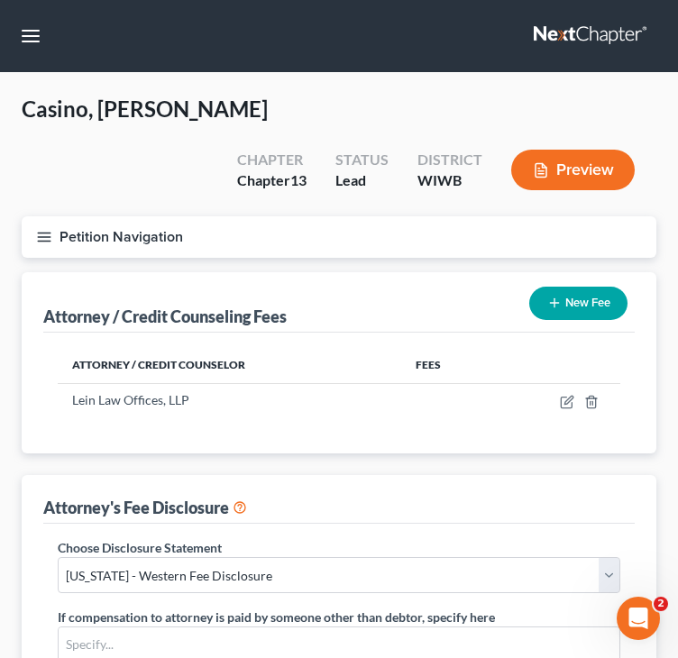
click at [363, 475] on div "Attorney's Fee Disclosure" at bounding box center [338, 499] width 591 height 49
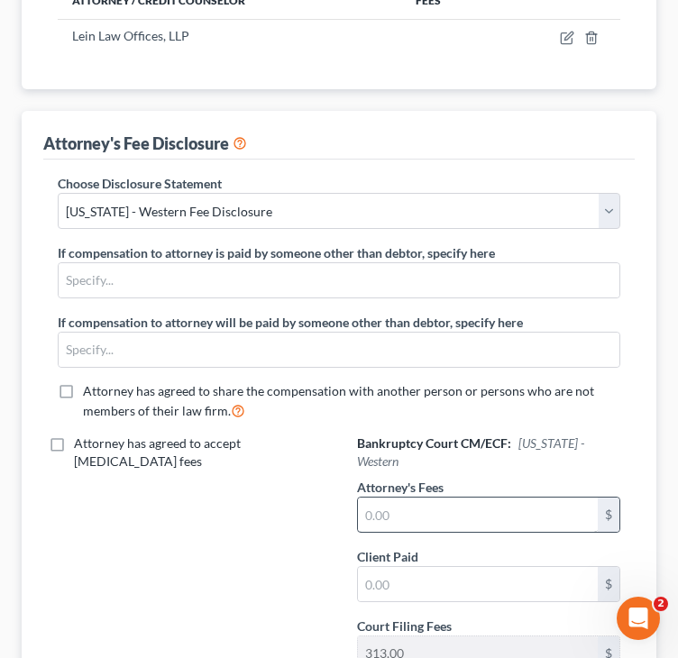
scroll to position [451, 0]
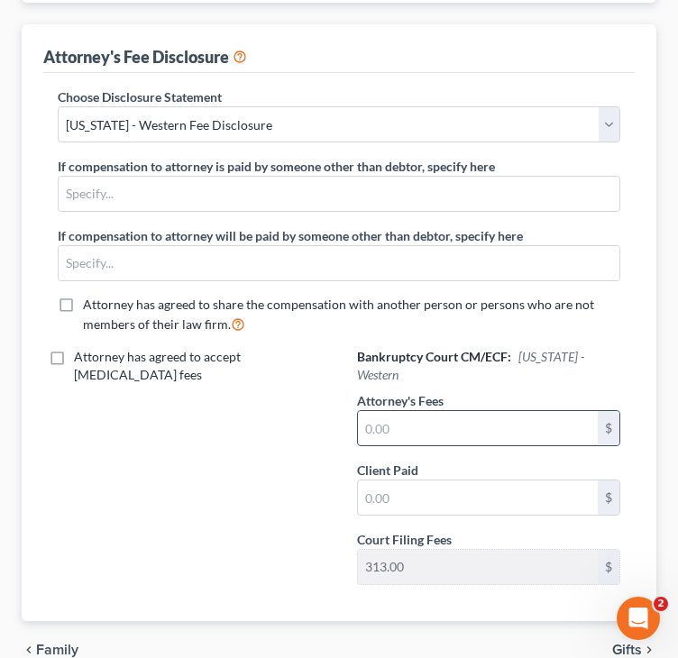
click at [511, 411] on input "text" at bounding box center [478, 428] width 240 height 34
type input "4,600"
click at [344, 297] on span "Attorney has agreed to share the compensation with another person or persons wh…" at bounding box center [338, 314] width 511 height 35
click at [102, 296] on input "Attorney has agreed to share the compensation with another person or persons wh…" at bounding box center [96, 302] width 12 height 12
checkbox input "true"
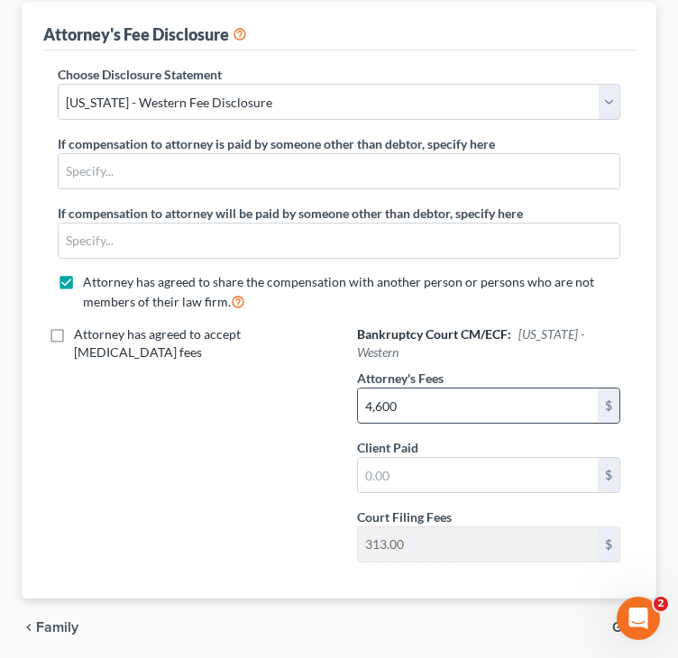
scroll to position [493, 0]
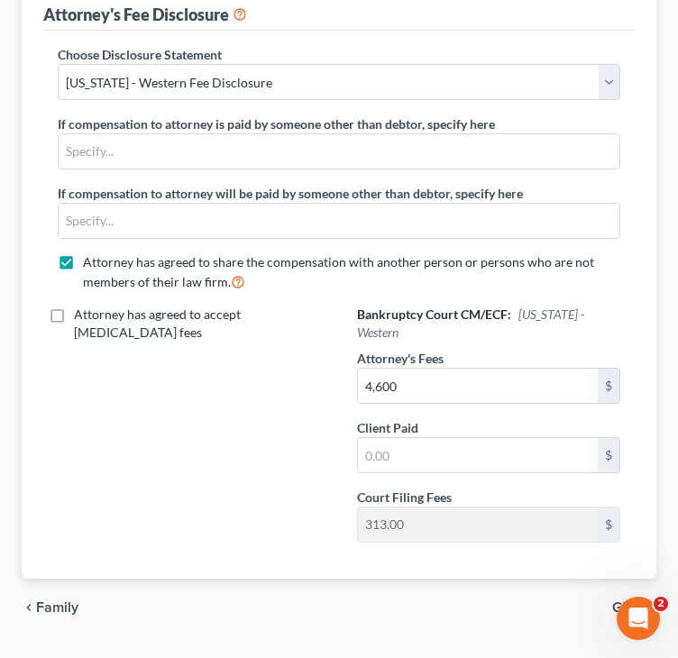
click at [628, 600] on span "Gifts" at bounding box center [627, 607] width 30 height 14
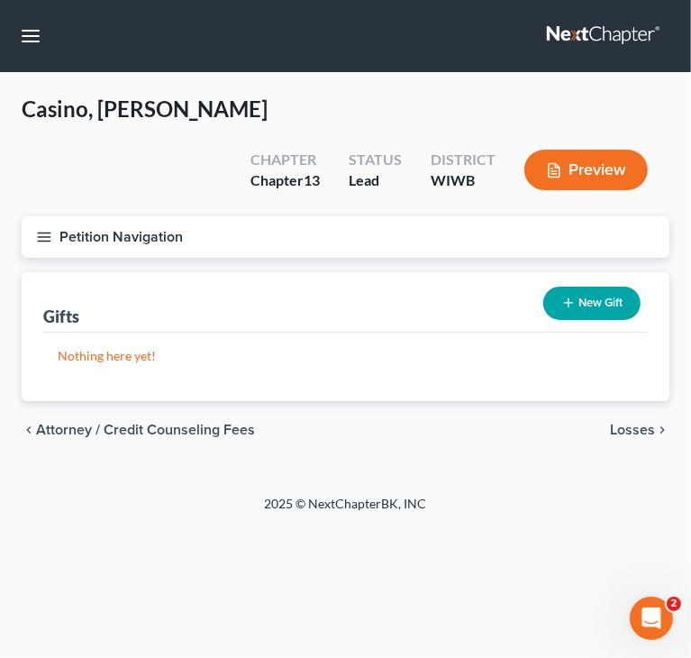
click at [610, 37] on link at bounding box center [604, 36] width 115 height 32
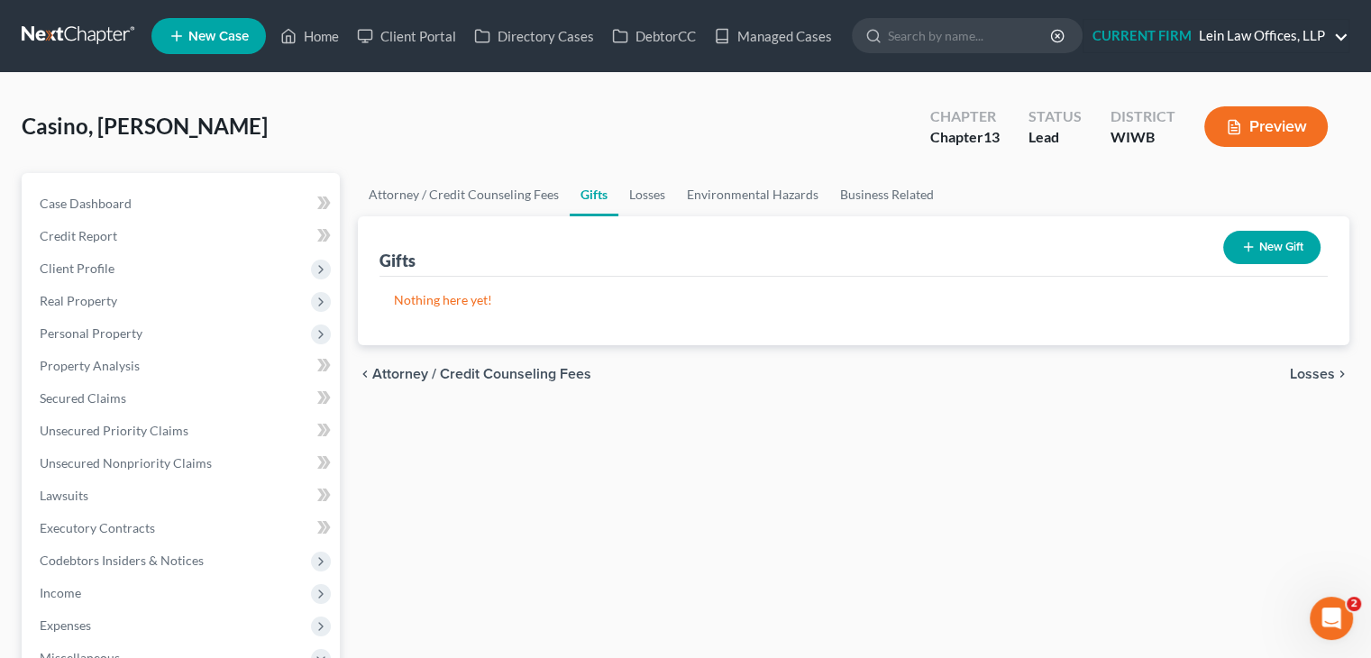
click at [1249, 33] on link "CURRENT FIRM Lein Law Offices, LLP" at bounding box center [1216, 36] width 265 height 32
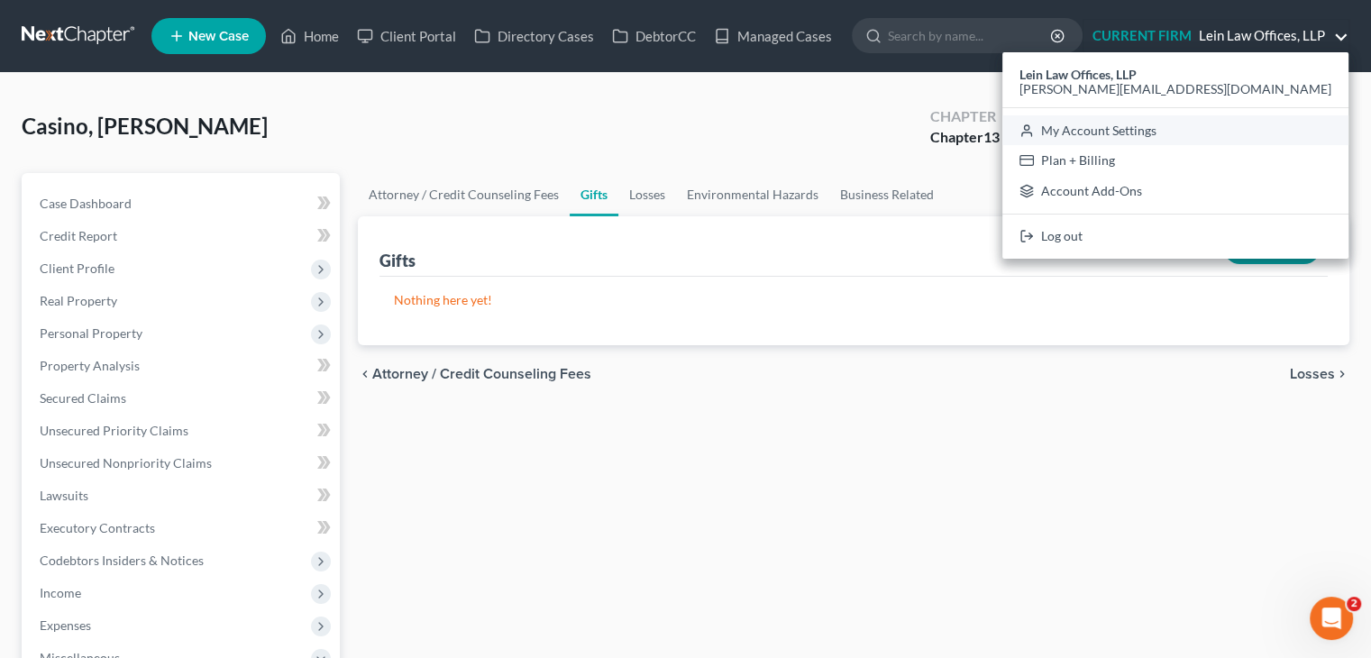
click at [1243, 133] on link "My Account Settings" at bounding box center [1175, 130] width 346 height 31
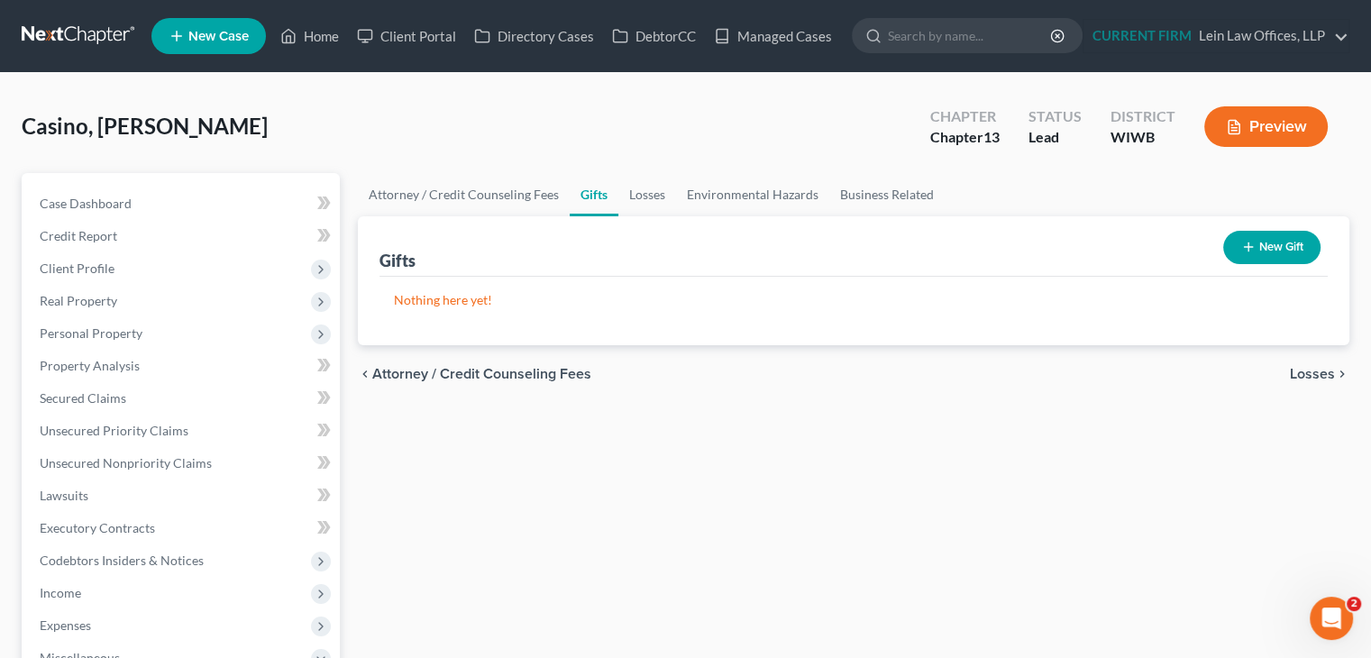
select select "91"
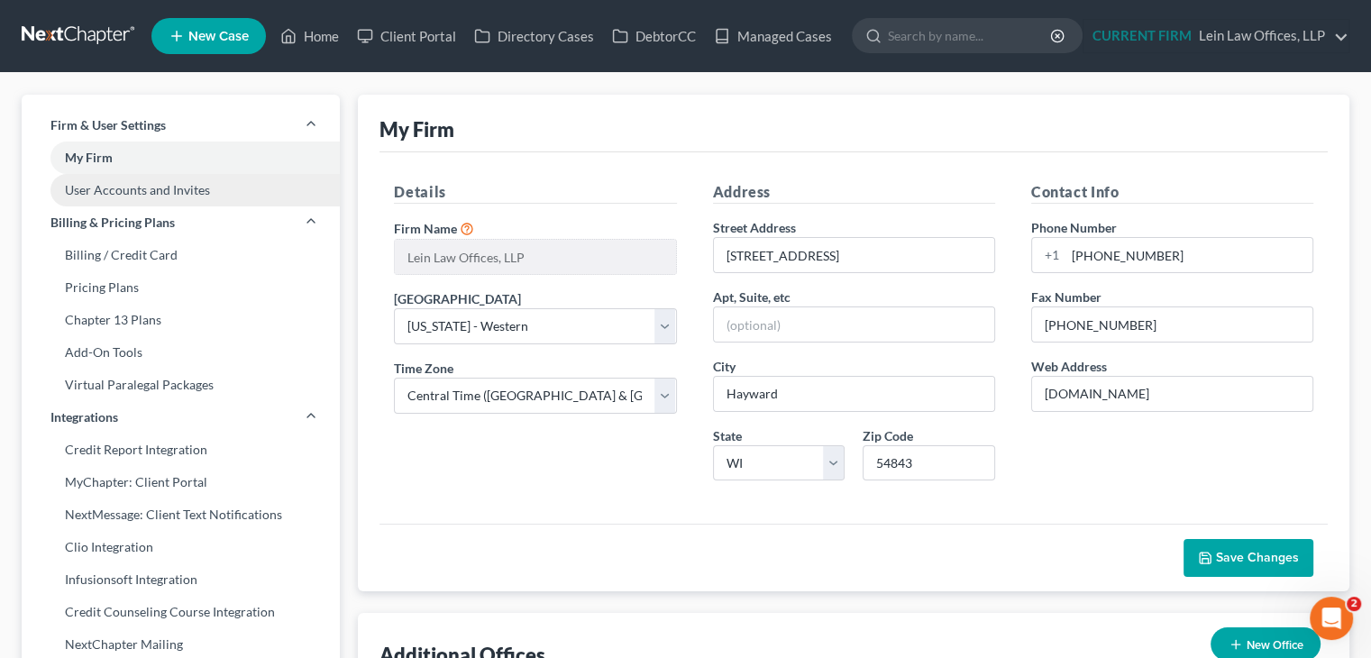
click at [144, 181] on link "User Accounts and Invites" at bounding box center [181, 190] width 318 height 32
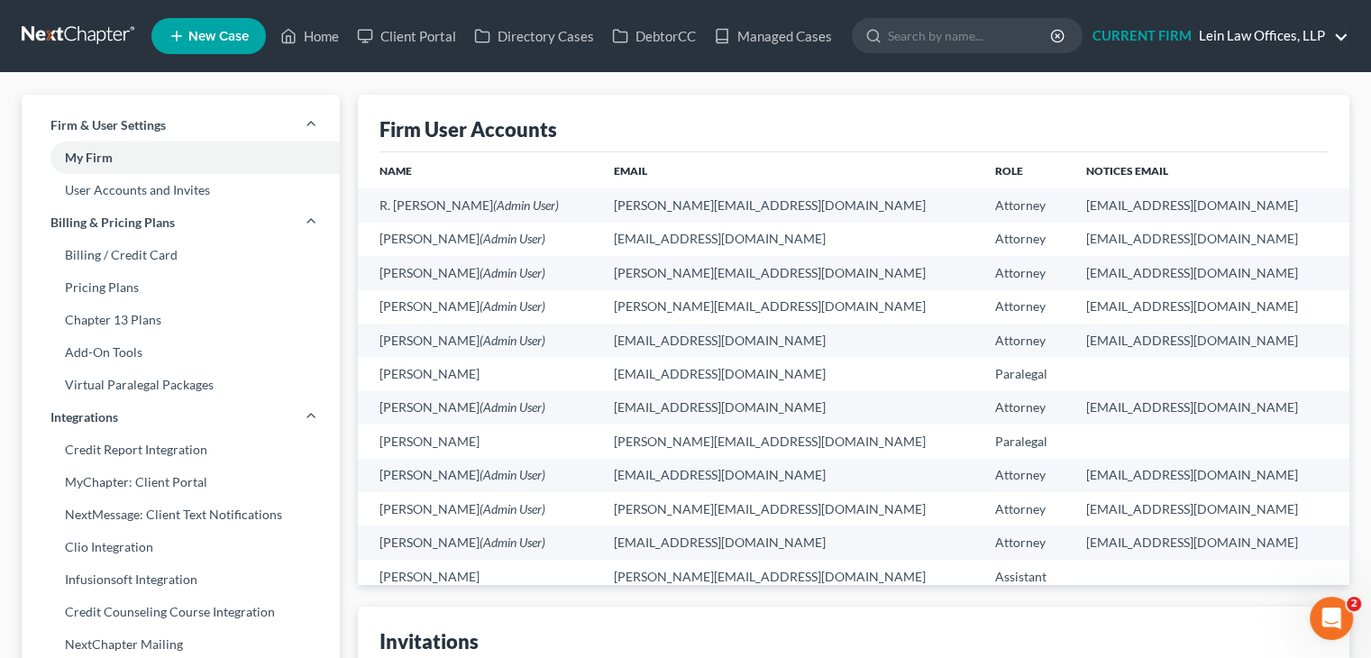
click at [1340, 35] on link "CURRENT FIRM Lein Law Offices, LLP" at bounding box center [1216, 36] width 265 height 32
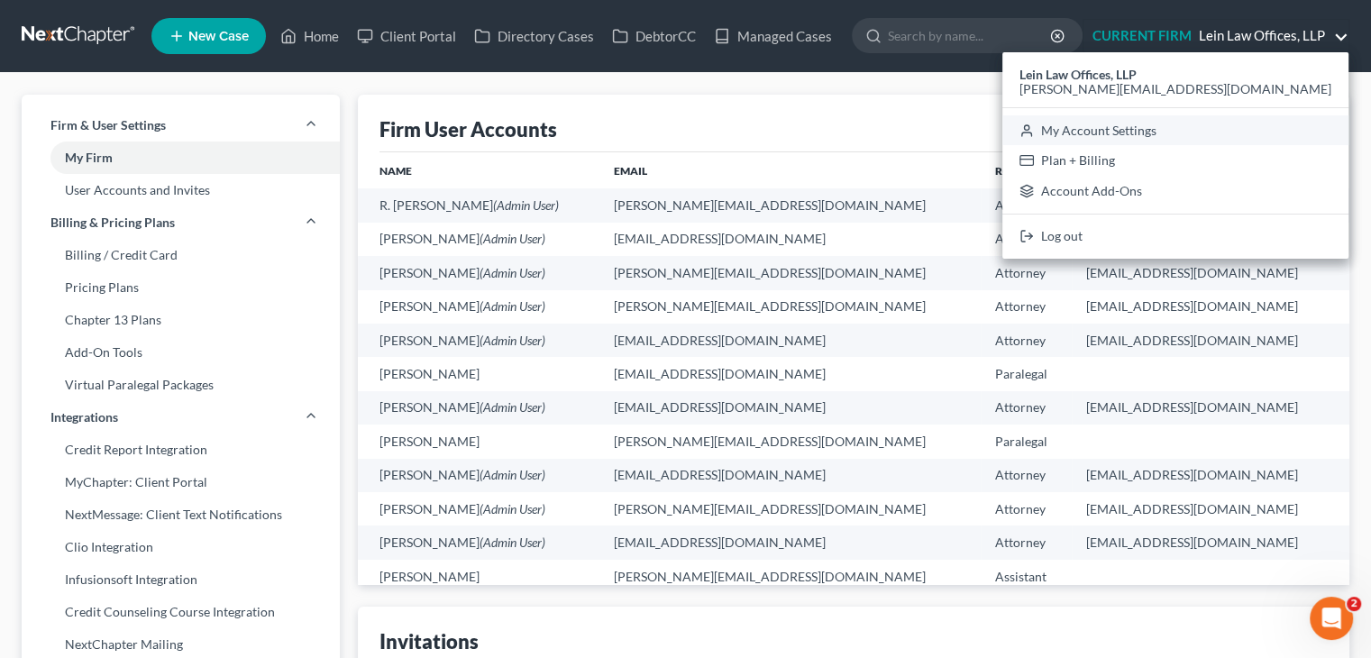
click at [1248, 132] on link "My Account Settings" at bounding box center [1175, 130] width 346 height 31
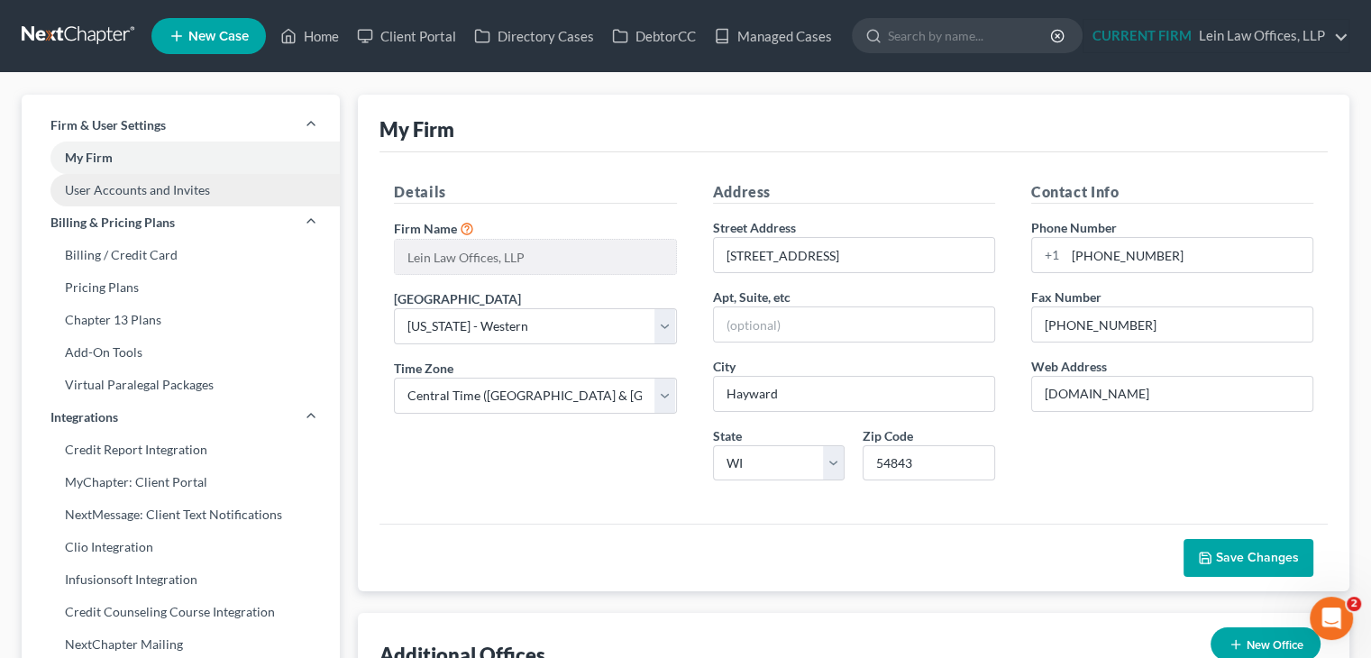
click at [186, 185] on link "User Accounts and Invites" at bounding box center [181, 190] width 318 height 32
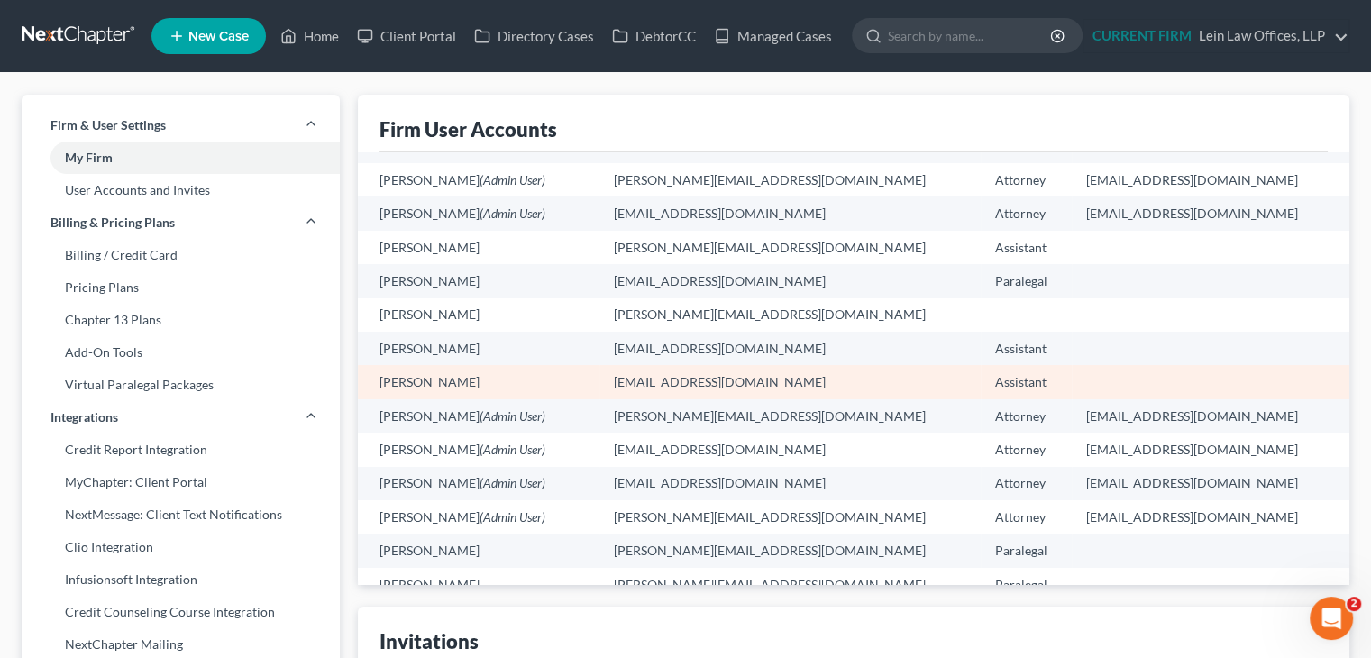
scroll to position [361, 0]
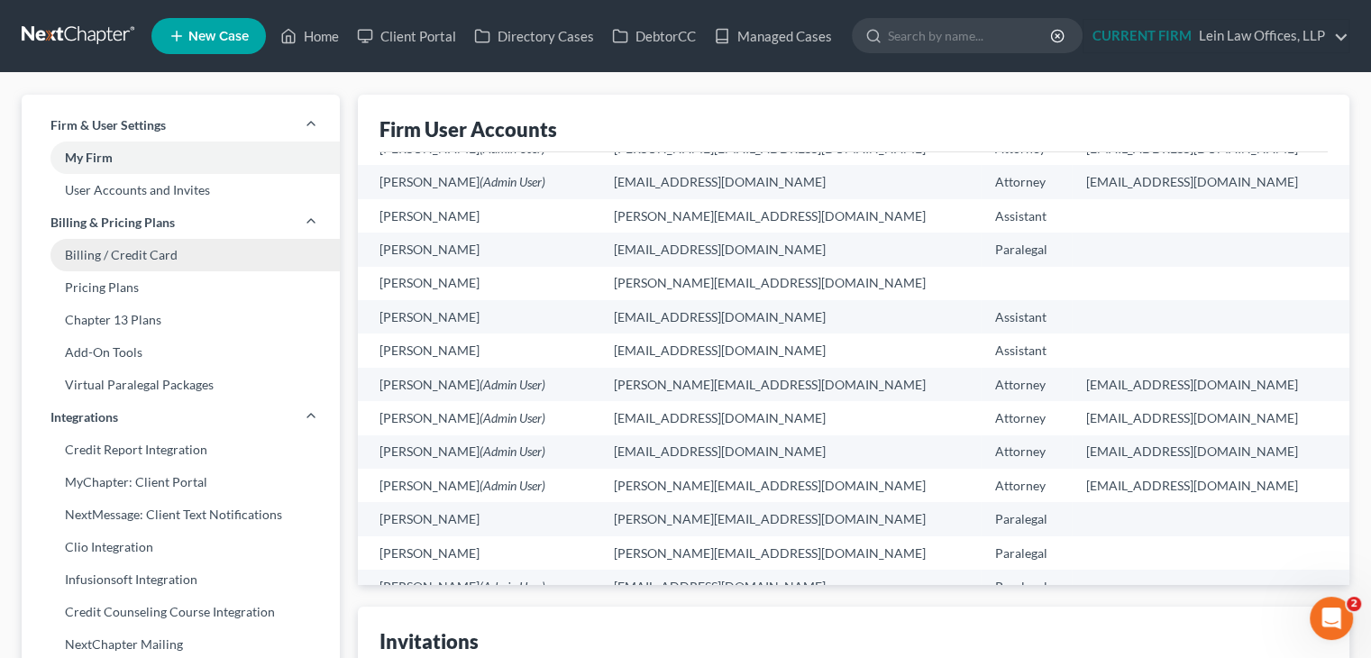
click at [106, 257] on link "Billing / Credit Card" at bounding box center [181, 255] width 318 height 32
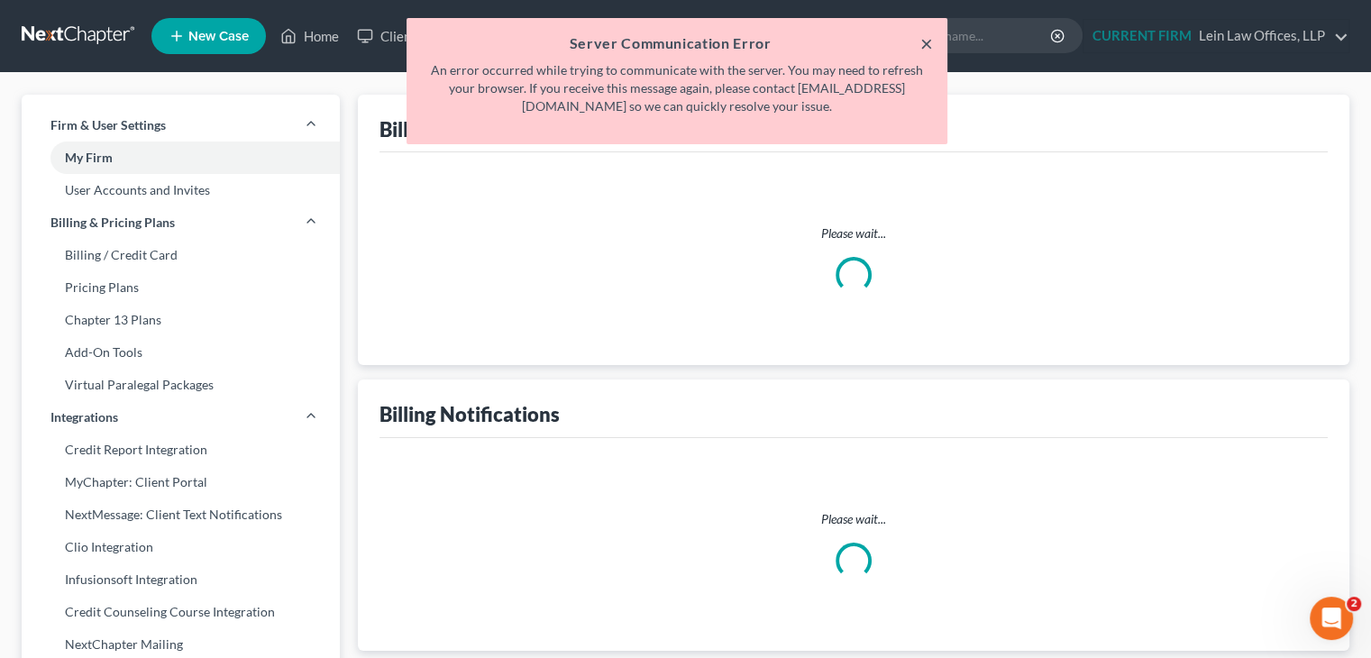
click at [930, 48] on button "×" at bounding box center [926, 43] width 13 height 22
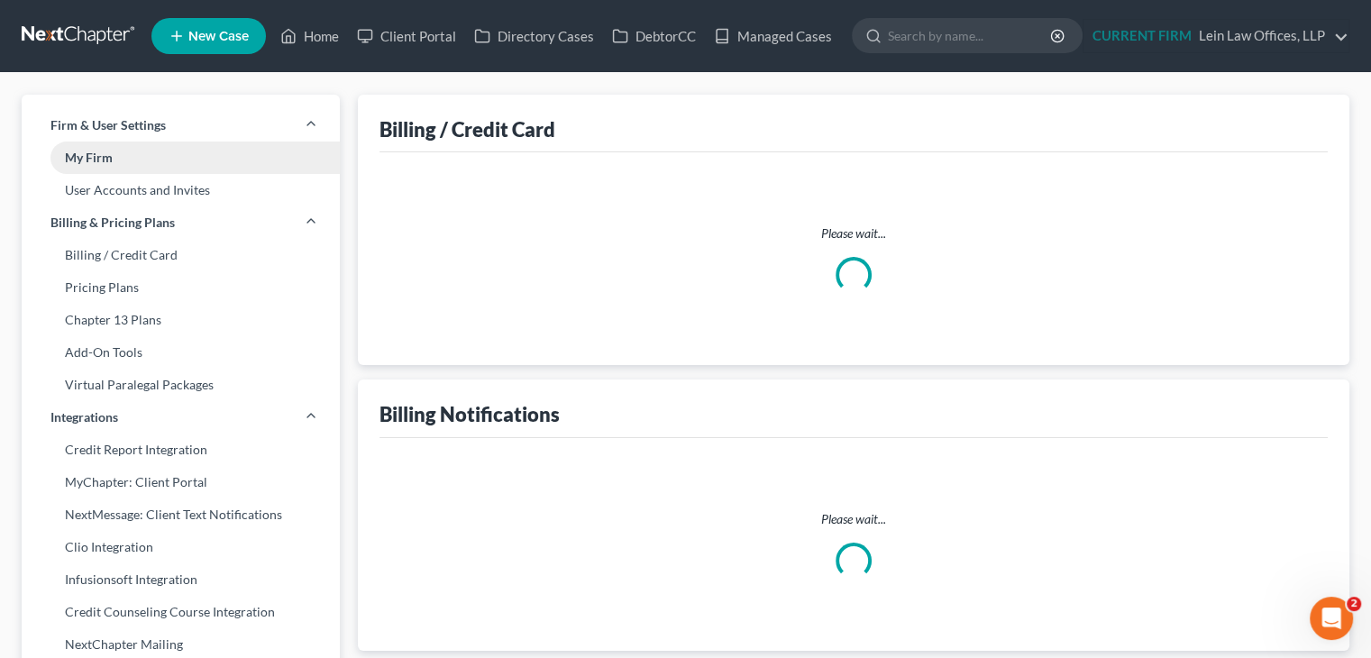
click at [174, 164] on link "My Firm" at bounding box center [181, 158] width 318 height 32
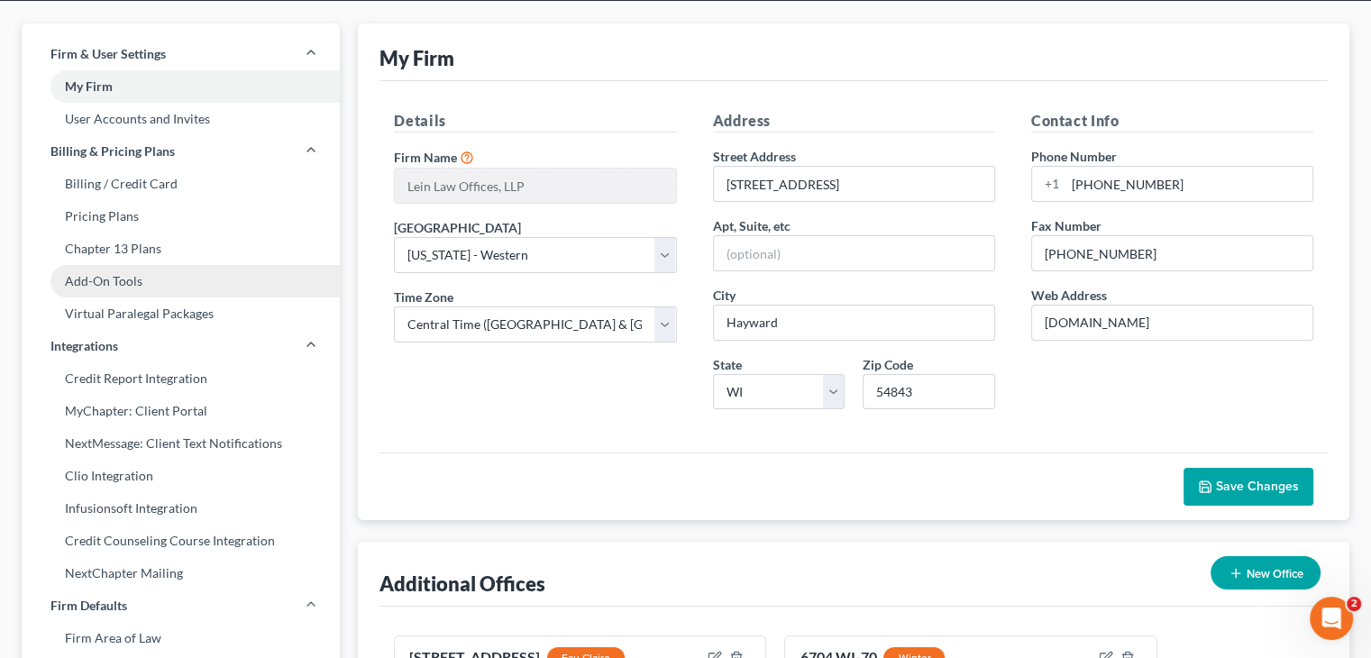
scroll to position [90, 0]
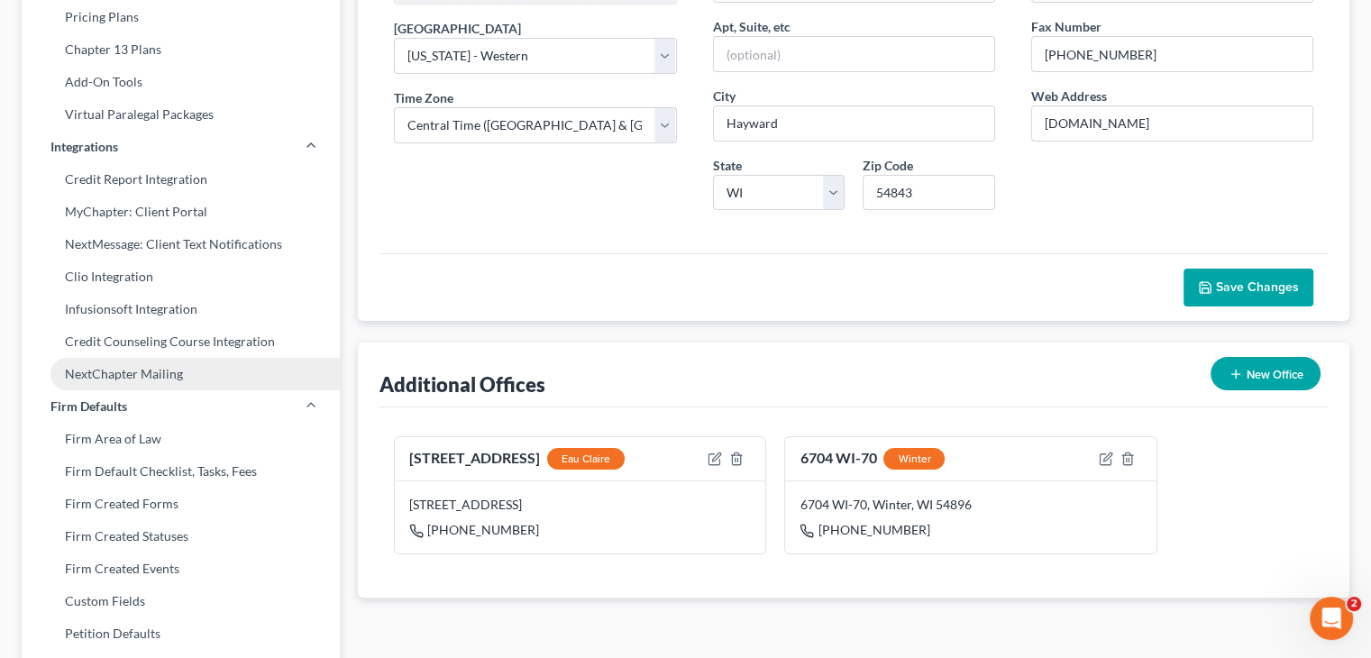
click at [206, 375] on link "NextChapter Mailing" at bounding box center [181, 374] width 318 height 32
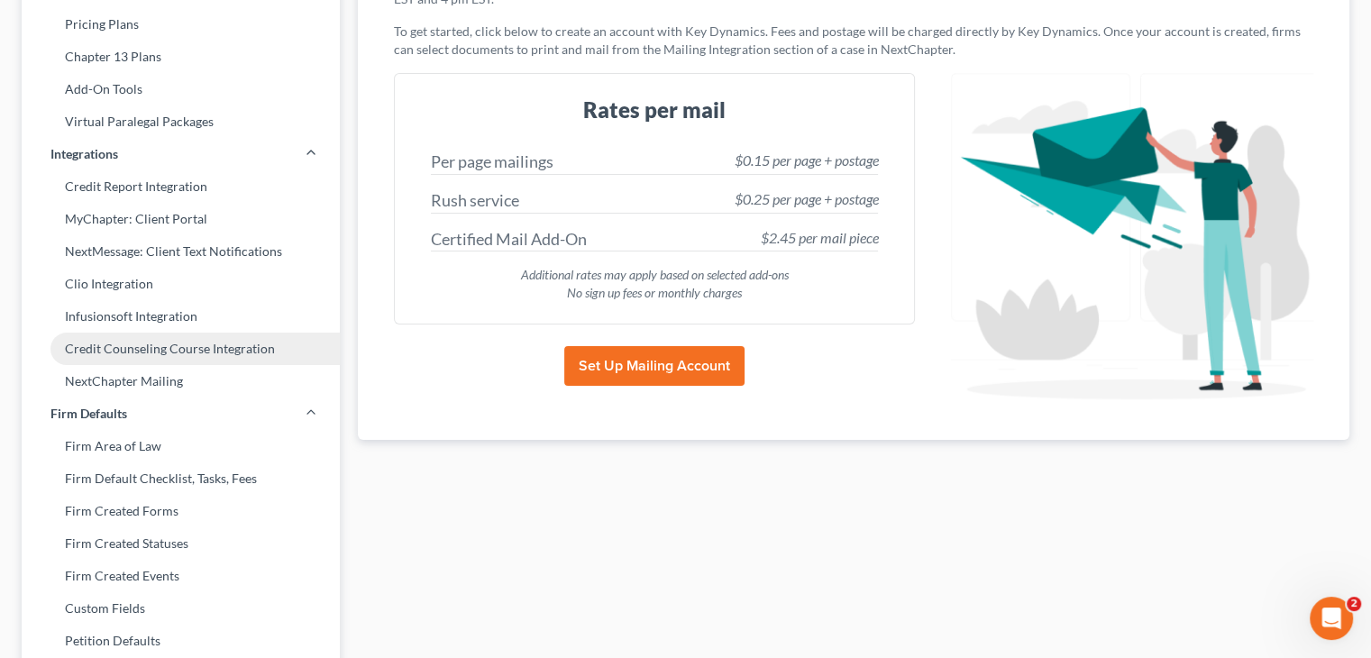
scroll to position [226, 0]
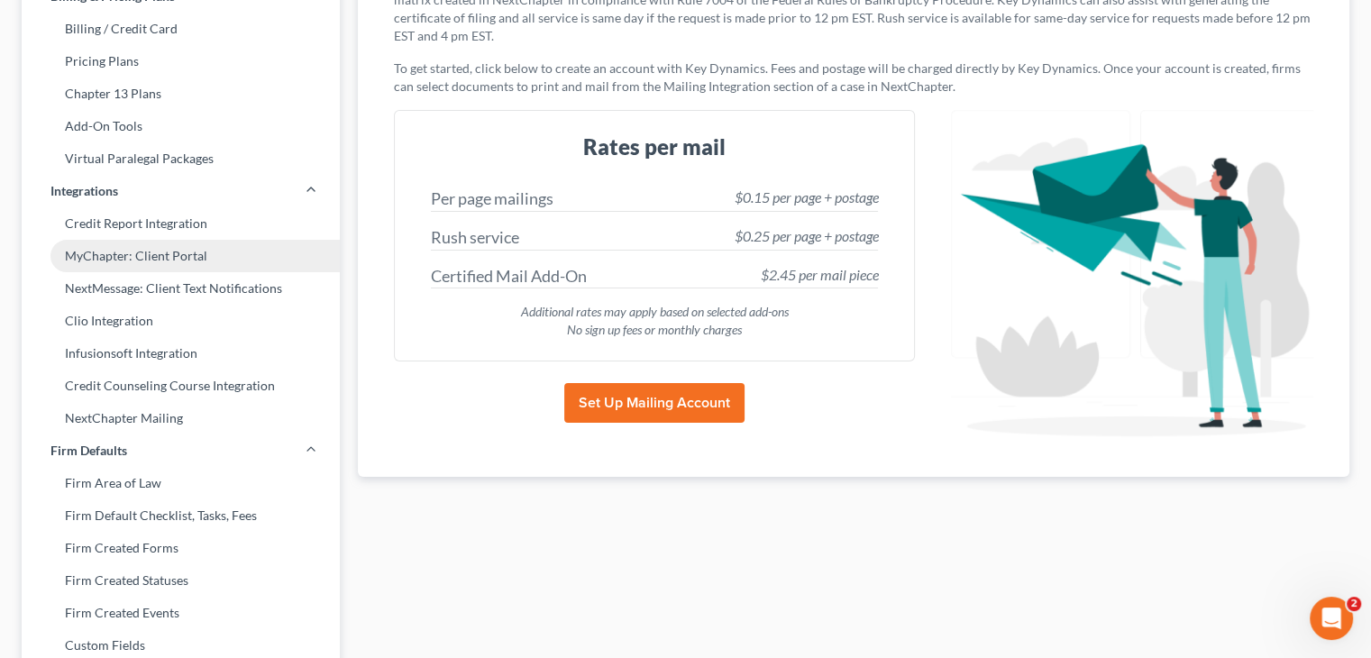
click at [186, 252] on link "MyChapter: Client Portal" at bounding box center [181, 256] width 318 height 32
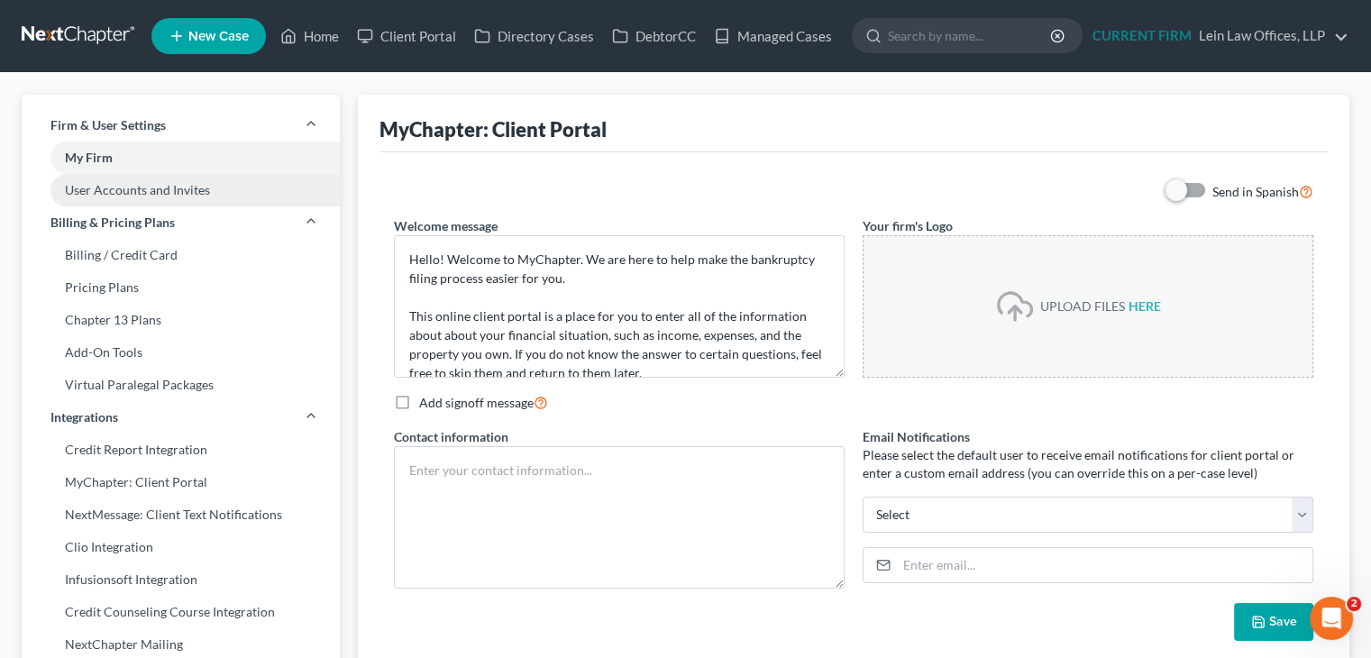
click at [142, 191] on link "User Accounts and Invites" at bounding box center [181, 190] width 318 height 32
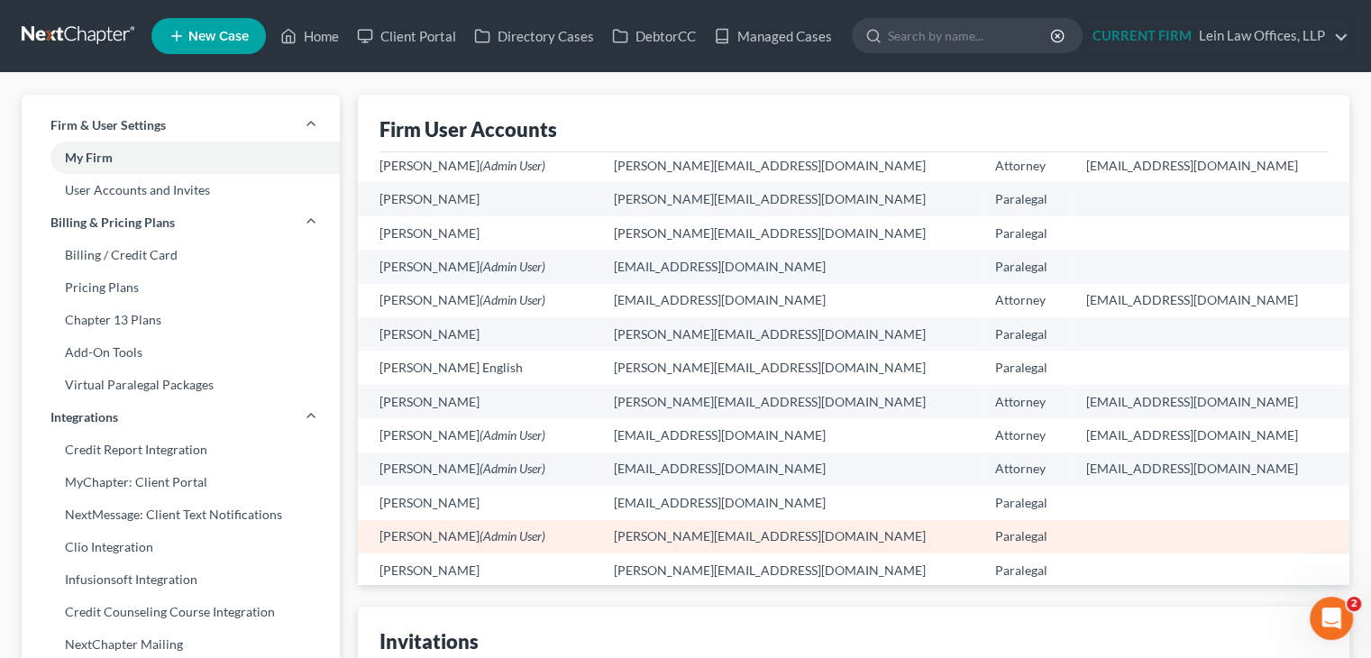
scroll to position [721, 0]
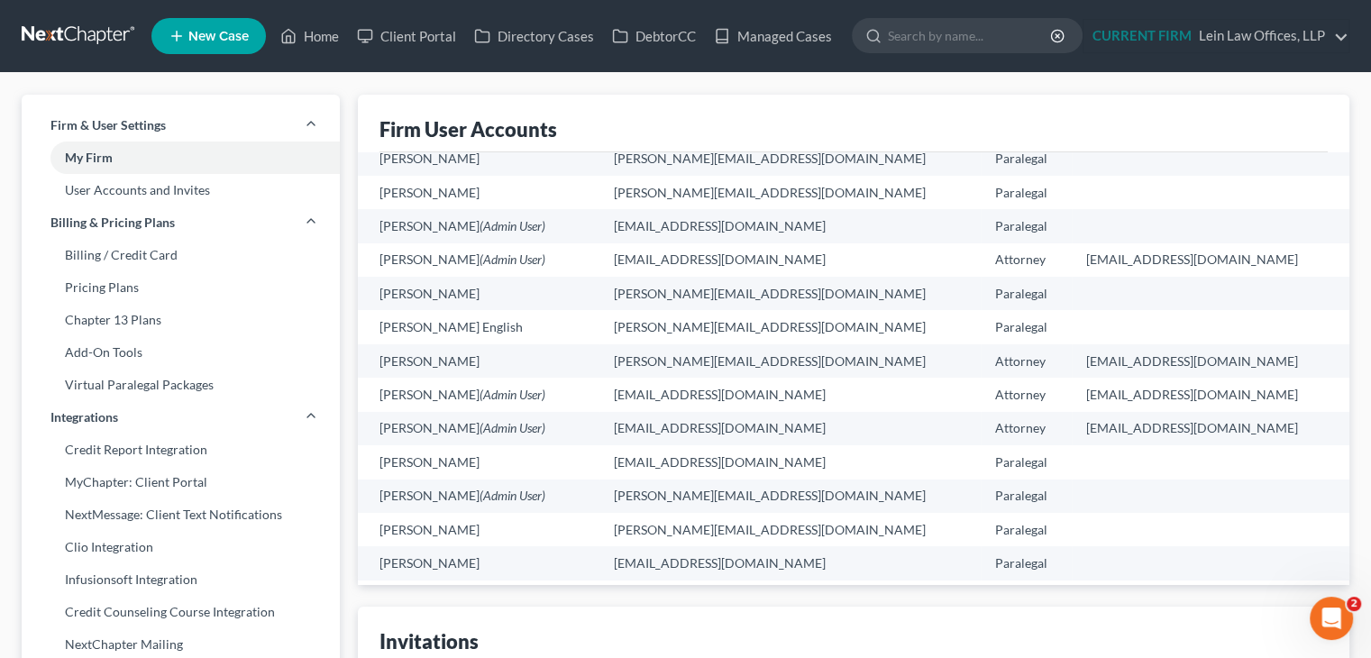
click at [774, 122] on div "Firm User Accounts" at bounding box center [854, 124] width 948 height 58
click at [773, 56] on ul "New Case Home Client Portal Directory Cases DebtorCC Managed Cases - No Result …" at bounding box center [750, 36] width 1198 height 47
click at [777, 41] on link "Managed Cases" at bounding box center [773, 36] width 136 height 32
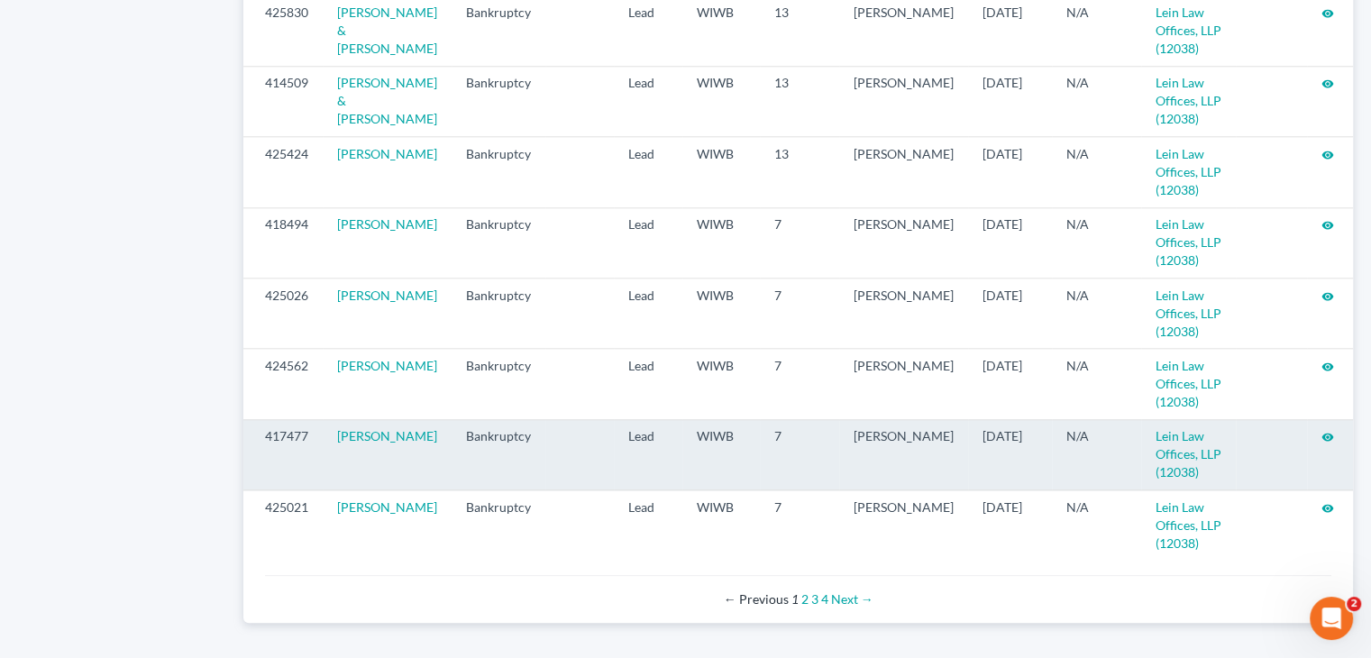
scroll to position [1969, 0]
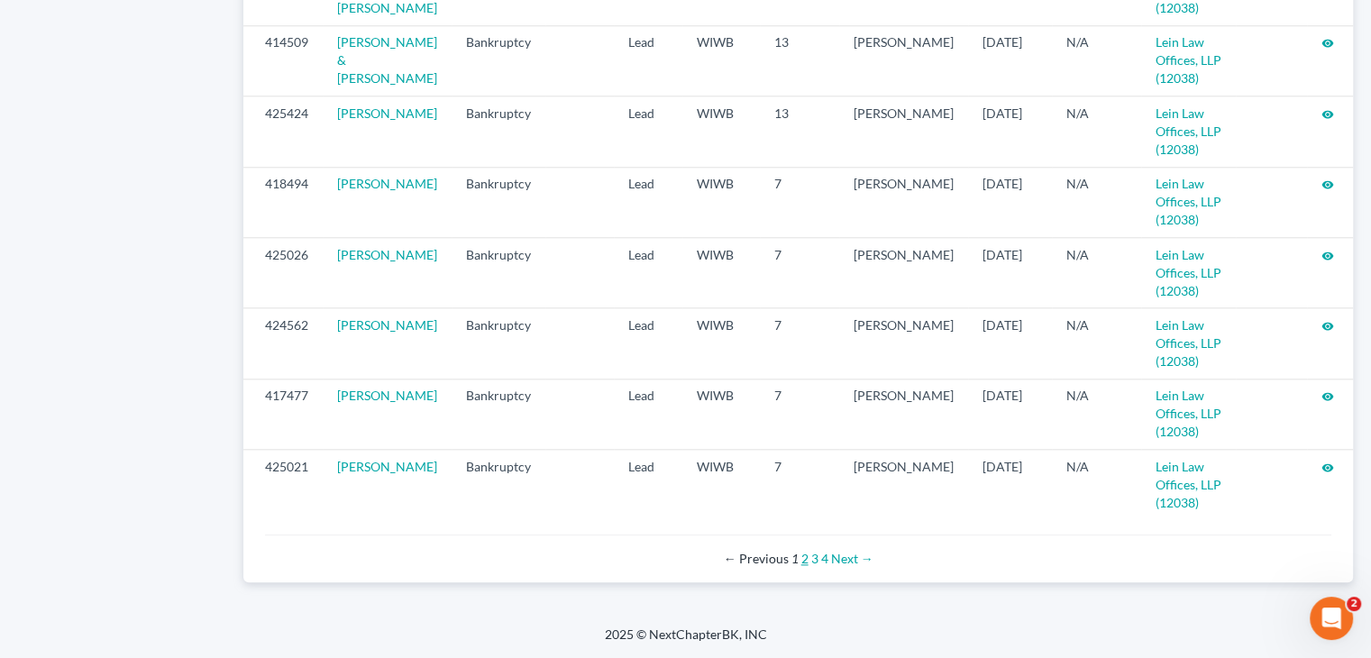
click at [801, 558] on link "2" at bounding box center [804, 558] width 7 height 15
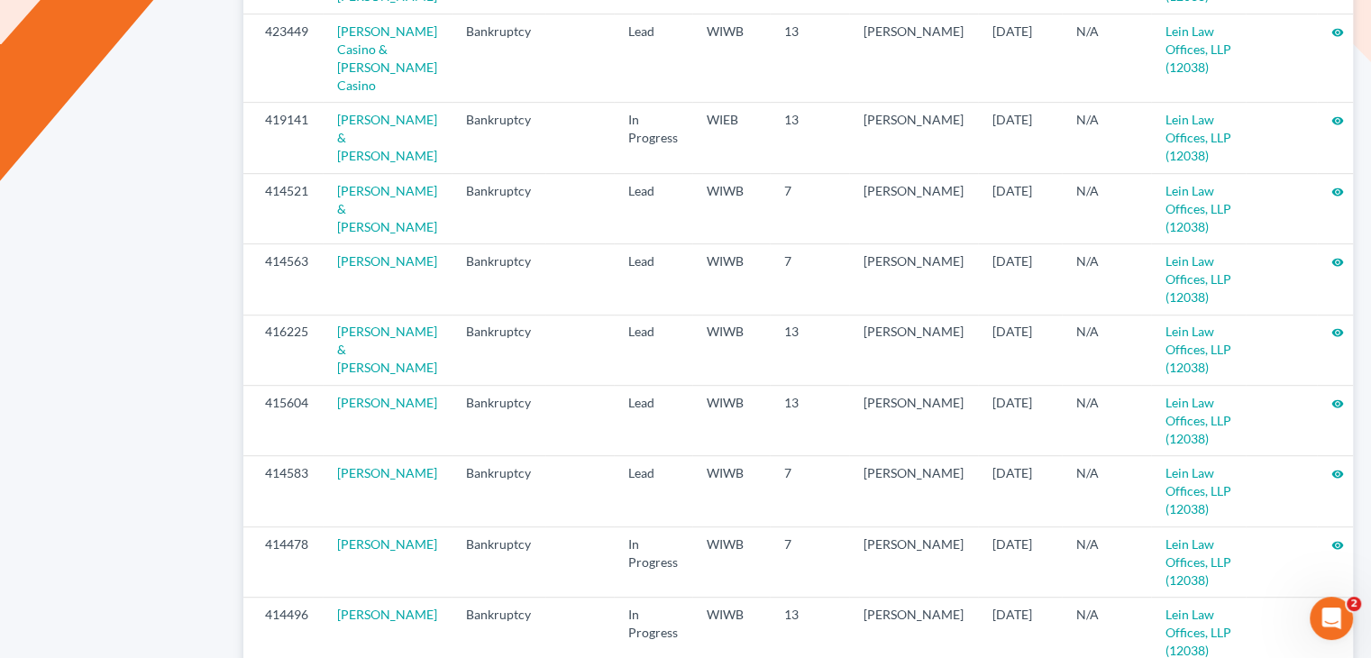
scroll to position [901, 0]
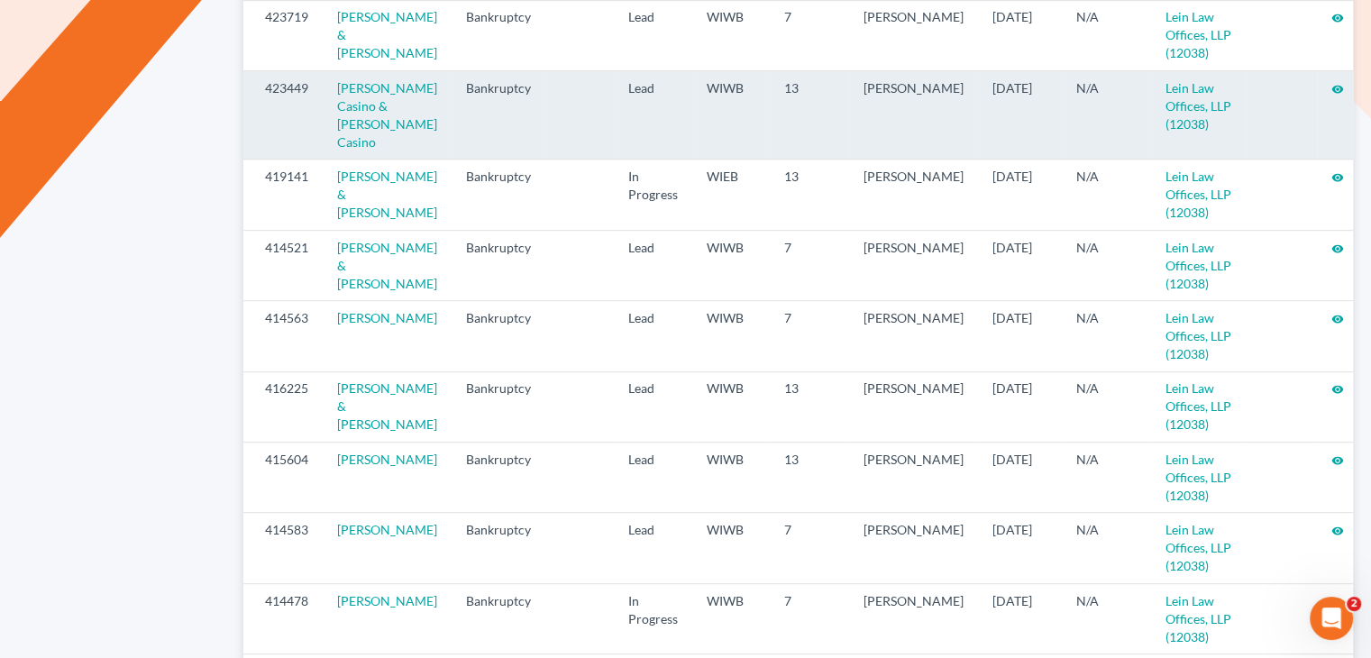
click at [1331, 86] on icon "visibility" at bounding box center [1337, 89] width 13 height 13
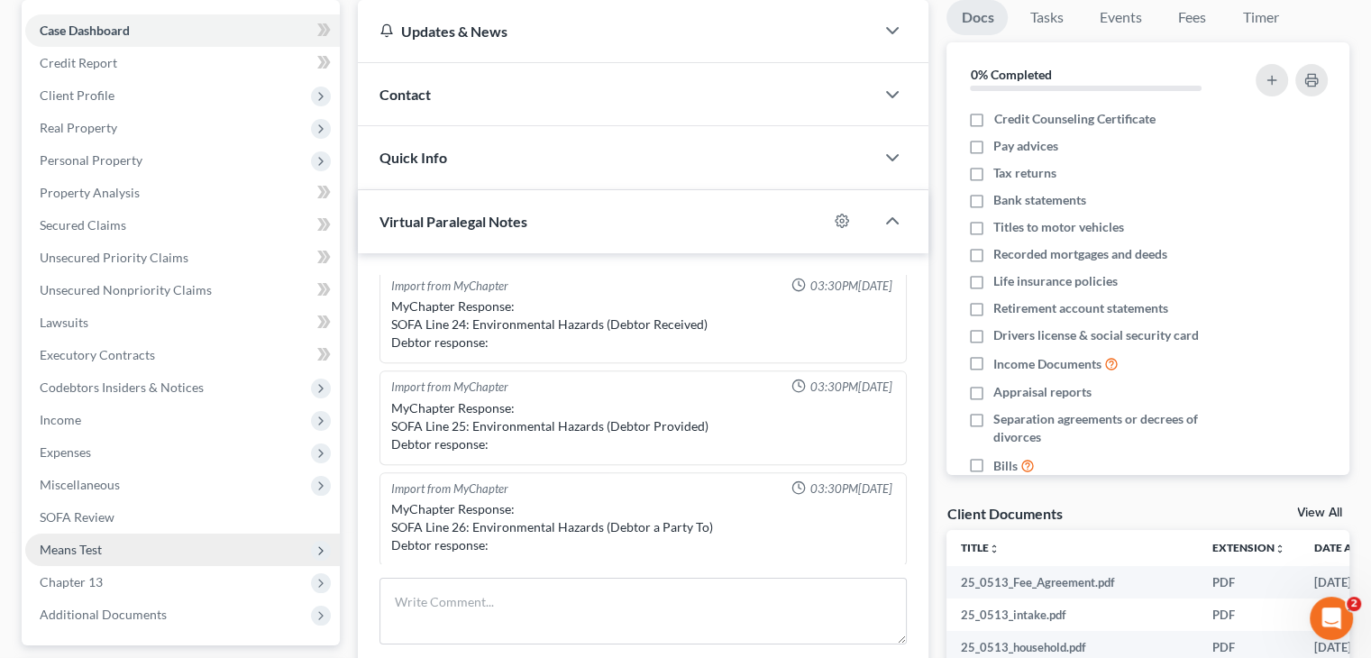
scroll to position [180, 0]
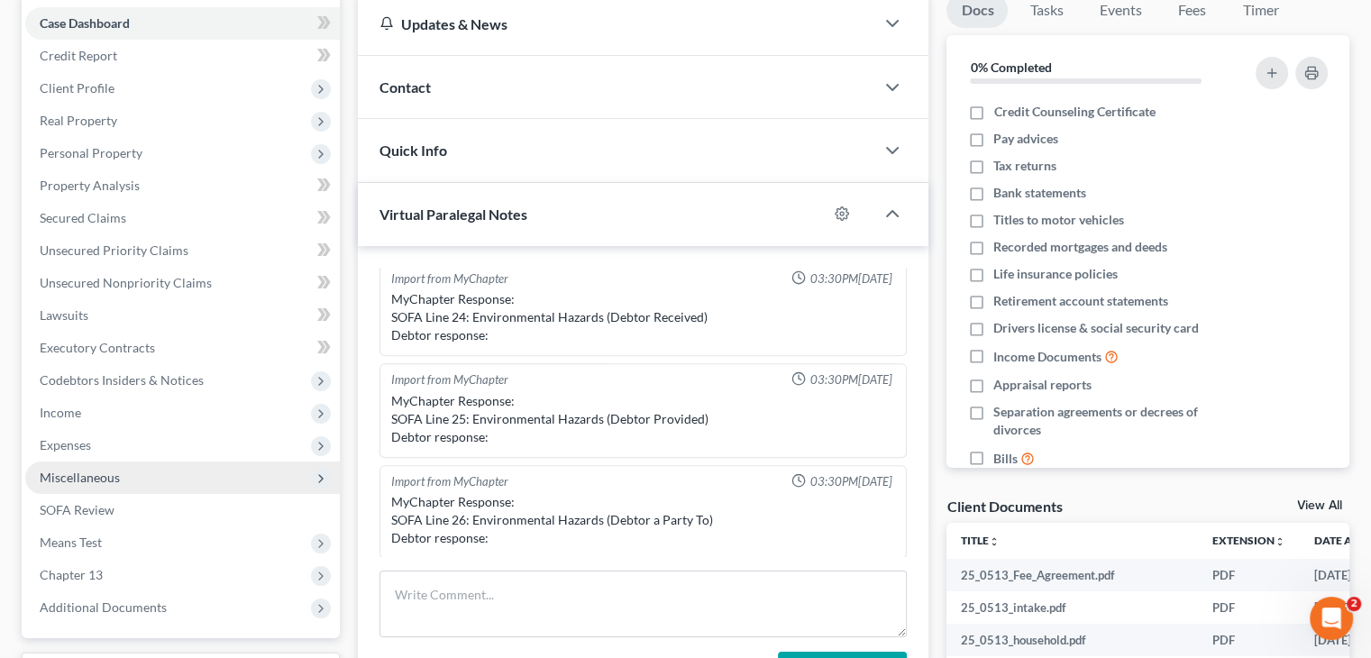
click at [148, 478] on span "Miscellaneous" at bounding box center [182, 478] width 315 height 32
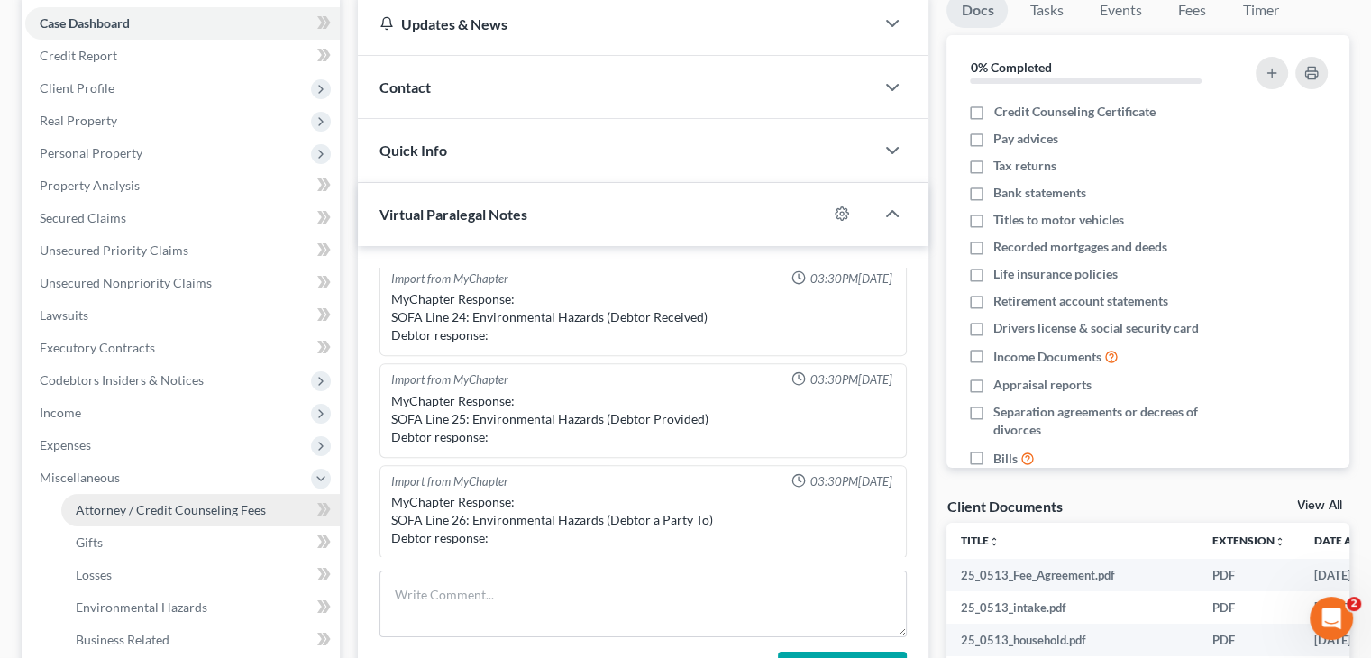
click at [164, 513] on span "Attorney / Credit Counseling Fees" at bounding box center [171, 509] width 190 height 15
select select "1"
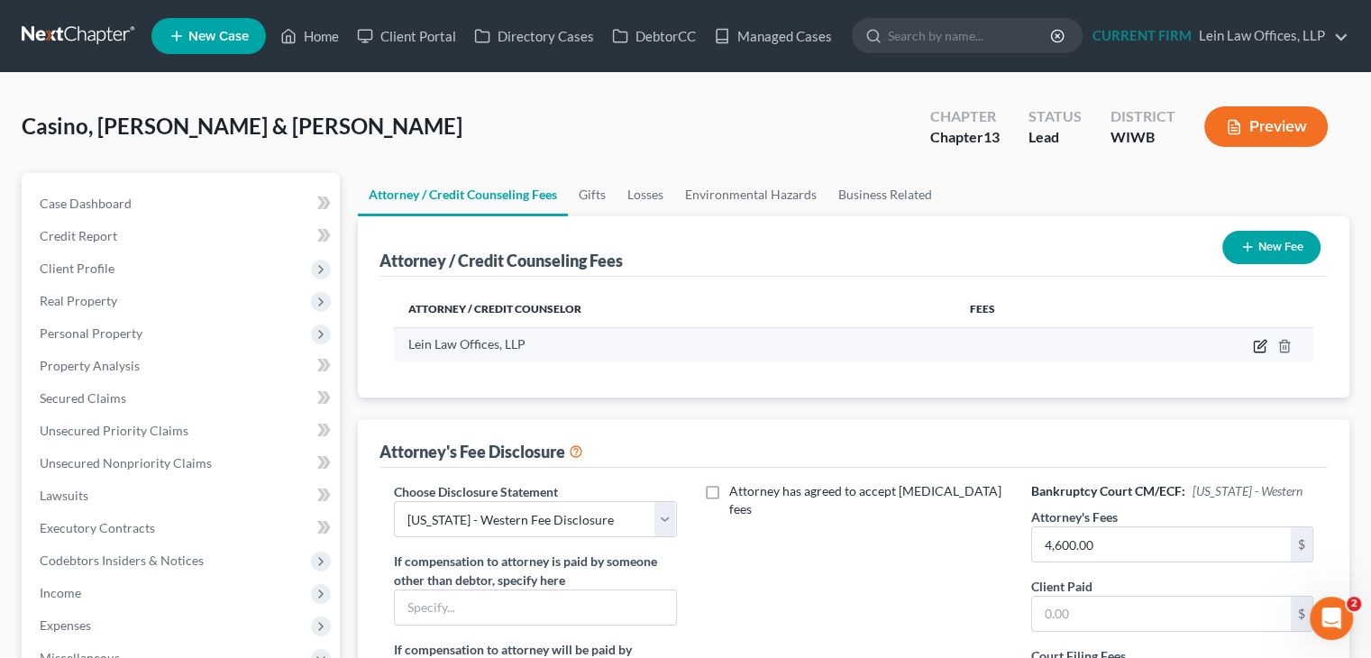
click at [1258, 347] on icon "button" at bounding box center [1262, 344] width 8 height 8
select select "52"
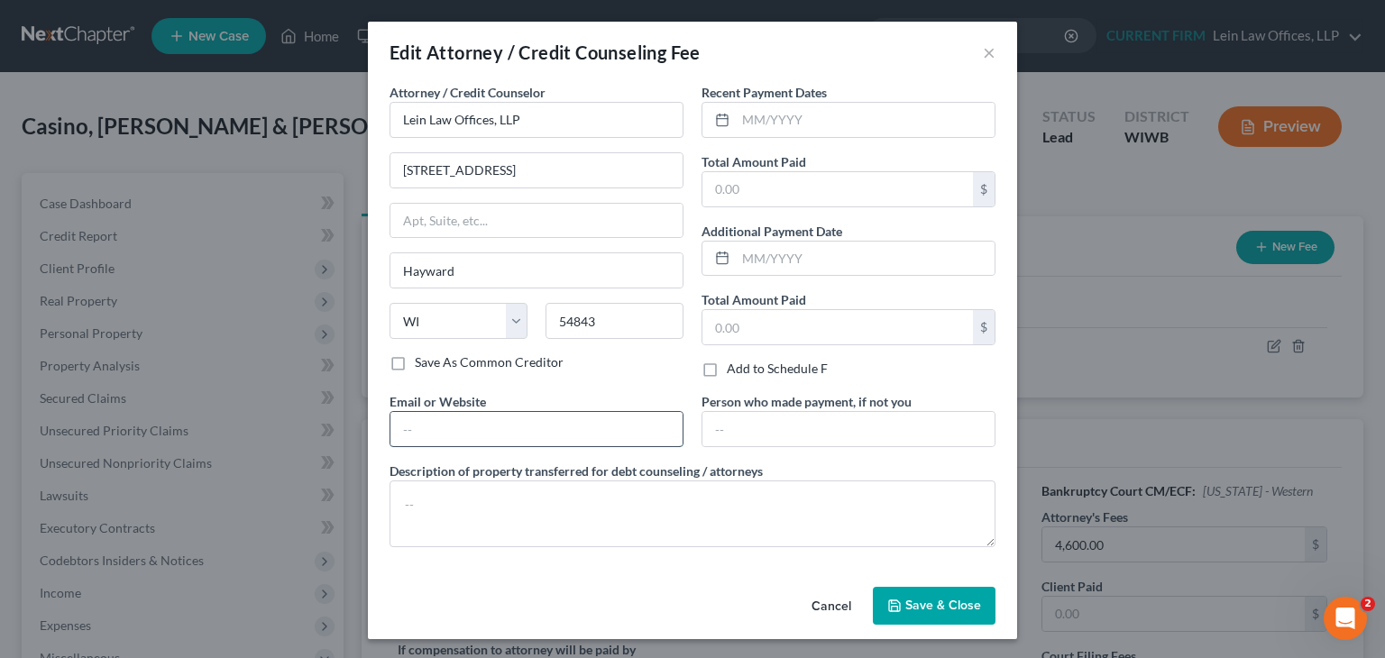
click at [522, 416] on input "text" at bounding box center [536, 429] width 292 height 34
paste input "25022@notices.nextchapterbk.com"
type input "25022@notices.nextchapterbk.com"
click at [938, 594] on button "Save & Close" at bounding box center [934, 606] width 123 height 38
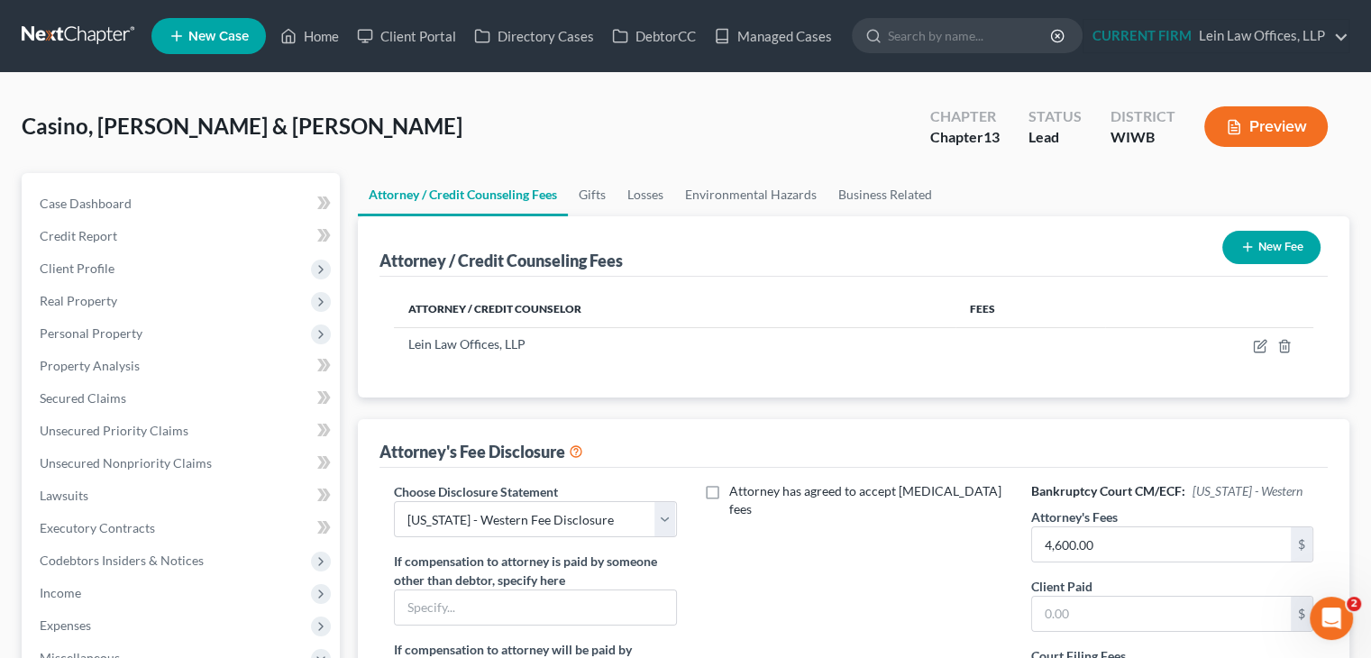
click at [1244, 248] on icon "button" at bounding box center [1247, 247] width 14 height 14
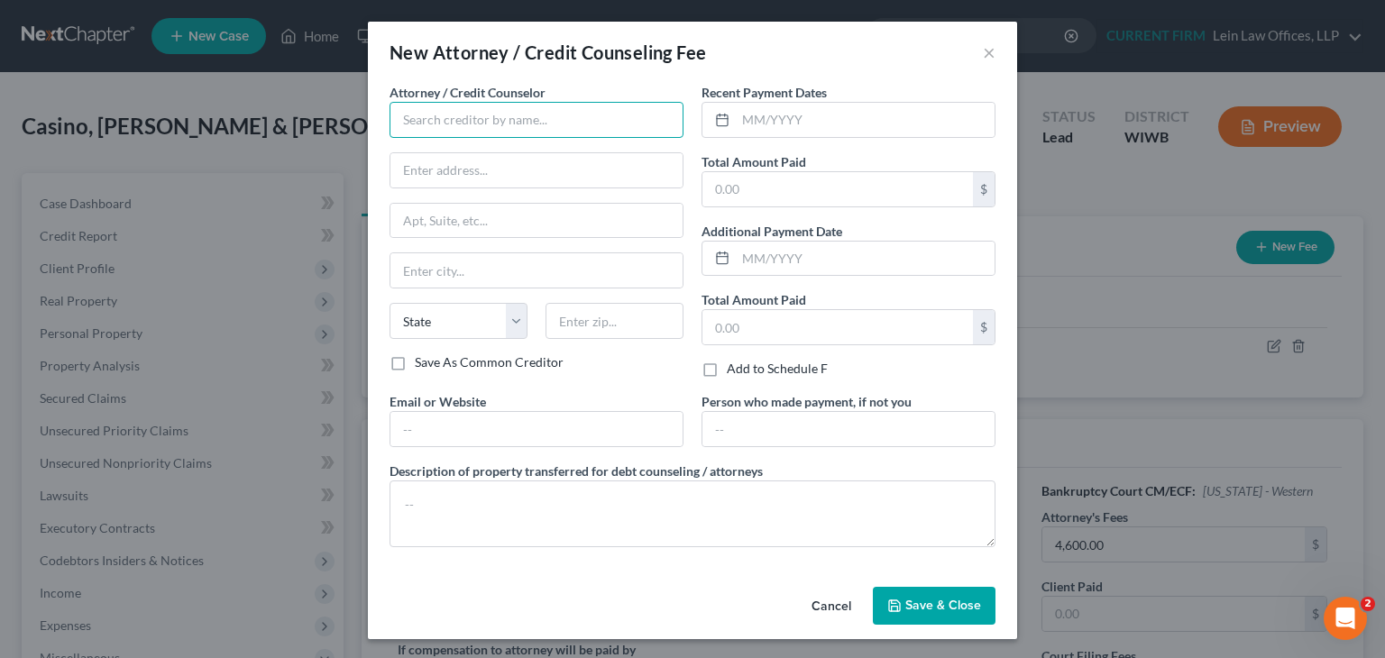
drag, startPoint x: 557, startPoint y: 131, endPoint x: 544, endPoint y: 124, distance: 14.5
click at [554, 131] on input "text" at bounding box center [536, 120] width 294 height 36
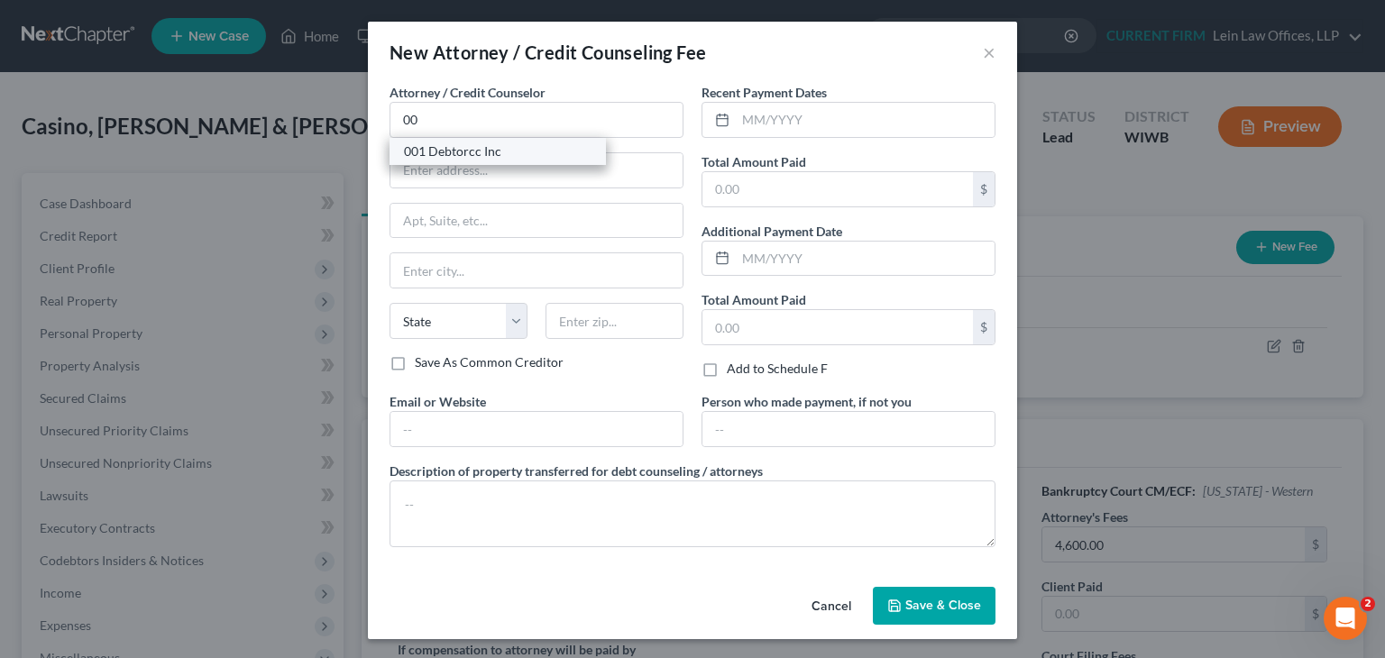
click at [470, 150] on div "001 Debtorcc Inc" at bounding box center [498, 151] width 188 height 18
type input "001 Debtorcc Inc"
type input "378 Summit Avenue"
type input "Jersey City"
select select "33"
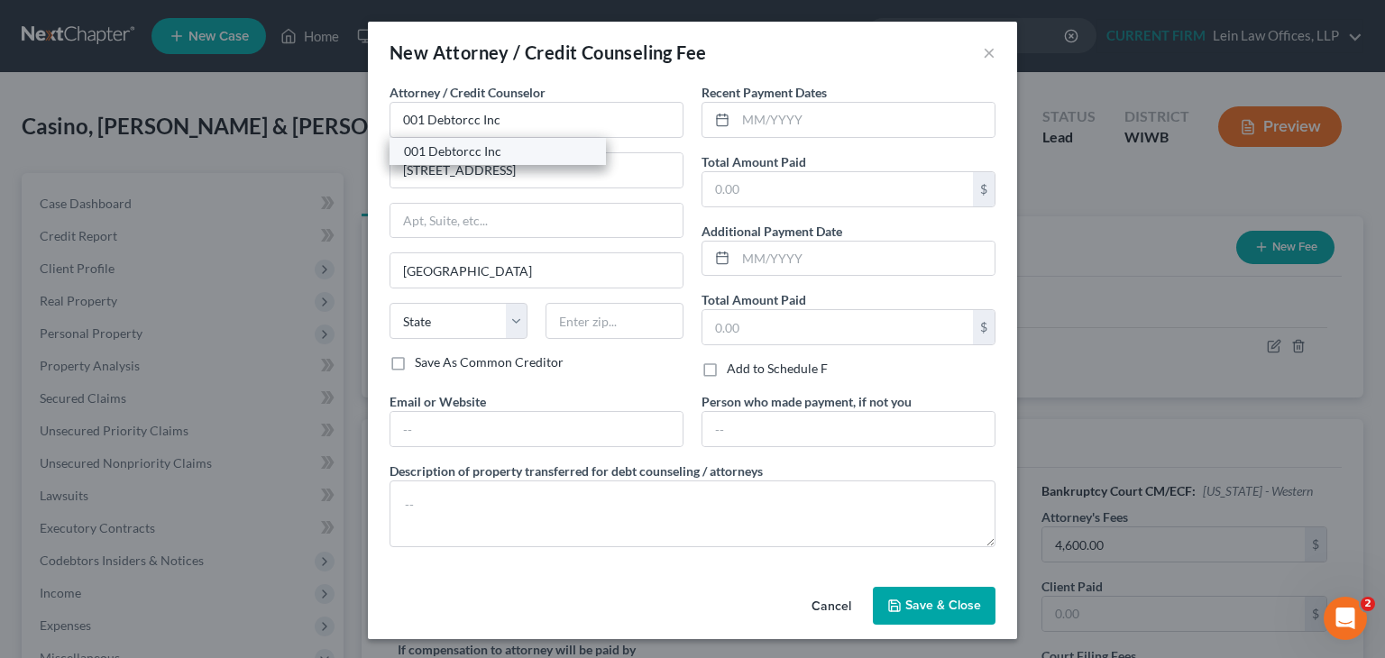
type input "07306"
click at [923, 593] on button "Save & Close" at bounding box center [934, 606] width 123 height 38
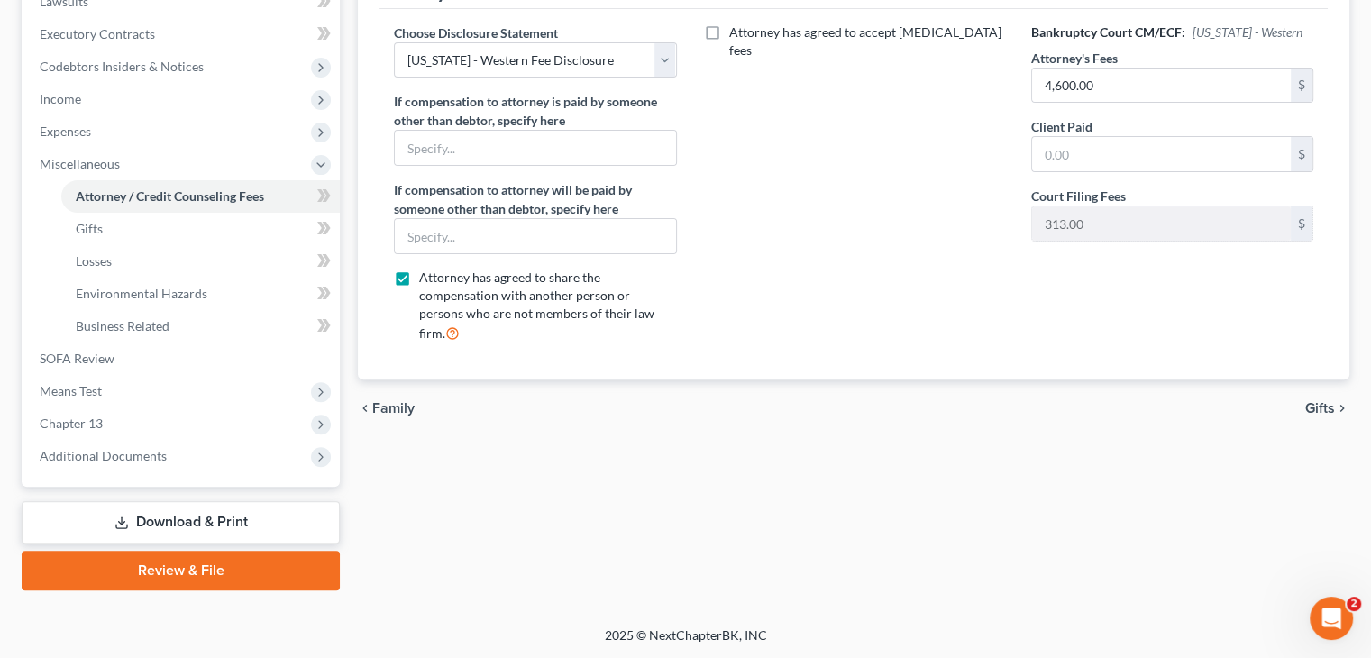
click at [1318, 401] on span "Gifts" at bounding box center [1320, 408] width 30 height 14
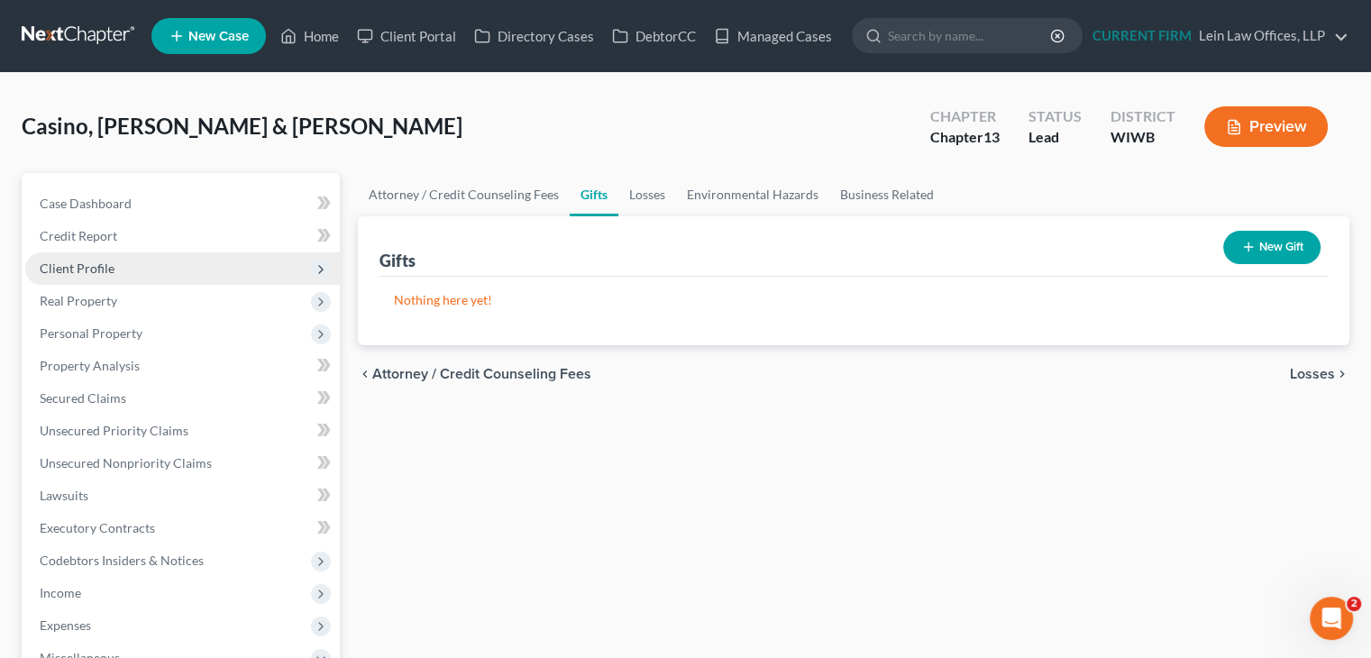
click at [95, 267] on span "Client Profile" at bounding box center [77, 268] width 75 height 15
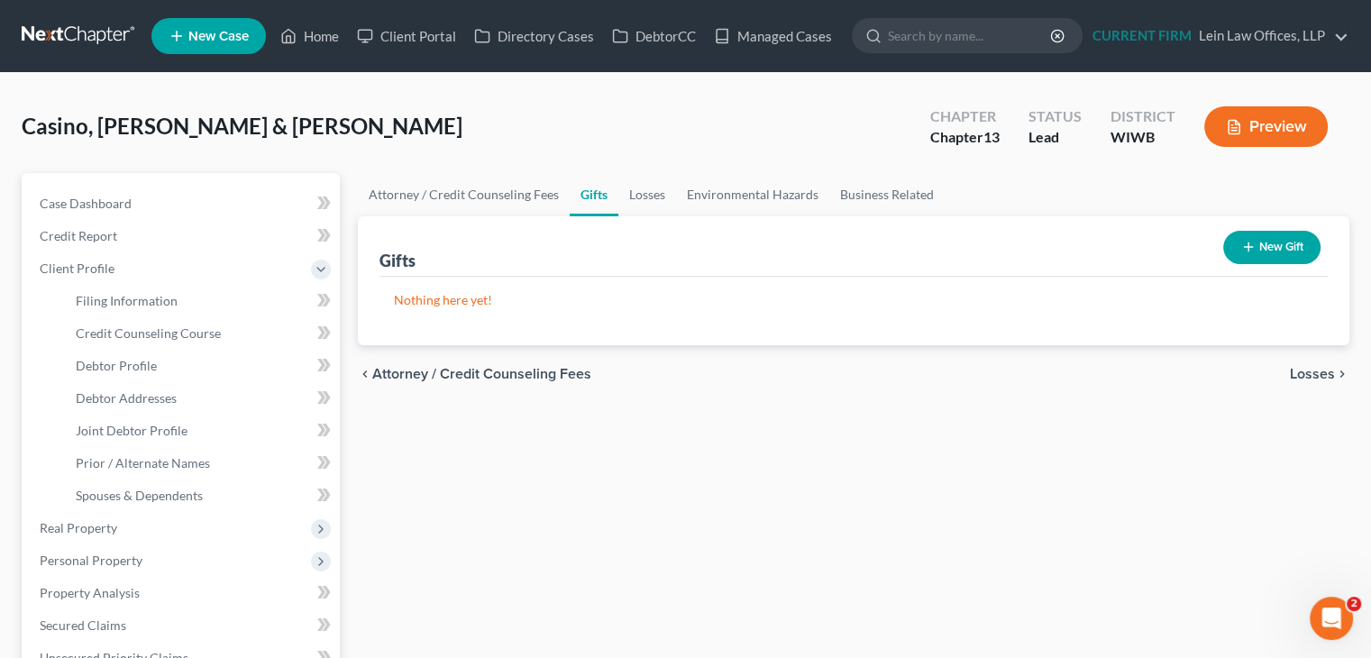
click at [335, 131] on div "Casino, James & Molly Upgraded Chapter Chapter 13 Status Lead District WIWB Pre…" at bounding box center [686, 134] width 1328 height 78
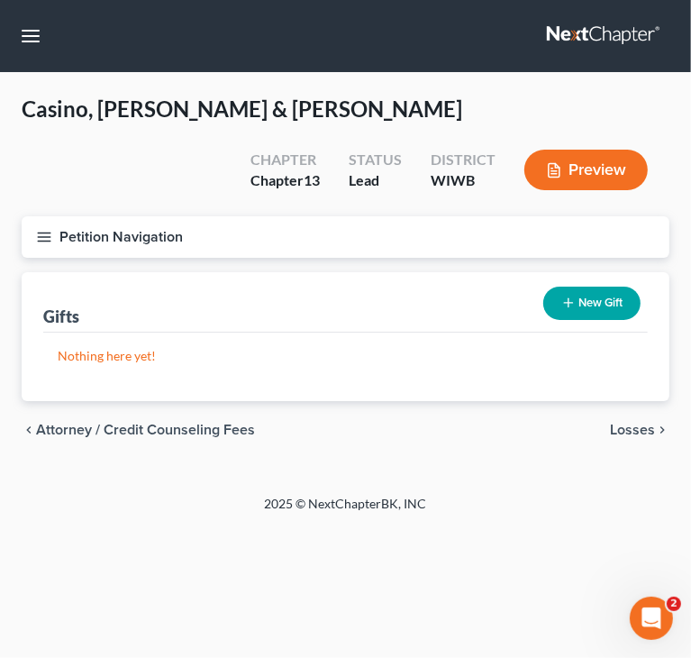
click at [49, 241] on line "button" at bounding box center [44, 241] width 13 height 0
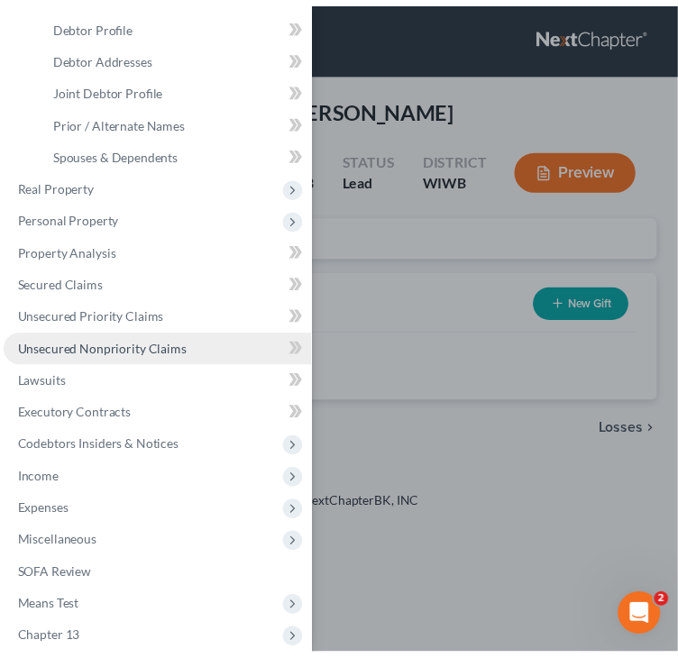
scroll to position [180, 0]
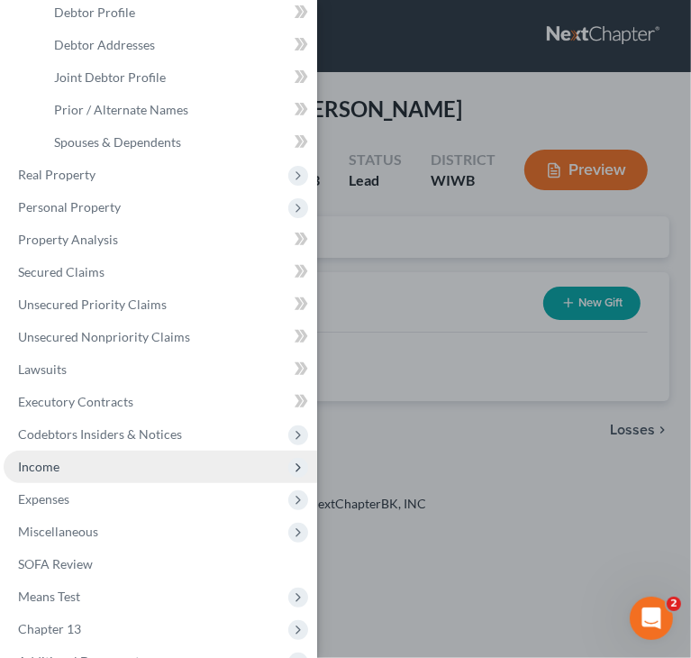
click at [83, 466] on span "Income" at bounding box center [161, 467] width 314 height 32
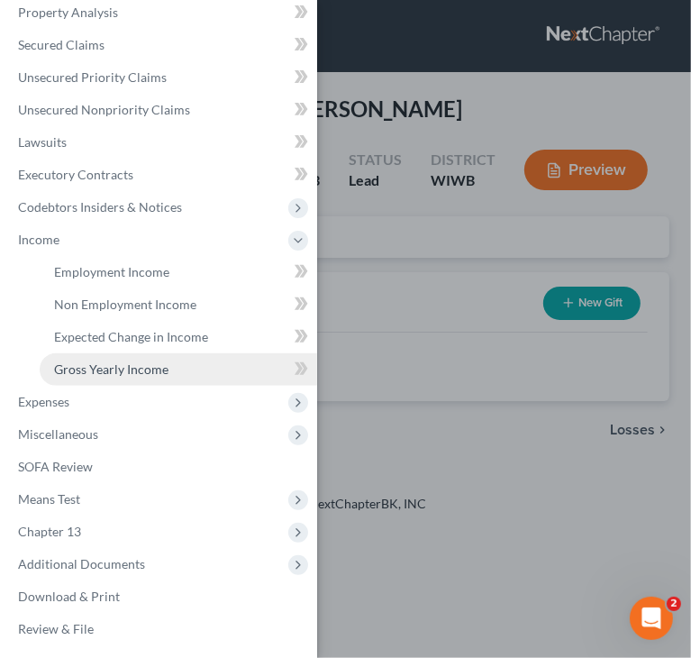
click at [89, 375] on span "Gross Yearly Income" at bounding box center [111, 368] width 114 height 15
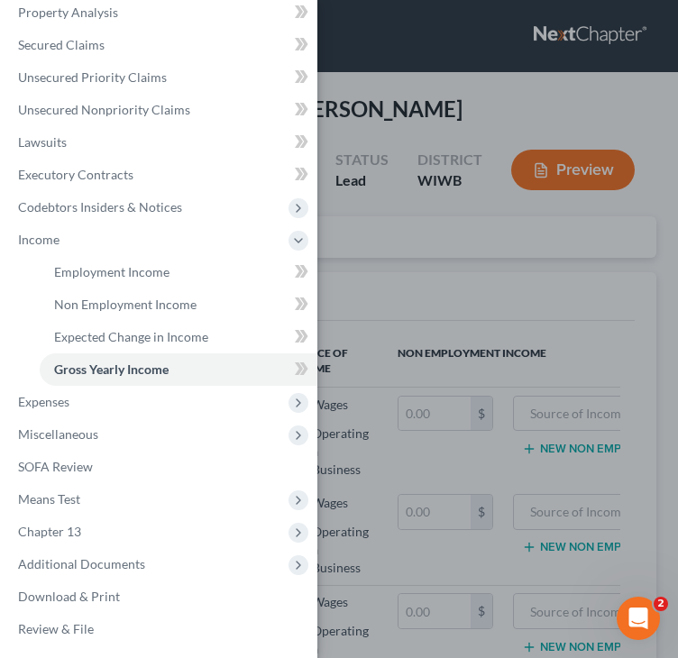
click at [444, 121] on div "Case Dashboard Payments Invoices Payments Payments Credit Report Client Profile" at bounding box center [339, 329] width 678 height 658
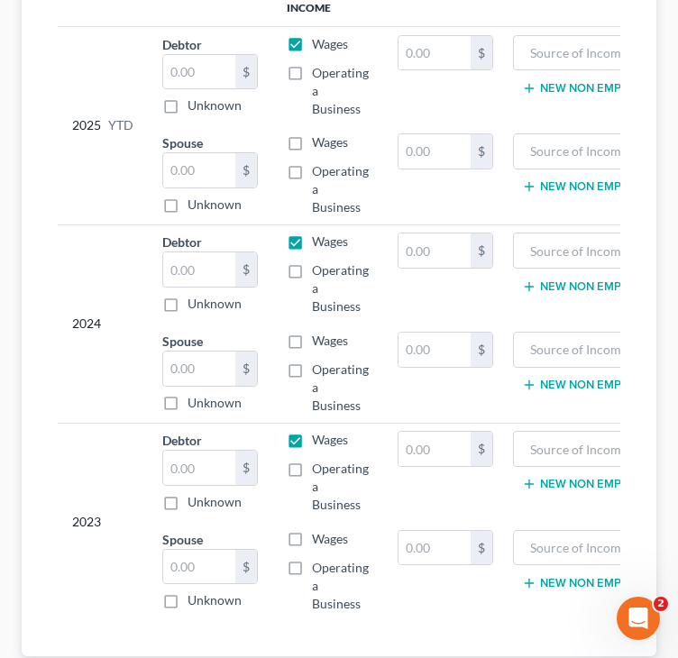
scroll to position [451, 0]
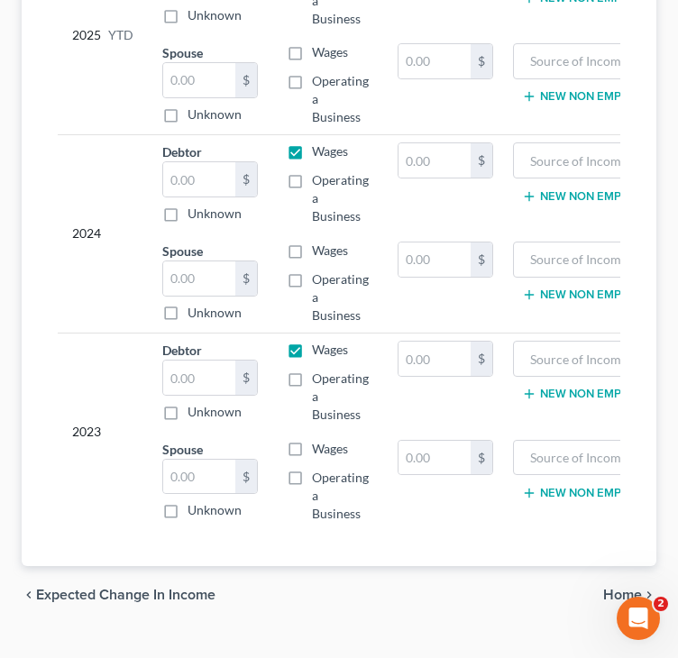
click at [312, 476] on label "Operating a Business" at bounding box center [340, 496] width 57 height 54
click at [319, 476] on input "Operating a Business" at bounding box center [325, 475] width 12 height 12
checkbox input "true"
click at [312, 447] on label "Wages" at bounding box center [330, 449] width 36 height 18
click at [319, 447] on input "Wages" at bounding box center [325, 446] width 12 height 12
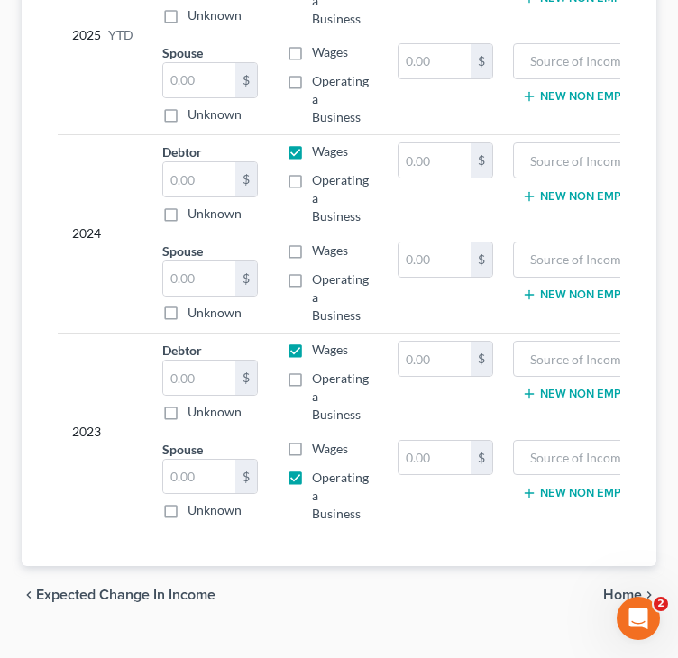
checkbox input "true"
click at [312, 380] on label "Operating a Business" at bounding box center [340, 397] width 57 height 54
click at [319, 380] on input "Operating a Business" at bounding box center [325, 376] width 12 height 12
checkbox input "true"
click at [312, 347] on label "Wages" at bounding box center [330, 350] width 36 height 18
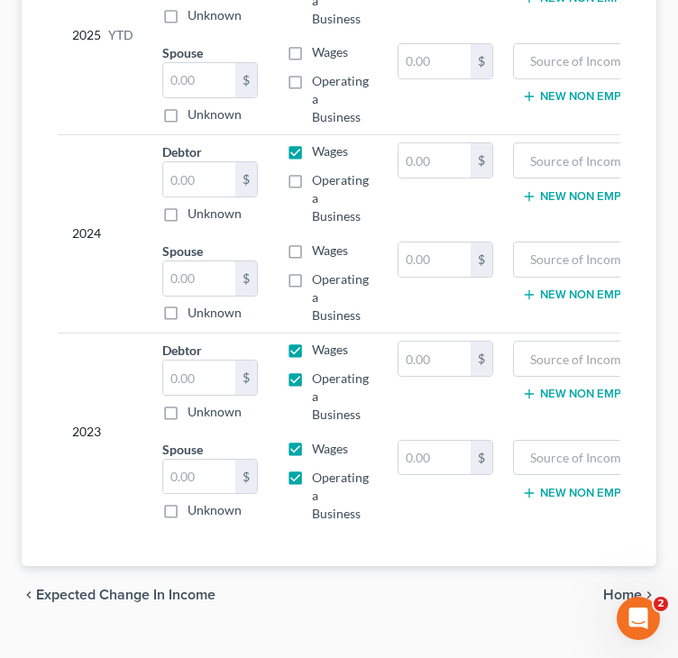
click at [319, 347] on input "Wages" at bounding box center [325, 347] width 12 height 12
checkbox input "false"
click at [193, 380] on input "text" at bounding box center [199, 378] width 72 height 34
type input "45,312"
click at [560, 454] on input "text" at bounding box center [604, 458] width 163 height 34
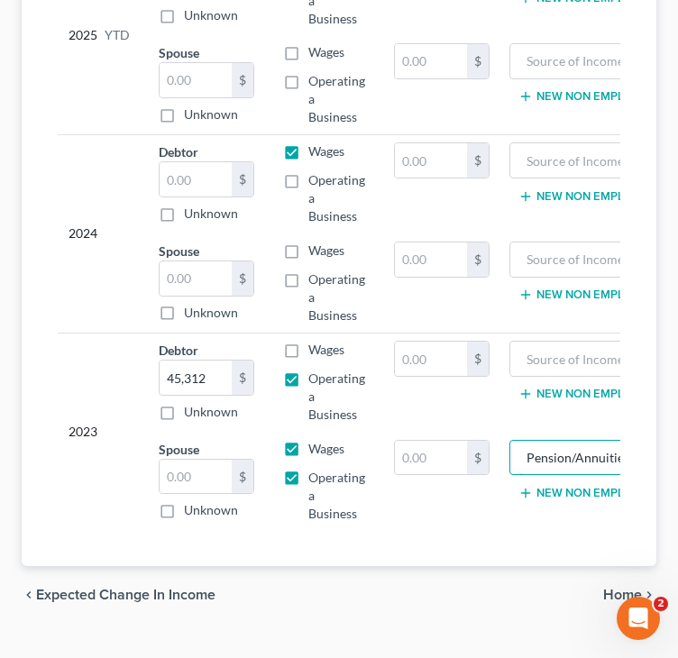
scroll to position [0, 10]
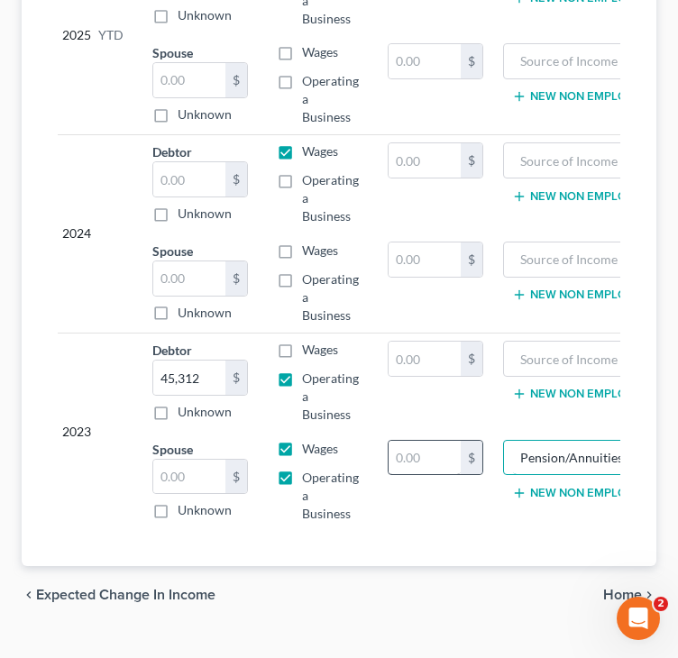
type input "Pension/Annuities"
click at [424, 459] on input "text" at bounding box center [425, 458] width 72 height 34
type input "15,369"
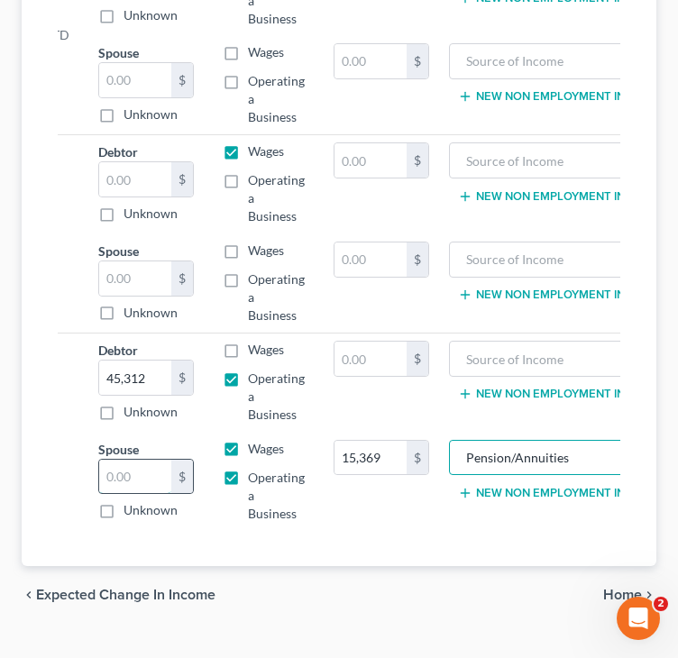
click at [152, 465] on input "text" at bounding box center [135, 477] width 72 height 34
type input "1,387"
click at [248, 480] on label "Operating a Business" at bounding box center [276, 496] width 57 height 54
click at [255, 480] on input "Operating a Business" at bounding box center [261, 475] width 12 height 12
checkbox input "false"
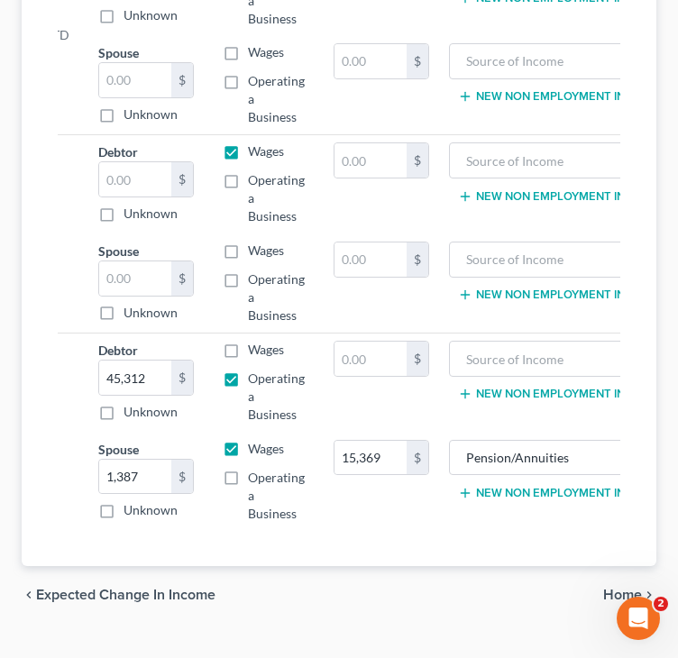
click at [363, 502] on td "15,369 $" at bounding box center [381, 481] width 124 height 98
click at [248, 250] on label "Wages" at bounding box center [266, 251] width 36 height 18
click at [255, 250] on input "Wages" at bounding box center [261, 248] width 12 height 12
checkbox input "true"
click at [168, 271] on input "text" at bounding box center [135, 278] width 72 height 34
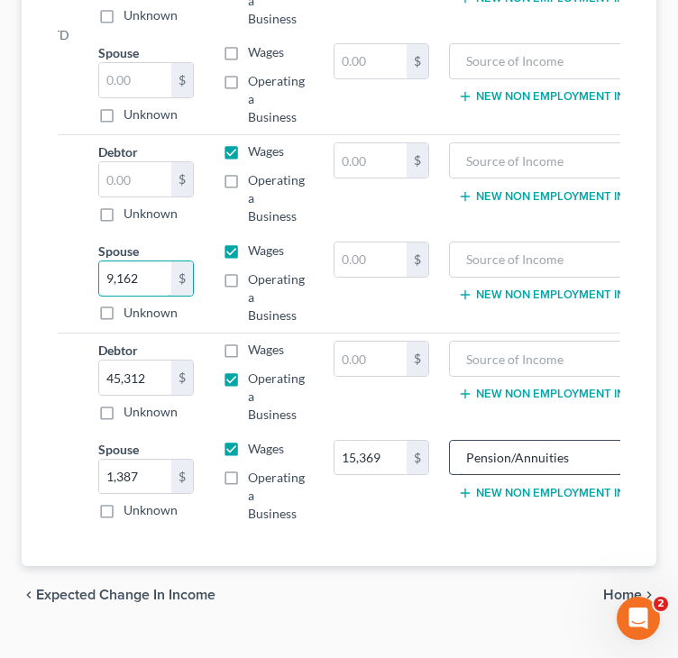
type input "9,162"
drag, startPoint x: 559, startPoint y: 457, endPoint x: 463, endPoint y: 452, distance: 95.7
click at [468, 451] on input "Pension/Annuities" at bounding box center [540, 458] width 163 height 34
click at [492, 352] on input "text" at bounding box center [540, 359] width 163 height 34
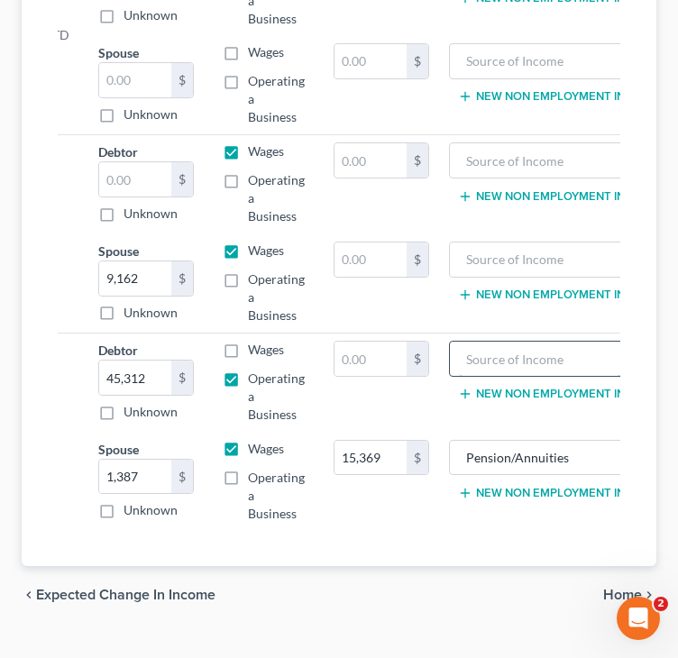
paste input "Pension/Annuities"
click at [492, 352] on input "Pension/Annuities" at bounding box center [540, 359] width 163 height 34
type input "Pension/Annuities"
click at [377, 356] on input "text" at bounding box center [370, 359] width 72 height 34
type input "1,724"
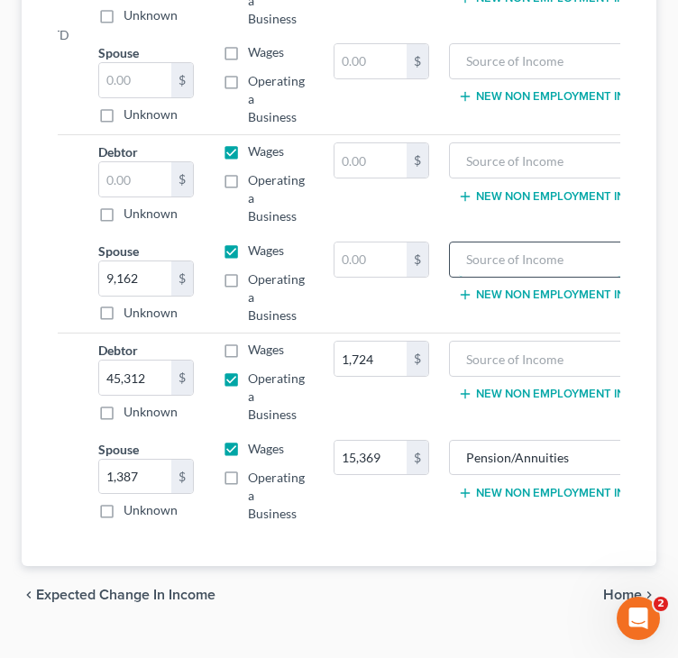
click at [559, 264] on input "text" at bounding box center [540, 259] width 163 height 34
paste input "Pension/Annuities"
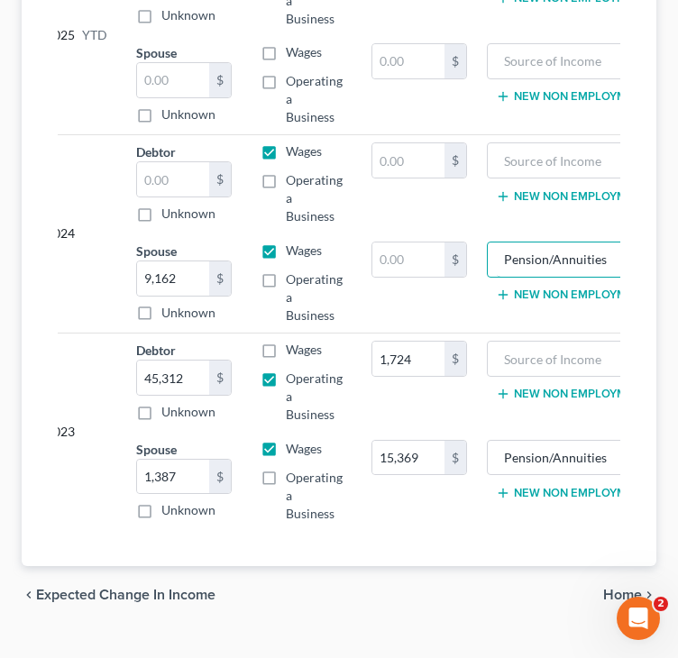
scroll to position [0, 10]
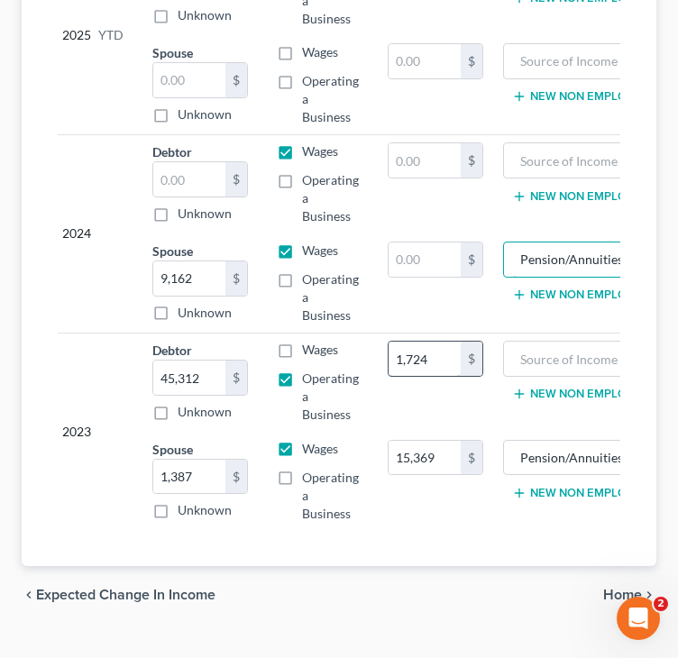
type input "Pension/Annuities"
type input "0"
click at [421, 266] on input "text" at bounding box center [425, 259] width 72 height 34
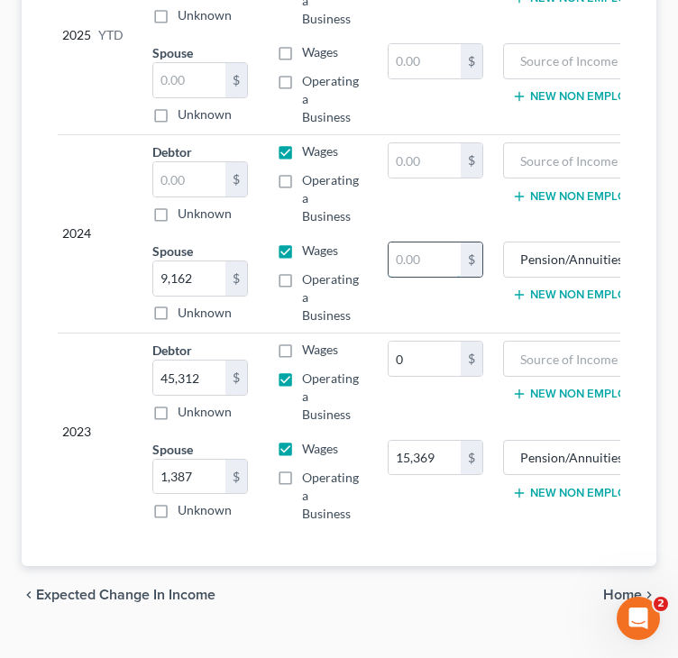
paste input "1,724"
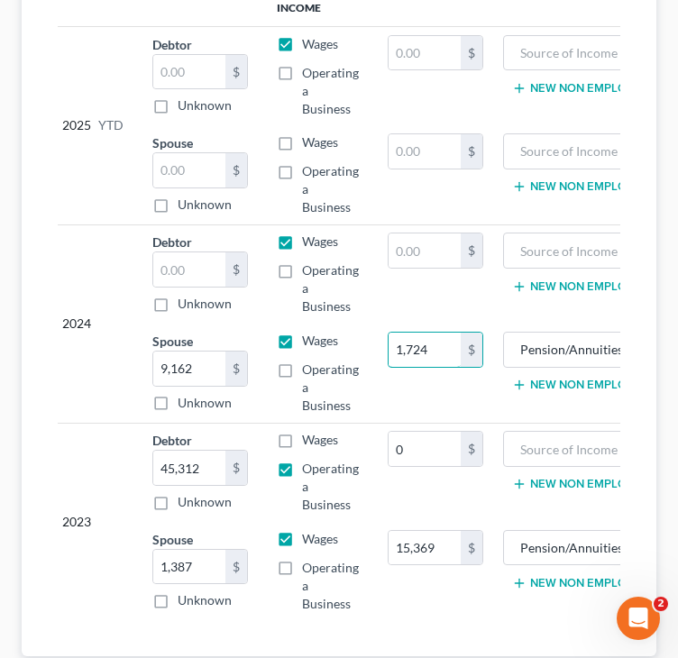
scroll to position [361, 0]
type input "1,724"
click at [193, 273] on input "text" at bounding box center [189, 269] width 72 height 34
type input "13,164"
click at [55, 197] on div "Year Income (AGI) Source of Income Non Employment Income 2025 YTD Debtor $ Unkn…" at bounding box center [338, 308] width 591 height 697
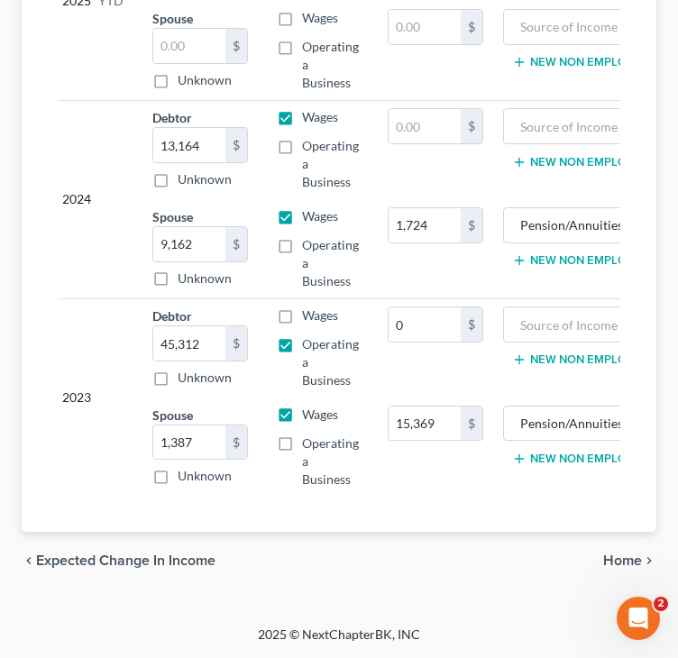
scroll to position [498, 0]
click at [615, 554] on span "Home" at bounding box center [622, 561] width 39 height 14
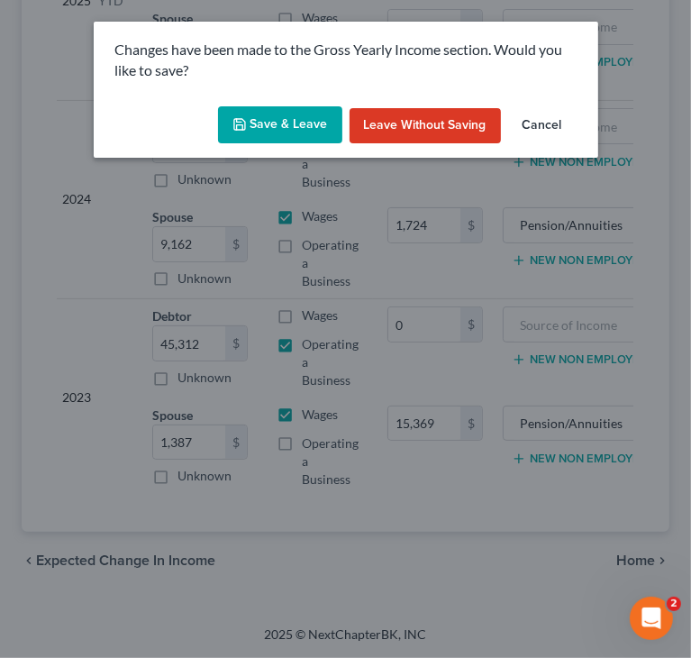
click at [271, 123] on button "Save & Leave" at bounding box center [280, 125] width 124 height 38
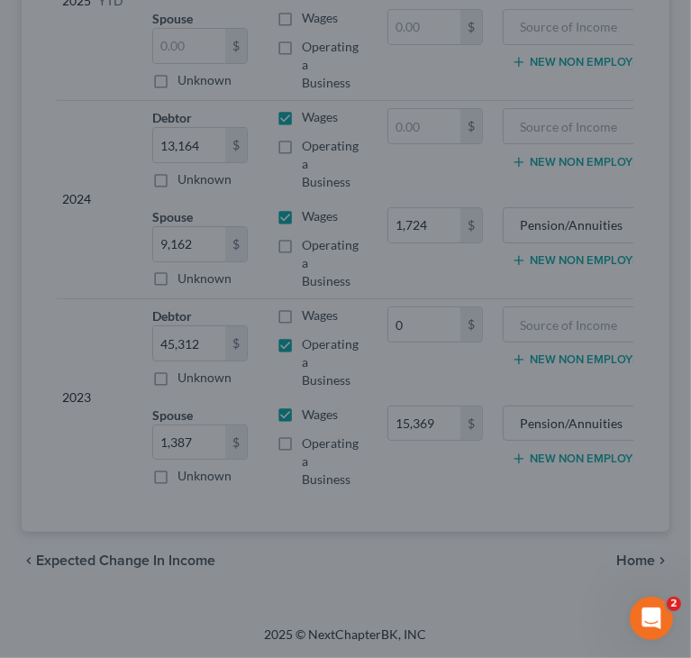
type input "0.00"
type input "15,369.00"
type input "1,724.00"
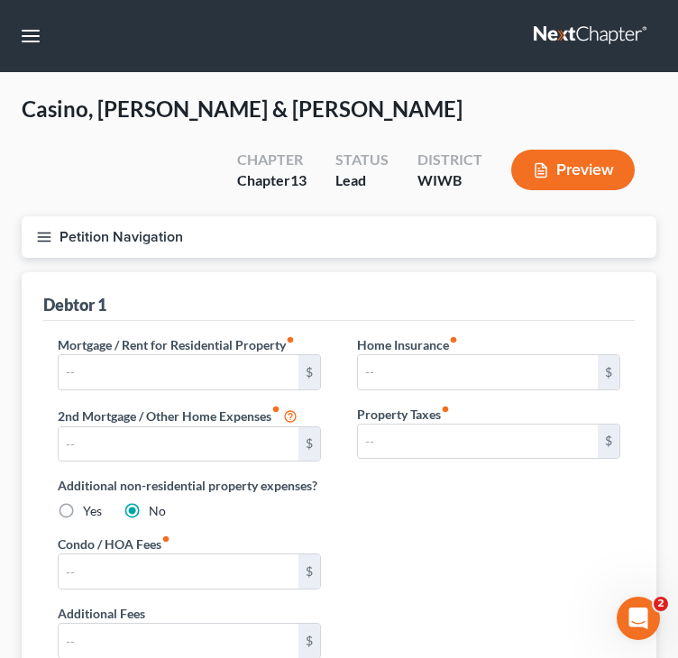
click at [44, 238] on icon "button" at bounding box center [44, 237] width 16 height 16
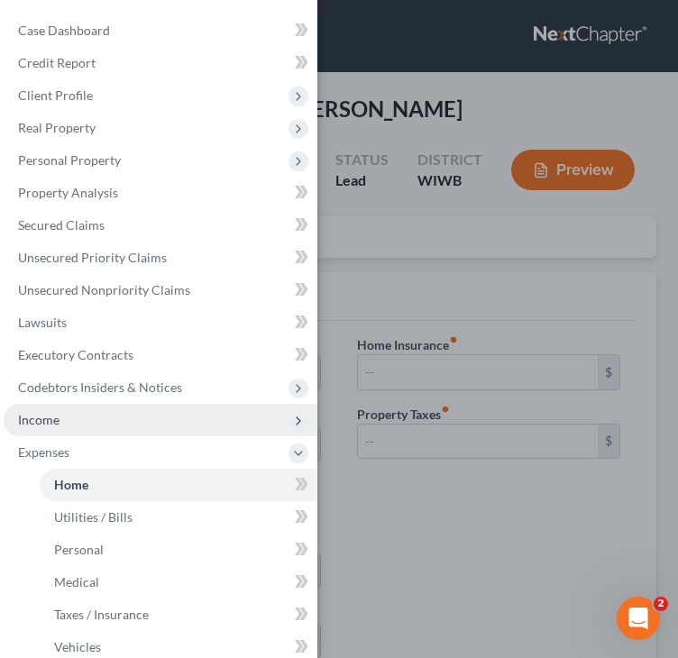
click at [36, 425] on span "Income" at bounding box center [38, 419] width 41 height 15
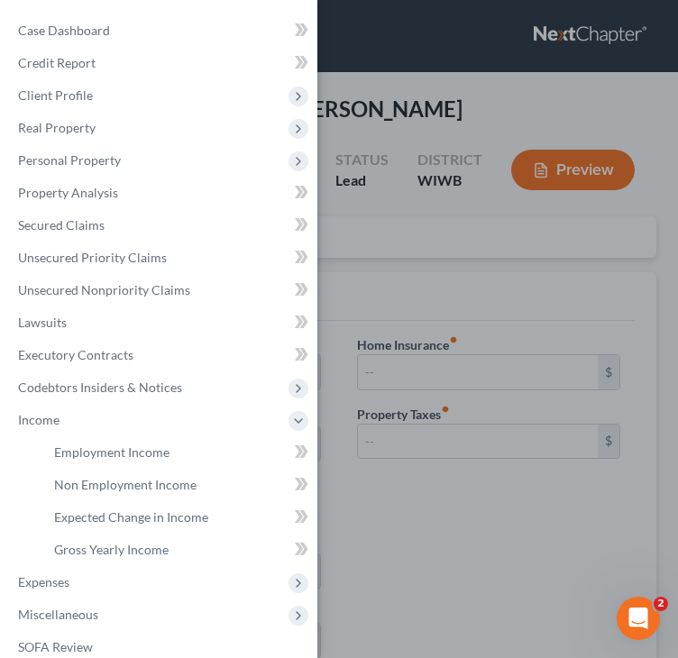
click at [476, 288] on div "Case Dashboard Payments Invoices Payments Payments Credit Report Client Profile" at bounding box center [339, 329] width 678 height 658
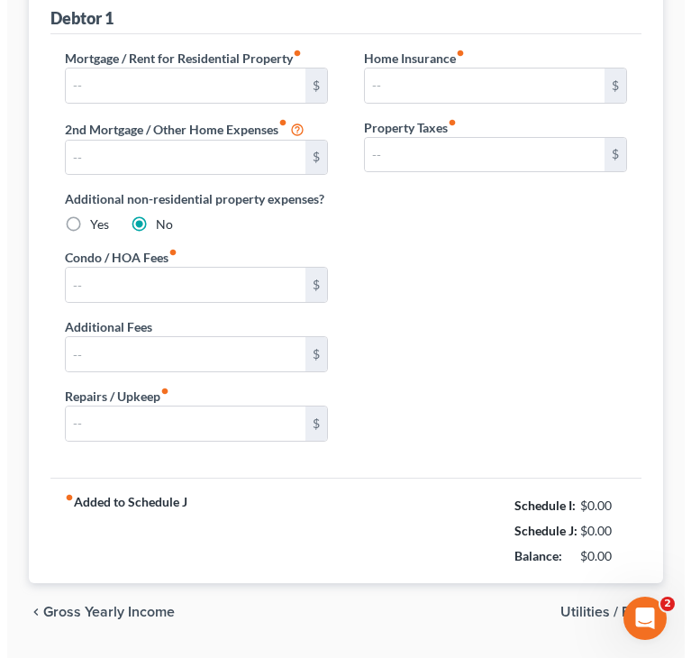
scroll to position [335, 0]
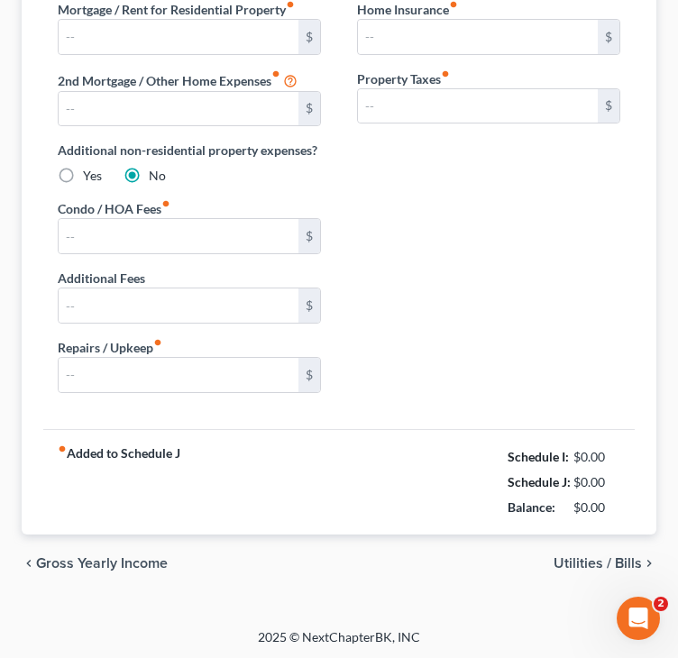
click at [90, 556] on span "Gross Yearly Income" at bounding box center [102, 563] width 132 height 14
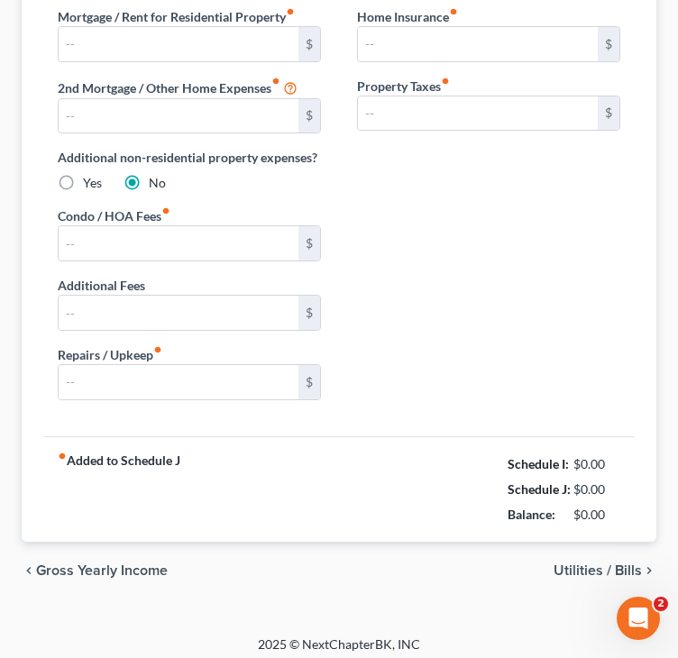
scroll to position [335, 0]
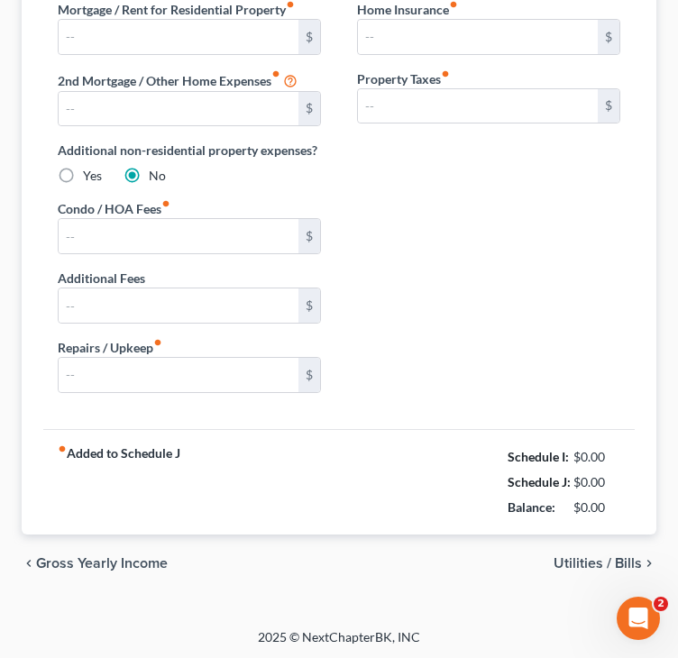
click at [71, 561] on span "Gross Yearly Income" at bounding box center [102, 563] width 132 height 14
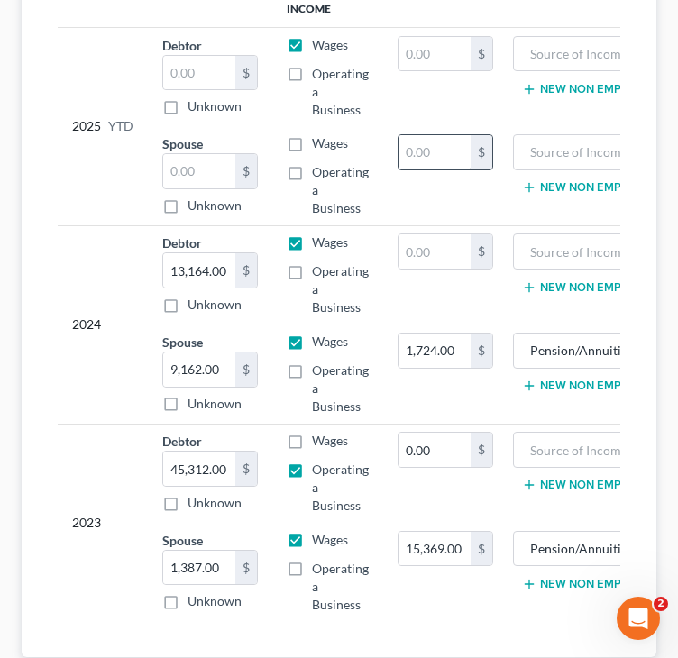
scroll to position [361, 0]
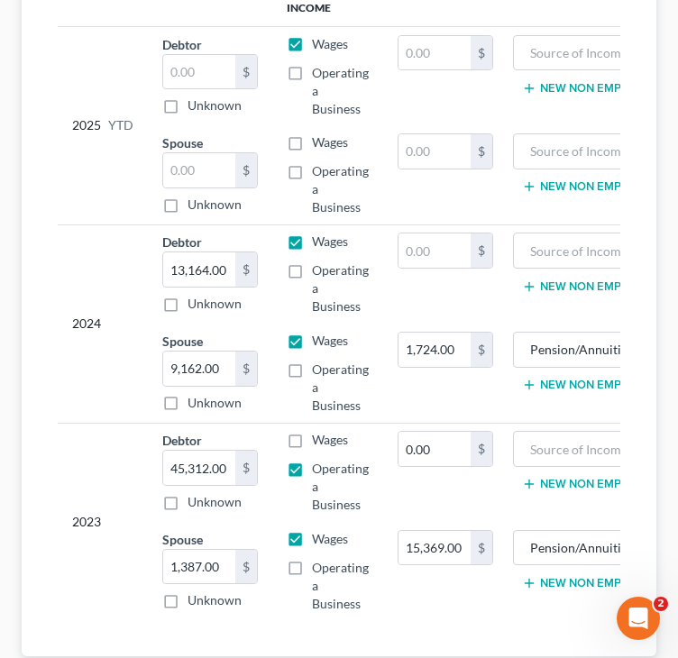
click at [312, 270] on label "Operating a Business" at bounding box center [340, 288] width 57 height 54
click at [319, 270] on input "Operating a Business" at bounding box center [325, 267] width 12 height 12
checkbox input "true"
click at [312, 242] on label "Wages" at bounding box center [330, 242] width 36 height 18
click at [319, 242] on input "Wages" at bounding box center [325, 239] width 12 height 12
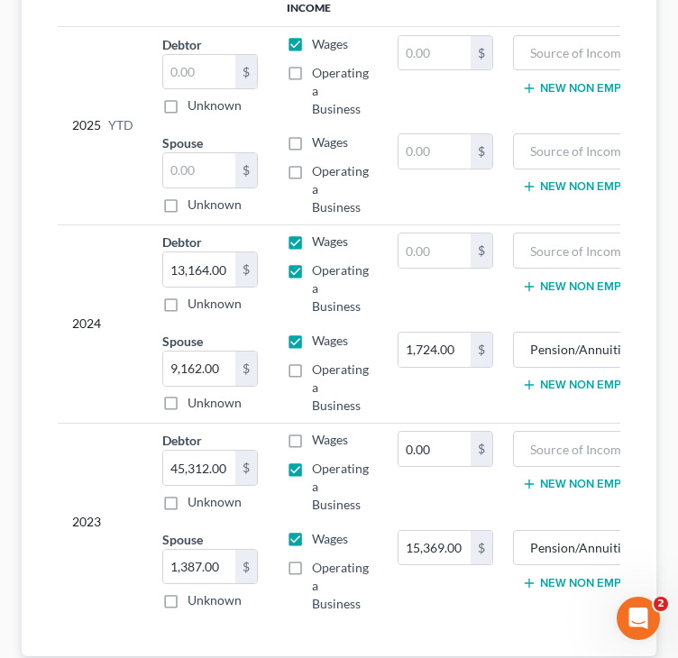
checkbox input "false"
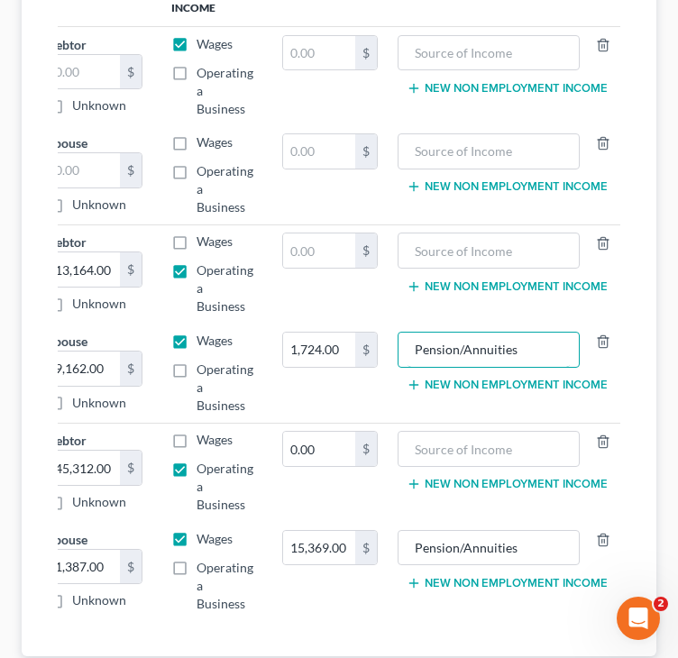
drag, startPoint x: 527, startPoint y: 351, endPoint x: 657, endPoint y: 352, distance: 129.8
click at [657, 352] on div "Employment Income Non Employment Income Expected Change in Income Gross Yearly …" at bounding box center [339, 313] width 653 height 803
click at [498, 146] on input "text" at bounding box center [488, 151] width 163 height 34
paste input "Pension/Annuities"
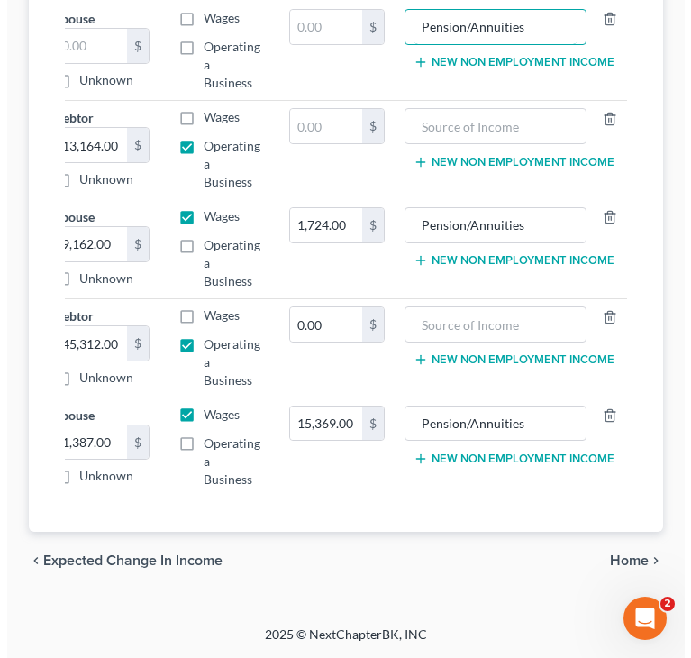
scroll to position [498, 0]
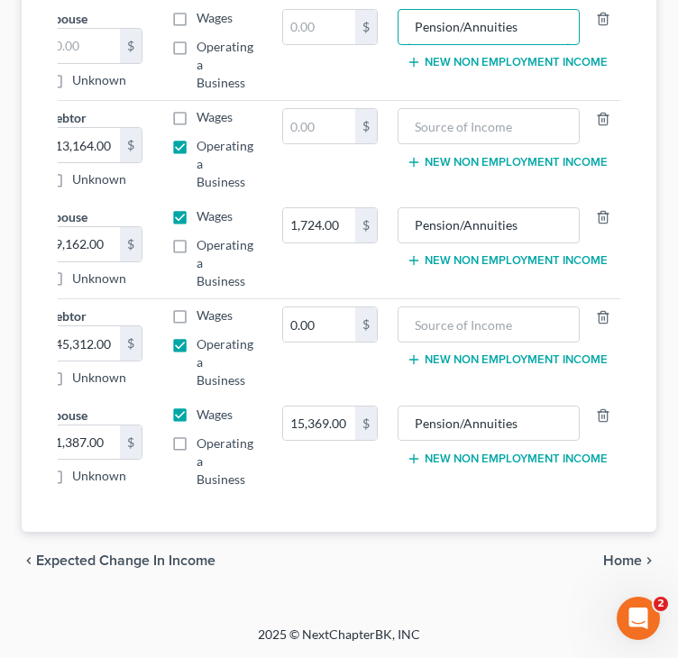
type input "Pension/Annuities"
click at [198, 563] on span "Expected Change in Income" at bounding box center [125, 561] width 179 height 14
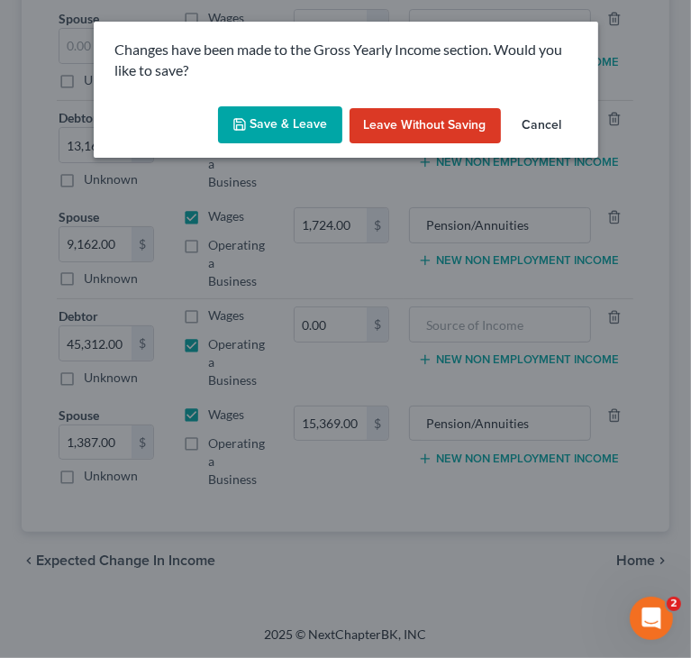
scroll to position [0, 102]
click at [286, 120] on button "Save & Leave" at bounding box center [280, 125] width 124 height 38
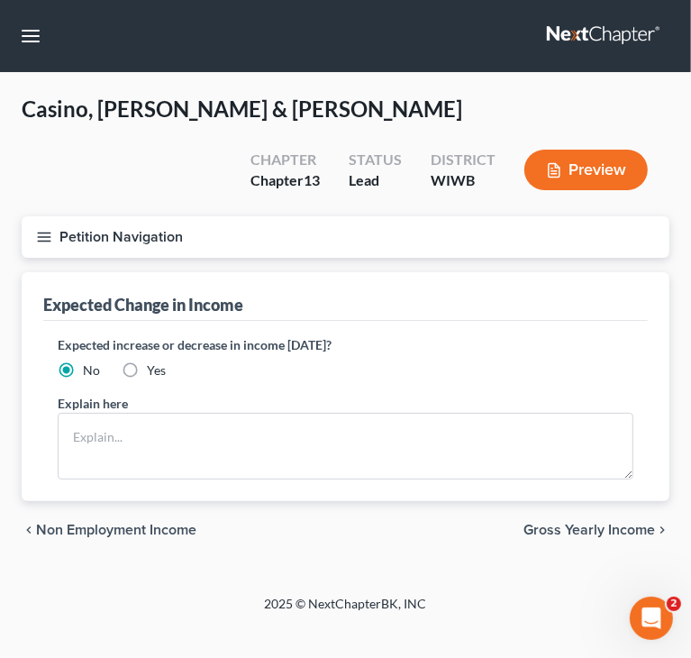
click at [130, 536] on span "Non Employment Income" at bounding box center [116, 530] width 160 height 14
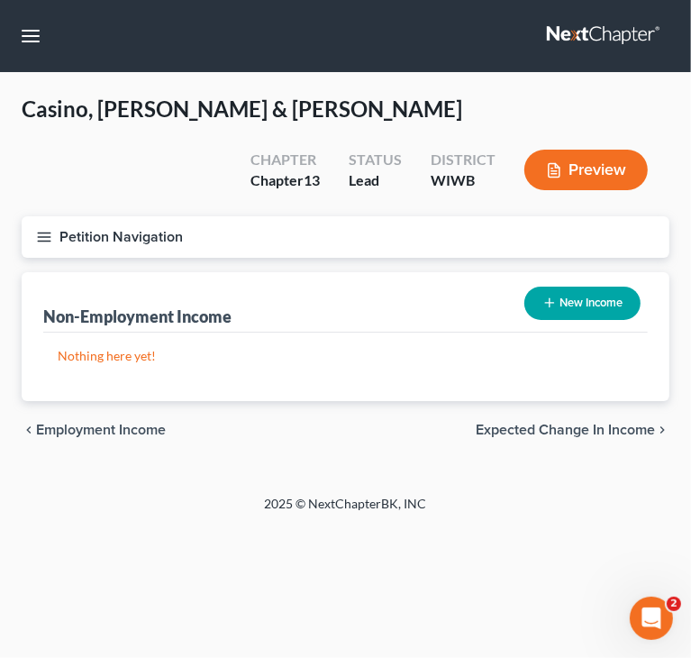
click at [116, 433] on span "Employment Income" at bounding box center [101, 430] width 130 height 14
click at [554, 305] on icon "button" at bounding box center [550, 303] width 14 height 14
select select "0"
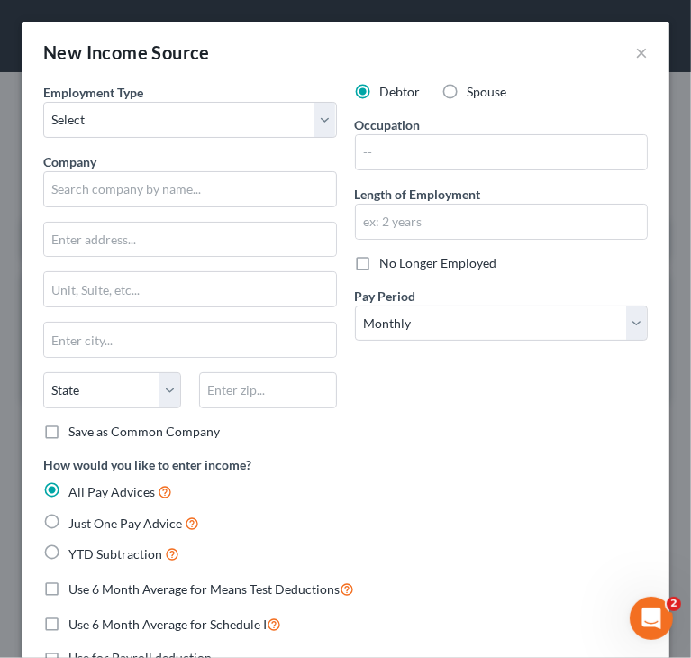
click at [458, 94] on div "Spouse" at bounding box center [475, 92] width 65 height 18
click at [468, 90] on label "Spouse" at bounding box center [488, 92] width 40 height 18
click at [475, 90] on input "Spouse" at bounding box center [481, 89] width 12 height 12
radio input "true"
click at [267, 124] on select "Select Full or Part Time Employment Self Employment" at bounding box center [190, 120] width 294 height 36
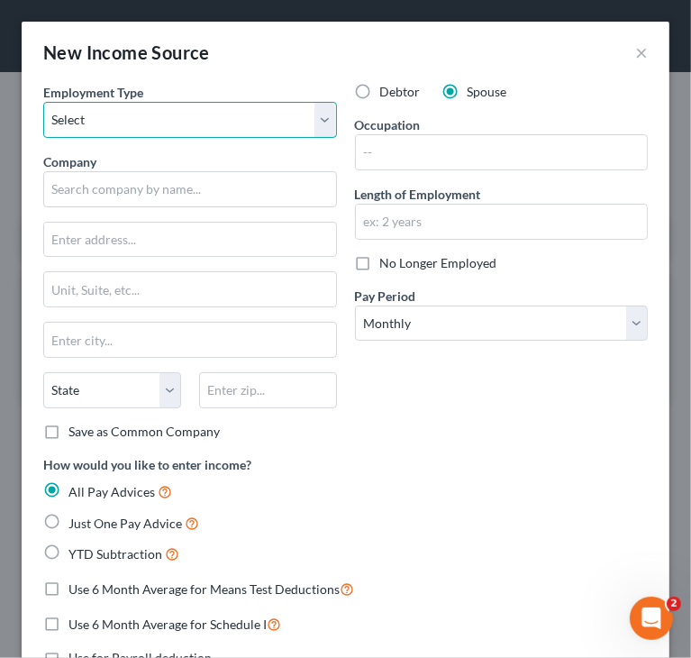
select select "0"
click at [43, 102] on select "Select Full or Part Time Employment Self Employment" at bounding box center [190, 120] width 294 height 36
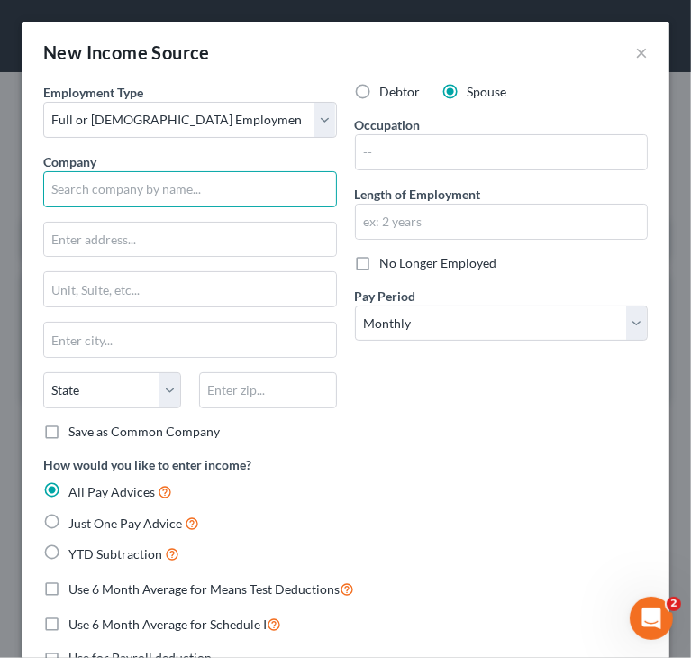
click at [263, 188] on input "text" at bounding box center [190, 189] width 294 height 36
type input "B"
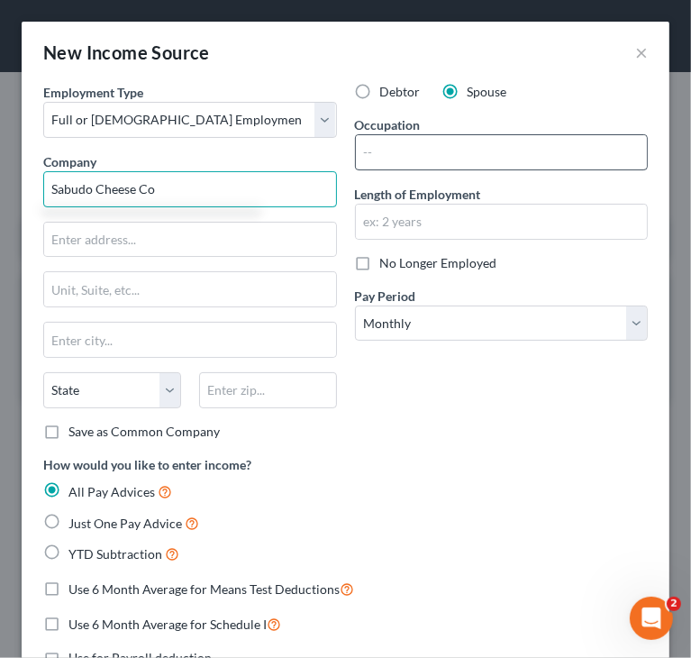
type input "Sabudo Cheese Co"
click at [510, 149] on input "text" at bounding box center [502, 152] width 292 height 34
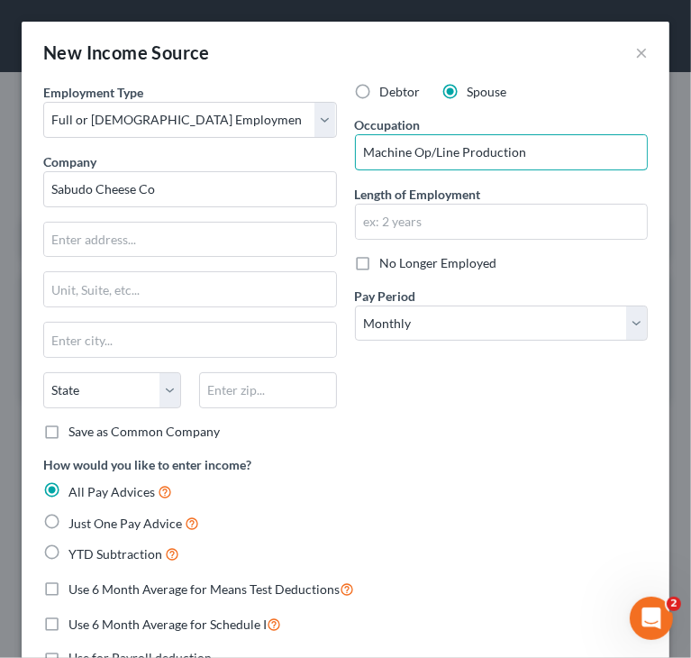
type input "Machine Op/Line Production"
click at [435, 229] on input "text" at bounding box center [502, 222] width 292 height 34
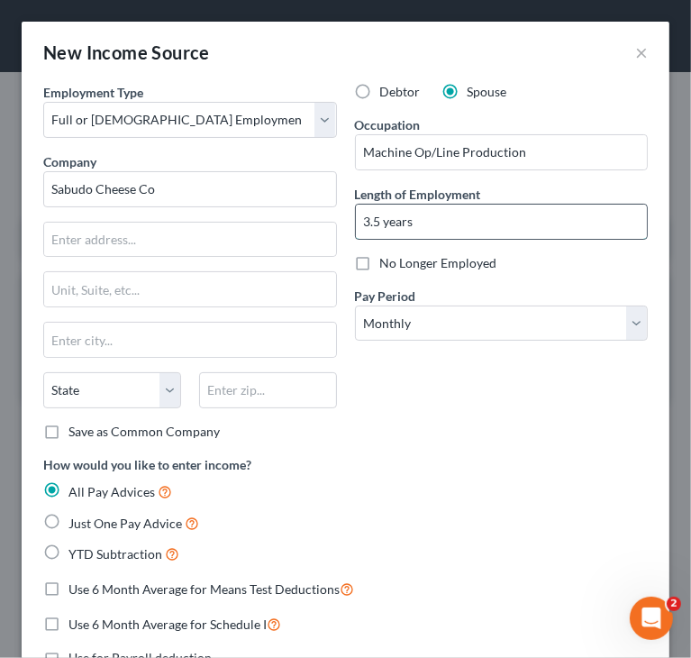
drag, startPoint x: 379, startPoint y: 222, endPoint x: 470, endPoint y: 215, distance: 91.3
click at [465, 215] on input "3.5 years" at bounding box center [502, 222] width 292 height 34
type input "3.5 months"
click at [462, 468] on div "How would you like to enter income? All Pay Advices Just One Pay Advice YTD Sub…" at bounding box center [345, 510] width 605 height 110
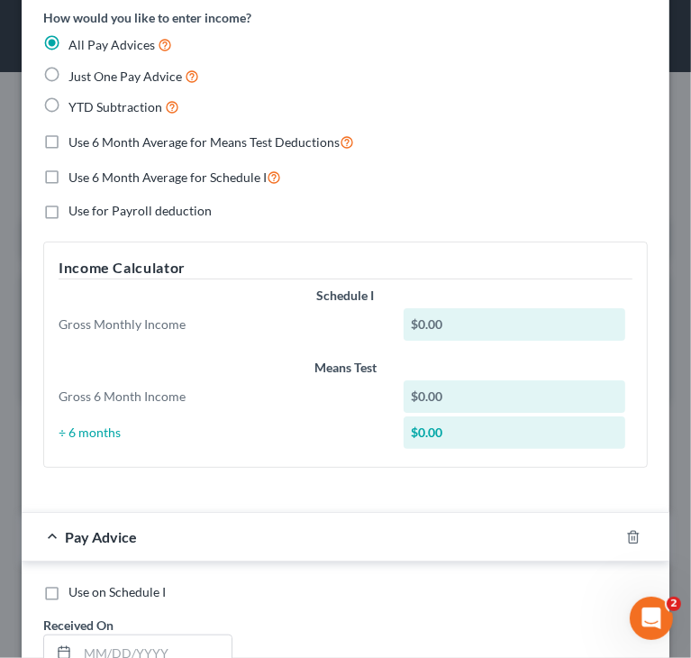
scroll to position [451, 0]
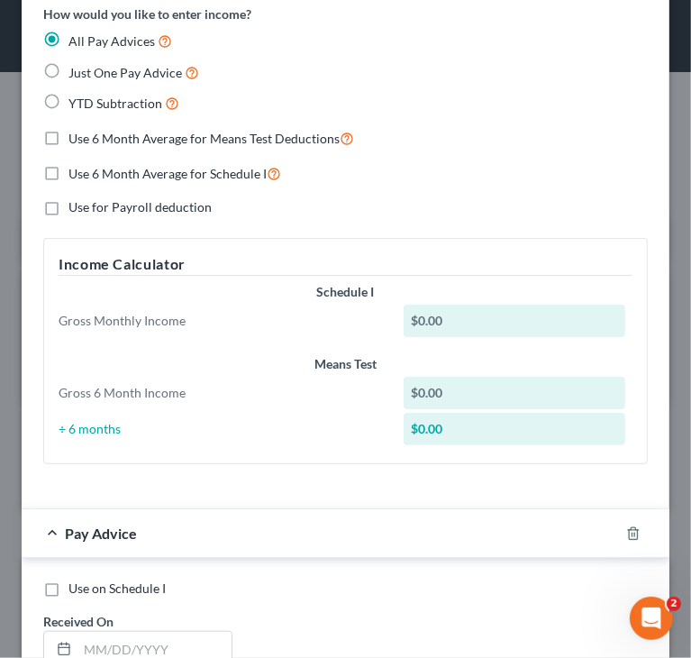
click at [50, 530] on div "Pay Advice" at bounding box center [321, 533] width 598 height 48
click at [627, 534] on icon "button" at bounding box center [634, 533] width 14 height 14
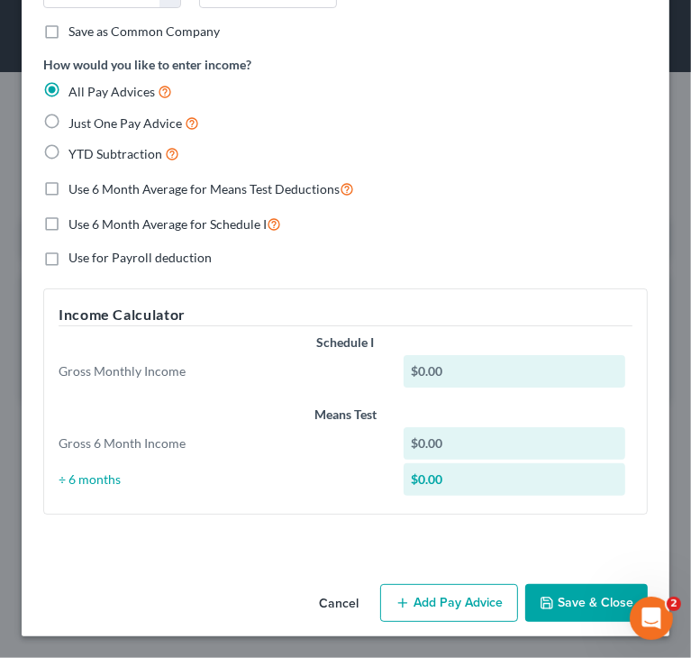
scroll to position [397, 0]
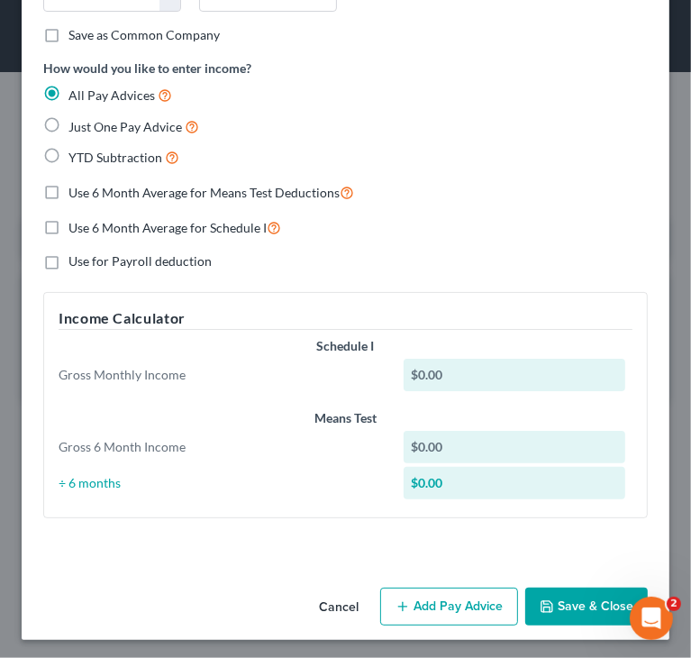
click at [572, 609] on button "Save & Close" at bounding box center [587, 607] width 123 height 38
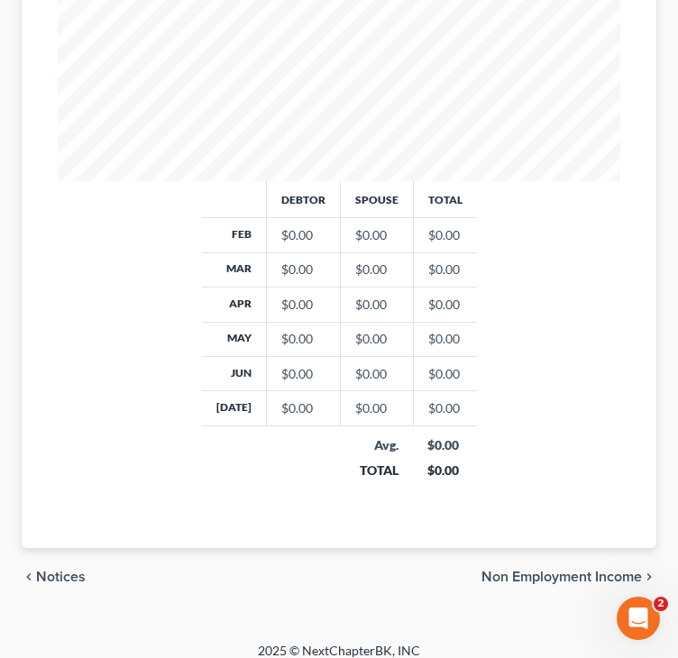
scroll to position [733, 0]
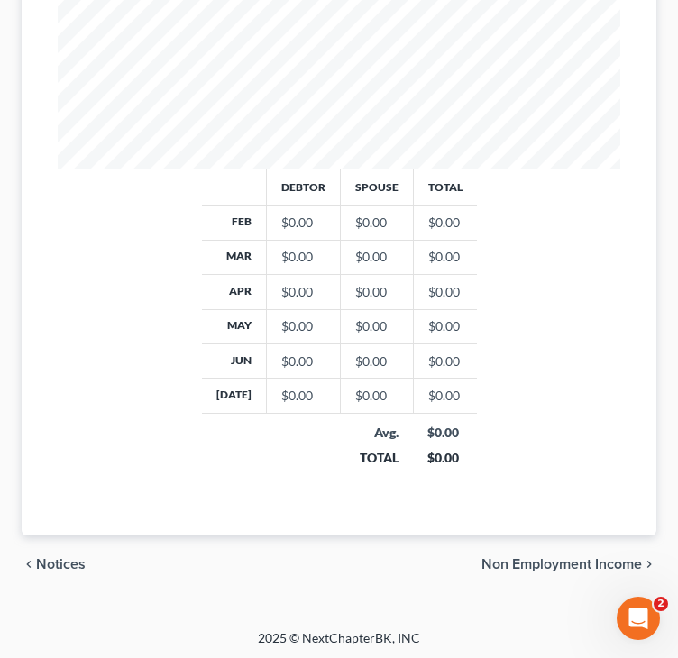
click at [507, 557] on span "Non Employment Income" at bounding box center [561, 564] width 160 height 14
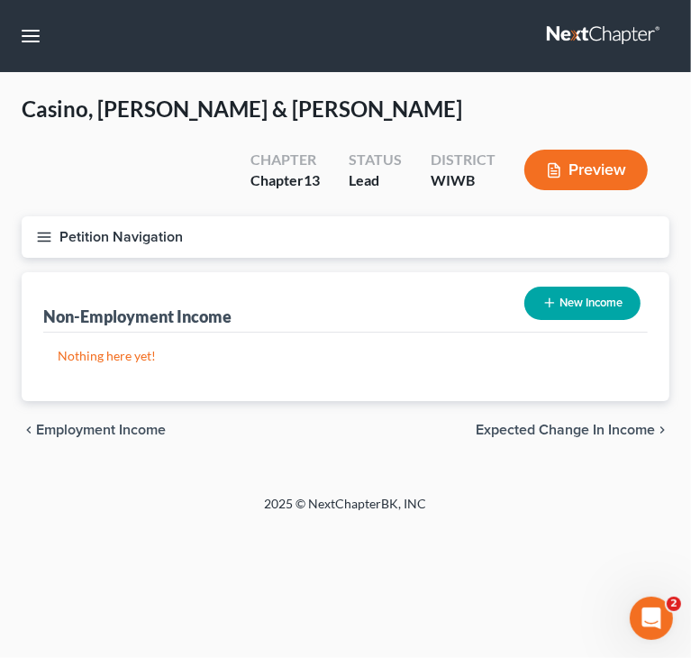
click at [565, 297] on button "New Income" at bounding box center [583, 303] width 116 height 33
select select "0"
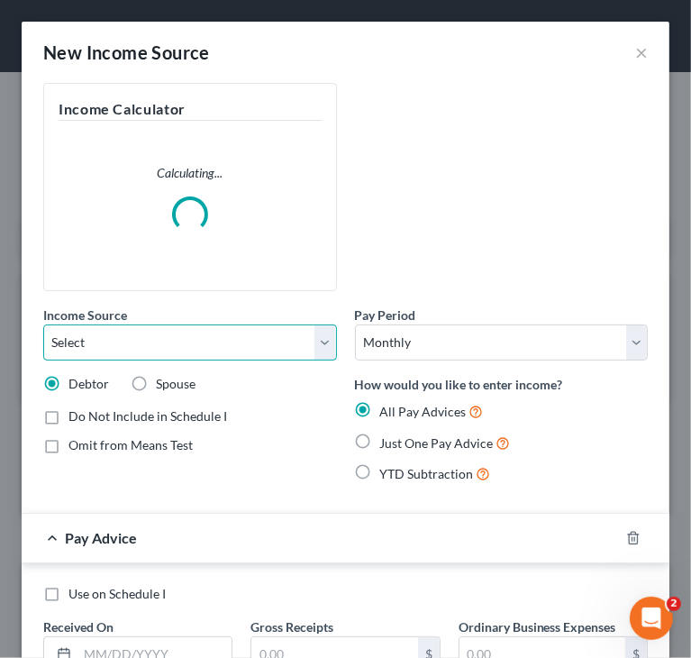
click at [289, 347] on select "Select Unemployment Disability (from employer) Pension Retirement Social Securi…" at bounding box center [190, 343] width 294 height 36
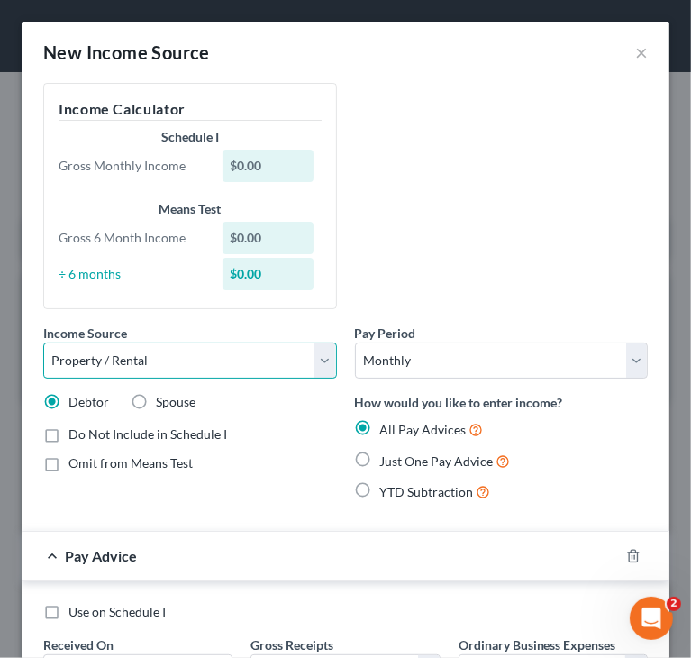
click at [43, 343] on select "Select Unemployment Disability (from employer) Pension Retirement Social Securi…" at bounding box center [190, 361] width 294 height 36
click at [185, 370] on select "Select Unemployment Disability (from employer) Pension Retirement Social Securi…" at bounding box center [190, 361] width 294 height 36
select select "10"
click at [43, 343] on select "Select Unemployment Disability (from employer) Pension Retirement Social Securi…" at bounding box center [190, 361] width 294 height 36
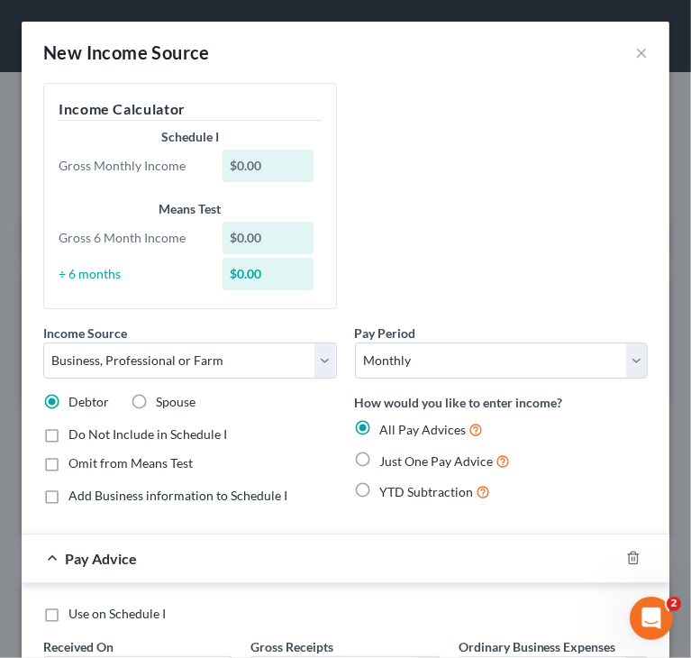
click at [436, 236] on div "Income Source * Select Unemployment Disability (from employer) Pension Retireme…" at bounding box center [345, 301] width 623 height 436
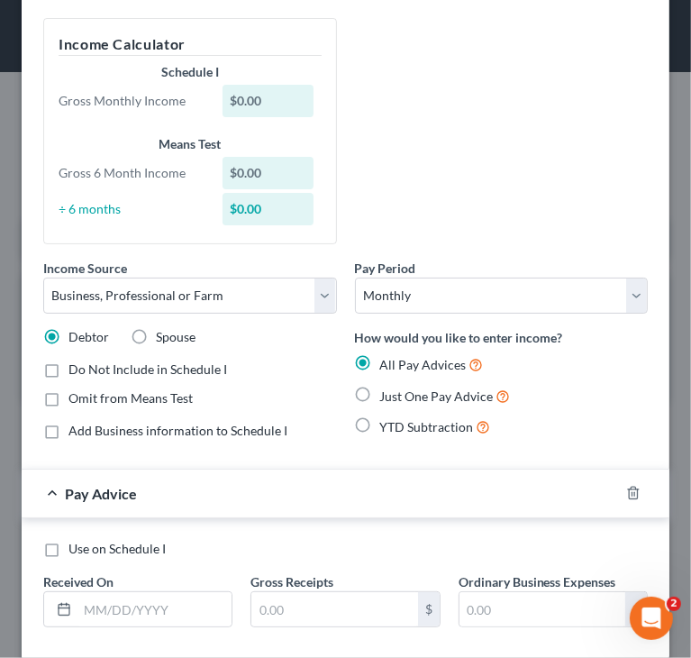
scroll to position [160, 0]
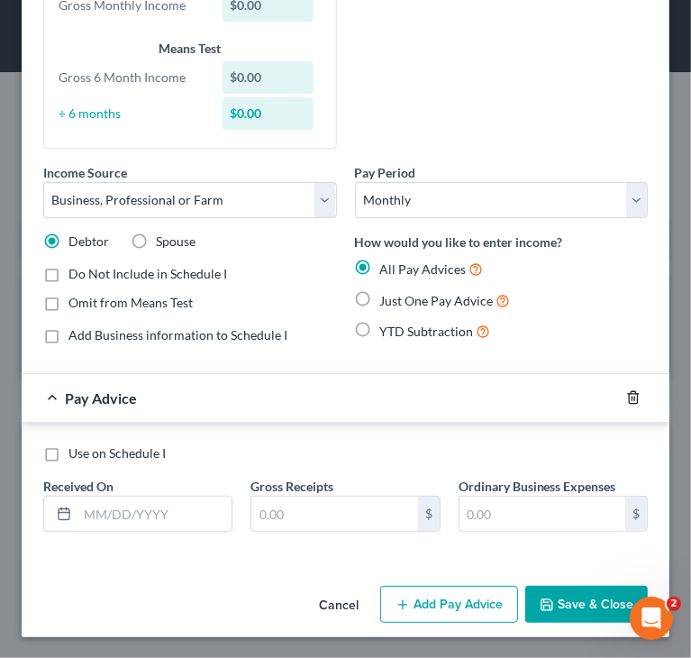
click at [627, 400] on icon "button" at bounding box center [634, 397] width 14 height 14
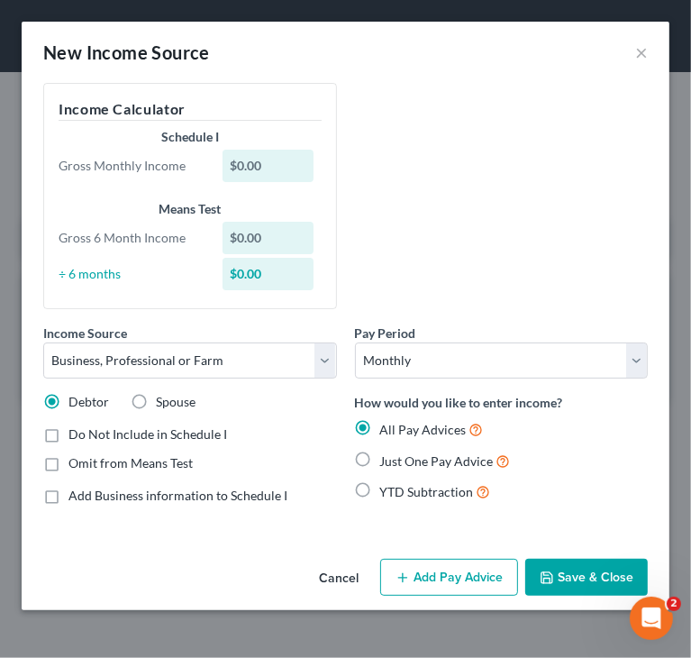
scroll to position [0, 0]
click at [595, 576] on button "Save & Close" at bounding box center [587, 578] width 123 height 38
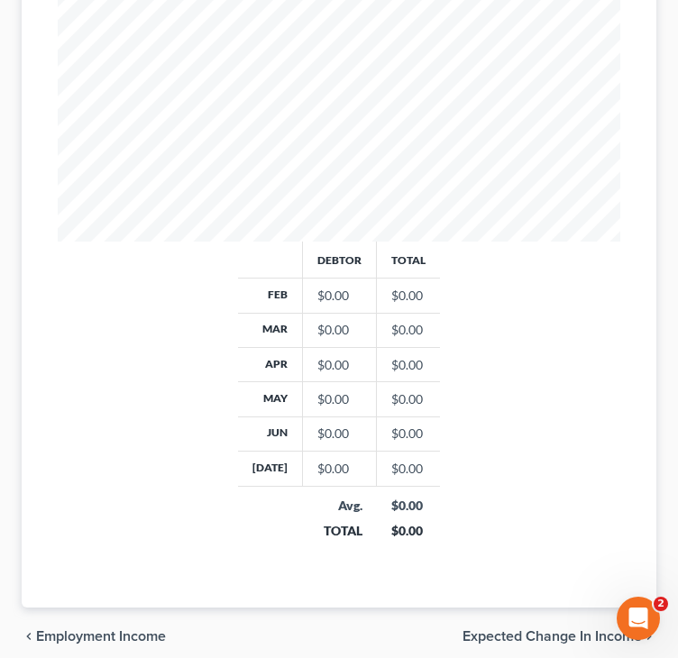
scroll to position [700, 0]
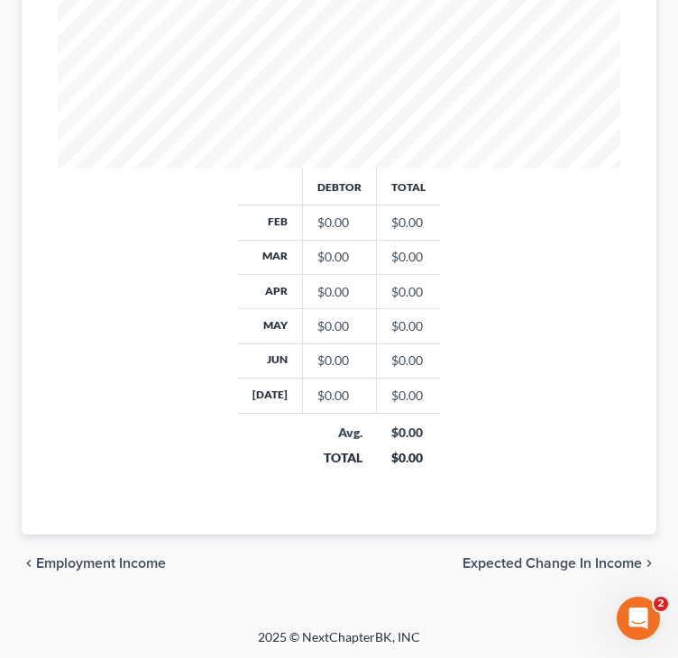
click at [124, 559] on span "Employment Income" at bounding box center [101, 563] width 130 height 14
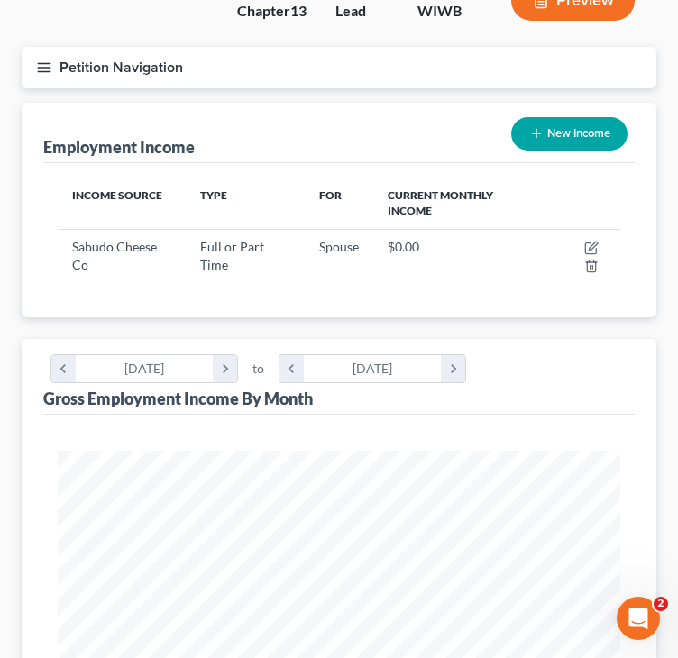
scroll to position [180, 0]
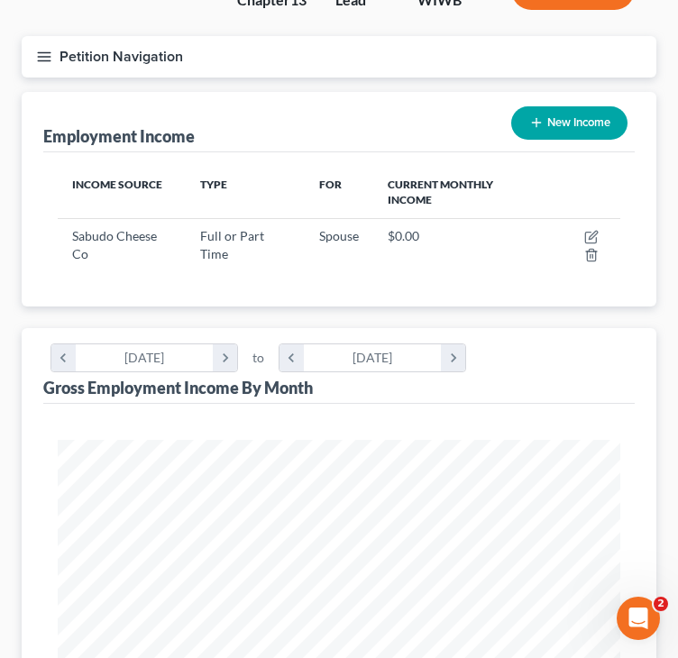
click at [43, 57] on line "button" at bounding box center [44, 57] width 13 height 0
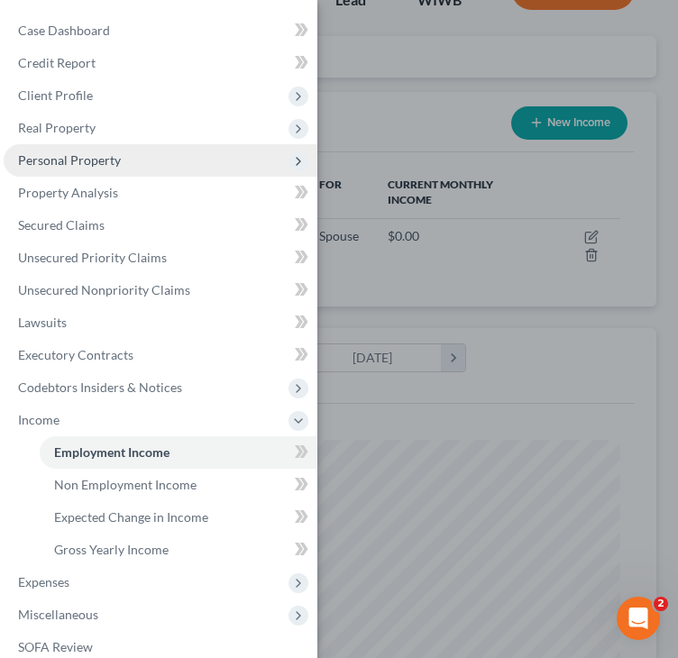
click at [158, 163] on span "Personal Property" at bounding box center [161, 160] width 314 height 32
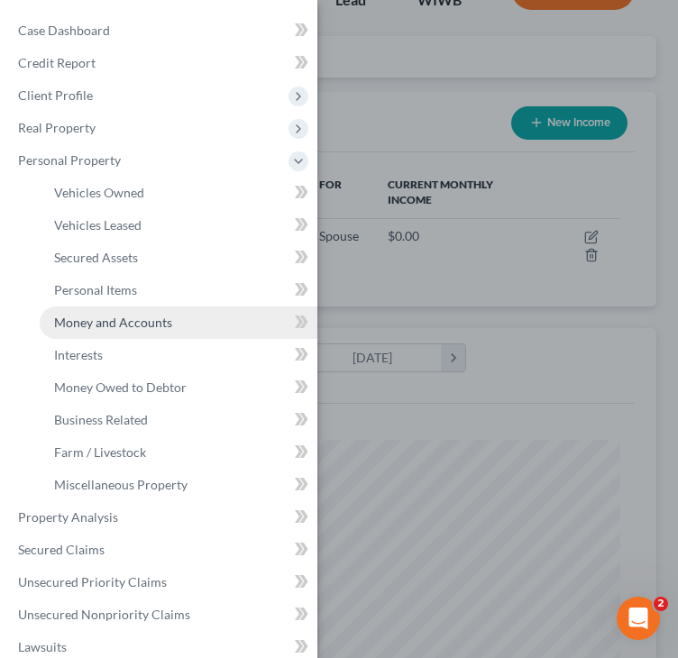
click at [105, 322] on span "Money and Accounts" at bounding box center [113, 322] width 118 height 15
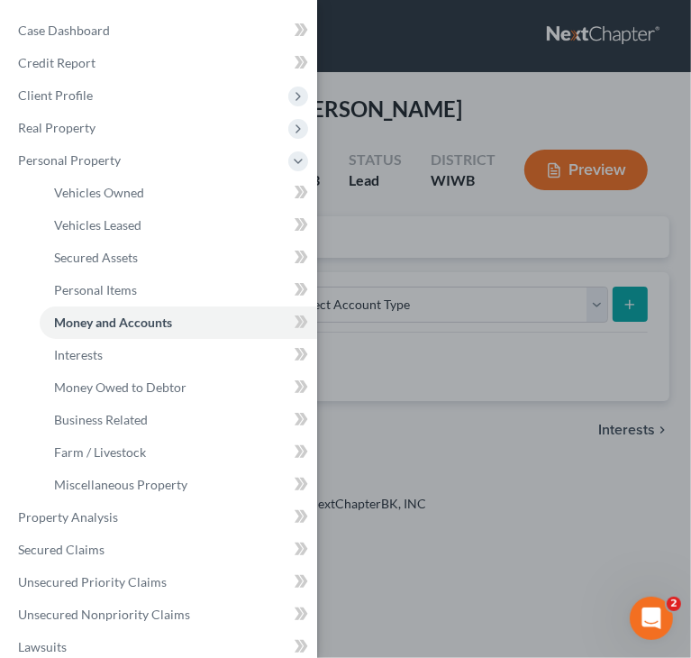
click at [479, 127] on div "Case Dashboard Payments Invoices Payments Payments Credit Report Client Profile" at bounding box center [345, 329] width 691 height 658
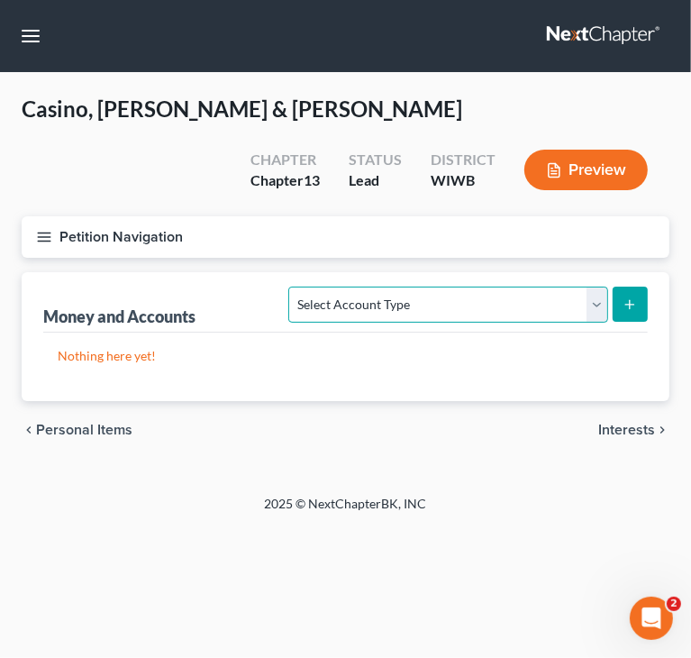
click at [535, 307] on select "Select Account Type Brokerage Cash on Hand Certificates of Deposit Checking Acc…" at bounding box center [447, 305] width 319 height 36
select select "cash_on_hand"
click at [293, 287] on select "Select Account Type Brokerage Cash on Hand Certificates of Deposit Checking Acc…" at bounding box center [447, 305] width 319 height 36
click at [638, 303] on button "submit" at bounding box center [630, 304] width 35 height 35
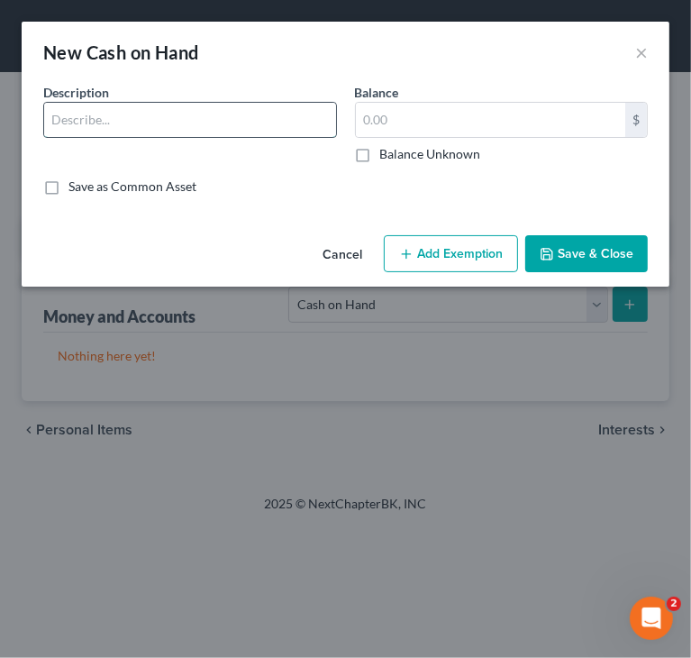
click at [298, 114] on input "text" at bounding box center [190, 120] width 292 height 34
type input "Cash"
click at [451, 124] on input "text" at bounding box center [491, 120] width 270 height 34
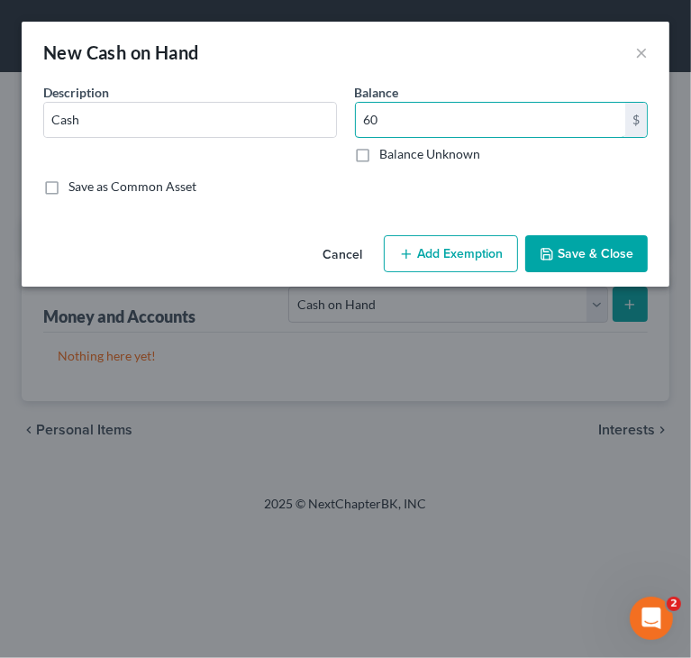
type input "60"
click at [568, 247] on button "Save & Close" at bounding box center [587, 254] width 123 height 38
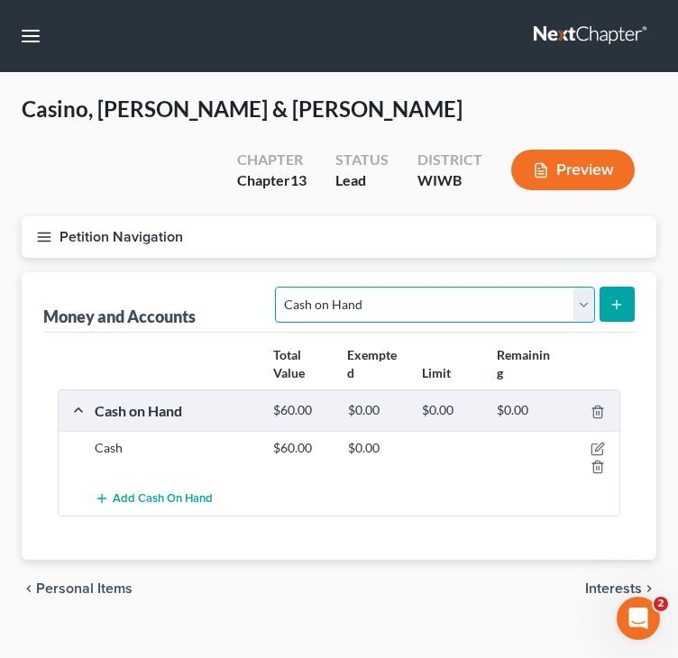
click at [425, 311] on select "Select Account Type Brokerage Cash on Hand Certificates of Deposit Checking Acc…" at bounding box center [434, 305] width 319 height 36
select select "checking"
click at [279, 287] on select "Select Account Type Brokerage Cash on Hand Certificates of Deposit Checking Acc…" at bounding box center [434, 305] width 319 height 36
click at [609, 304] on button "submit" at bounding box center [616, 304] width 35 height 35
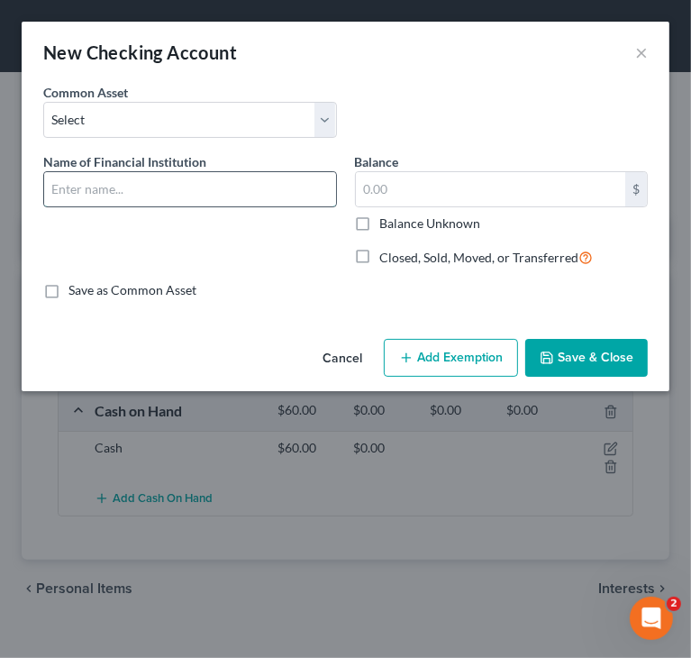
click at [260, 192] on input "text" at bounding box center [190, 189] width 292 height 34
type input "RCU -"
click at [561, 350] on button "Save & Close" at bounding box center [587, 358] width 123 height 38
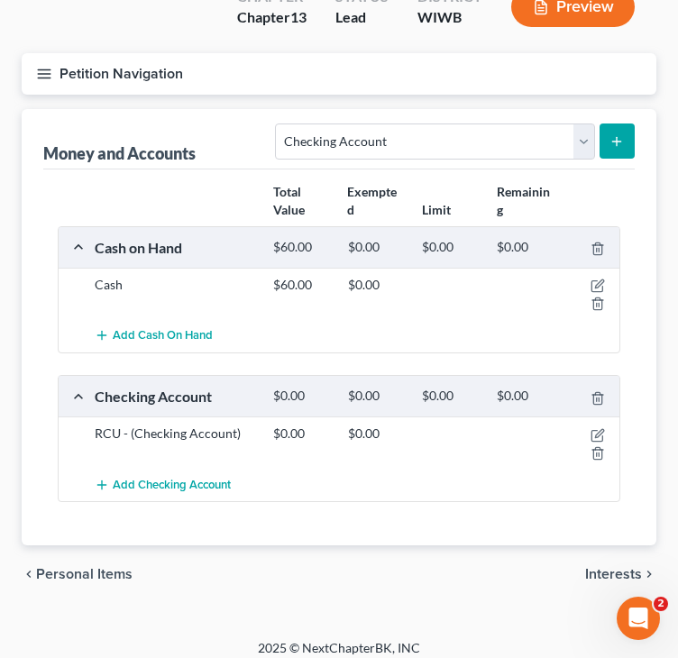
scroll to position [175, 0]
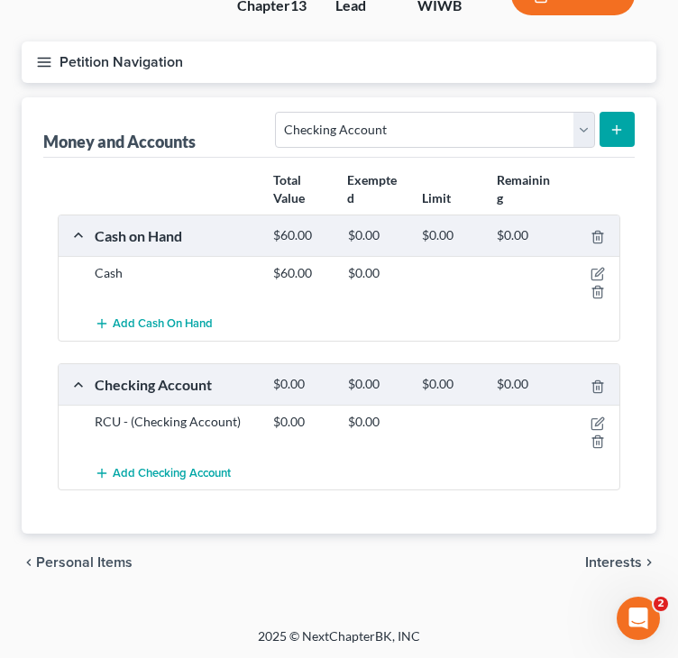
click at [611, 126] on icon "submit" at bounding box center [616, 130] width 14 height 14
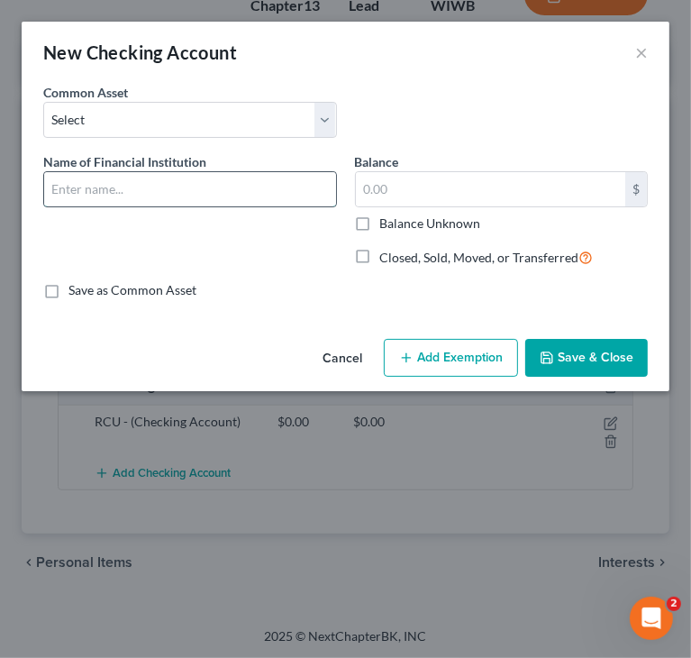
click at [204, 194] on input "text" at bounding box center [190, 189] width 292 height 34
click at [79, 181] on input "Westconsin" at bounding box center [190, 189] width 292 height 34
type input "WESTconsin"
click at [584, 363] on button "Save & Close" at bounding box center [587, 358] width 123 height 38
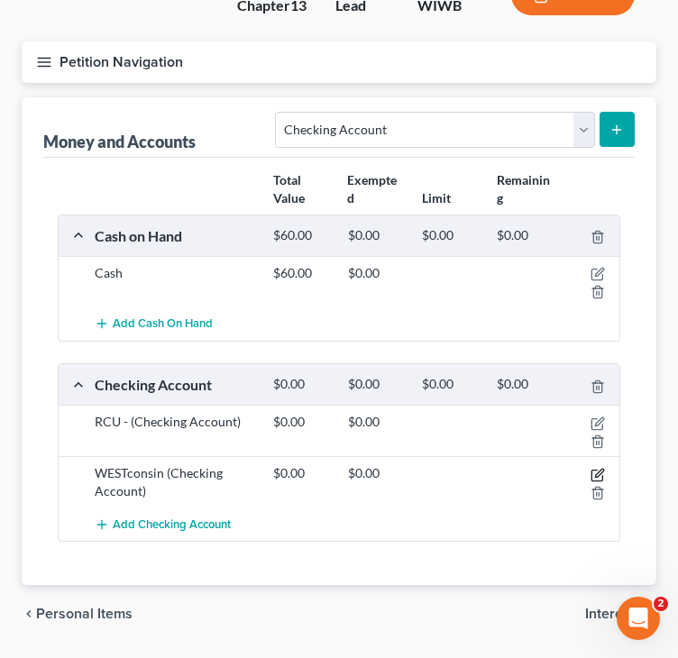
click at [602, 470] on icon "button" at bounding box center [599, 473] width 8 height 8
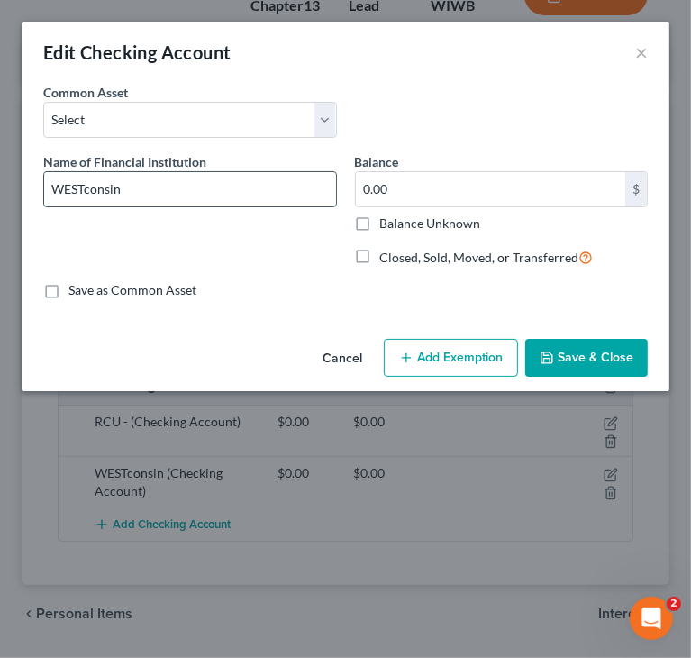
click at [188, 200] on input "WESTconsin" at bounding box center [190, 189] width 292 height 34
type input "WESTconsin CU"
click at [584, 354] on button "Save & Close" at bounding box center [587, 358] width 123 height 38
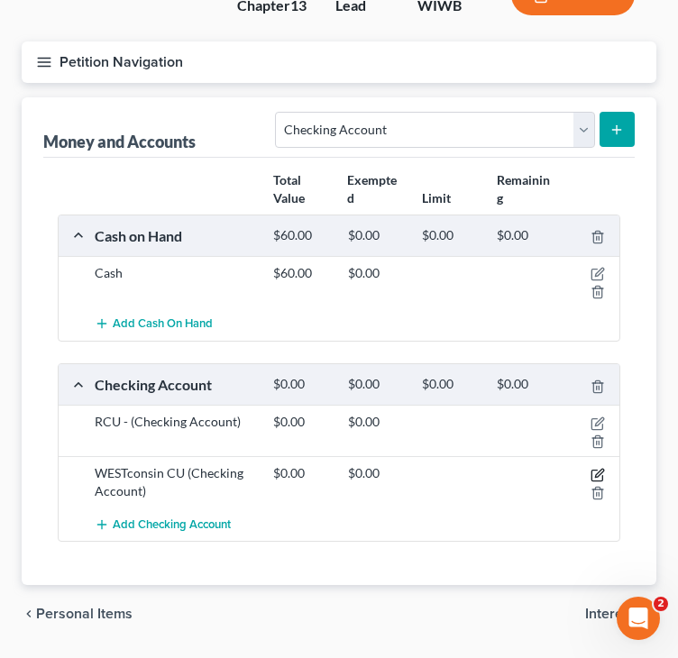
click at [599, 472] on icon "button" at bounding box center [599, 473] width 8 height 8
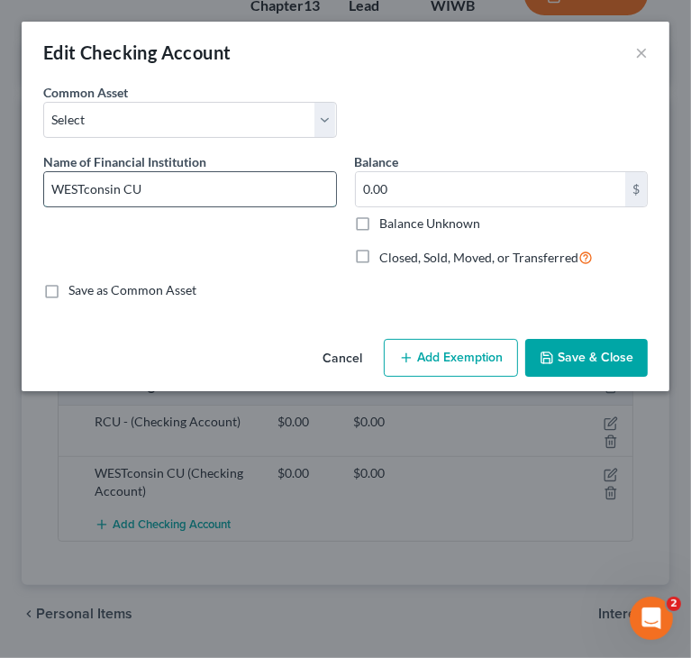
click at [251, 188] on input "WESTconsin CU" at bounding box center [190, 189] width 292 height 34
click at [258, 197] on input "WESTconsin CU -" at bounding box center [190, 189] width 292 height 34
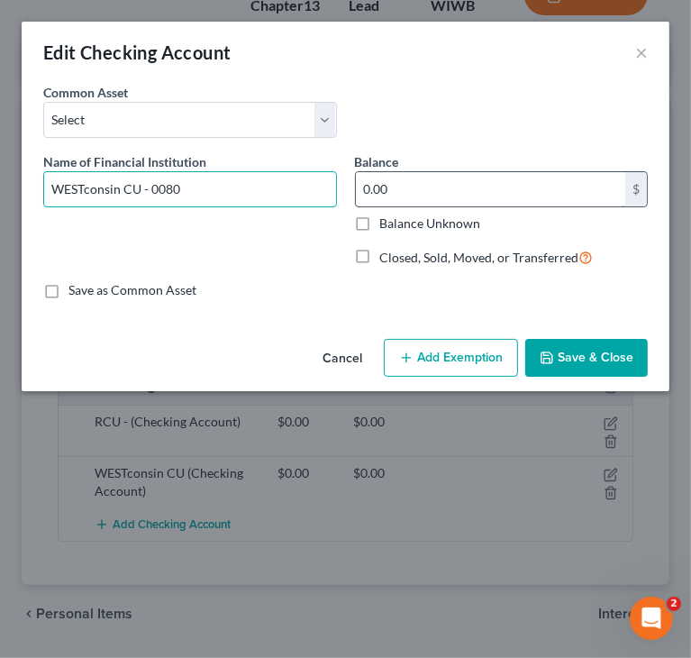
type input "WESTconsin CU - 0080"
click at [479, 179] on input "0.00" at bounding box center [491, 189] width 270 height 34
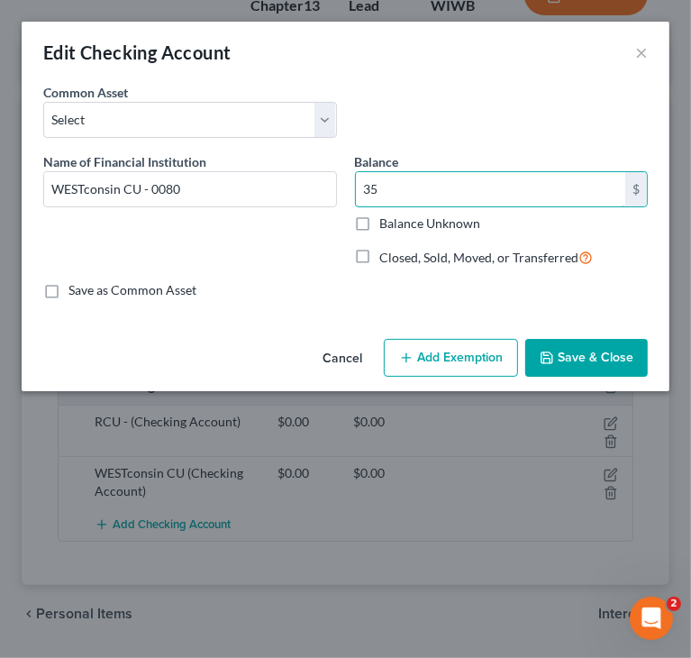
type input "35"
click at [585, 359] on button "Save & Close" at bounding box center [587, 358] width 123 height 38
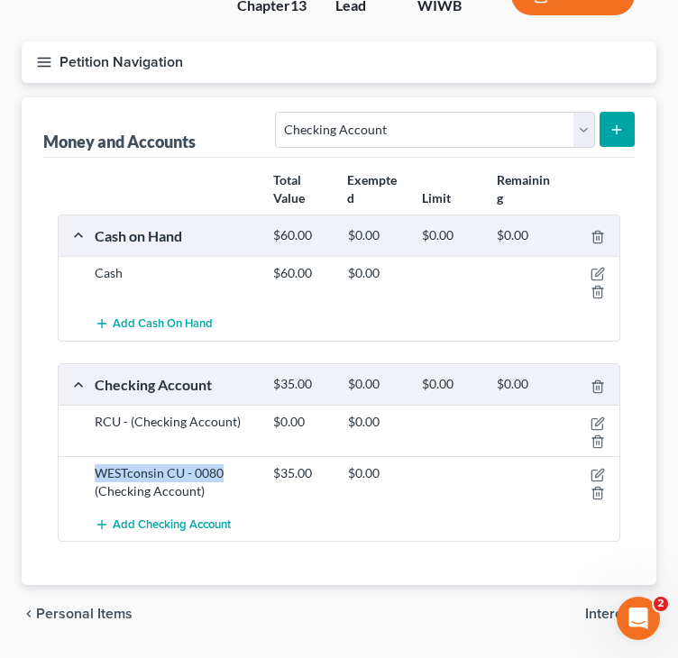
drag, startPoint x: 221, startPoint y: 471, endPoint x: 97, endPoint y: 472, distance: 123.5
click at [97, 472] on div "WESTconsin CU - 0080 (Checking Account)" at bounding box center [175, 482] width 178 height 36
copy div "WESTconsin CU - 0080"
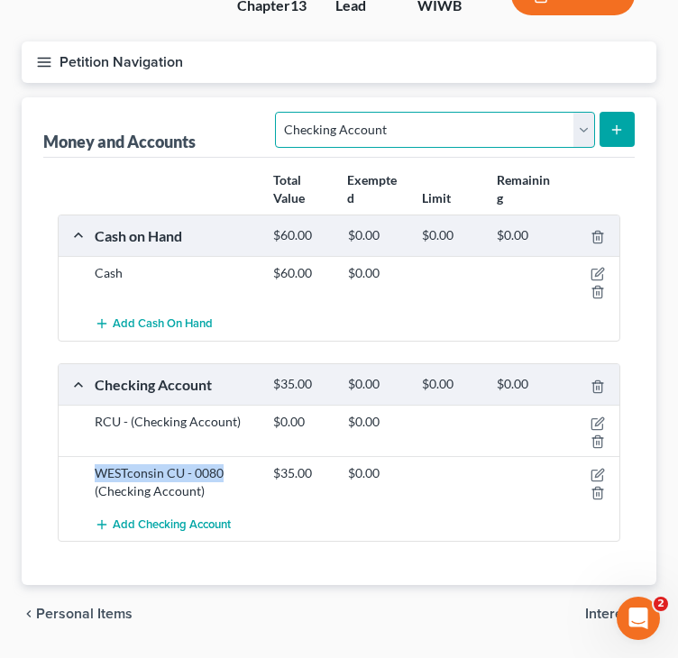
click at [444, 124] on select "Select Account Type Brokerage Cash on Hand Certificates of Deposit Checking Acc…" at bounding box center [434, 130] width 319 height 36
select select "savings"
click at [279, 112] on select "Select Account Type Brokerage Cash on Hand Certificates of Deposit Checking Acc…" at bounding box center [434, 130] width 319 height 36
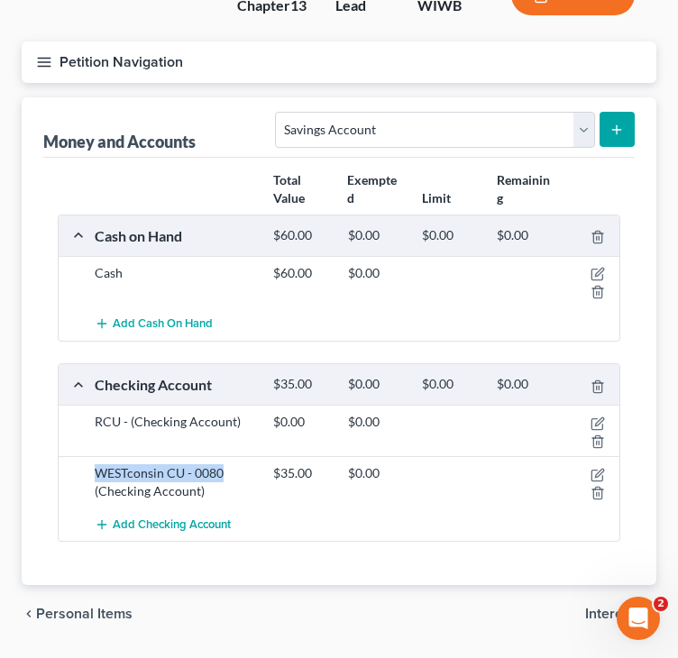
click at [607, 133] on button "submit" at bounding box center [616, 129] width 35 height 35
click at [609, 128] on button "submit" at bounding box center [616, 129] width 35 height 35
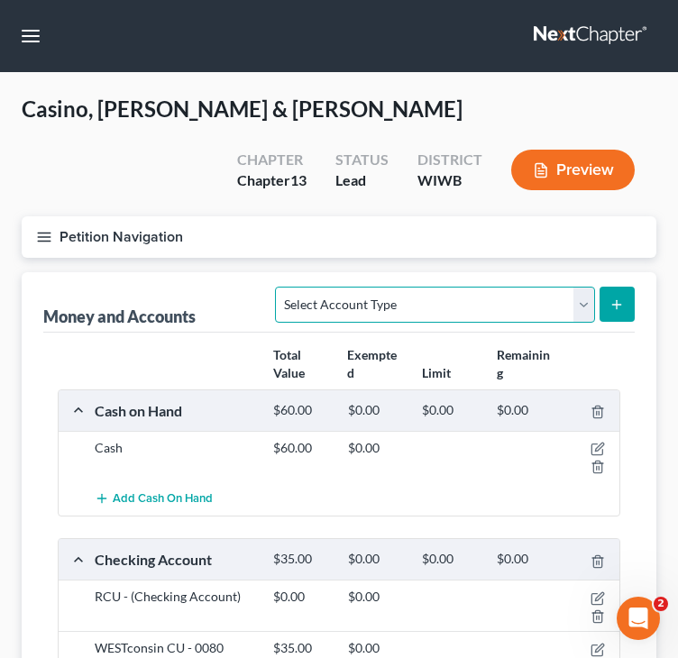
click at [481, 313] on select "Select Account Type Brokerage Cash on Hand Certificates of Deposit Checking Acc…" at bounding box center [434, 305] width 319 height 36
select select "savings"
click at [279, 287] on select "Select Account Type Brokerage Cash on Hand Certificates of Deposit Checking Acc…" at bounding box center [434, 305] width 319 height 36
click at [613, 305] on line "submit" at bounding box center [617, 305] width 8 height 0
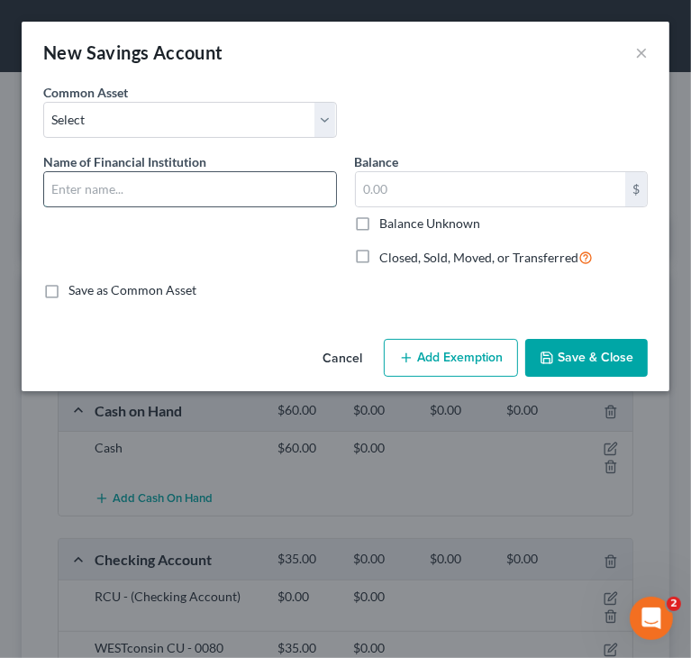
click at [126, 188] on input "text" at bounding box center [190, 189] width 292 height 34
paste input "WESTconsin CU - 0080"
click at [167, 183] on input "WESTconsin CU - 0080" at bounding box center [190, 189] width 292 height 34
click at [151, 185] on input "WESTconsin CU - 0000" at bounding box center [190, 189] width 292 height 34
drag, startPoint x: 141, startPoint y: 188, endPoint x: 178, endPoint y: 186, distance: 37.1
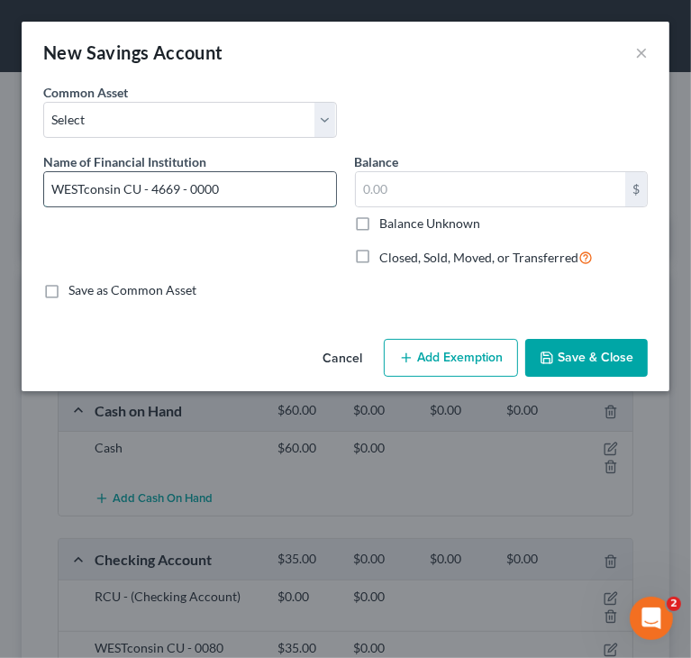
click at [178, 186] on input "WESTconsin CU - 4669 - 0000" at bounding box center [190, 189] width 292 height 34
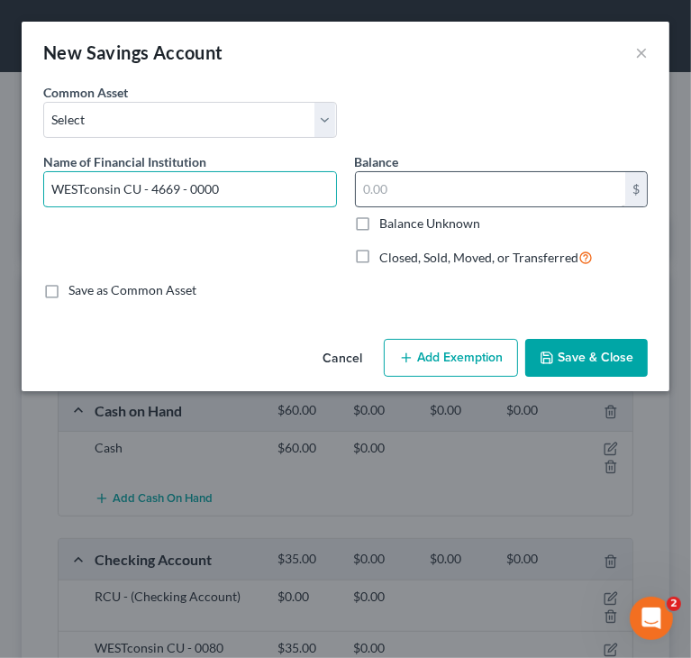
type input "WESTconsin CU - 4669 - 0000"
click at [426, 191] on input "text" at bounding box center [491, 189] width 270 height 34
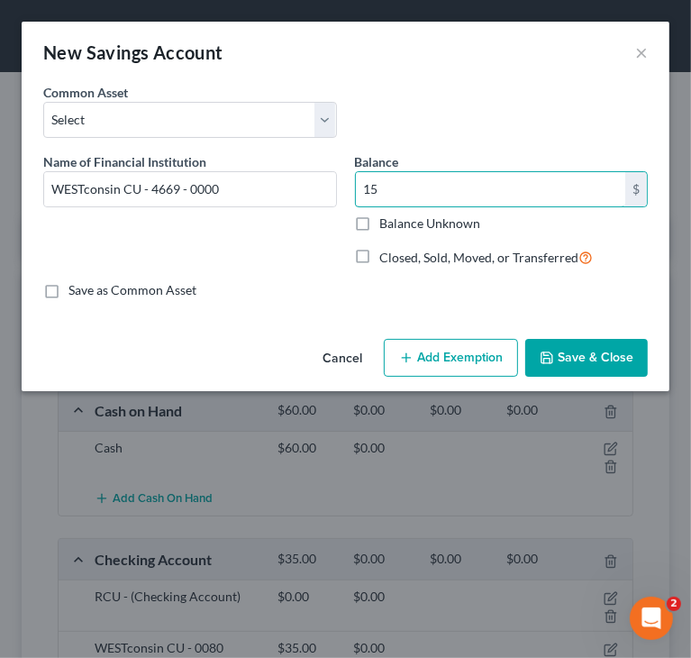
type input "15"
click at [590, 367] on button "Save & Close" at bounding box center [587, 358] width 123 height 38
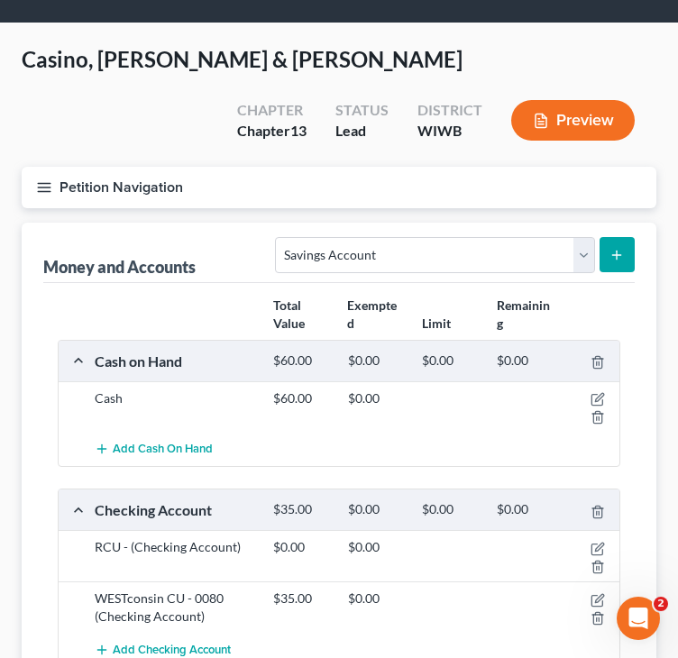
scroll to position [90, 0]
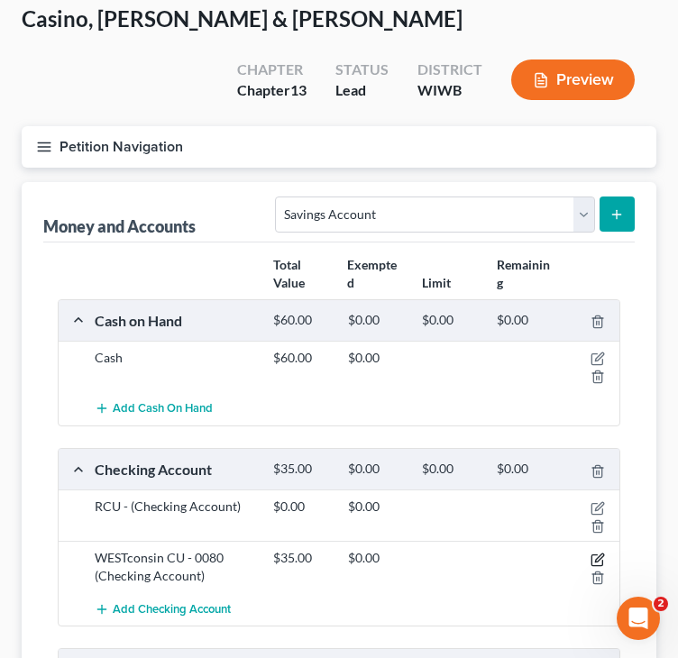
click at [599, 556] on icon "button" at bounding box center [597, 560] width 14 height 14
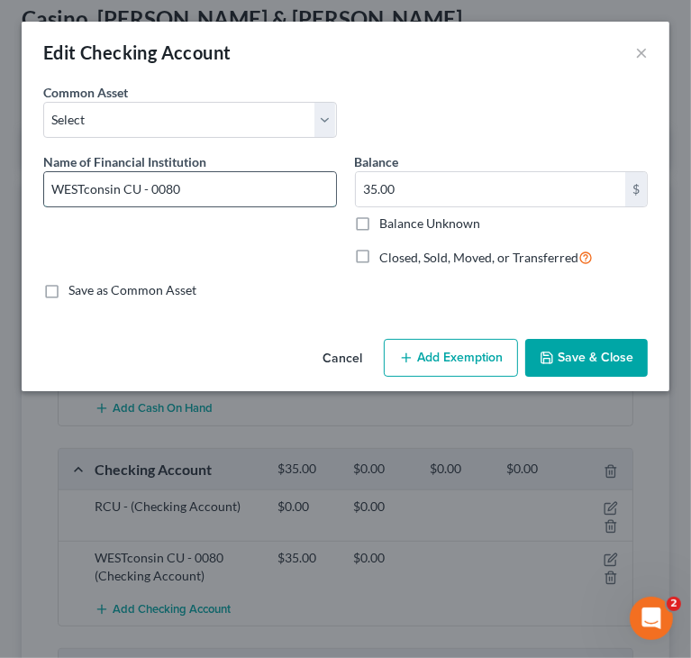
click at [140, 185] on input "WESTconsin CU - 0080" at bounding box center [190, 189] width 292 height 34
click at [143, 188] on input "WESTconsin CU - 0080" at bounding box center [190, 189] width 292 height 34
paste input "- 4669"
type input "WESTconsin CU - 4669 - 0080"
click at [590, 356] on button "Save & Close" at bounding box center [587, 358] width 123 height 38
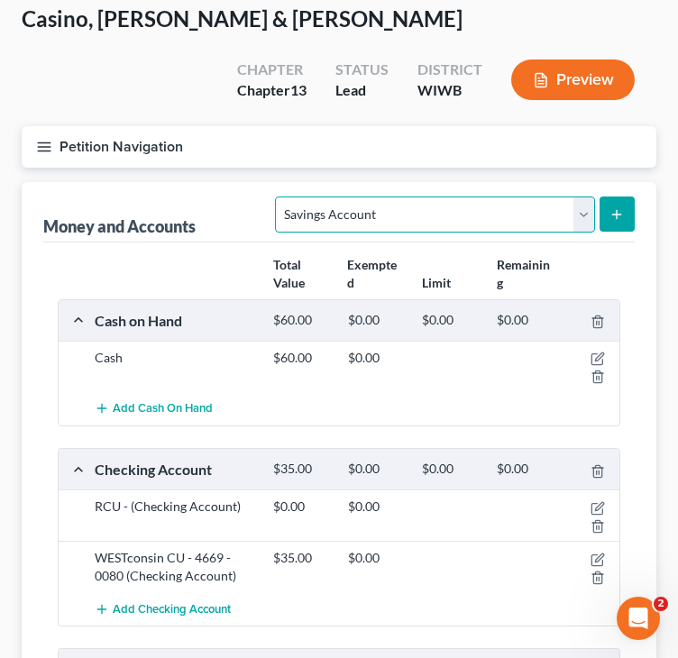
click at [537, 217] on select "Select Account Type Brokerage Cash on Hand Certificates of Deposit Checking Acc…" at bounding box center [434, 215] width 319 height 36
select select "other"
click at [279, 197] on select "Select Account Type Brokerage Cash on Hand Certificates of Deposit Checking Acc…" at bounding box center [434, 215] width 319 height 36
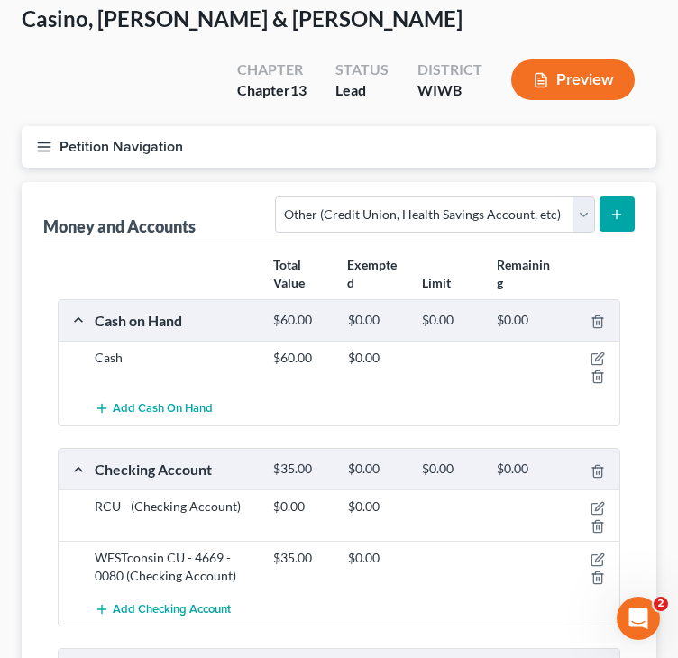
click at [609, 219] on button "submit" at bounding box center [616, 214] width 35 height 35
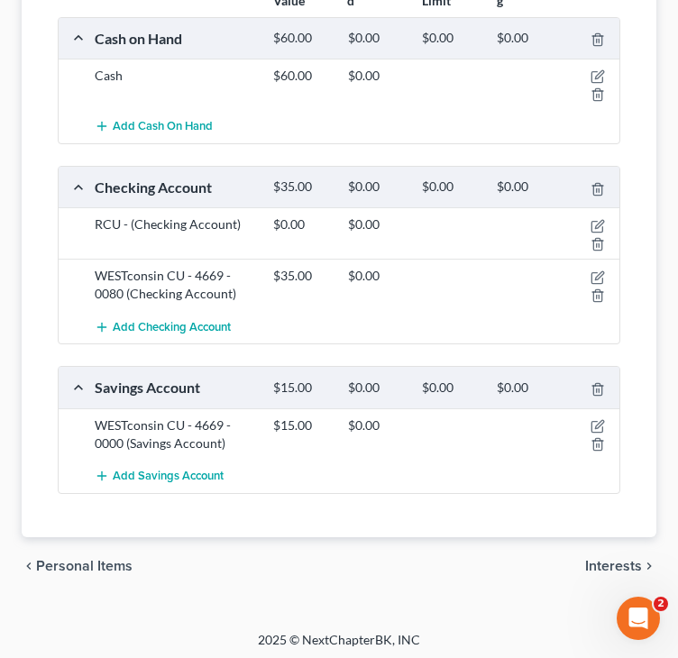
scroll to position [374, 0]
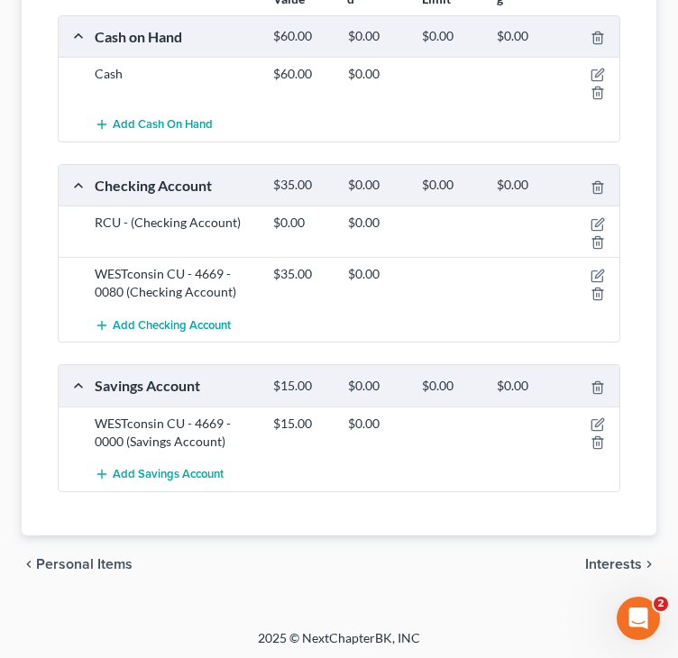
click at [601, 567] on span "Interests" at bounding box center [613, 564] width 57 height 14
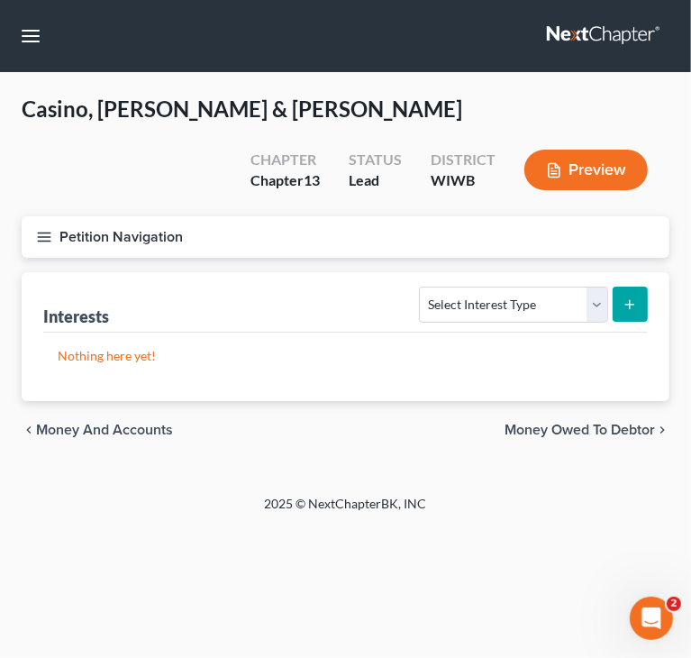
click at [133, 426] on span "Money and Accounts" at bounding box center [104, 430] width 137 height 14
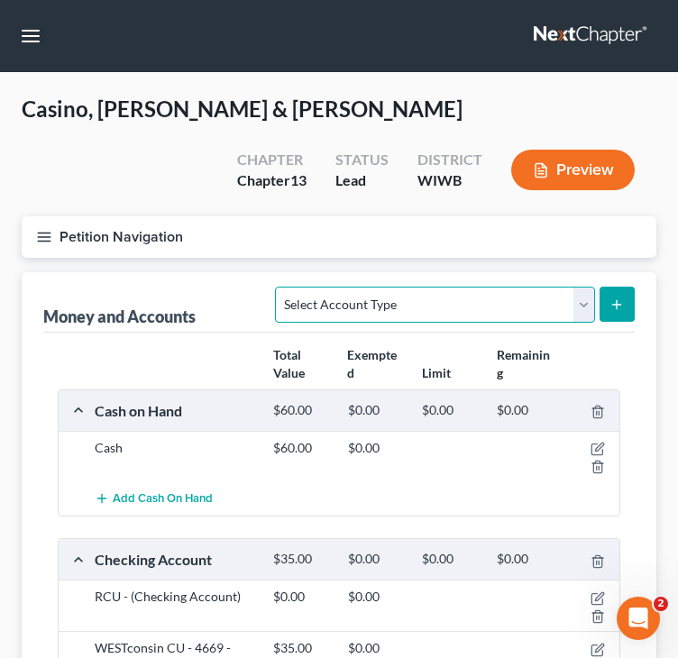
click at [450, 300] on select "Select Account Type Brokerage Cash on Hand Certificates of Deposit Checking Acc…" at bounding box center [434, 305] width 319 height 36
select select "other"
click at [279, 287] on select "Select Account Type Brokerage Cash on Hand Certificates of Deposit Checking Acc…" at bounding box center [434, 305] width 319 height 36
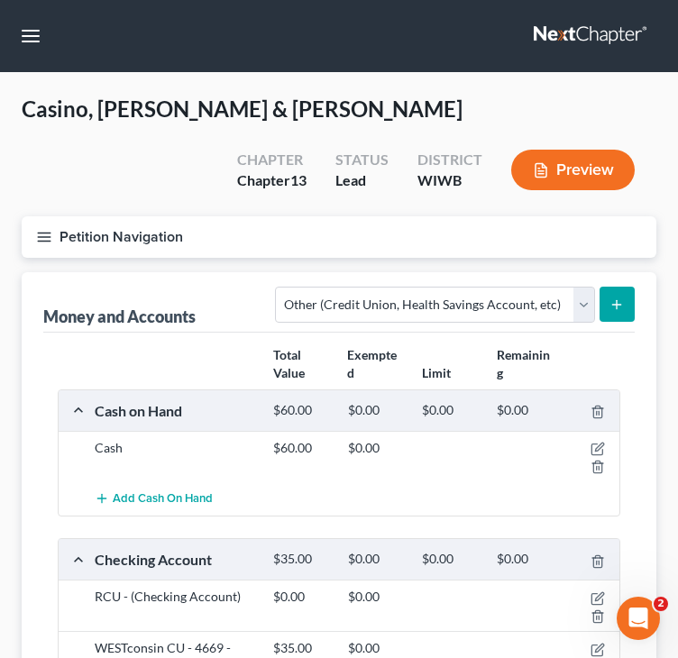
click at [598, 310] on form "Select Account Type Brokerage Cash on Hand Certificates of Deposit Checking Acc…" at bounding box center [455, 305] width 360 height 37
click at [609, 306] on icon "submit" at bounding box center [616, 304] width 14 height 14
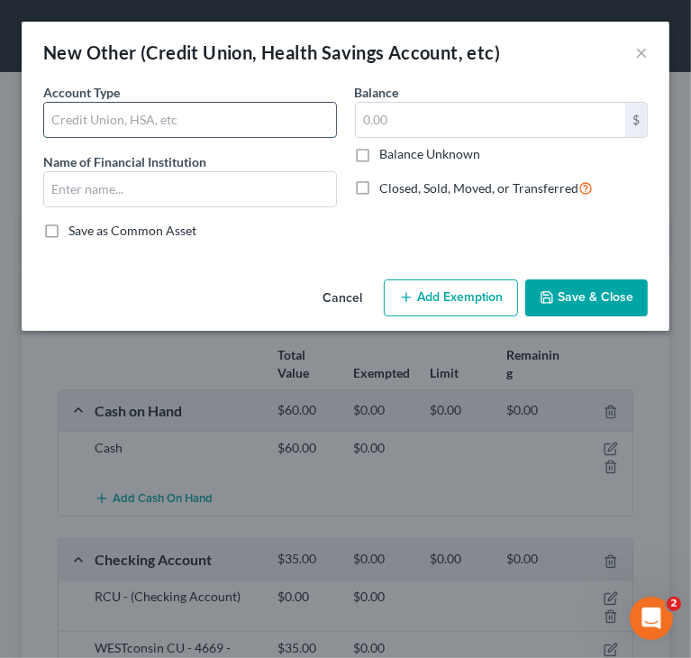
click at [296, 126] on input "text" at bounding box center [190, 120] width 292 height 34
paste input "- 4669"
drag, startPoint x: 160, startPoint y: 119, endPoint x: 7, endPoint y: 132, distance: 152.9
click at [7, 132] on div "New Other (Credit Union, Health Savings Account, etc) × An exemption set must f…" at bounding box center [345, 329] width 691 height 658
type input "WESTconsin"
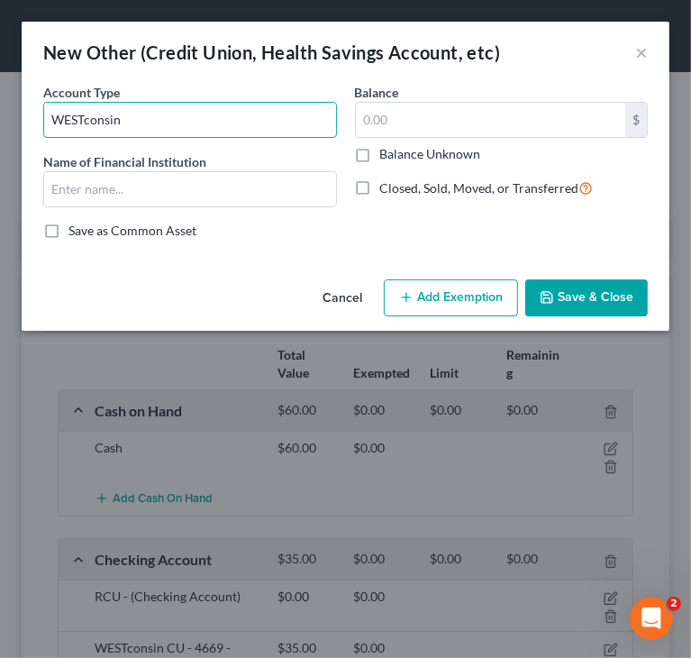
drag, startPoint x: 131, startPoint y: 120, endPoint x: 9, endPoint y: 127, distance: 121.9
click at [9, 127] on div "New Other (Credit Union, Health Savings Account, etc) × An exemption set must f…" at bounding box center [345, 329] width 691 height 658
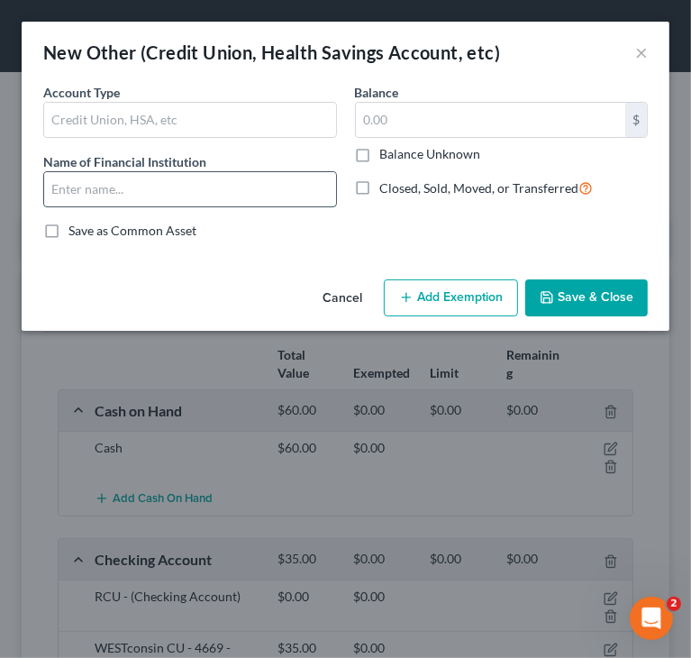
click at [62, 181] on input "text" at bounding box center [190, 189] width 292 height 34
paste input "WESTconsin"
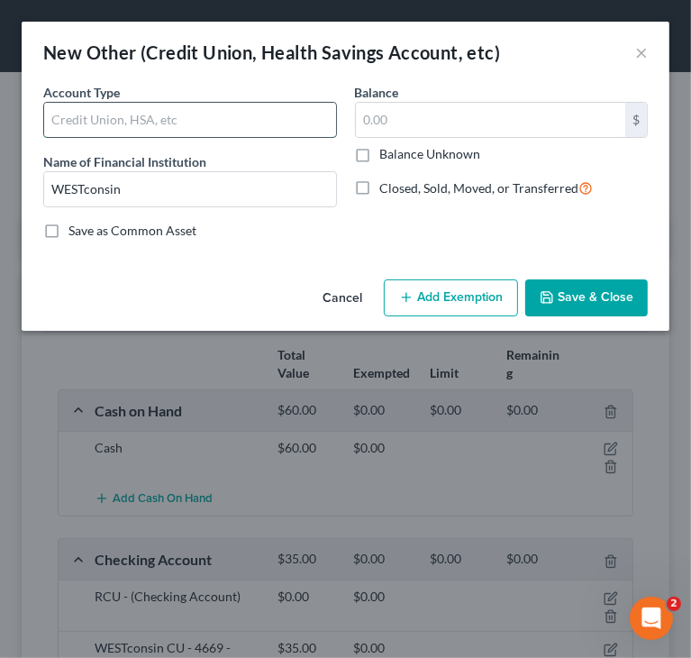
click at [161, 123] on input "text" at bounding box center [190, 120] width 292 height 34
click at [109, 196] on input "WESTconsin" at bounding box center [190, 189] width 292 height 34
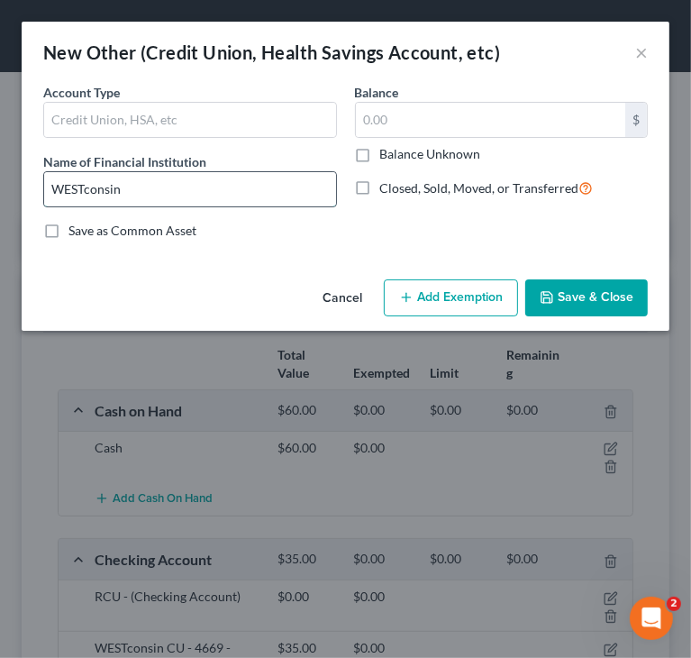
click at [135, 187] on input "WESTconsin" at bounding box center [190, 189] width 292 height 34
type input "WESTconsin CU"
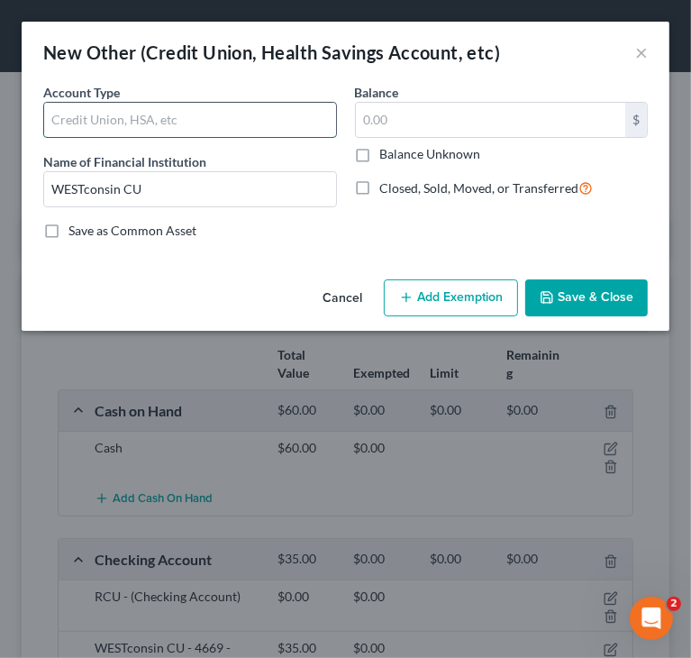
click at [145, 114] on input "text" at bounding box center [190, 120] width 292 height 34
click at [80, 119] on input "TruckMaintenance" at bounding box center [190, 120] width 292 height 34
type input "Truck Maintenance"
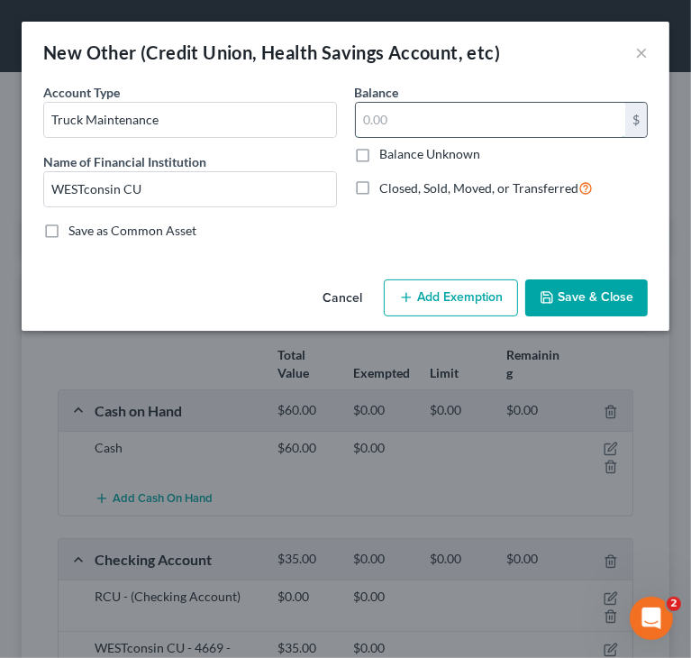
click at [428, 116] on input "text" at bounding box center [491, 120] width 270 height 34
type input "1"
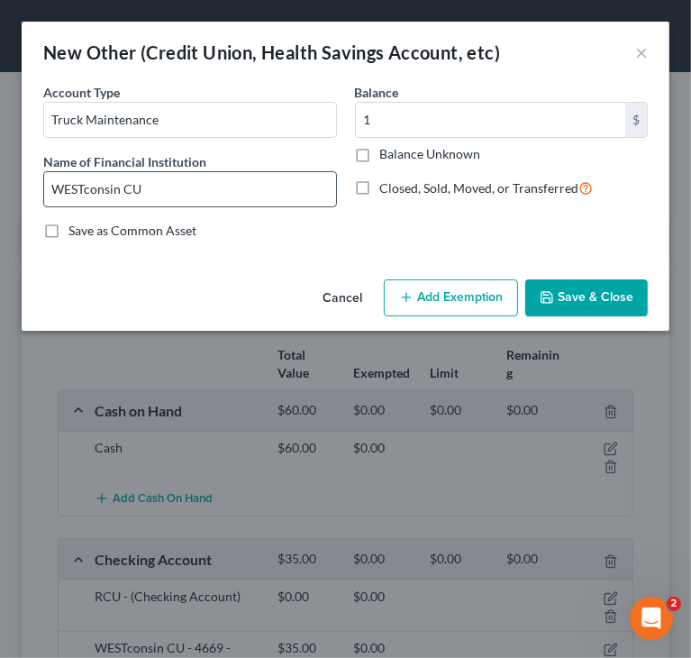
click at [214, 189] on input "WESTconsin CU" at bounding box center [190, 189] width 292 height 34
click at [194, 183] on input "WESTconsin CU - 4669 - 0000" at bounding box center [190, 189] width 292 height 34
type input "WESTconsin CU - 4669 - 1001"
click at [584, 293] on button "Save & Close" at bounding box center [587, 298] width 123 height 38
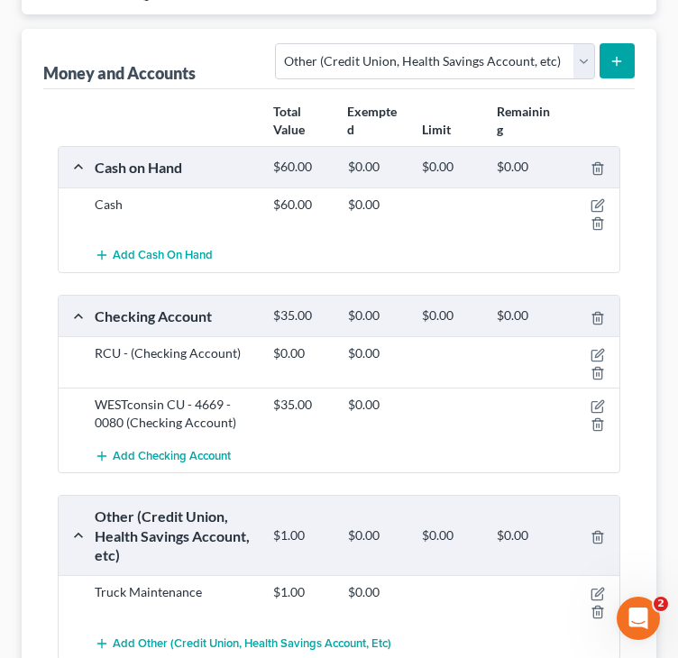
scroll to position [270, 0]
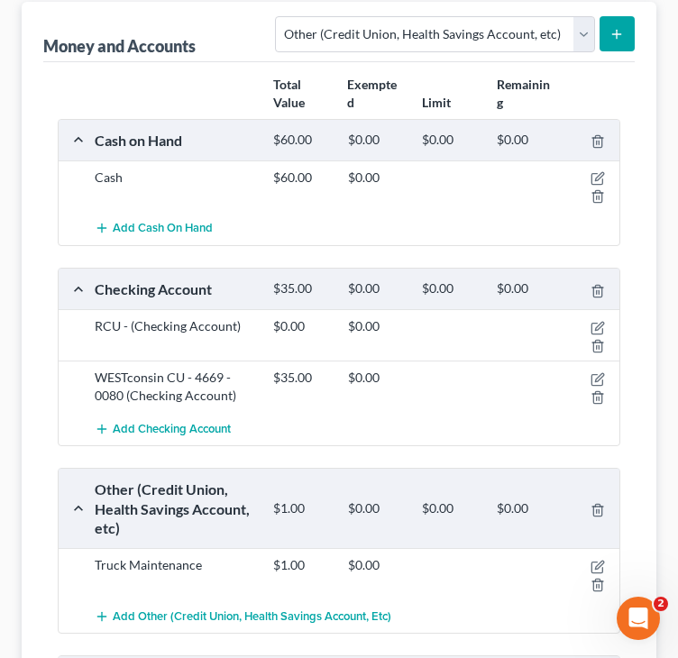
click at [65, 194] on div "Cash $60.00 $0.00" at bounding box center [339, 185] width 561 height 51
click at [56, 203] on div "Total Value Exempted Limit Remaining Cash on Hand $60.00 $0.00 $0.00 $0.00 Cash…" at bounding box center [338, 444] width 591 height 764
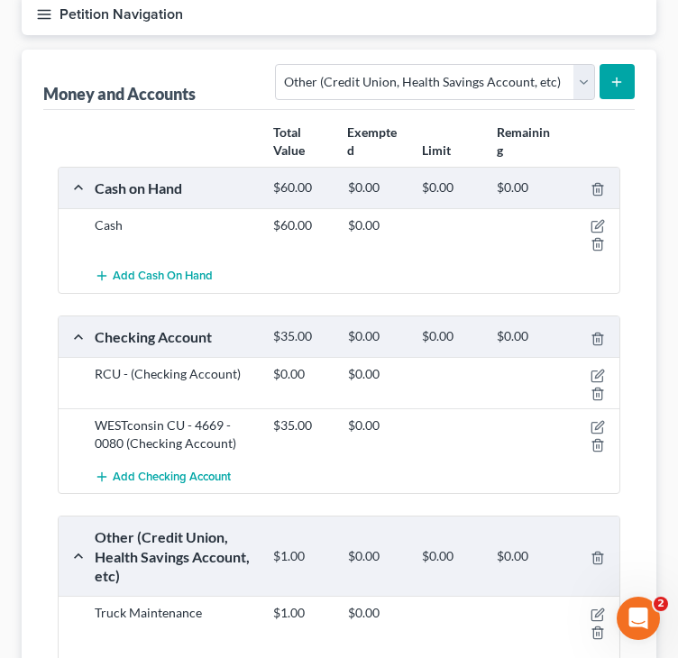
scroll to position [180, 0]
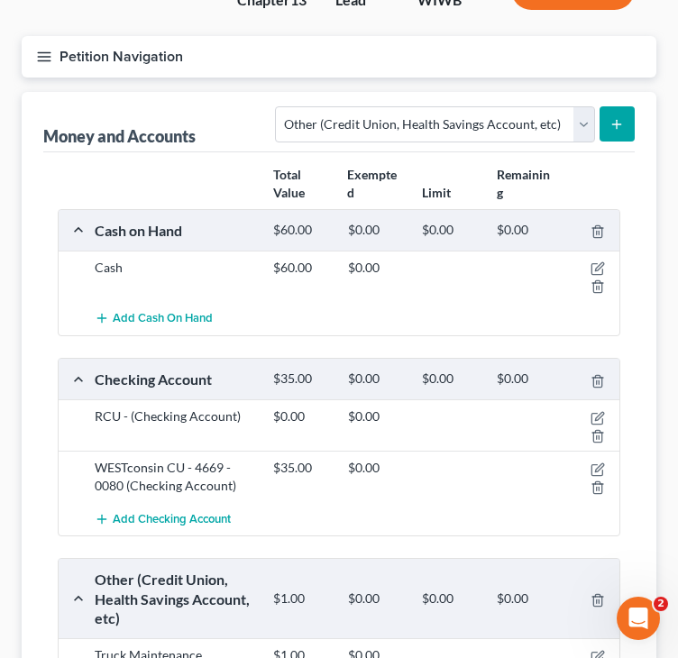
click at [44, 54] on icon "button" at bounding box center [44, 57] width 16 height 16
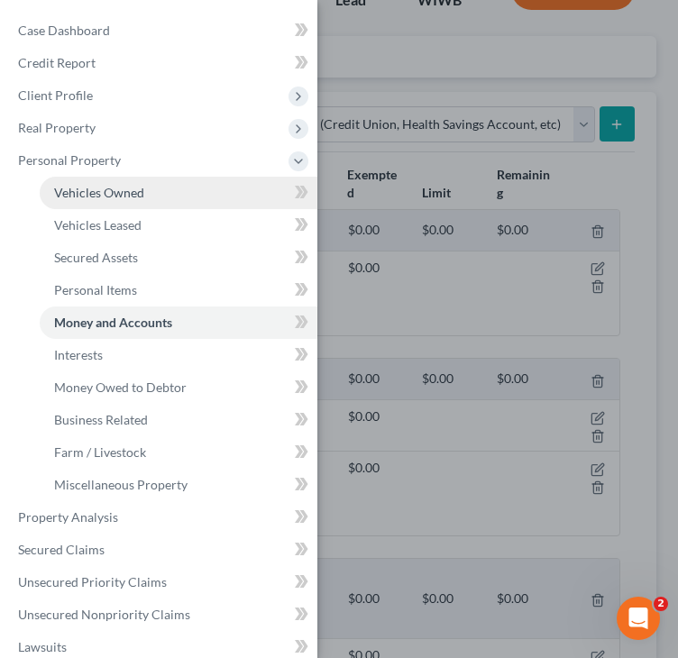
click at [88, 191] on span "Vehicles Owned" at bounding box center [99, 192] width 90 height 15
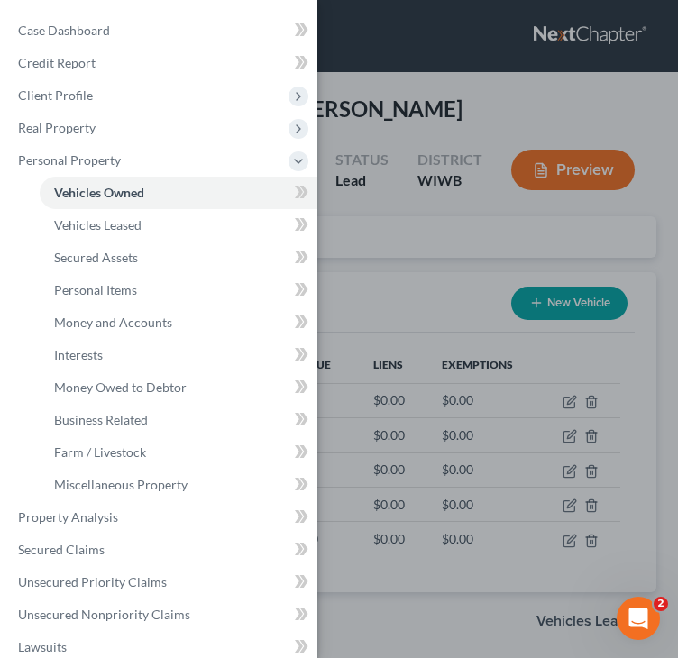
click at [418, 90] on div "Case Dashboard Payments Invoices Payments Payments Credit Report Client Profile" at bounding box center [339, 329] width 678 height 658
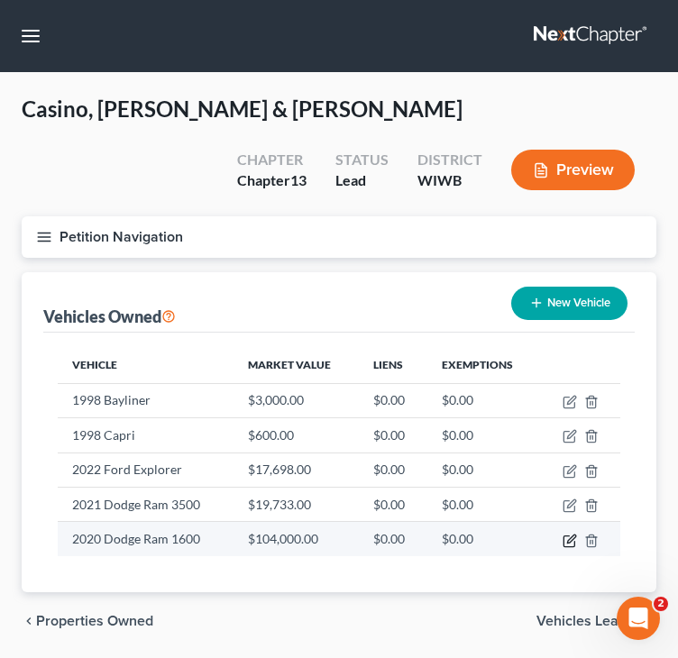
click at [571, 538] on icon "button" at bounding box center [571, 539] width 8 height 8
select select "1"
select select "6"
select select "2"
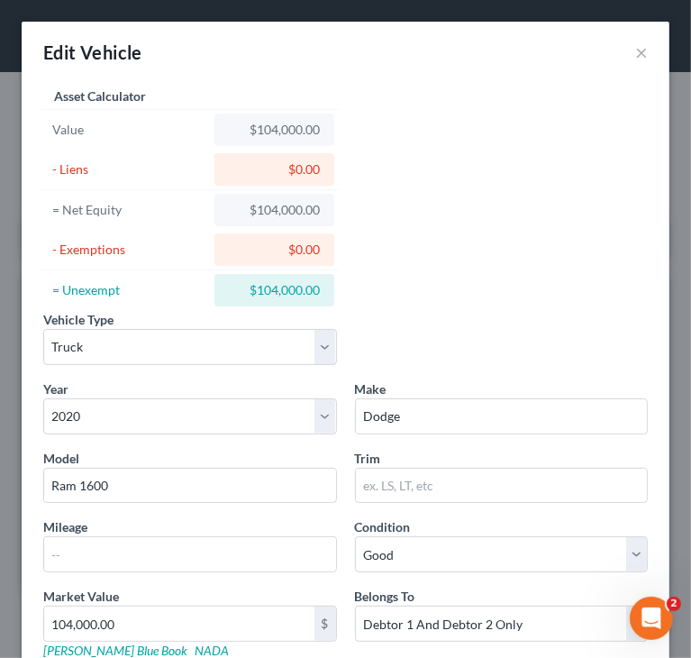
click at [480, 264] on div "Vehicle Type Select Automobile Truck Trailer Watercraft Aircraft Motor Home Atv…" at bounding box center [345, 421] width 623 height 676
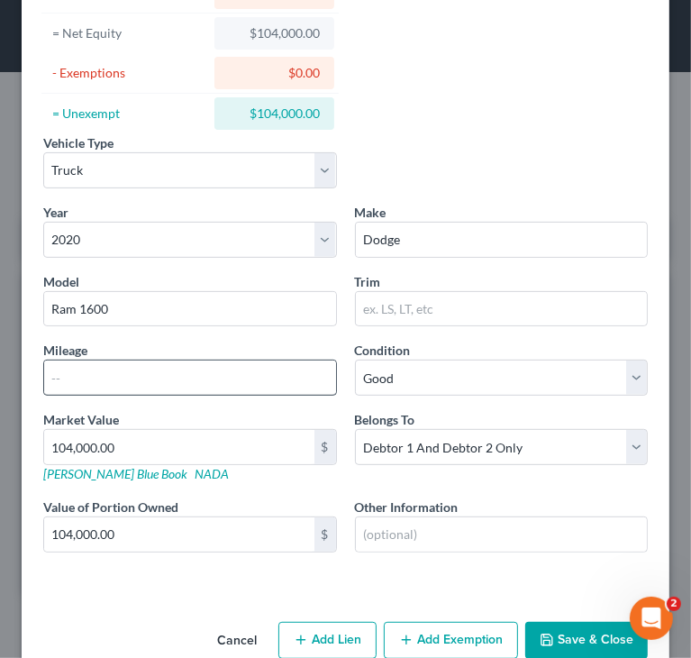
scroll to position [180, 0]
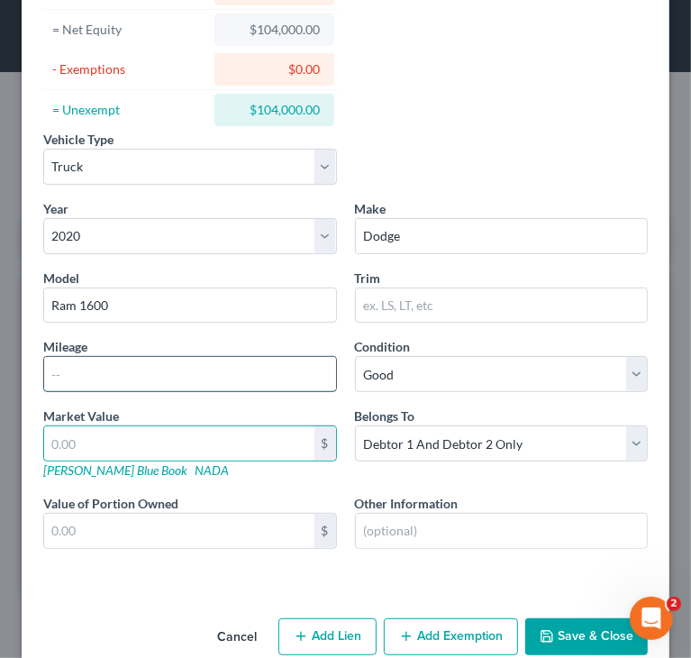
click at [119, 370] on input "text" at bounding box center [190, 374] width 292 height 34
paste input "104,000.00"
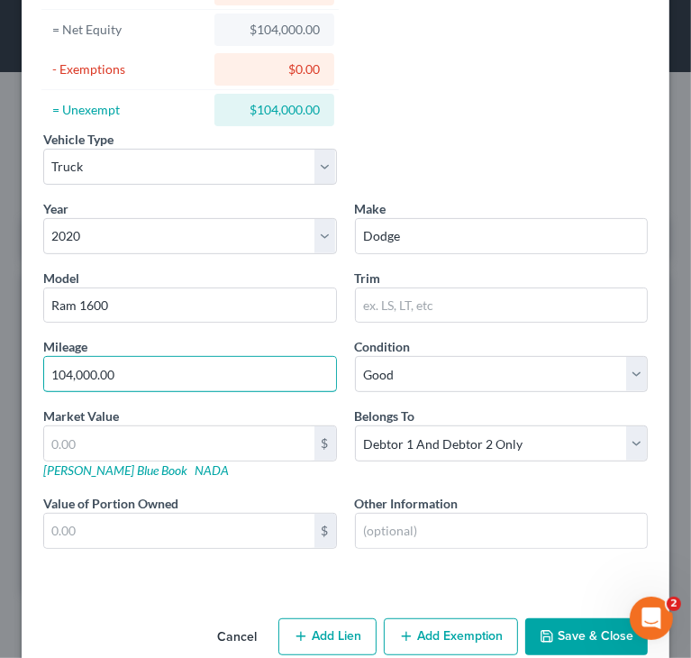
type input "104,000.00"
click at [563, 635] on button "Save & Close" at bounding box center [587, 637] width 123 height 38
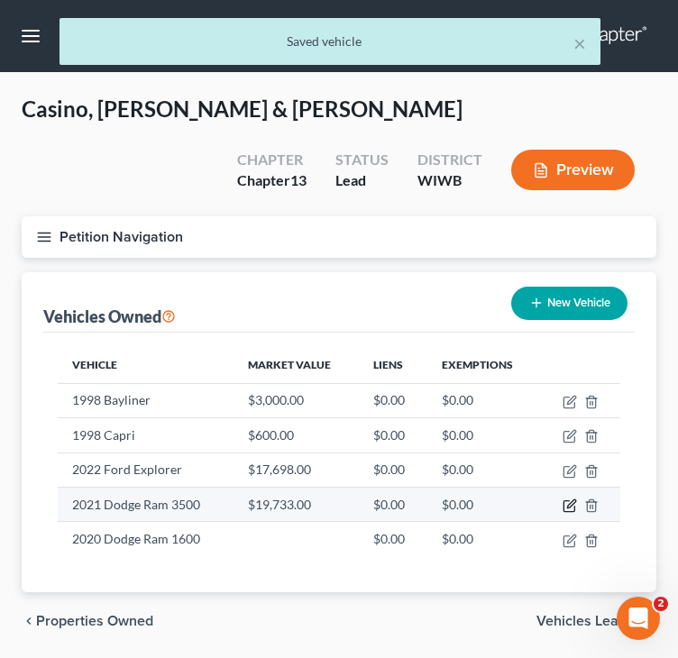
click at [567, 507] on icon "button" at bounding box center [570, 506] width 14 height 14
select select "1"
select select "5"
select select "2"
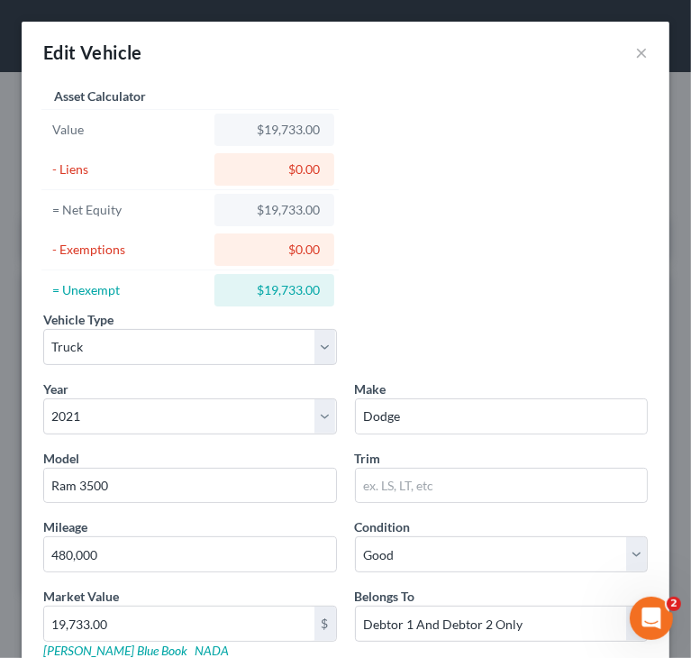
click at [519, 293] on div "Vehicle Type Select Automobile Truck Trailer Watercraft Aircraft Motor Home Atv…" at bounding box center [345, 421] width 623 height 676
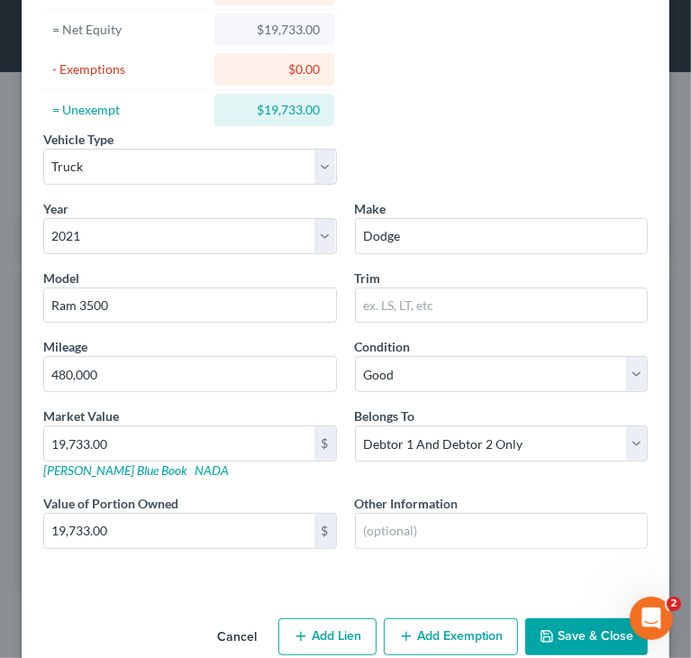
click at [571, 635] on button "Save & Close" at bounding box center [587, 637] width 123 height 38
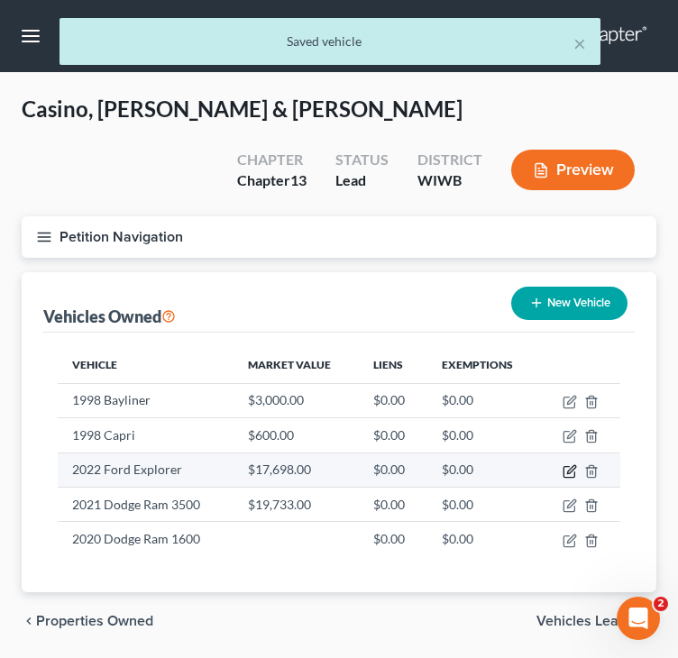
click at [571, 475] on icon "button" at bounding box center [568, 471] width 11 height 11
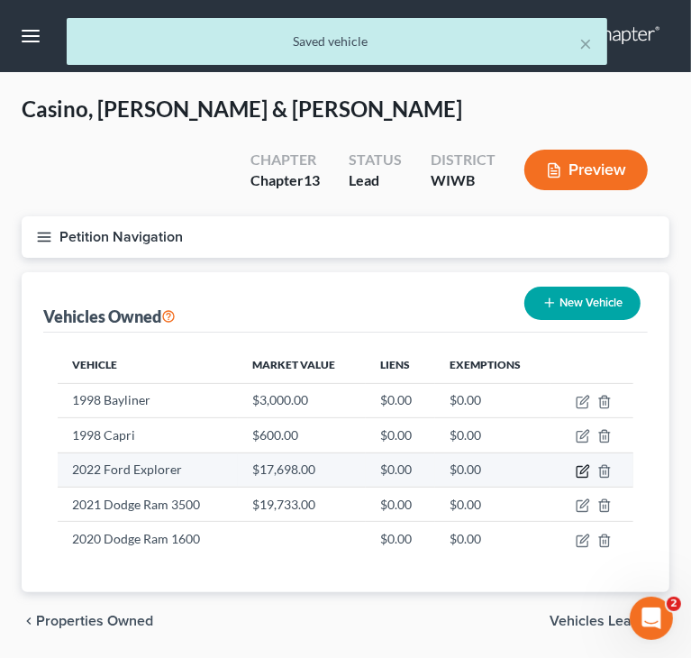
select select "1"
select select "4"
select select "2"
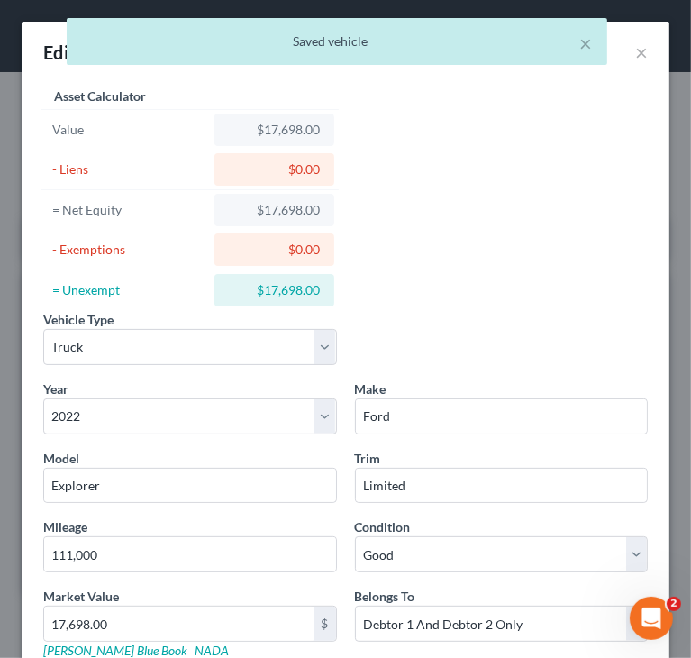
click at [463, 279] on div "Vehicle Type Select Automobile Truck Trailer Watercraft Aircraft Motor Home Atv…" at bounding box center [345, 421] width 623 height 676
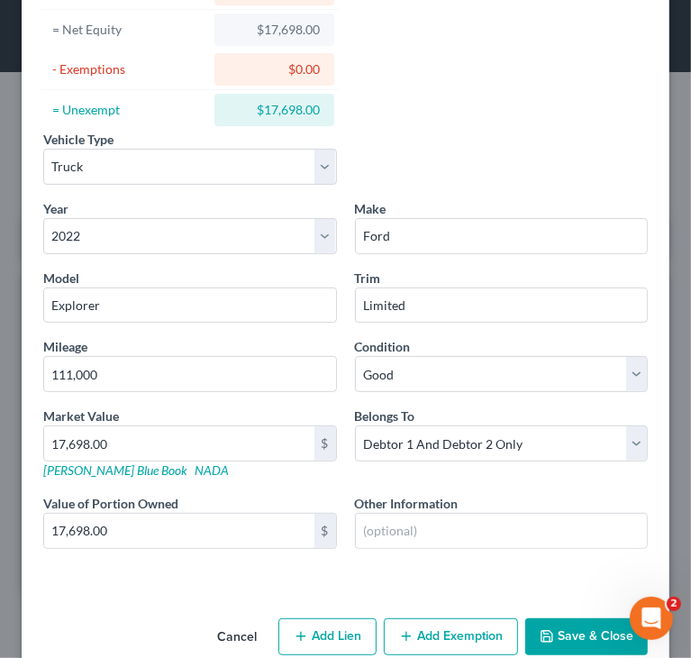
click at [558, 639] on button "Save & Close" at bounding box center [587, 637] width 123 height 38
